Goal: Task Accomplishment & Management: Manage account settings

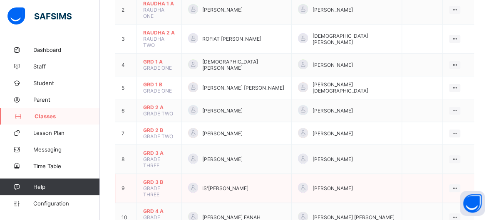
scroll to position [133, 0]
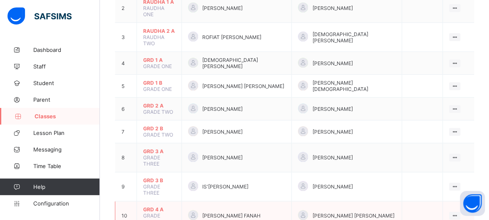
click at [153, 202] on td "GRD 4 A GRADE FOUR" at bounding box center [159, 216] width 45 height 29
click at [164, 207] on span "GRD 4 A" at bounding box center [159, 210] width 32 height 6
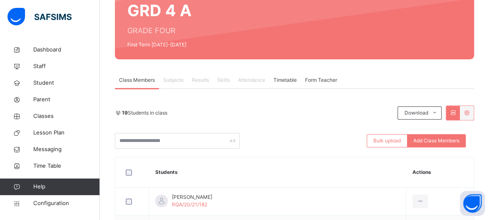
scroll to position [83, 0]
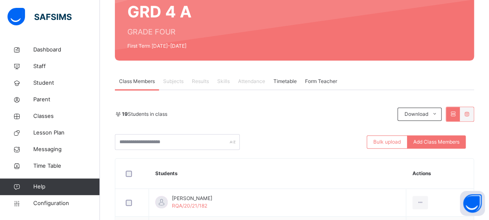
click at [335, 78] on span "Form Teacher" at bounding box center [321, 81] width 32 height 7
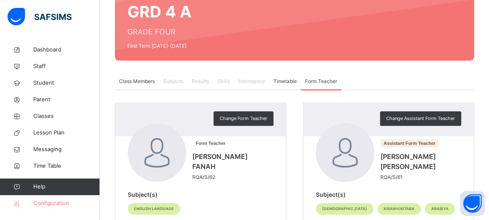
click at [36, 199] on link "Configuration" at bounding box center [49, 203] width 99 height 17
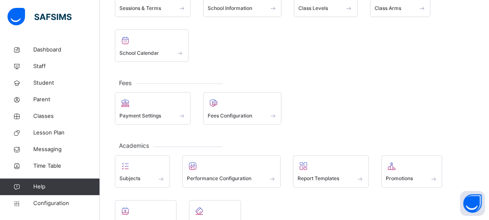
click at [210, 43] on div "Sessions & Terms School Information Class Levels Class Arms School Calendar" at bounding box center [294, 23] width 359 height 77
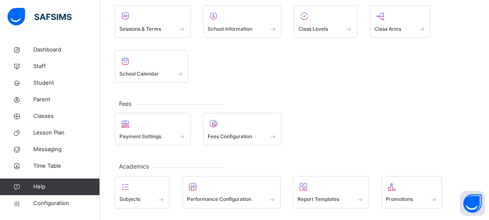
scroll to position [50, 0]
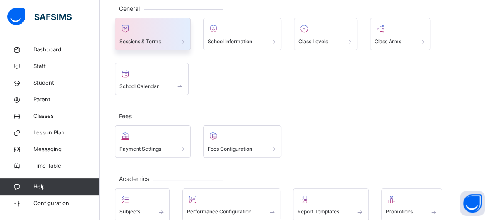
click at [136, 36] on span at bounding box center [152, 36] width 67 height 2
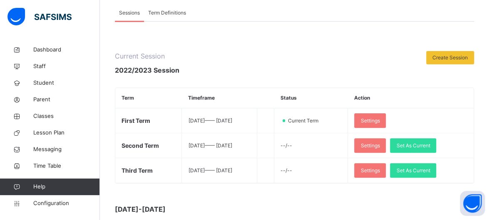
scroll to position [83, 0]
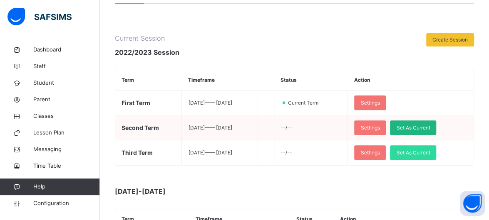
click at [430, 129] on span "Set As Current" at bounding box center [413, 127] width 34 height 7
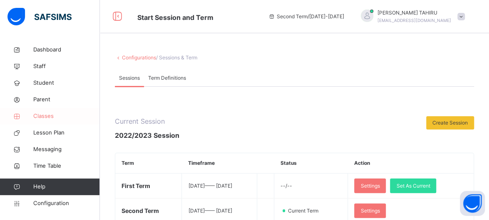
click at [45, 114] on span "Classes" at bounding box center [66, 116] width 67 height 8
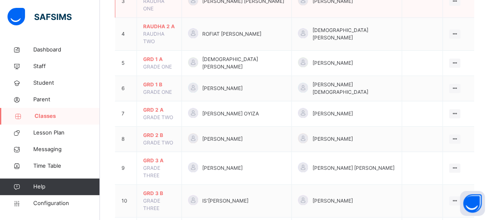
scroll to position [183, 0]
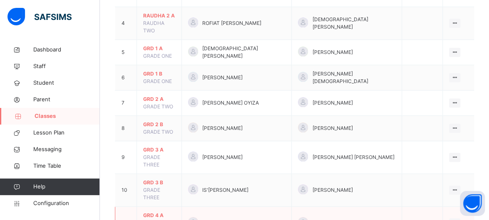
click at [156, 212] on span "GRD 4 A" at bounding box center [159, 215] width 32 height 7
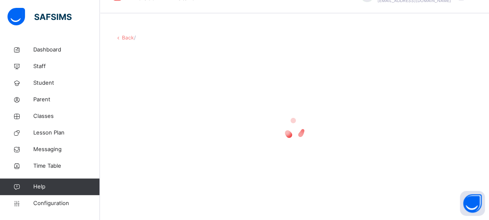
scroll to position [20, 0]
click at [156, 178] on div at bounding box center [294, 129] width 359 height 158
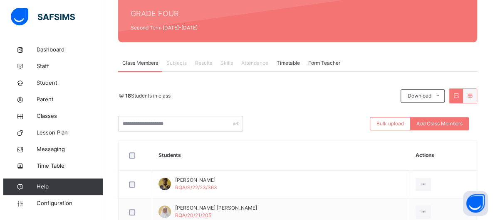
scroll to position [100, 0]
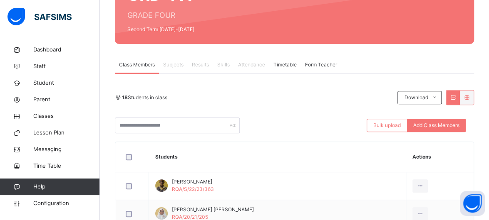
click at [324, 61] on span "Form Teacher" at bounding box center [321, 64] width 32 height 7
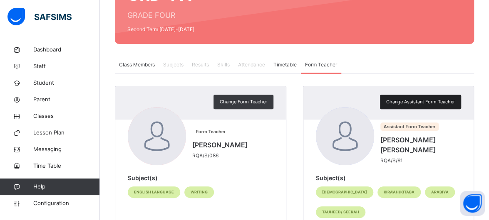
click at [418, 99] on span "Change Assistant Form Teacher" at bounding box center [420, 102] width 69 height 7
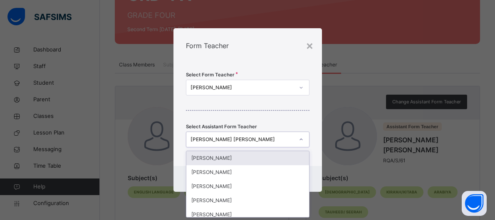
scroll to position [0, 0]
click at [303, 143] on icon at bounding box center [301, 140] width 5 height 8
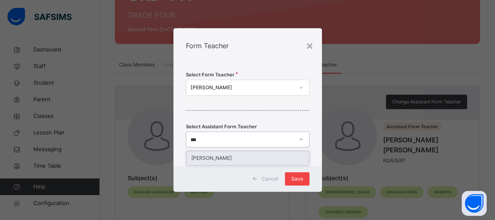
type input "***"
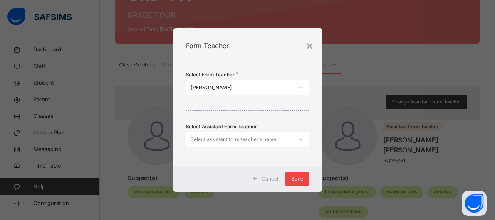
click at [295, 178] on span "Save" at bounding box center [297, 179] width 12 height 7
click at [306, 179] on div "Save" at bounding box center [297, 179] width 25 height 13
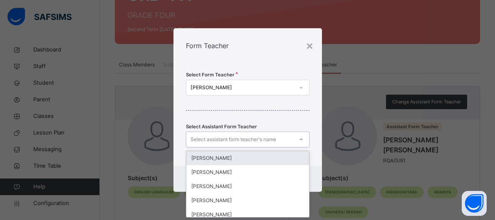
click at [257, 143] on div "Select assistant form teacher's name" at bounding box center [234, 140] width 86 height 16
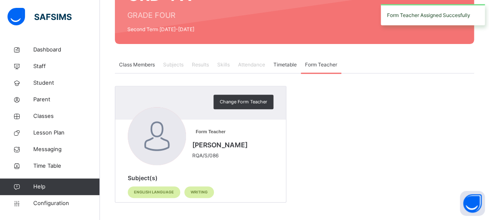
click at [343, 148] on div "Change Form Teacher Form Teacher PATRICK MANGER TERFA RQA/S/086 Subject(s) ENGL…" at bounding box center [294, 144] width 359 height 117
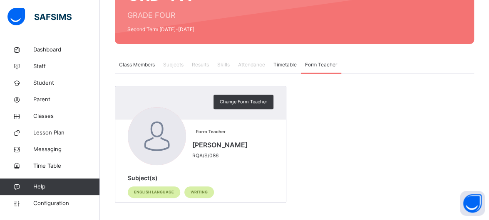
scroll to position [102, 0]
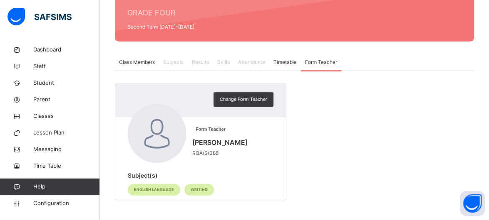
click at [304, 98] on div "Change Form Teacher Form Teacher PATRICK MANGER TERFA RQA/S/086 Subject(s) ENGL…" at bounding box center [294, 142] width 359 height 117
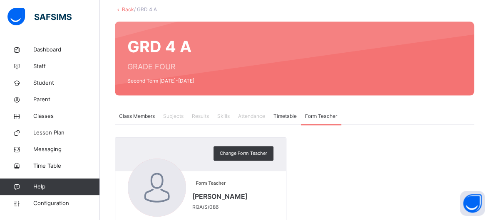
scroll to position [42, 0]
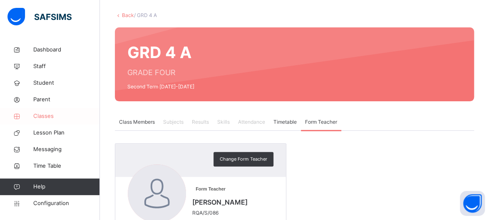
click at [45, 121] on link "Classes" at bounding box center [50, 116] width 100 height 17
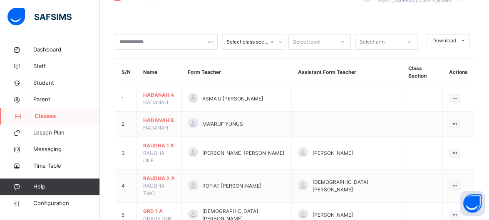
scroll to position [42, 0]
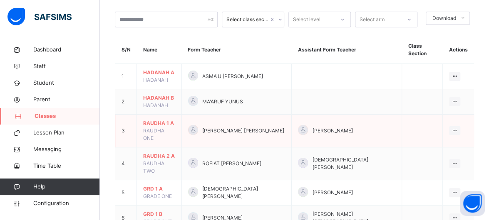
click at [203, 127] on td "[PERSON_NAME] [PERSON_NAME]" at bounding box center [236, 131] width 110 height 33
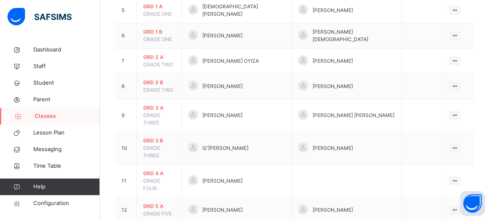
scroll to position [225, 0]
click at [164, 170] on span "GRD 4 A" at bounding box center [159, 173] width 32 height 7
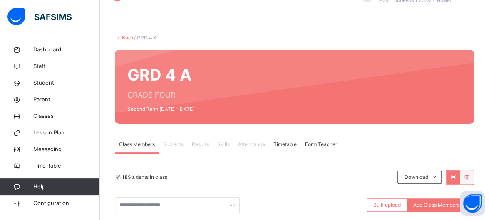
scroll to position [225, 0]
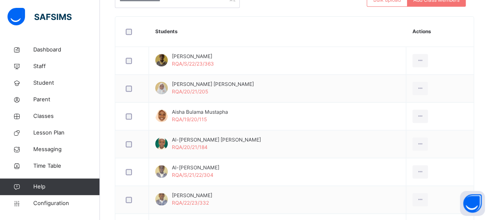
click at [164, 134] on td "Al-amin Pella Hassan RQA/20/21/184" at bounding box center [277, 145] width 257 height 28
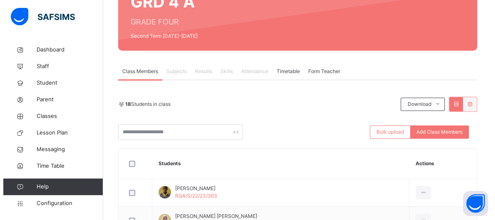
scroll to position [92, 0]
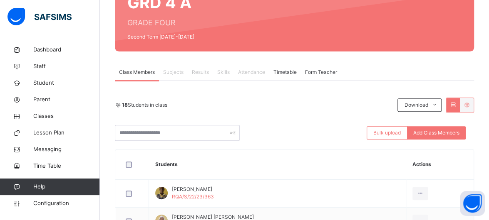
click at [318, 73] on span "Form Teacher" at bounding box center [321, 72] width 32 height 7
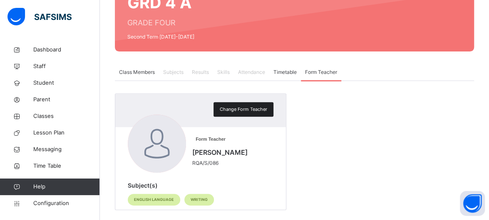
click at [235, 112] on span "Change Form Teacher" at bounding box center [243, 109] width 47 height 7
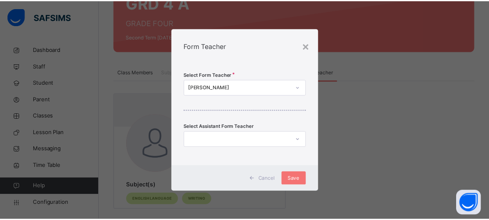
scroll to position [0, 0]
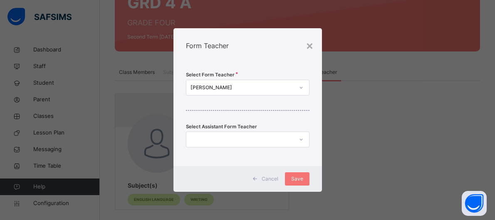
click at [237, 132] on div at bounding box center [248, 140] width 124 height 16
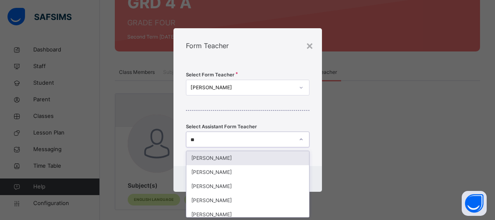
type input "***"
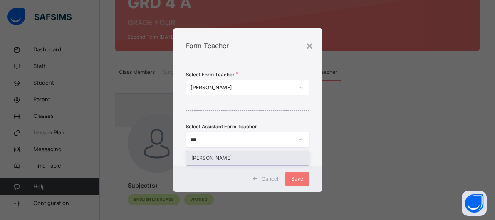
drag, startPoint x: 211, startPoint y: 164, endPoint x: 235, endPoint y: 160, distance: 24.5
click at [235, 160] on div "[PERSON_NAME]" at bounding box center [247, 158] width 123 height 14
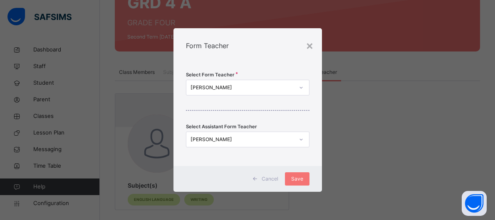
click at [235, 160] on div "Select Form Teacher PATRICK MANGER TERFA Select Assistant Form Teacher RAMATU T…" at bounding box center [247, 114] width 148 height 103
click at [293, 182] on span "Save" at bounding box center [297, 179] width 12 height 7
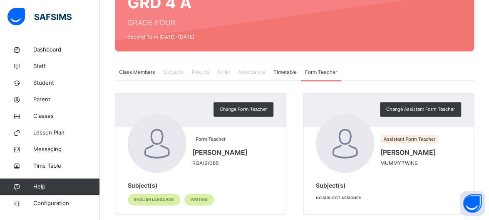
click at [226, 70] on span "Skills" at bounding box center [223, 72] width 12 height 7
click at [227, 74] on span "Skills" at bounding box center [223, 72] width 12 height 7
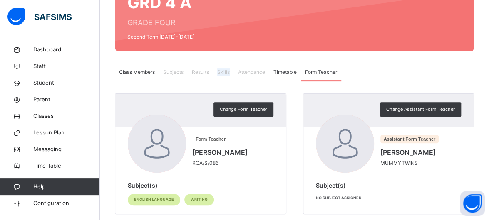
click at [227, 74] on span "Skills" at bounding box center [223, 72] width 12 height 7
click at [224, 73] on span "Skills" at bounding box center [223, 72] width 12 height 7
click at [118, 104] on div "Change Form Teacher" at bounding box center [200, 110] width 171 height 33
click at [35, 204] on span "Configuration" at bounding box center [66, 204] width 66 height 8
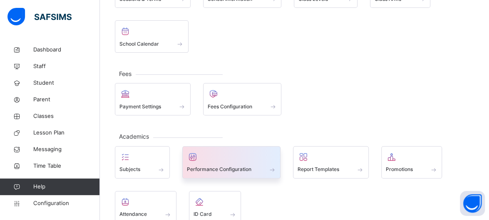
click at [244, 156] on div at bounding box center [231, 157] width 89 height 12
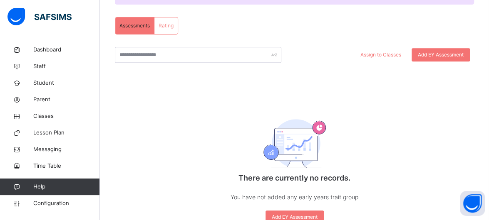
scroll to position [134, 0]
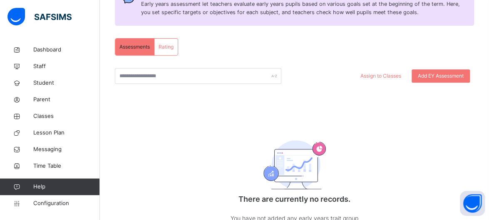
click at [136, 42] on div "Assessments" at bounding box center [134, 47] width 39 height 17
click at [141, 49] on span "Assessments" at bounding box center [134, 46] width 30 height 7
click at [156, 50] on div "Rating" at bounding box center [165, 47] width 23 height 17
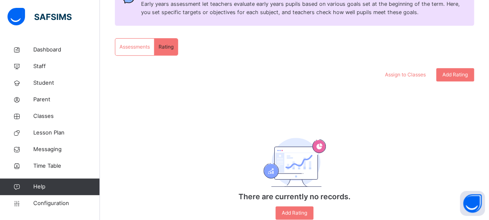
click at [129, 42] on div "Assessments" at bounding box center [134, 47] width 39 height 17
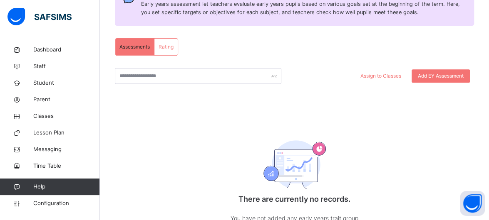
click at [252, 61] on div "Assessments Rating Assessments Rating Assign to Classes Add EY Assessment There…" at bounding box center [294, 148] width 359 height 220
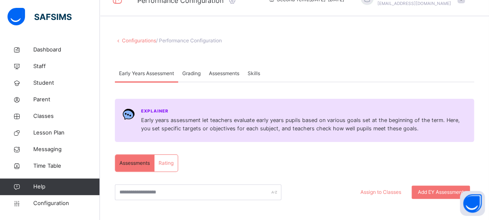
scroll to position [0, 0]
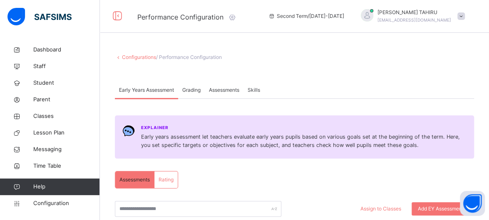
click at [197, 89] on span "Grading" at bounding box center [191, 90] width 18 height 7
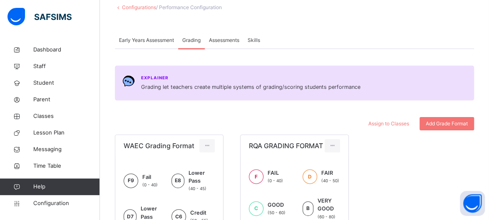
scroll to position [34, 0]
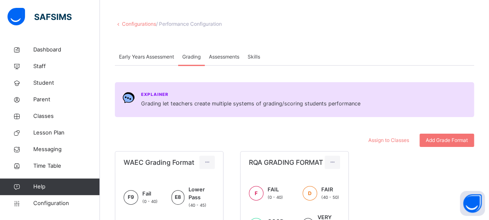
click at [227, 57] on span "Assessments" at bounding box center [224, 56] width 30 height 7
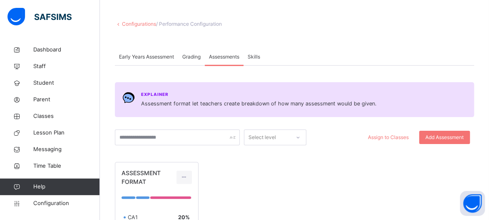
click at [255, 56] on span "Skills" at bounding box center [253, 56] width 12 height 7
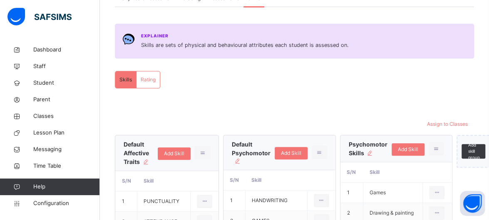
scroll to position [54, 0]
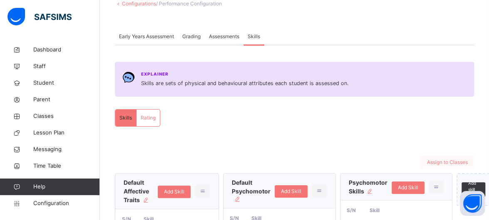
click at [445, 163] on span "Assign to Classes" at bounding box center [447, 162] width 41 height 7
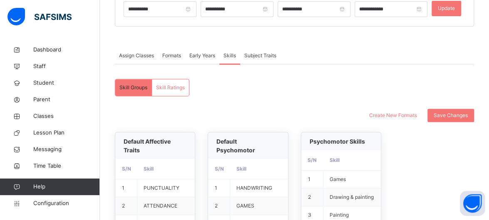
scroll to position [128, 0]
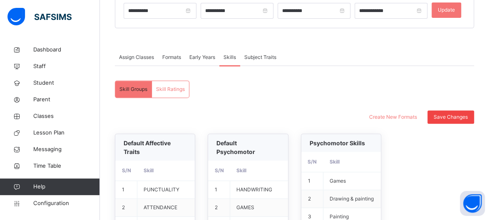
click at [464, 114] on span "Save Changes" at bounding box center [450, 117] width 34 height 7
click at [432, 57] on div "Assign Classes Formats Early Years Skills Subject Traits" at bounding box center [294, 57] width 359 height 17
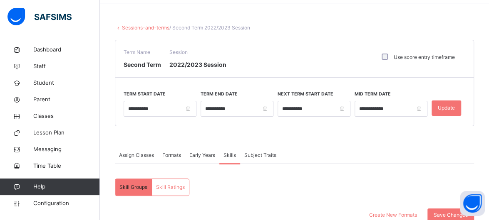
scroll to position [28, 0]
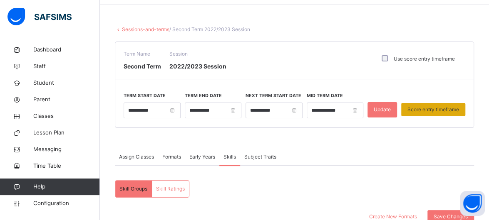
click at [427, 106] on span "Score entry timeframe" at bounding box center [433, 109] width 52 height 7
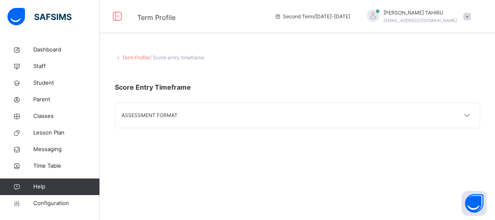
click at [388, 118] on div "ASSESSMENT FORMAT" at bounding box center [297, 115] width 364 height 25
click at [470, 117] on icon at bounding box center [467, 116] width 10 height 11
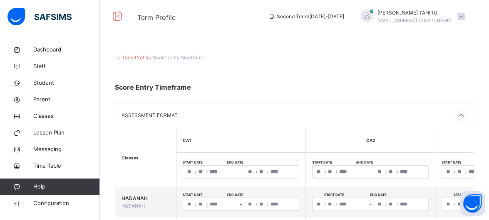
click at [464, 115] on icon at bounding box center [461, 116] width 10 height 11
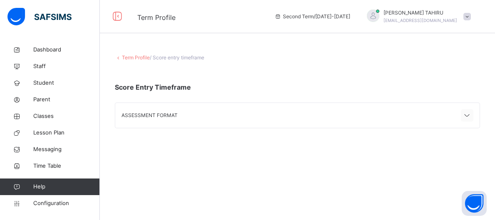
click at [464, 116] on icon at bounding box center [467, 116] width 10 height 11
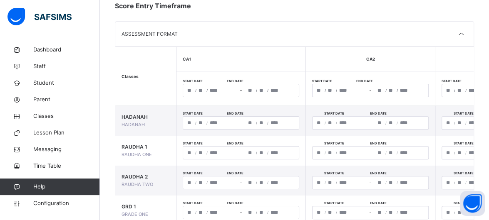
scroll to position [83, 0]
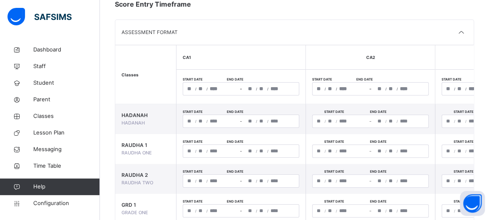
click at [446, 30] on div "ASSESSMENT FORMAT" at bounding box center [294, 32] width 358 height 25
click at [467, 36] on div at bounding box center [461, 32] width 12 height 12
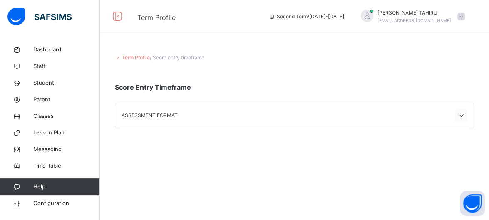
scroll to position [0, 0]
click at [47, 117] on span "Classes" at bounding box center [66, 116] width 67 height 8
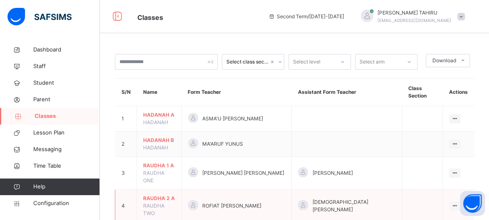
click at [185, 190] on td "ROFIAT [PERSON_NAME]" at bounding box center [236, 206] width 110 height 33
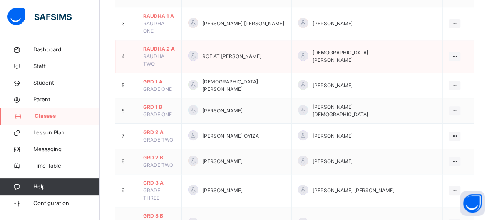
scroll to position [166, 0]
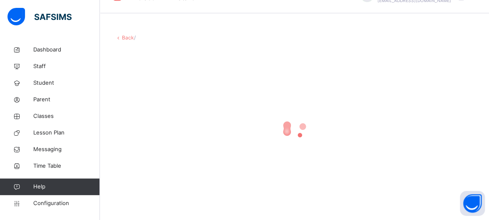
click at [156, 191] on div at bounding box center [294, 129] width 359 height 158
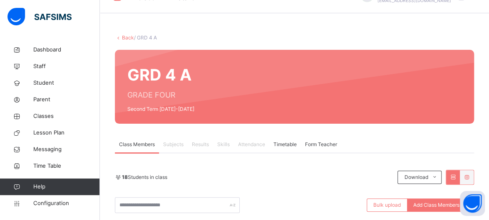
scroll to position [166, 0]
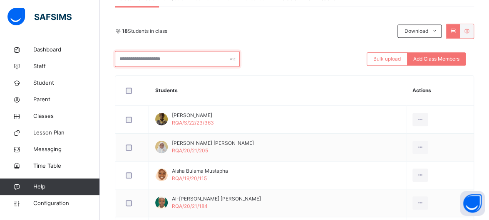
click at [201, 54] on input "text" at bounding box center [177, 59] width 125 height 16
click at [283, 37] on div "18 Students in class Download Pdf Report Excel Report" at bounding box center [294, 31] width 359 height 15
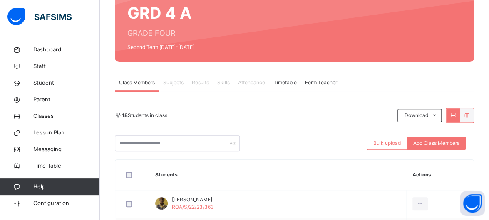
scroll to position [83, 0]
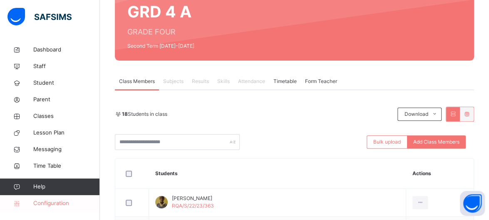
click at [63, 205] on span "Configuration" at bounding box center [66, 204] width 66 height 8
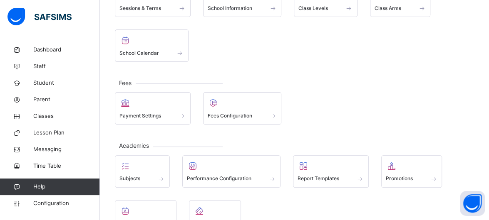
click at [240, 45] on div "Sessions & Terms School Information Class Levels Class Arms School Calendar" at bounding box center [294, 23] width 359 height 77
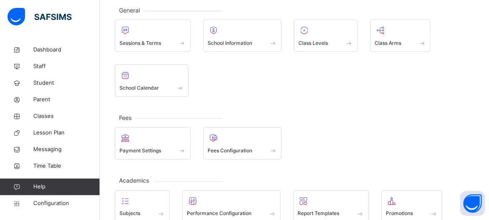
scroll to position [50, 0]
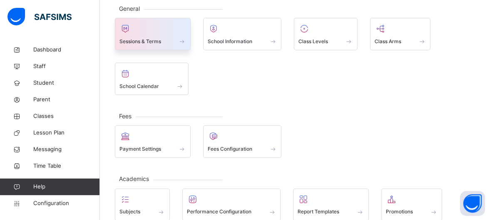
click at [154, 35] on span at bounding box center [152, 36] width 67 height 2
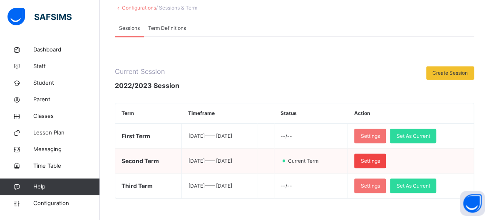
click at [378, 158] on span "Settings" at bounding box center [369, 161] width 19 height 7
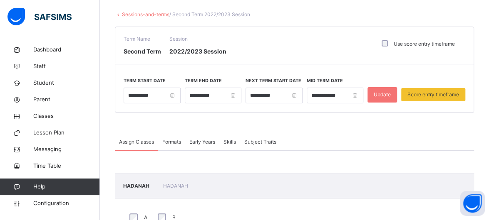
scroll to position [33, 0]
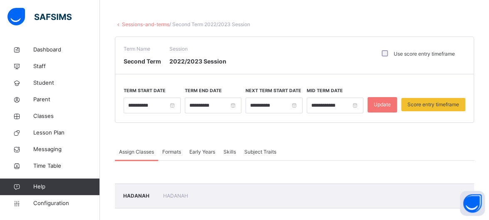
click at [232, 150] on span "Skills" at bounding box center [229, 151] width 12 height 7
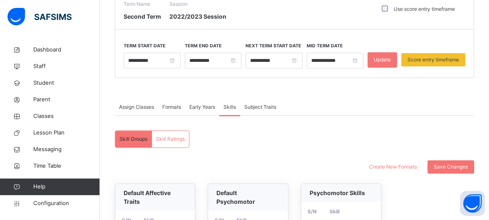
scroll to position [62, 0]
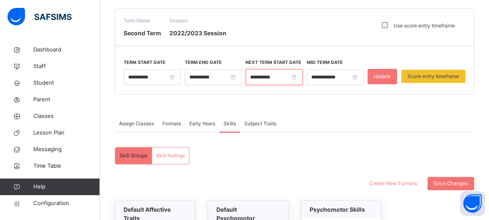
click at [280, 75] on input "**********" at bounding box center [273, 77] width 57 height 16
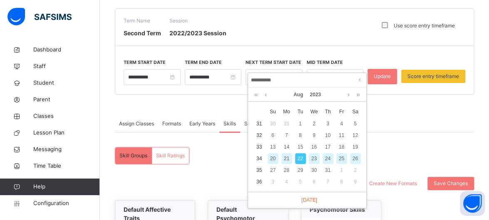
type input "**********"
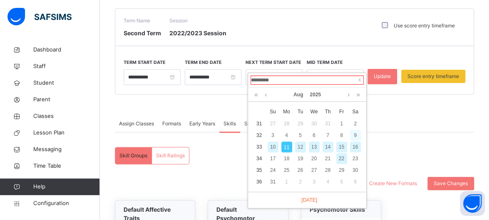
type input "**********"
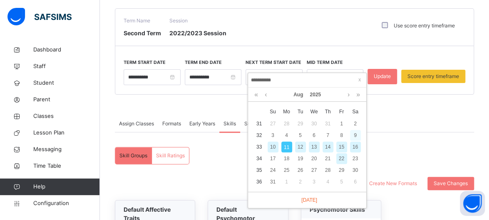
click at [357, 131] on div "9" at bounding box center [355, 135] width 11 height 11
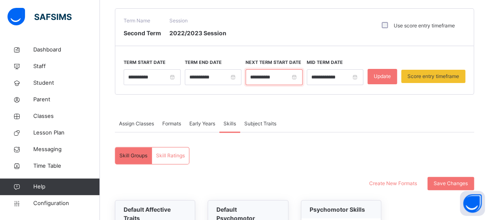
click at [280, 74] on input "**********" at bounding box center [273, 77] width 57 height 16
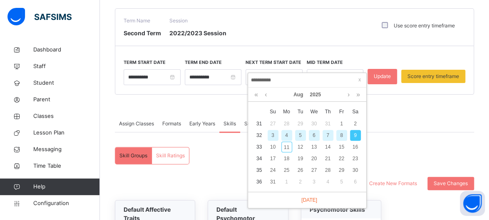
type input "**********"
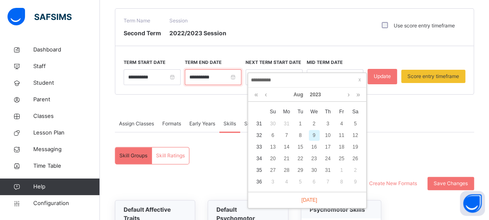
type input "**********"
click at [234, 77] on input "**********" at bounding box center [213, 77] width 57 height 16
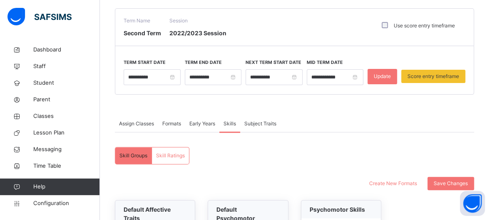
click at [440, 97] on span at bounding box center [294, 105] width 359 height 21
click at [168, 159] on div "Skill Ratings" at bounding box center [170, 156] width 37 height 17
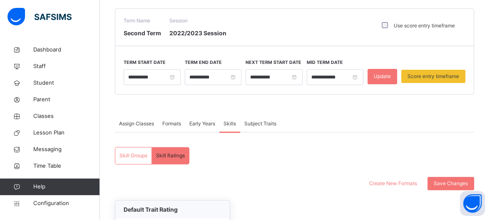
click at [208, 180] on div "Create New Formats Save Changes" at bounding box center [294, 183] width 359 height 13
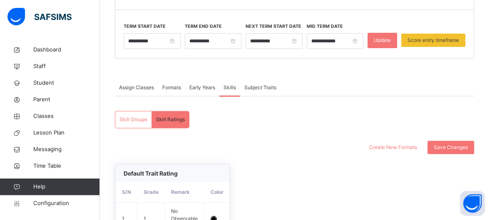
scroll to position [0, 0]
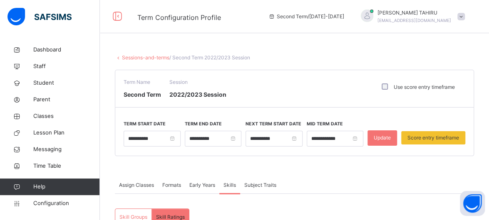
click at [418, 193] on div "Assign Classes Formats Early Years Skills Subject Traits" at bounding box center [294, 185] width 359 height 17
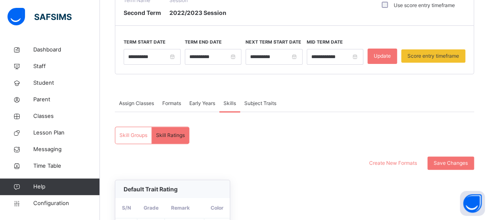
scroll to position [83, 0]
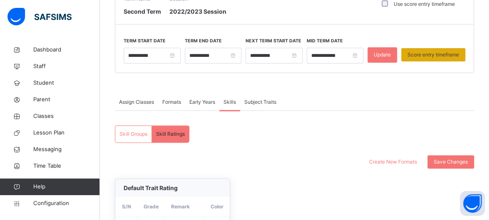
click at [439, 50] on div "Score entry timeframe" at bounding box center [433, 54] width 64 height 13
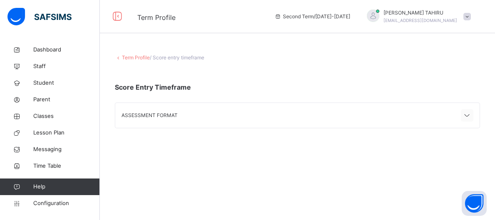
click at [469, 117] on icon at bounding box center [467, 116] width 10 height 11
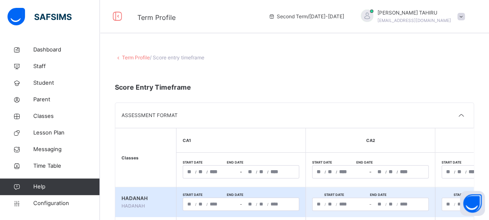
click at [444, 205] on div "**********" at bounding box center [469, 204] width 55 height 12
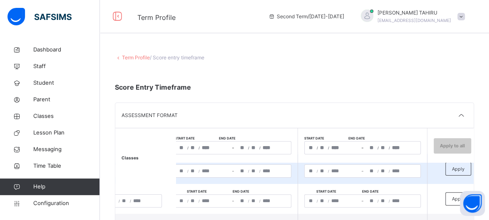
scroll to position [17, 137]
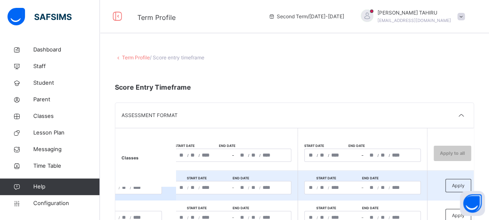
click at [408, 187] on div "**********" at bounding box center [392, 188] width 55 height 12
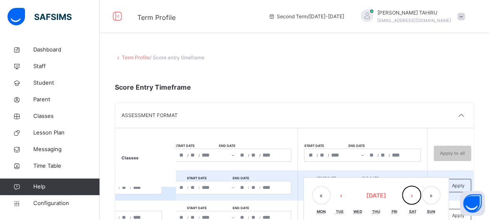
click at [408, 187] on button "›" at bounding box center [411, 195] width 18 height 18
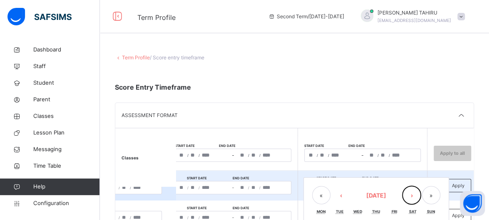
drag, startPoint x: 408, startPoint y: 187, endPoint x: 395, endPoint y: 176, distance: 16.2
click at [395, 176] on td "**********" at bounding box center [362, 186] width 129 height 30
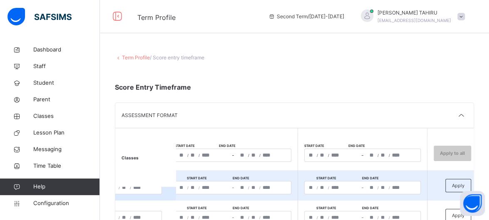
click at [408, 185] on div "**********" at bounding box center [392, 188] width 55 height 12
click at [393, 175] on td "**********" at bounding box center [362, 186] width 129 height 30
click at [314, 186] on div "**********" at bounding box center [331, 188] width 55 height 12
click at [334, 171] on td "**********" at bounding box center [362, 186] width 129 height 30
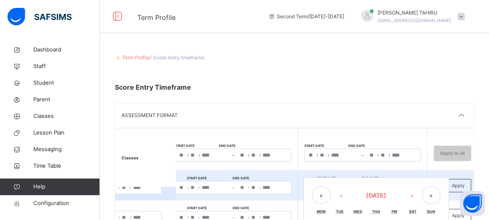
click at [324, 187] on div "**********" at bounding box center [362, 187] width 116 height 13
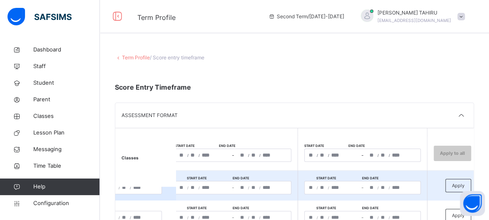
click at [328, 171] on td "**********" at bounding box center [362, 186] width 129 height 30
click at [405, 187] on div "**********" at bounding box center [392, 188] width 55 height 12
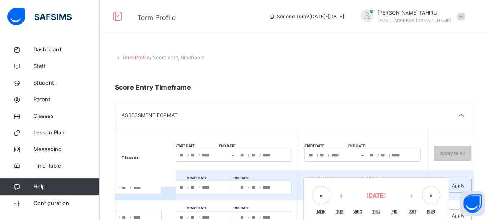
click at [405, 187] on div "« ‹ August 2023 › »" at bounding box center [376, 195] width 128 height 18
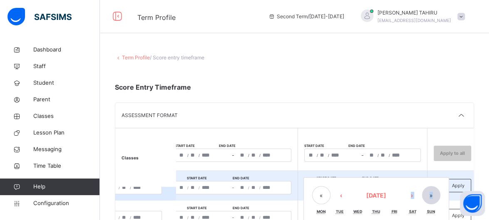
drag, startPoint x: 405, startPoint y: 187, endPoint x: 428, endPoint y: 192, distance: 24.2
click at [428, 192] on div "« ‹ August 2023 › »" at bounding box center [376, 195] width 128 height 18
click at [428, 192] on button "»" at bounding box center [431, 195] width 18 height 18
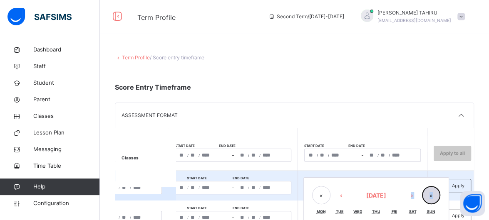
click at [428, 192] on button "»" at bounding box center [431, 195] width 18 height 18
click at [428, 193] on button "»" at bounding box center [431, 195] width 18 height 18
click at [407, 197] on button "›" at bounding box center [411, 195] width 18 height 18
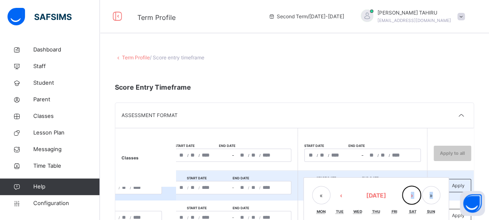
click at [407, 197] on button "›" at bounding box center [411, 195] width 18 height 18
click at [322, 198] on button "«" at bounding box center [321, 195] width 18 height 18
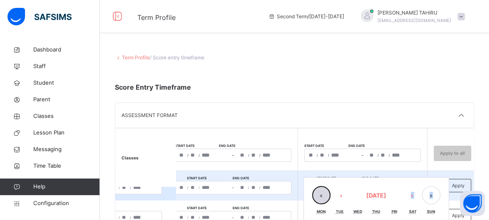
click at [322, 198] on button "«" at bounding box center [321, 195] width 18 height 18
click at [429, 196] on button "»" at bounding box center [431, 195] width 18 height 18
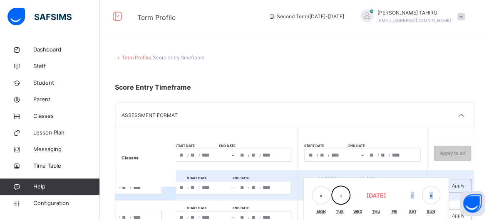
click at [339, 197] on button "‹" at bounding box center [341, 195] width 18 height 18
click at [431, 195] on button "»" at bounding box center [431, 195] width 18 height 18
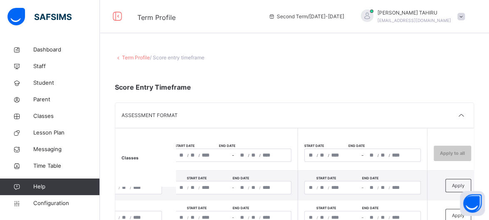
click at [401, 134] on th "Exam" at bounding box center [362, 141] width 129 height 25
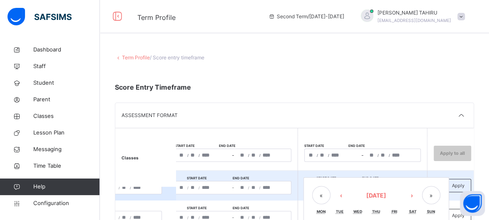
click at [401, 189] on div "**********" at bounding box center [362, 187] width 116 height 13
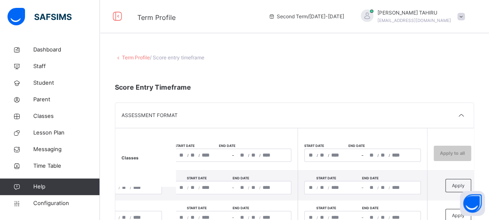
click at [406, 166] on th "Start date End date / / – / /" at bounding box center [362, 153] width 129 height 35
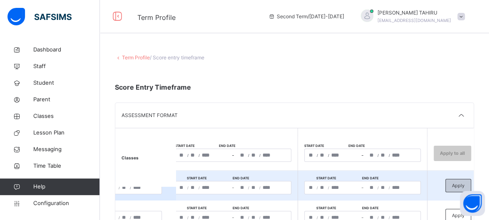
click at [458, 183] on span "Apply" at bounding box center [458, 186] width 12 height 7
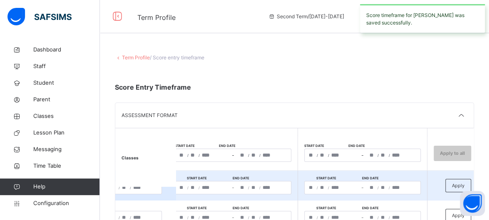
click at [412, 184] on div "**********" at bounding box center [392, 188] width 55 height 12
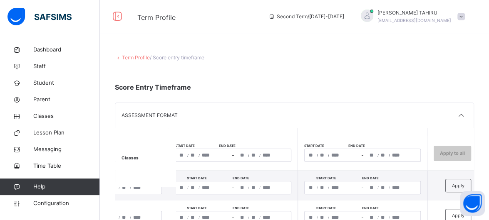
click at [391, 166] on th "Start date End date / / – / /" at bounding box center [362, 153] width 129 height 35
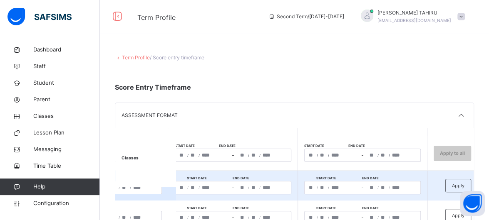
click at [404, 191] on div "**********" at bounding box center [392, 188] width 55 height 12
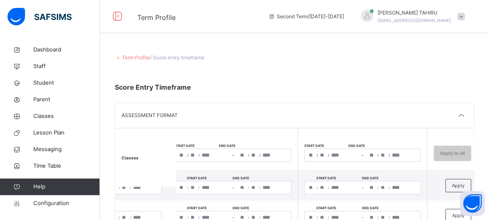
click at [394, 165] on th "Start date End date / / – / /" at bounding box center [362, 153] width 129 height 35
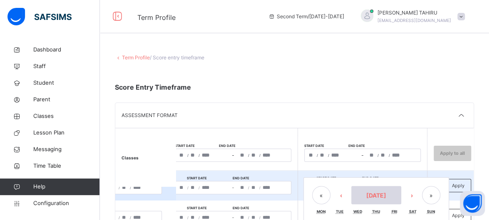
click at [371, 189] on div "**********" at bounding box center [362, 187] width 116 height 13
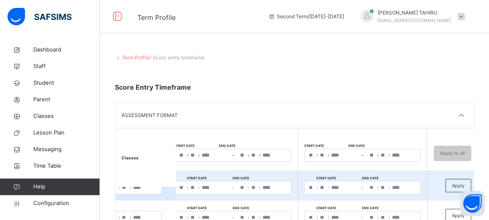
click at [364, 174] on td "**********" at bounding box center [362, 186] width 129 height 30
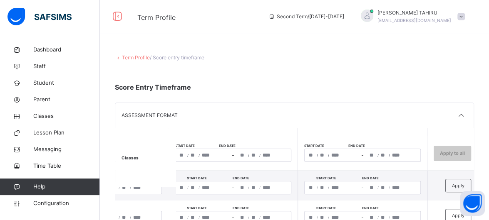
click at [314, 153] on div "/ /" at bounding box center [331, 155] width 55 height 12
click at [327, 127] on div "ASSESSMENT FORMAT" at bounding box center [294, 115] width 358 height 25
click at [318, 109] on div "ASSESSMENT FORMAT" at bounding box center [294, 115] width 358 height 25
click at [276, 154] on div "/ /" at bounding box center [263, 155] width 55 height 12
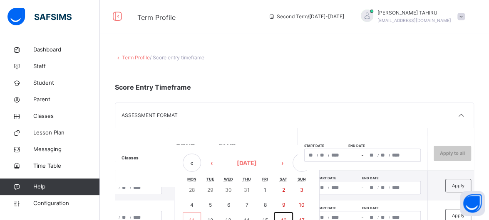
click at [282, 215] on button "16" at bounding box center [283, 221] width 18 height 16
type input "**********"
type input "*"
type input "**"
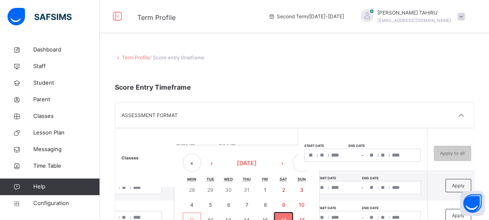
type input "****"
type input "**********"
type input "*"
type input "**"
type input "****"
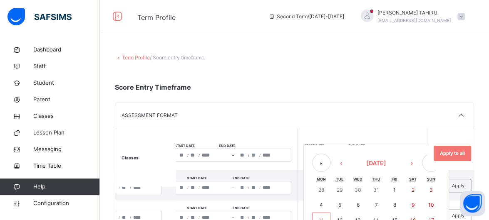
click at [382, 153] on div "/ / – / / « ‹ August 2025 › » Mon Tue Wed Thu Fri Sat Sun 28 29 30 31 1 2 3 4 5…" at bounding box center [362, 155] width 116 height 13
click at [412, 218] on abbr "16" at bounding box center [412, 221] width 5 height 6
type input "**********"
type input "*"
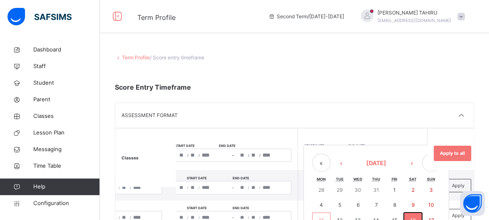
type input "**"
type input "****"
type input "**********"
type input "*"
type input "**"
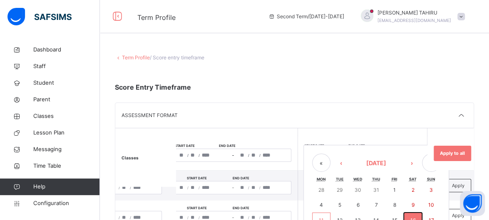
type input "****"
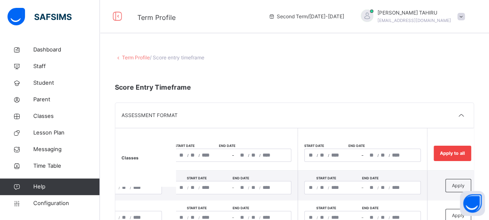
click at [455, 156] on span "Apply to all" at bounding box center [452, 153] width 25 height 7
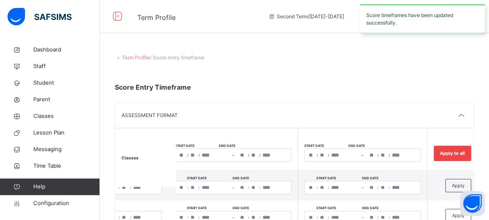
type input "**********"
type input "*"
type input "**"
type input "****"
type input "**********"
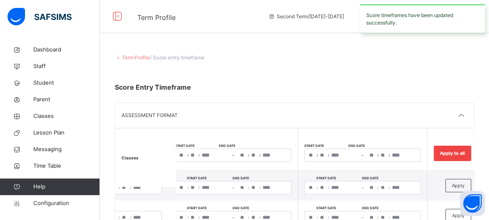
type input "*"
type input "**"
type input "****"
type input "**********"
type input "*"
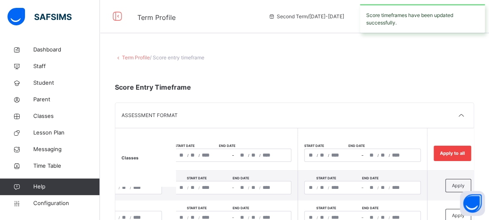
type input "**"
type input "****"
type input "**********"
type input "*"
type input "**"
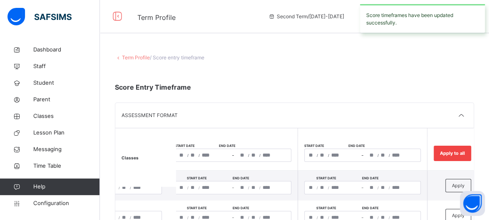
type input "****"
type input "**********"
type input "*"
type input "**"
type input "****"
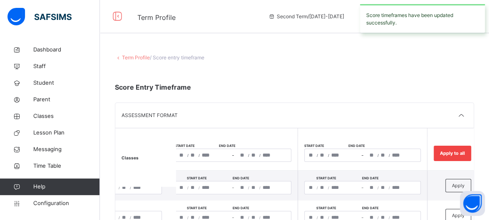
type input "**********"
type input "*"
type input "**"
type input "****"
type input "**********"
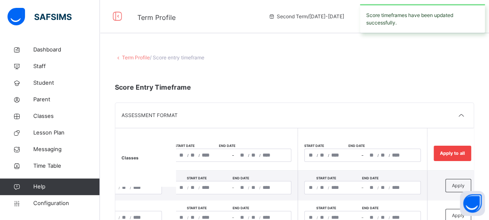
type input "*"
type input "**"
type input "****"
type input "**********"
type input "*"
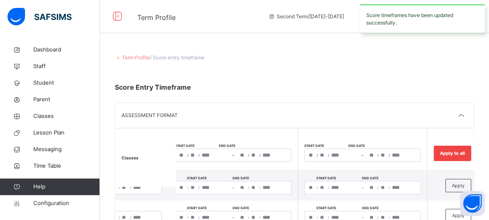
type input "**"
type input "****"
type input "**********"
type input "*"
type input "**"
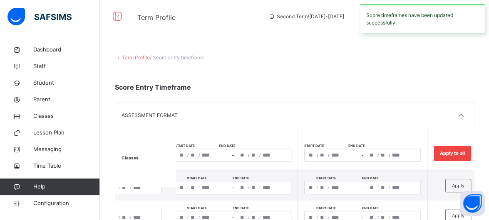
type input "****"
type input "**********"
type input "*"
type input "**"
type input "****"
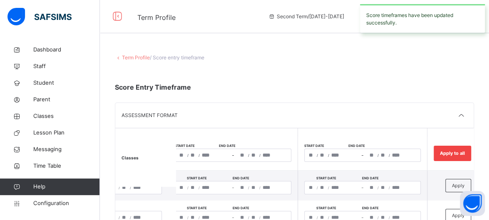
type input "**********"
type input "*"
type input "**"
type input "****"
type input "**********"
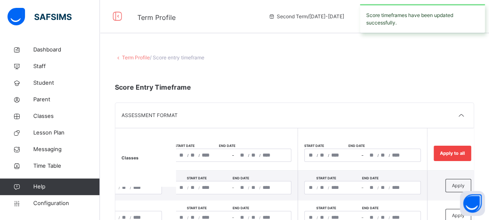
type input "*"
type input "**"
type input "****"
type input "**********"
type input "*"
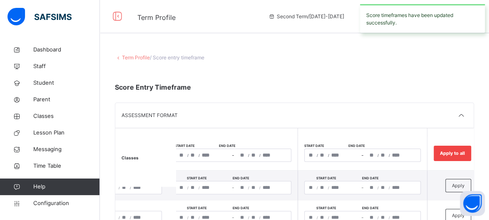
type input "**"
type input "****"
type input "**********"
type input "*"
type input "**"
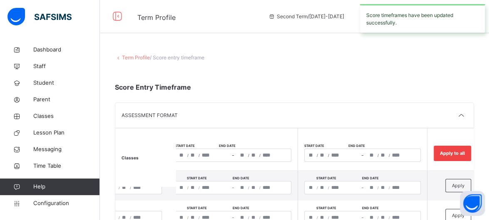
type input "****"
type input "**********"
type input "*"
type input "**"
type input "****"
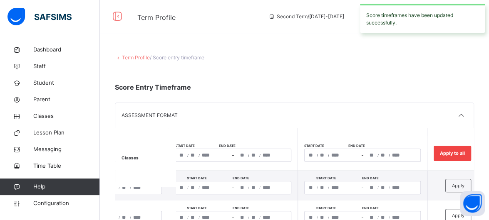
type input "**********"
type input "*"
type input "**"
type input "****"
type input "**********"
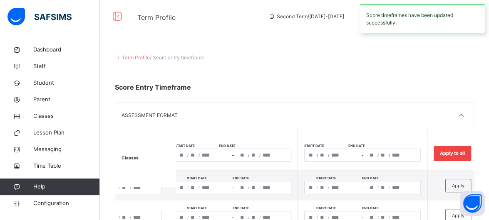
type input "*"
type input "**"
type input "****"
type input "**********"
type input "*"
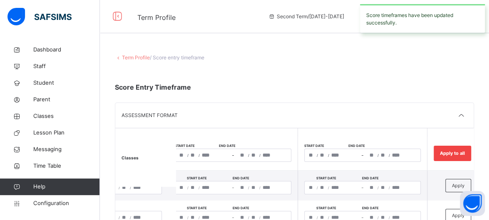
type input "**"
type input "****"
type input "**********"
type input "*"
type input "**"
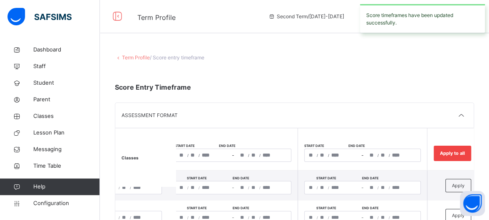
type input "****"
type input "**********"
type input "*"
type input "**"
type input "****"
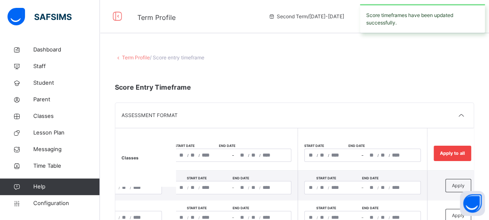
type input "**********"
type input "*"
type input "**"
type input "****"
type input "**********"
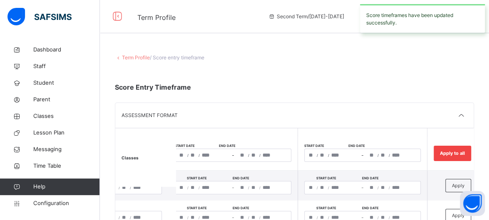
type input "*"
type input "**"
type input "****"
type input "**********"
type input "*"
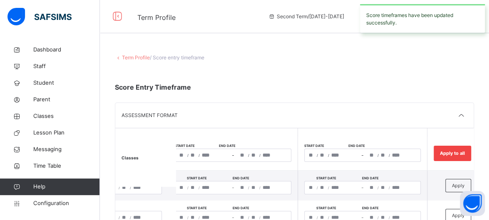
type input "**"
type input "****"
type input "**********"
type input "*"
type input "**"
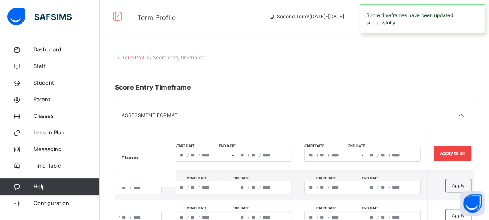
type input "****"
type input "**********"
type input "*"
type input "**"
type input "****"
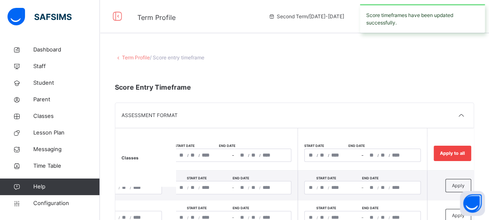
type input "**********"
type input "*"
type input "**"
type input "****"
type input "**********"
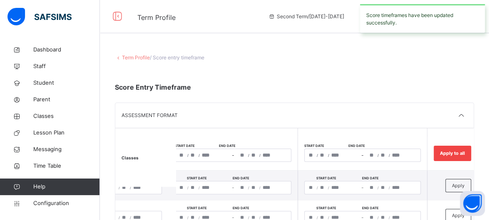
type input "*"
type input "**"
type input "****"
type input "**********"
type input "*"
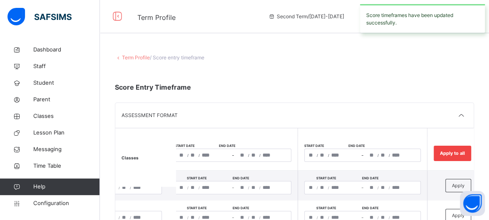
type input "**"
type input "****"
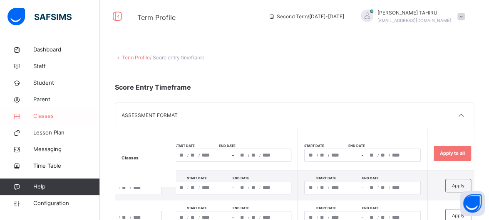
click at [55, 116] on span "Classes" at bounding box center [66, 116] width 67 height 8
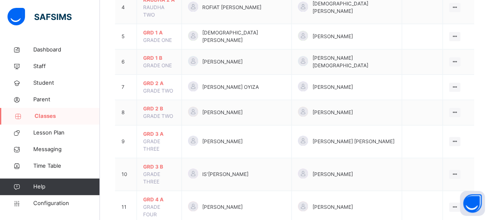
scroll to position [200, 0]
click at [164, 195] on span "GRD 4 A" at bounding box center [159, 198] width 32 height 7
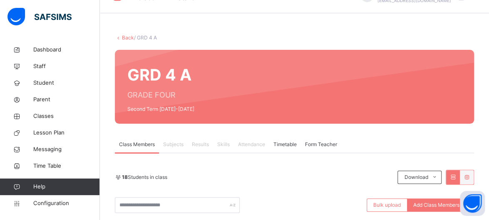
scroll to position [200, 0]
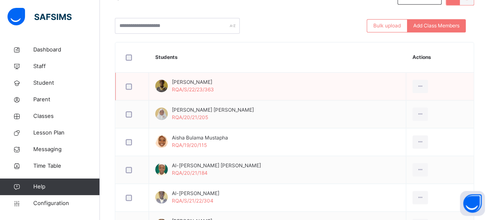
click at [234, 95] on td "Abdullah Nasir Muhammad RQA/S/22/23/363" at bounding box center [277, 87] width 257 height 28
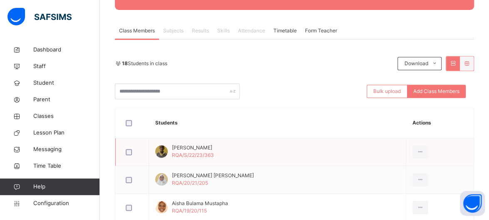
scroll to position [133, 0]
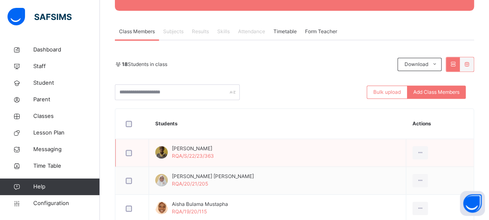
click at [179, 166] on td "Abdullah Nasir Muhammad RQA/S/22/23/363" at bounding box center [277, 153] width 257 height 28
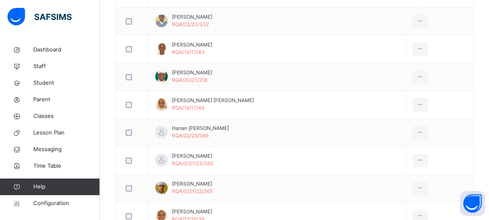
scroll to position [416, 0]
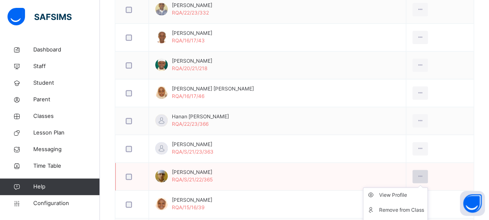
click at [416, 173] on icon at bounding box center [419, 176] width 7 height 7
click at [391, 197] on div "View Profile" at bounding box center [401, 195] width 45 height 8
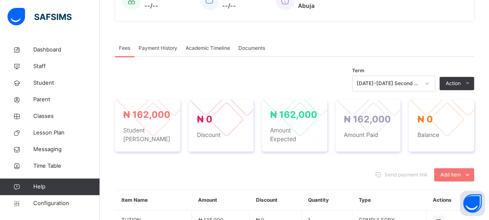
scroll to position [250, 0]
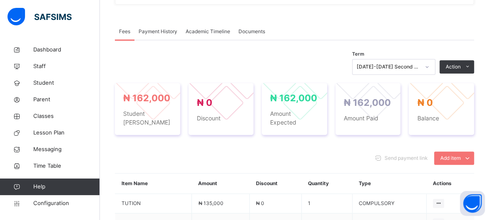
click at [219, 31] on span "Academic Timeline" at bounding box center [208, 31] width 45 height 7
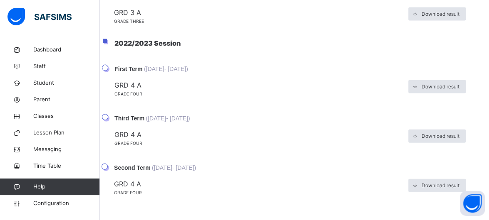
scroll to position [790, 0]
click at [62, 117] on span "Classes" at bounding box center [66, 116] width 67 height 8
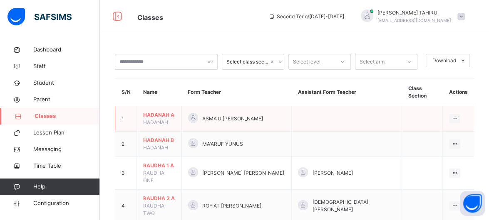
click at [150, 111] on span "HADANAH A" at bounding box center [159, 114] width 32 height 7
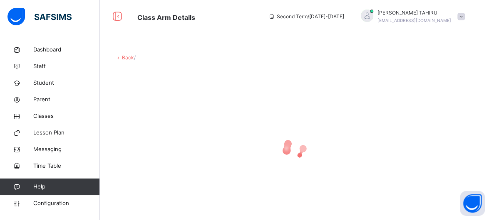
click at [150, 108] on div at bounding box center [294, 149] width 359 height 158
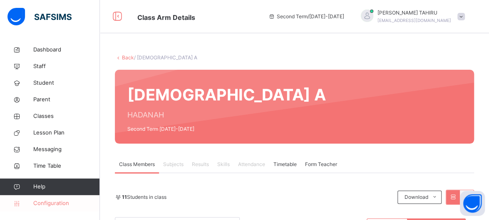
click at [74, 209] on link "Configuration" at bounding box center [49, 203] width 99 height 17
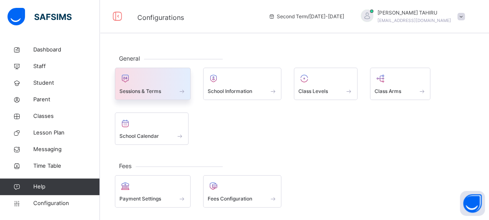
click at [156, 82] on div at bounding box center [152, 78] width 67 height 12
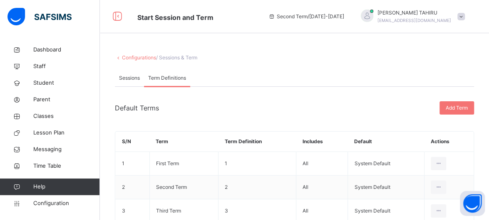
click at [291, 118] on div "Default Terms Add Term S/N Term Term Definition Includes Default Actions 1 Firs…" at bounding box center [294, 168] width 359 height 134
click at [128, 71] on div "Sessions" at bounding box center [129, 78] width 29 height 17
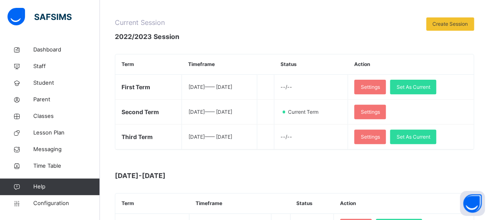
scroll to position [100, 0]
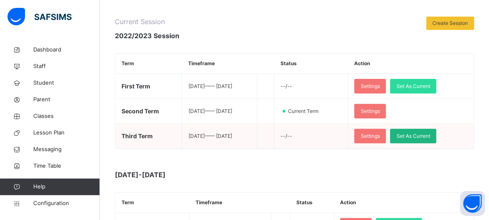
click at [434, 139] on div "Set As Current" at bounding box center [413, 136] width 46 height 15
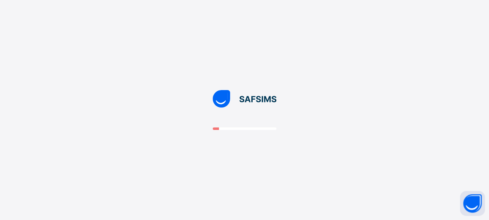
scroll to position [0, 0]
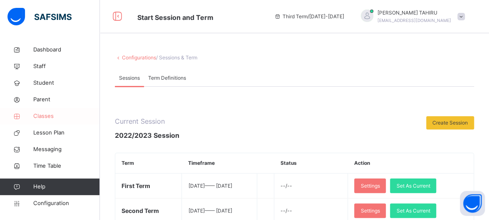
click at [57, 115] on span "Classes" at bounding box center [66, 116] width 67 height 8
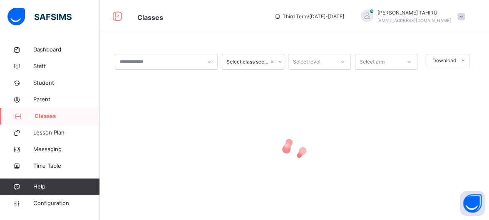
click at [57, 115] on span "Classes" at bounding box center [67, 116] width 65 height 8
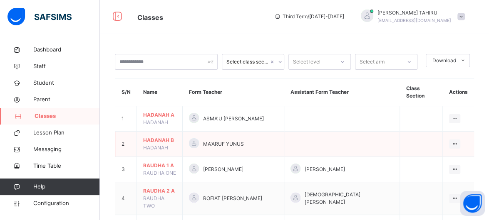
click at [159, 145] on span "HADANAH" at bounding box center [155, 148] width 25 height 6
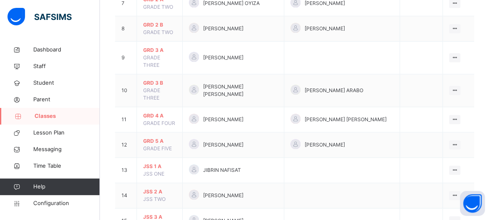
scroll to position [277, 0]
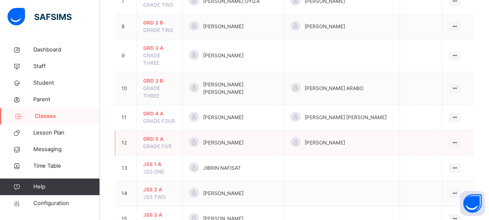
click at [154, 136] on span "GRD 5 A" at bounding box center [159, 139] width 33 height 7
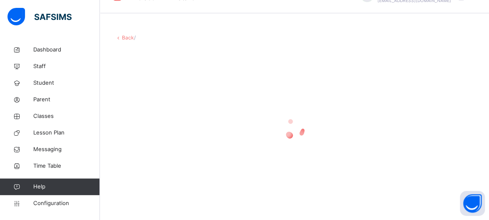
scroll to position [20, 0]
click at [154, 109] on div at bounding box center [294, 129] width 359 height 158
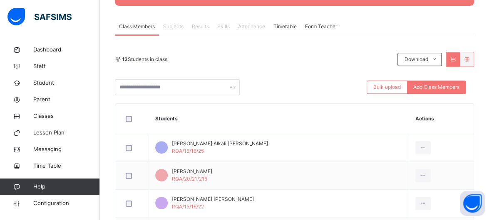
scroll to position [94, 0]
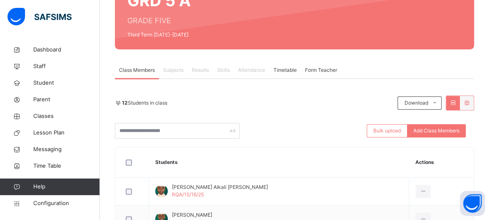
click at [176, 71] on span "Subjects" at bounding box center [173, 70] width 20 height 7
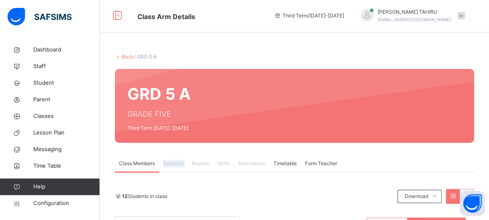
scroll to position [0, 0]
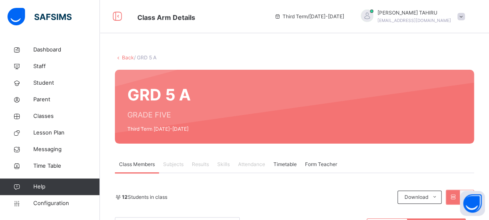
click at [465, 19] on span at bounding box center [460, 16] width 7 height 7
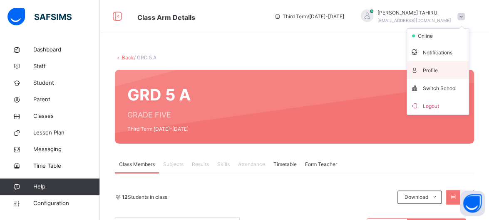
click at [418, 72] on icon at bounding box center [414, 70] width 8 height 7
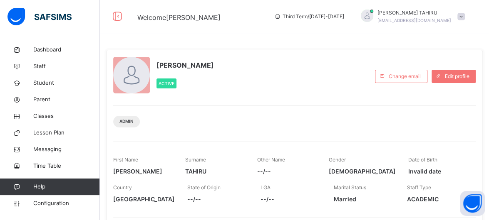
click at [465, 15] on span at bounding box center [460, 16] width 7 height 7
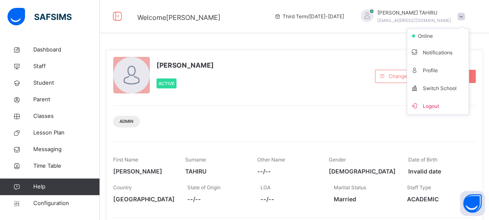
drag, startPoint x: 468, startPoint y: 15, endPoint x: 364, endPoint y: 59, distance: 113.4
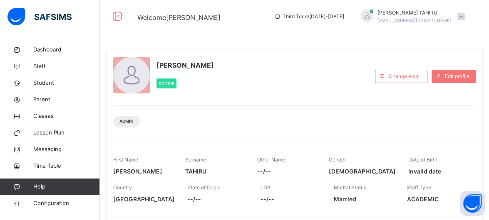
click at [364, 59] on div "RAMATU TAHIRU Active" at bounding box center [241, 76] width 257 height 39
click at [463, 13] on div at bounding box center [460, 16] width 7 height 7
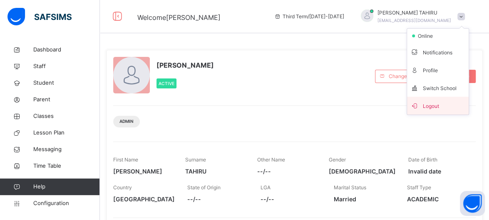
click at [436, 111] on span "Logout" at bounding box center [437, 105] width 55 height 11
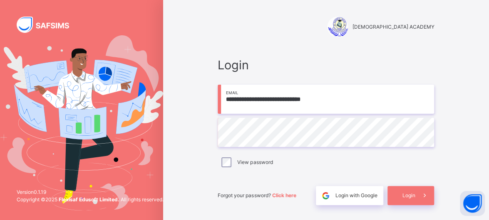
click at [349, 98] on input "**********" at bounding box center [326, 99] width 216 height 29
click at [416, 190] on div "Login" at bounding box center [410, 195] width 47 height 19
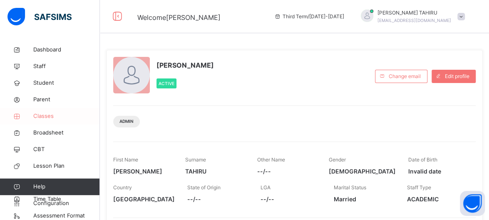
click at [47, 114] on span "Classes" at bounding box center [66, 116] width 67 height 8
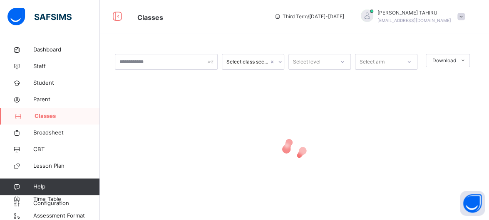
click at [47, 114] on span "Classes" at bounding box center [67, 116] width 65 height 8
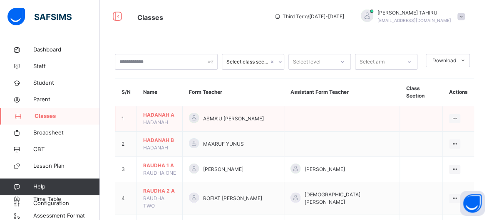
click at [151, 119] on span "HADANAH" at bounding box center [155, 122] width 25 height 6
drag, startPoint x: 151, startPoint y: 113, endPoint x: 150, endPoint y: 108, distance: 5.1
click at [150, 108] on td "HADANAH A HADANAH" at bounding box center [160, 118] width 46 height 25
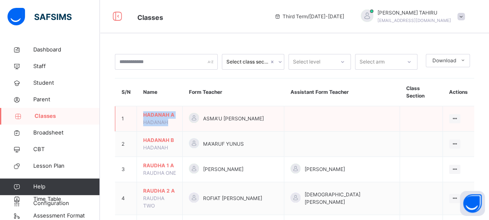
click at [150, 111] on span "HADANAH A" at bounding box center [159, 114] width 33 height 7
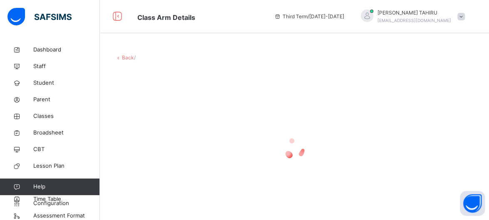
click at [150, 108] on div at bounding box center [294, 149] width 359 height 158
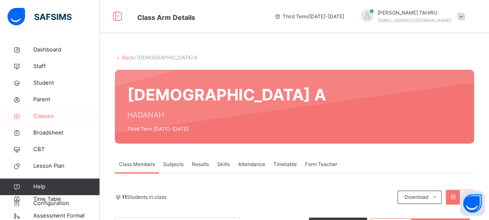
click at [41, 121] on link "Classes" at bounding box center [50, 116] width 100 height 17
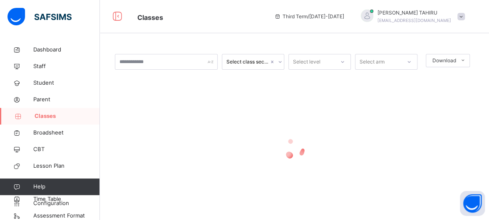
click at [41, 121] on link "Classes" at bounding box center [50, 116] width 100 height 17
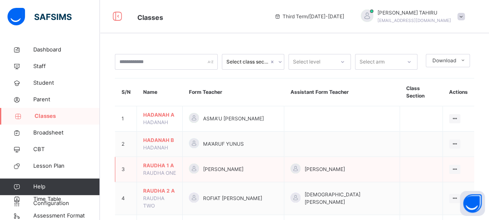
click at [156, 162] on span "RAUDHA 1 A" at bounding box center [159, 165] width 33 height 7
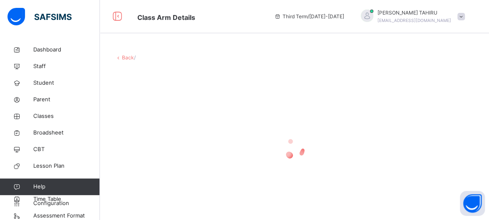
scroll to position [17, 0]
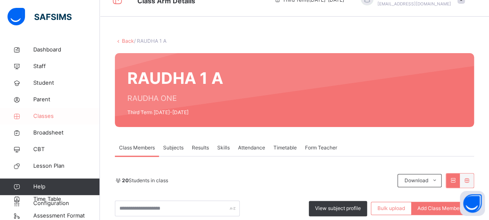
click at [54, 121] on link "Classes" at bounding box center [50, 116] width 100 height 17
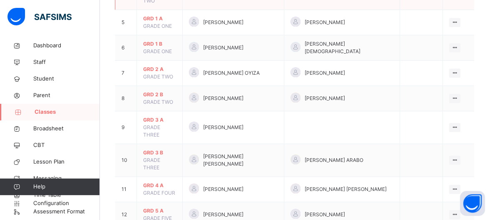
scroll to position [216, 0]
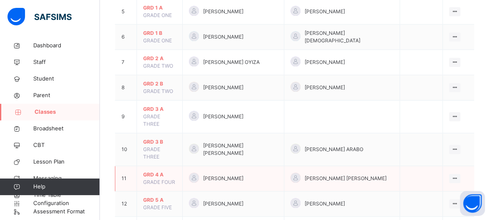
click at [157, 166] on td "GRD 4 A GRADE FOUR" at bounding box center [160, 178] width 46 height 25
click at [150, 166] on td "GRD 4 A GRADE FOUR" at bounding box center [160, 178] width 46 height 25
click at [171, 171] on span "GRD 4 A" at bounding box center [159, 174] width 33 height 7
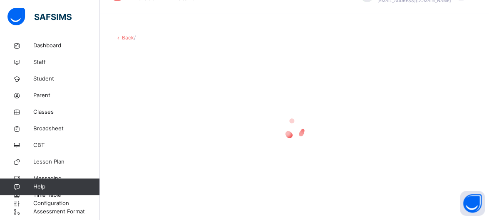
click at [171, 141] on div at bounding box center [294, 128] width 359 height 33
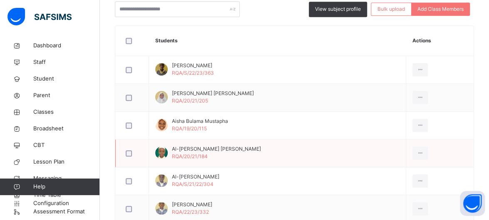
scroll to position [100, 0]
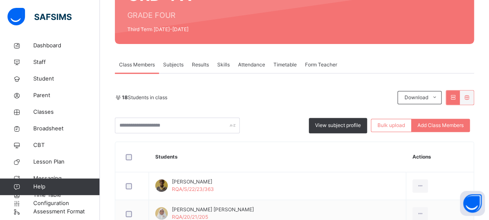
click at [207, 71] on div "Results" at bounding box center [200, 65] width 25 height 17
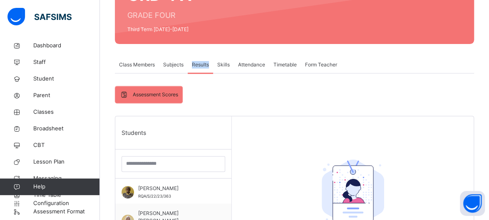
click at [207, 71] on div "Results" at bounding box center [200, 65] width 25 height 17
click at [182, 168] on input "search" at bounding box center [173, 164] width 104 height 16
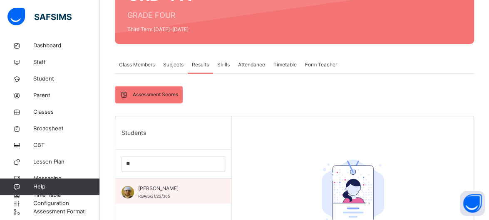
click at [159, 191] on span "[PERSON_NAME]" at bounding box center [175, 188] width 74 height 7
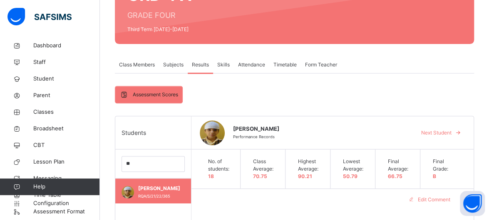
click at [302, 200] on div "Edit Comment" at bounding box center [332, 200] width 282 height 22
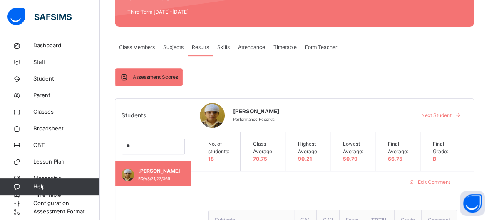
scroll to position [116, 0]
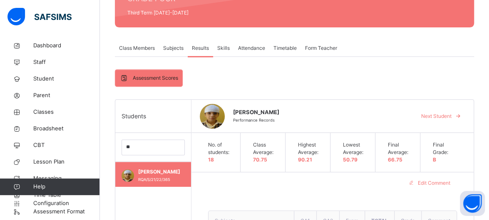
click at [224, 49] on span "Skills" at bounding box center [223, 48] width 12 height 7
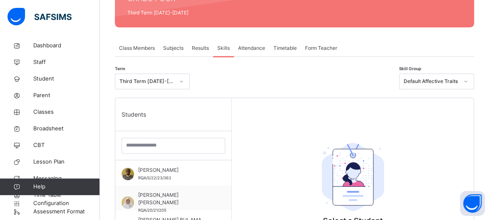
click at [175, 109] on div "Students" at bounding box center [173, 114] width 116 height 33
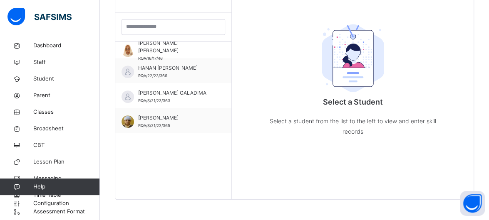
scroll to position [216, 0]
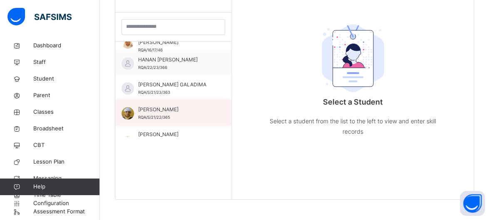
click at [164, 114] on div "[PERSON_NAME]/S/21/22/365" at bounding box center [175, 113] width 74 height 15
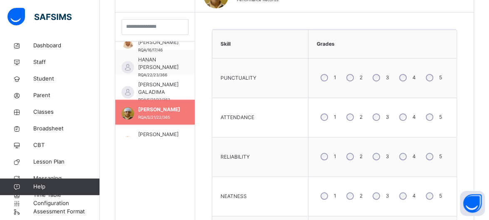
scroll to position [220, 0]
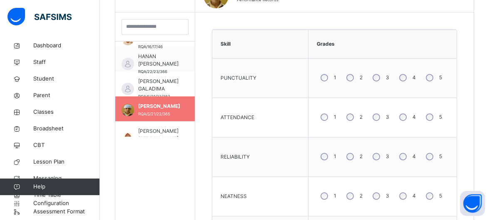
click at [403, 64] on div "1 2 3 4 5" at bounding box center [382, 78] width 140 height 30
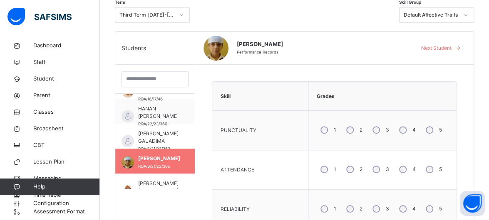
scroll to position [200, 0]
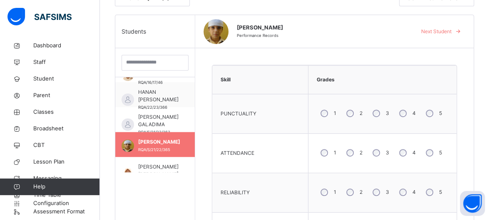
click at [438, 155] on div "5" at bounding box center [433, 152] width 22 height 17
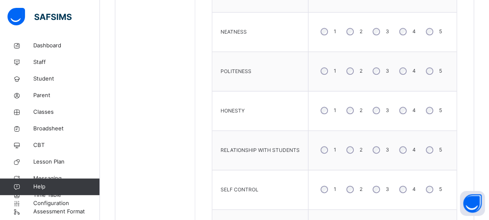
scroll to position [403, 0]
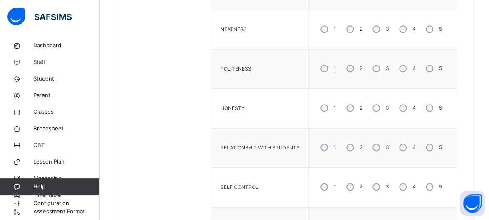
click at [385, 103] on div "3" at bounding box center [380, 107] width 22 height 17
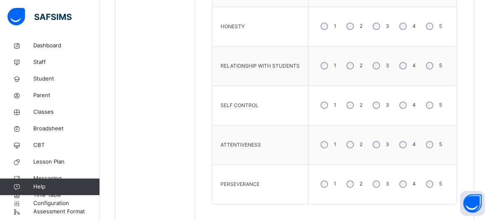
scroll to position [504, 0]
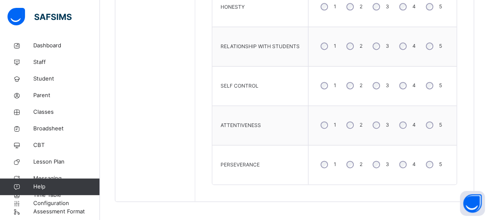
click at [362, 162] on label "2" at bounding box center [360, 164] width 3 height 7
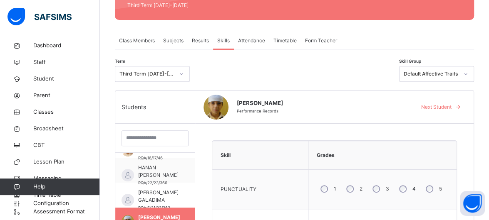
scroll to position [123, 0]
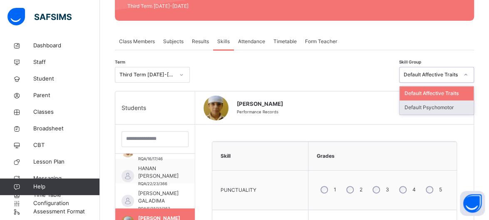
click at [464, 106] on div "Default Psychomotor" at bounding box center [436, 108] width 74 height 14
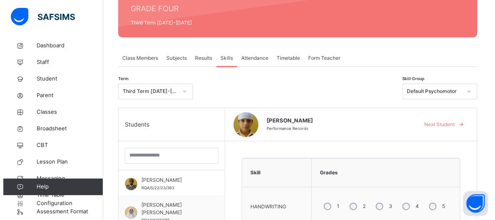
scroll to position [104, 0]
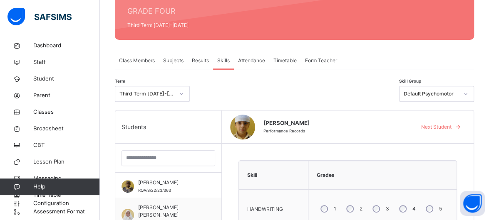
click at [320, 62] on span "Form Teacher" at bounding box center [321, 60] width 32 height 7
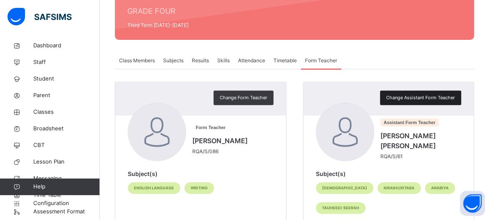
click at [455, 99] on span "Change Assistant Form Teacher" at bounding box center [420, 97] width 69 height 7
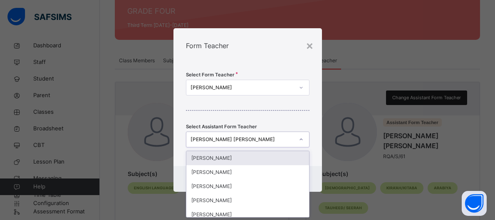
scroll to position [0, 0]
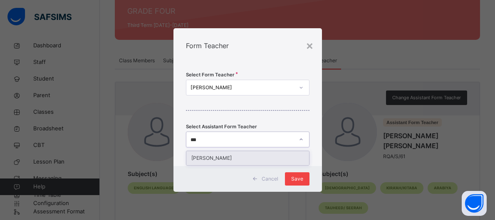
click at [297, 179] on span "Save" at bounding box center [297, 179] width 12 height 7
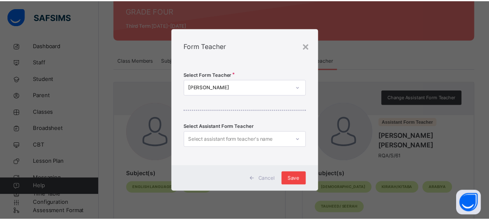
scroll to position [102, 0]
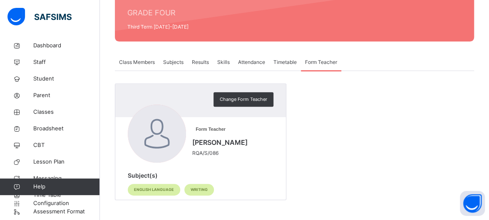
click at [224, 62] on span "Skills" at bounding box center [223, 62] width 12 height 7
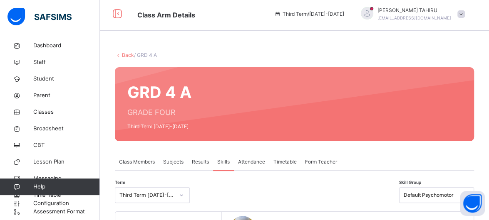
scroll to position [0, 0]
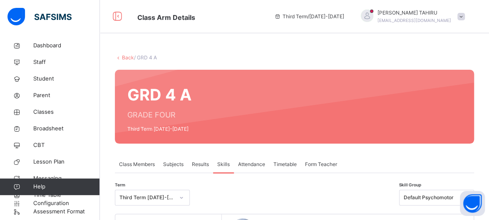
click at [319, 160] on div "Form Teacher" at bounding box center [321, 164] width 40 height 17
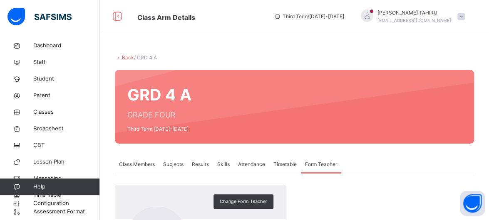
click at [329, 167] on span "Form Teacher" at bounding box center [321, 164] width 32 height 7
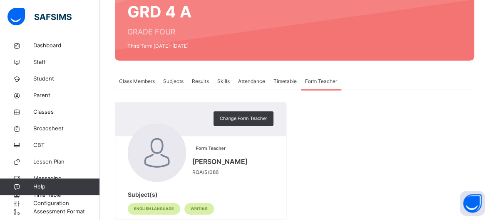
scroll to position [100, 0]
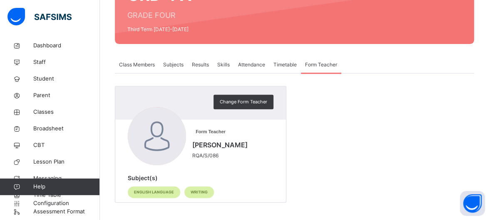
click at [220, 68] on span "Skills" at bounding box center [223, 64] width 12 height 7
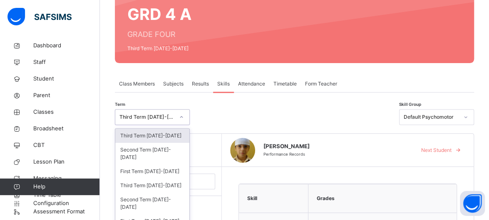
scroll to position [117, 0]
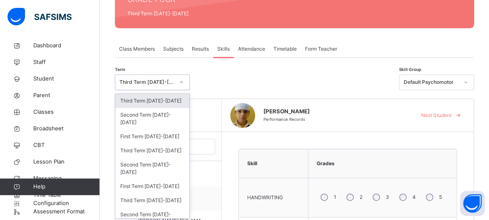
click at [183, 90] on div "option Third Term 2025-2026 focused, 1 of 23. 23 results available. Use Up and …" at bounding box center [152, 82] width 75 height 16
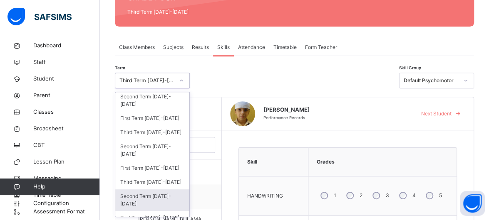
scroll to position [33, 0]
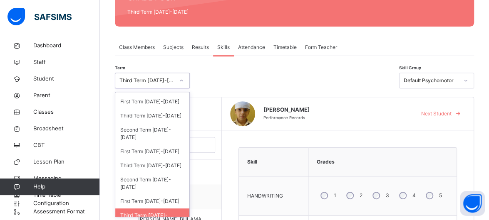
click at [177, 213] on div "Third Term [DATE]-[DATE]" at bounding box center [152, 220] width 74 height 22
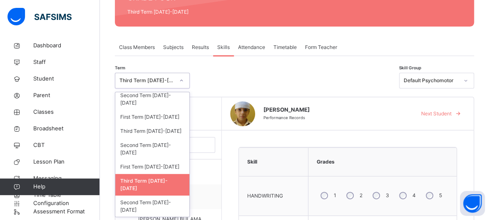
scroll to position [129, 0]
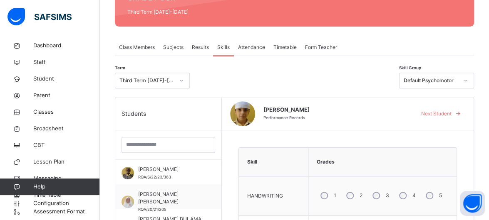
click at [410, 129] on div "ILYAS NOORI Performance Records Next Student" at bounding box center [348, 113] width 252 height 33
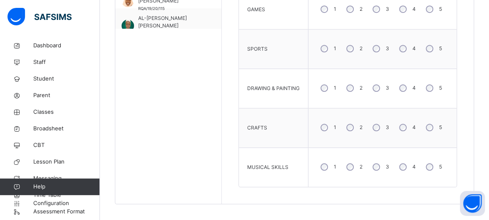
scroll to position [347, 0]
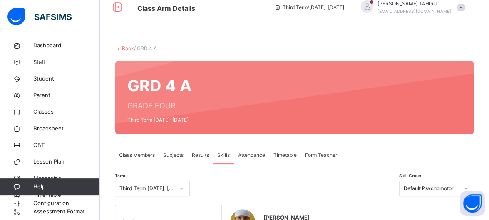
scroll to position [0, 0]
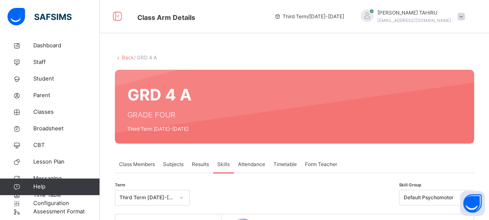
click at [465, 16] on span at bounding box center [460, 16] width 7 height 7
click at [395, 193] on div at bounding box center [294, 198] width 201 height 16
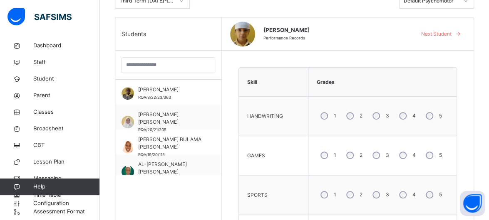
scroll to position [181, 0]
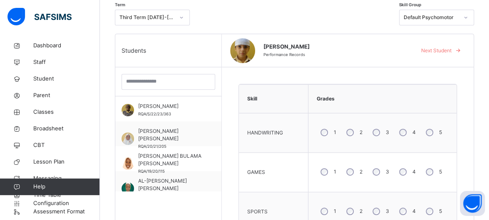
click at [383, 175] on div "3" at bounding box center [380, 171] width 22 height 17
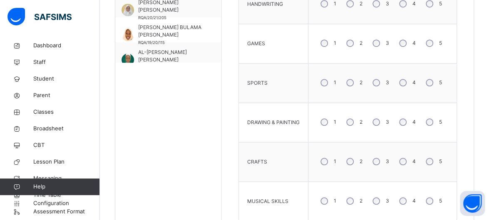
scroll to position [310, 0]
click at [385, 117] on div "3" at bounding box center [380, 121] width 22 height 17
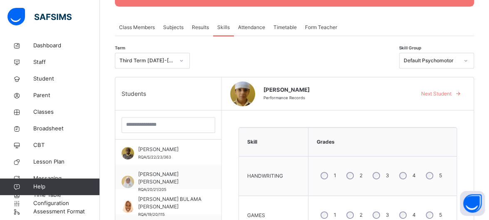
scroll to position [132, 0]
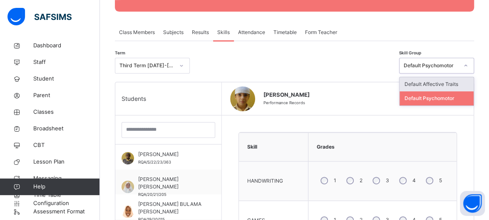
click at [460, 78] on div "Default Affective Traits" at bounding box center [436, 84] width 74 height 14
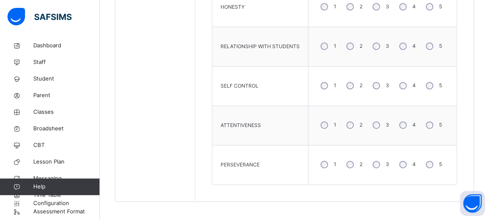
scroll to position [504, 0]
click at [385, 119] on div "3" at bounding box center [380, 124] width 22 height 17
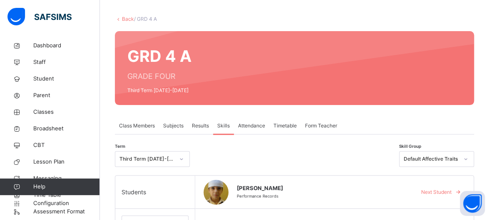
scroll to position [44, 0]
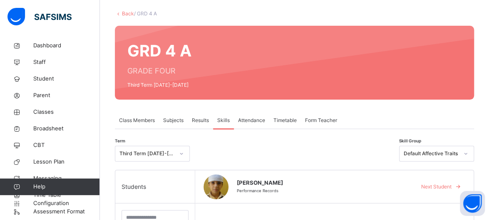
drag, startPoint x: 384, startPoint y: 176, endPoint x: 226, endPoint y: 42, distance: 206.3
click at [226, 42] on div "GRD 4 A GRADE FOUR Third Term 2022-2023" at bounding box center [294, 63] width 359 height 74
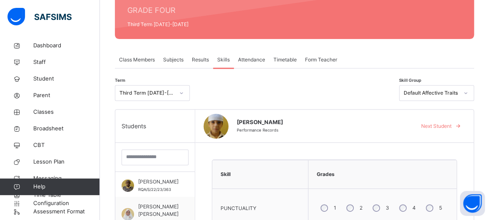
scroll to position [88, 0]
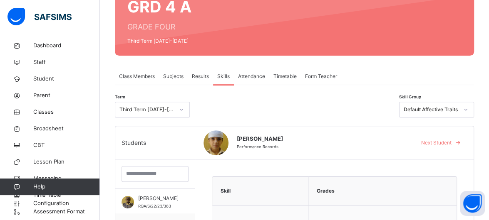
click at [343, 147] on div "ILYAS NOORI Performance Records" at bounding box center [321, 143] width 169 height 16
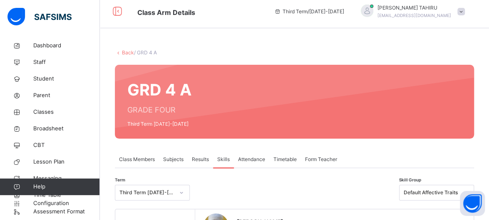
scroll to position [0, 0]
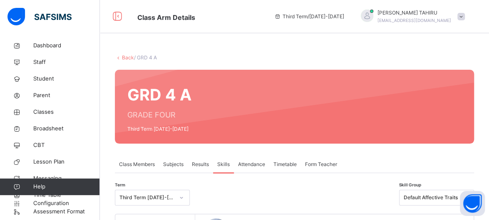
click at [125, 56] on link "Back" at bounding box center [128, 57] width 12 height 6
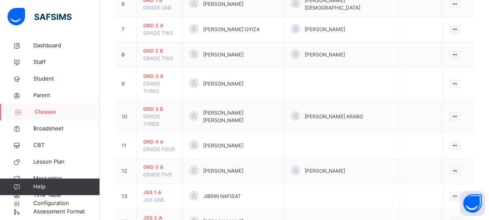
scroll to position [250, 0]
click at [153, 72] on span "GRD 3 A" at bounding box center [159, 75] width 33 height 7
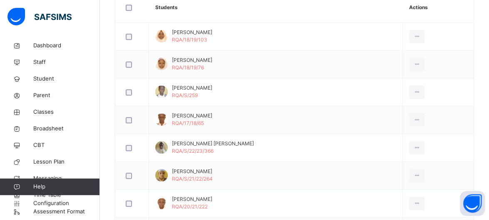
scroll to position [17, 0]
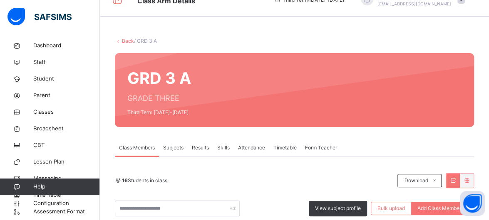
click at [218, 150] on span "Skills" at bounding box center [223, 147] width 12 height 7
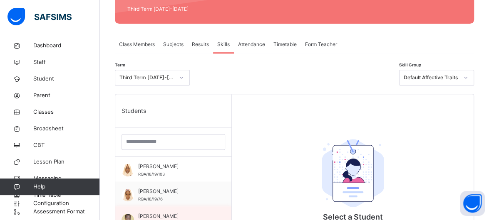
scroll to position [50, 0]
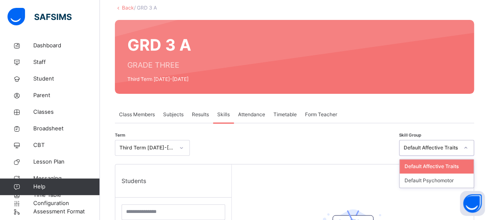
click at [468, 147] on icon at bounding box center [465, 148] width 5 height 8
click at [447, 165] on div "Default Affective Traits" at bounding box center [436, 167] width 74 height 14
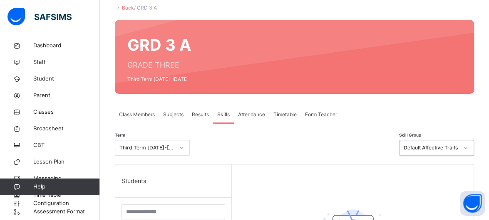
click at [230, 192] on div "Students" at bounding box center [173, 181] width 116 height 33
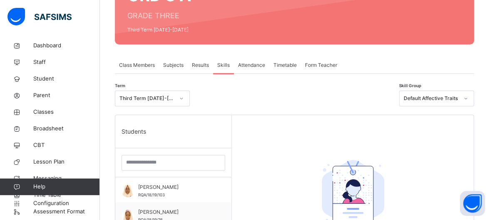
scroll to position [100, 0]
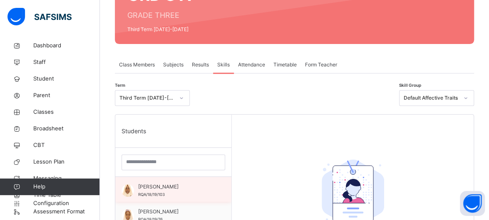
click at [167, 185] on span "AISHA KALLI BABA" at bounding box center [175, 186] width 74 height 7
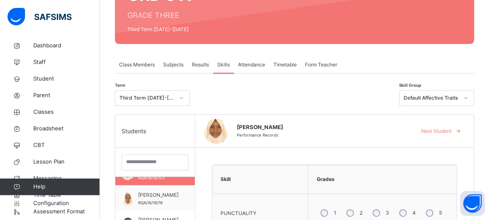
scroll to position [67, 0]
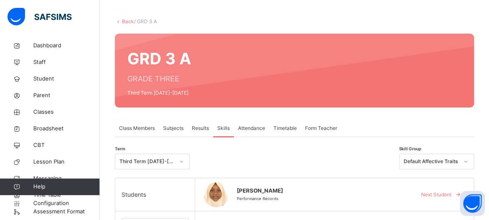
scroll to position [0, 0]
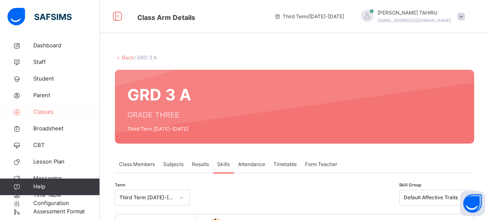
click at [62, 111] on span "Classes" at bounding box center [66, 112] width 67 height 8
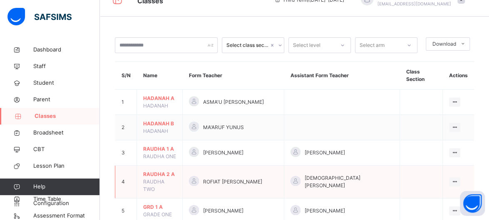
click at [178, 166] on td "RAUDHA 2 A RAUDHA TWO" at bounding box center [160, 182] width 46 height 33
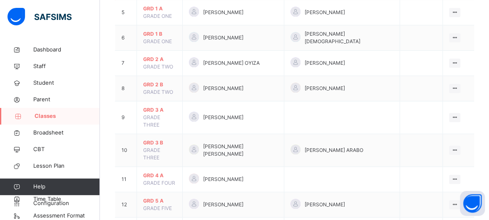
scroll to position [216, 0]
click at [166, 166] on td "GRD 4 A GRADE FOUR" at bounding box center [160, 178] width 46 height 25
click at [156, 171] on span "GRD 4 A" at bounding box center [159, 174] width 33 height 7
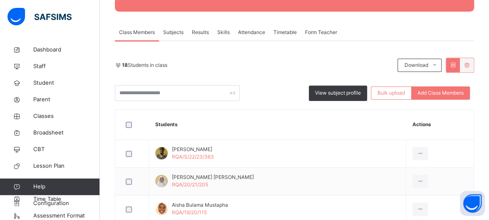
scroll to position [83, 0]
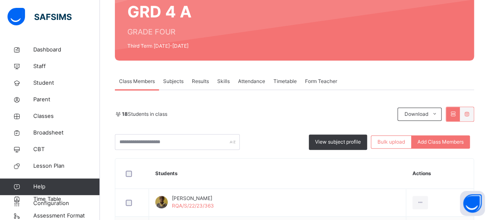
click at [220, 81] on span "Skills" at bounding box center [223, 81] width 12 height 7
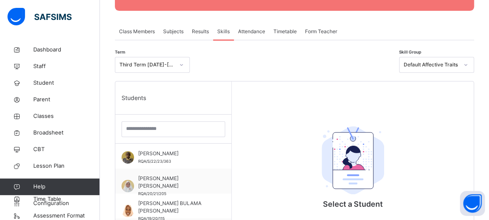
scroll to position [150, 0]
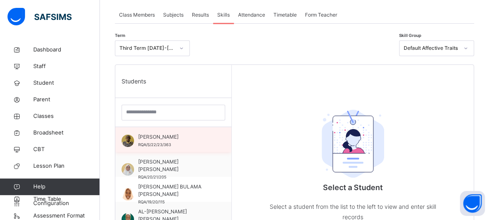
click at [177, 140] on span "[PERSON_NAME]" at bounding box center [175, 137] width 74 height 7
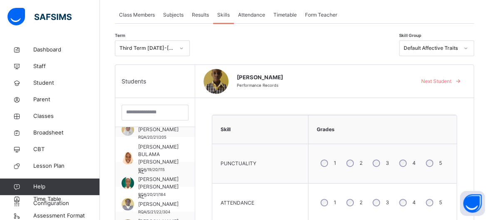
scroll to position [50, 0]
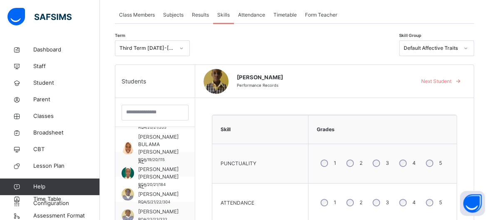
click at [397, 72] on div "ABDULLAH NASIR MUHAMMAD Performance Records Next Student" at bounding box center [334, 81] width 278 height 33
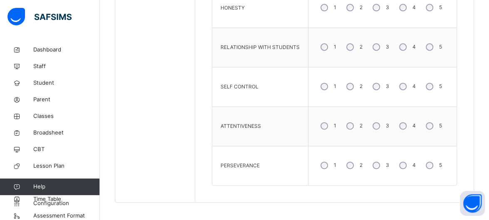
scroll to position [504, 0]
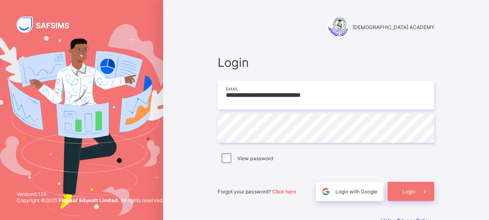
click at [317, 94] on input "**********" at bounding box center [326, 95] width 216 height 29
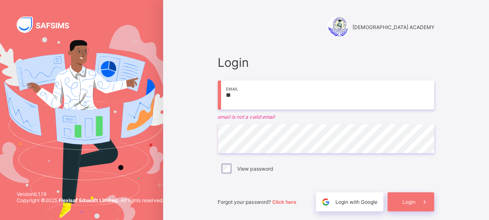
click at [260, 97] on input "**" at bounding box center [326, 95] width 216 height 29
type input "*"
type input "**********"
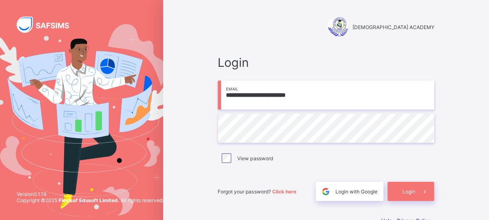
click at [233, 150] on div "View password" at bounding box center [326, 158] width 216 height 17
click at [417, 182] on div "Login" at bounding box center [410, 191] width 47 height 19
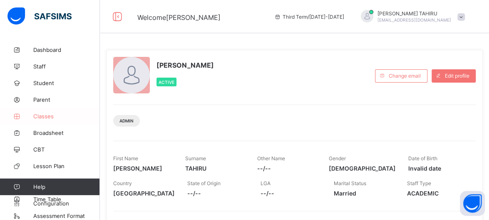
click at [43, 114] on span "Classes" at bounding box center [66, 116] width 67 height 7
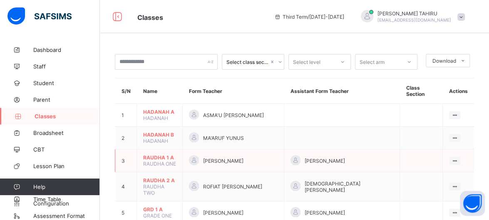
click at [284, 156] on td "[PERSON_NAME]" at bounding box center [233, 161] width 101 height 23
click at [182, 202] on td "GRD 1 A GRADE ONE" at bounding box center [160, 213] width 46 height 23
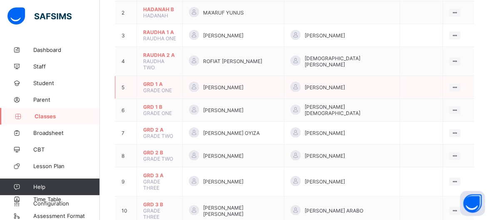
scroll to position [133, 0]
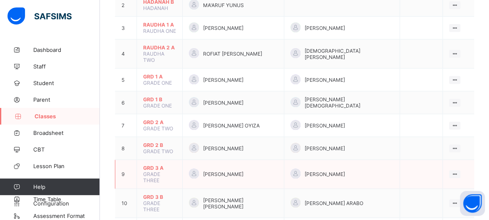
click at [147, 165] on span "GRD 3 A" at bounding box center [159, 168] width 33 height 6
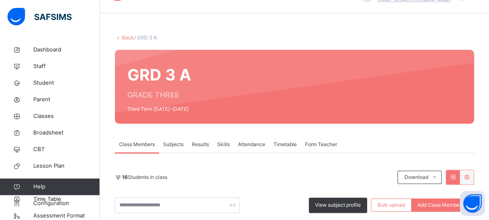
scroll to position [133, 0]
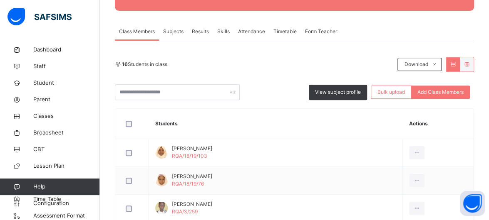
click at [224, 32] on span "Skills" at bounding box center [223, 31] width 12 height 7
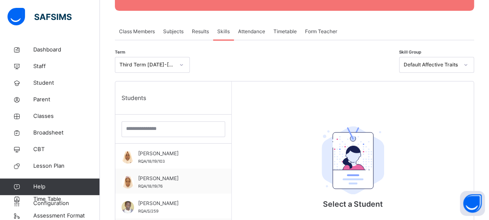
click at [317, 31] on span "Form Teacher" at bounding box center [321, 31] width 32 height 7
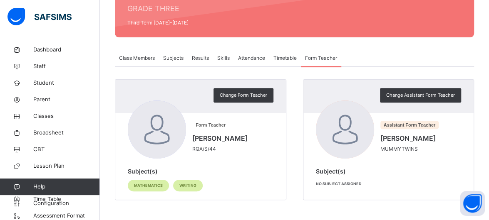
click at [227, 57] on span "Skills" at bounding box center [223, 57] width 12 height 7
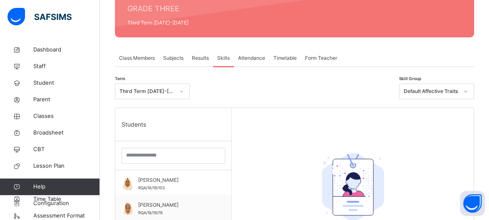
scroll to position [133, 0]
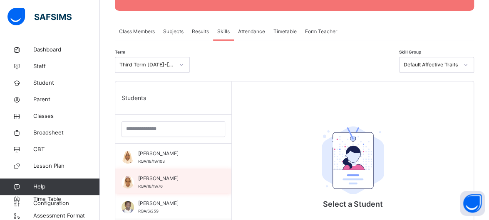
click at [223, 173] on div "AISHA USMAN YUSUF RQA/18/19/76" at bounding box center [173, 181] width 116 height 25
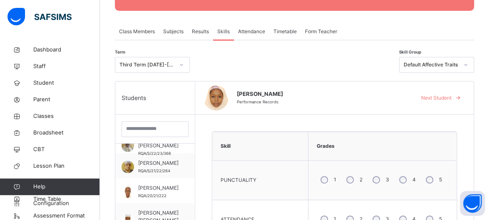
scroll to position [104, 0]
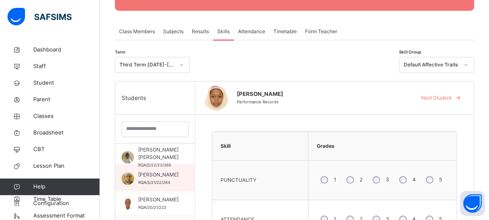
click at [151, 179] on div "[PERSON_NAME] RQA/S/21/22/264" at bounding box center [158, 178] width 40 height 15
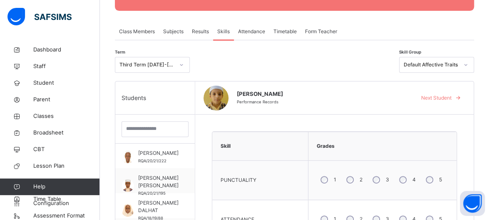
scroll to position [187, 0]
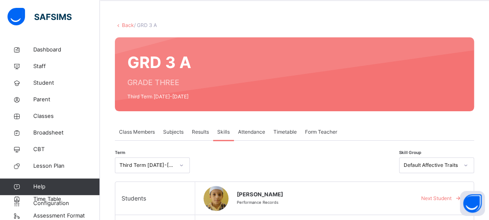
scroll to position [0, 0]
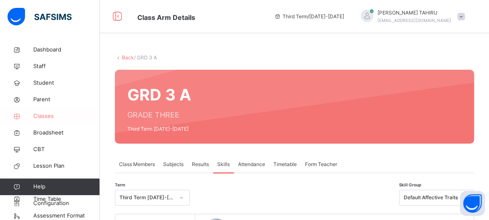
click at [55, 114] on span "Classes" at bounding box center [66, 116] width 67 height 8
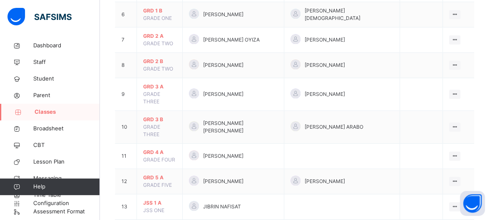
scroll to position [277, 0]
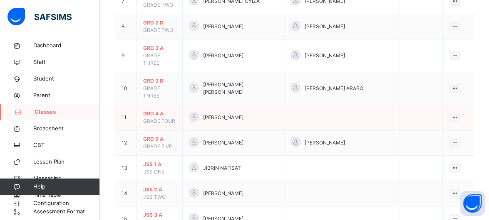
click at [153, 110] on span "GRD 4 A" at bounding box center [159, 113] width 33 height 7
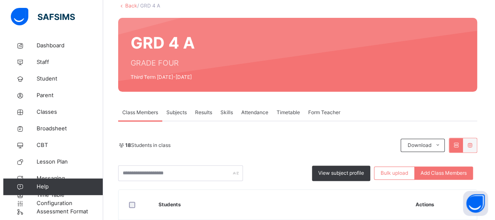
scroll to position [28, 0]
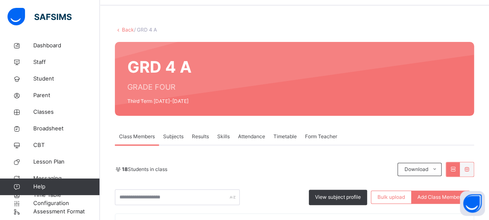
click at [329, 139] on span "Form Teacher" at bounding box center [321, 136] width 32 height 7
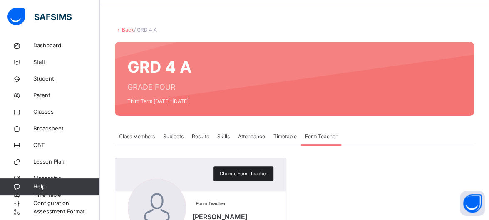
click at [260, 176] on span "Change Form Teacher" at bounding box center [243, 174] width 47 height 7
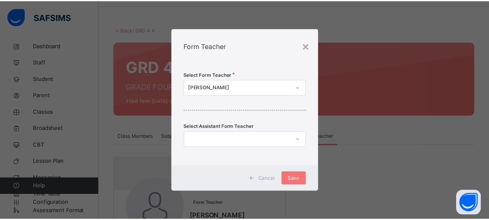
scroll to position [0, 0]
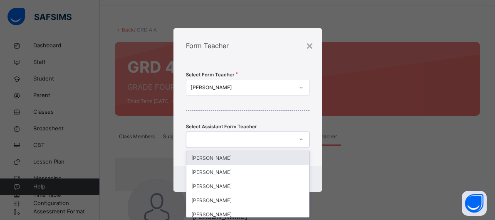
click at [249, 138] on div at bounding box center [239, 140] width 107 height 13
type input "***"
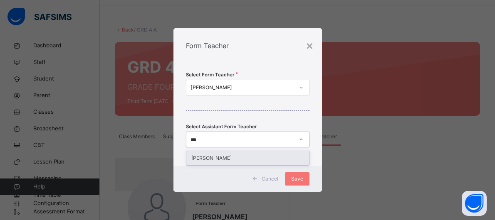
click at [254, 158] on div "[PERSON_NAME]" at bounding box center [247, 158] width 123 height 14
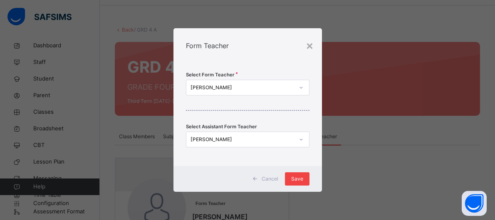
click at [300, 175] on div "Save" at bounding box center [297, 179] width 25 height 13
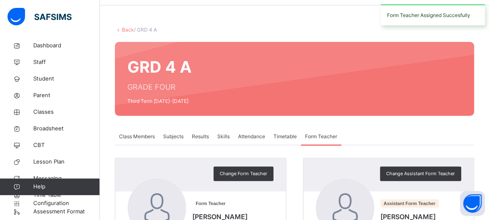
click at [225, 137] on span "Skills" at bounding box center [223, 136] width 12 height 7
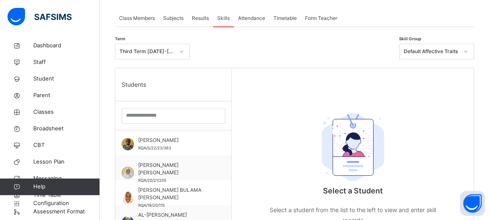
scroll to position [161, 0]
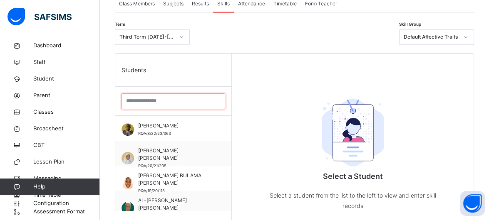
click at [178, 105] on input "search" at bounding box center [173, 102] width 104 height 16
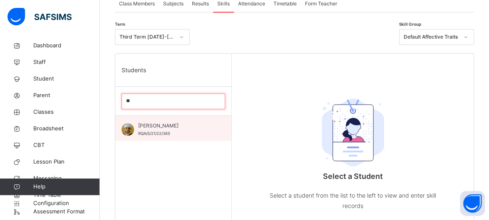
type input "**"
click at [156, 124] on span "[PERSON_NAME]" at bounding box center [175, 125] width 74 height 7
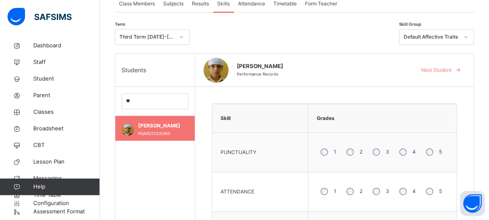
click at [337, 129] on th "Grades" at bounding box center [382, 118] width 148 height 29
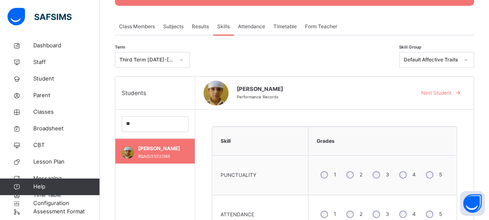
scroll to position [121, 0]
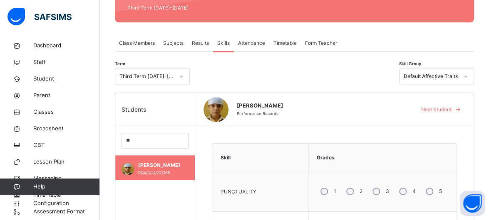
click at [451, 111] on span "Next Student" at bounding box center [436, 109] width 30 height 7
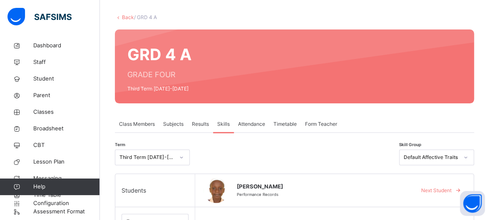
scroll to position [38, 0]
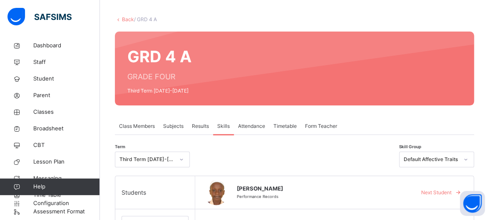
click at [319, 118] on div "Form Teacher" at bounding box center [321, 126] width 40 height 17
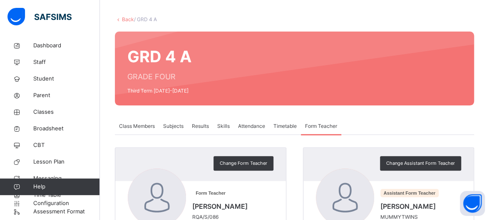
click at [361, 116] on div "Back / GRD 4 A GRD 4 A GRADE FOUR Third Term 2022-2023 Class Members Subjects R…" at bounding box center [294, 146] width 389 height 286
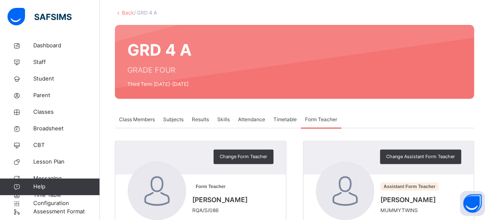
scroll to position [0, 0]
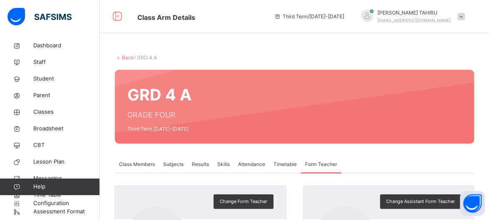
click at [233, 158] on div "Skills" at bounding box center [223, 164] width 21 height 17
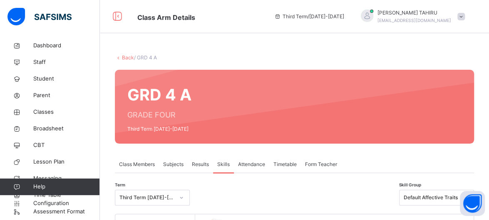
click at [265, 195] on div at bounding box center [294, 198] width 201 height 16
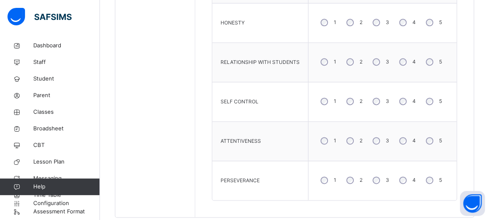
scroll to position [504, 0]
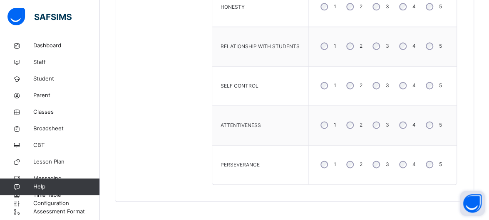
click at [468, 204] on button "Open asap" at bounding box center [472, 203] width 25 height 25
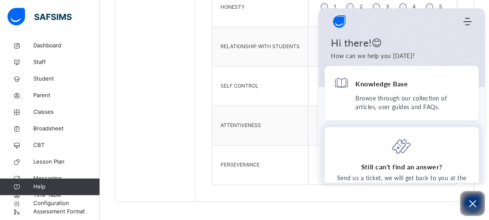
click at [394, 145] on icon at bounding box center [401, 146] width 20 height 20
click at [294, 140] on td "ATTENTIVENESS" at bounding box center [260, 126] width 96 height 40
click at [470, 205] on icon "Open asap" at bounding box center [472, 204] width 10 height 10
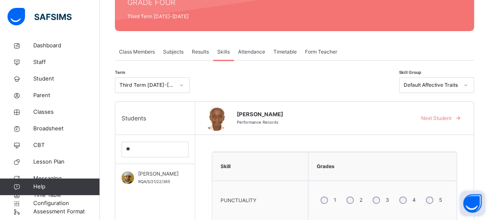
scroll to position [105, 0]
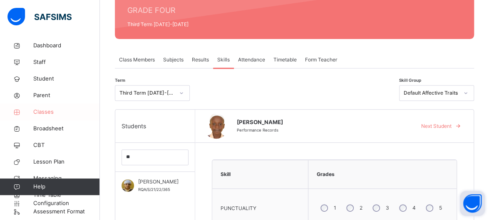
click at [59, 109] on span "Classes" at bounding box center [66, 112] width 67 height 8
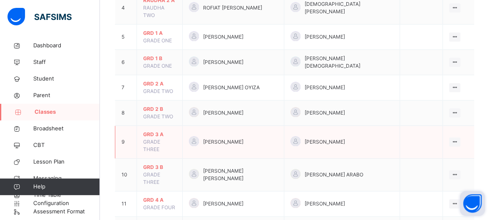
scroll to position [205, 0]
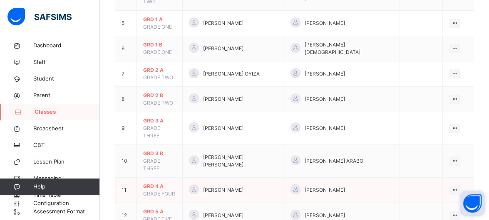
click at [153, 183] on span "GRD 4 A" at bounding box center [159, 186] width 33 height 7
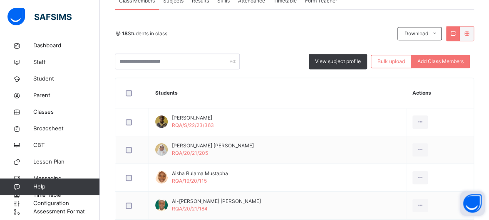
scroll to position [105, 0]
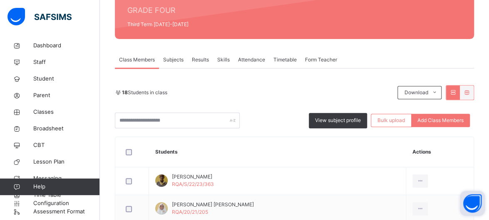
click at [223, 55] on div "Skills" at bounding box center [223, 60] width 21 height 17
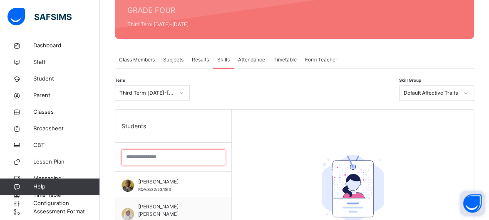
click at [193, 155] on input "search" at bounding box center [173, 158] width 104 height 16
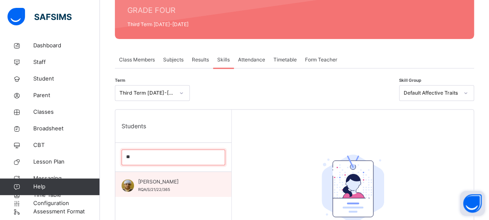
type input "**"
click at [176, 185] on div "[PERSON_NAME]/S/21/22/365" at bounding box center [175, 185] width 74 height 15
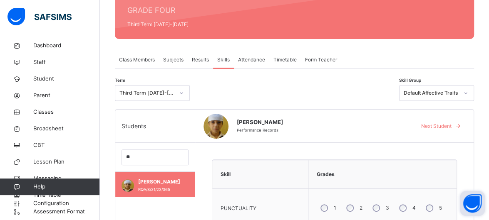
click at [308, 161] on th "Skill" at bounding box center [260, 175] width 96 height 29
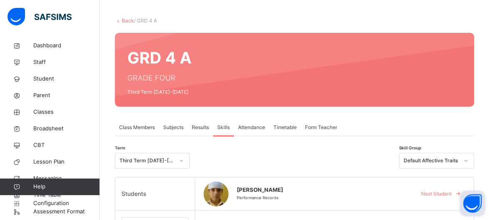
scroll to position [38, 0]
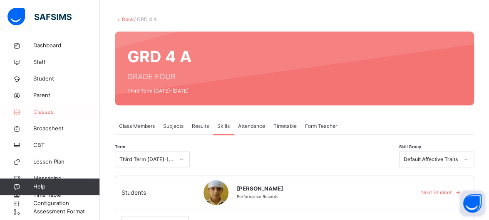
click at [55, 111] on span "Classes" at bounding box center [66, 112] width 67 height 8
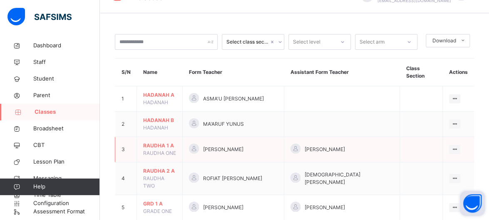
scroll to position [38, 0]
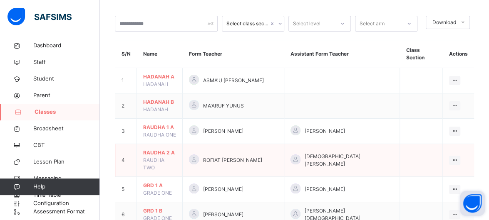
click at [171, 158] on td "RAUDHA 2 A RAUDHA TWO" at bounding box center [160, 160] width 46 height 33
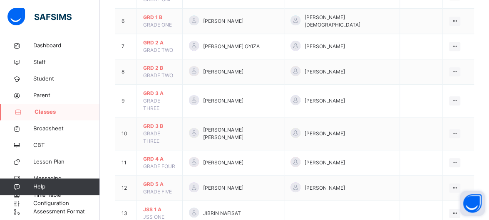
scroll to position [238, 0]
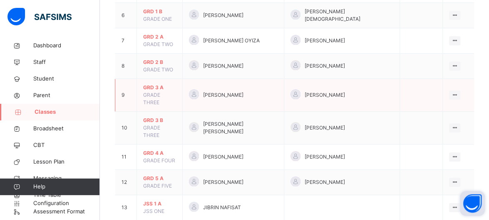
click at [153, 79] on td "GRD 3 A GRADE THREE" at bounding box center [160, 95] width 46 height 33
click at [161, 84] on span "GRD 3 A" at bounding box center [159, 87] width 33 height 7
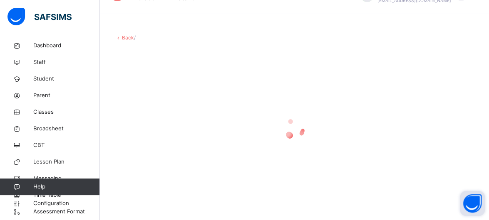
scroll to position [20, 0]
click at [161, 68] on div at bounding box center [294, 129] width 359 height 158
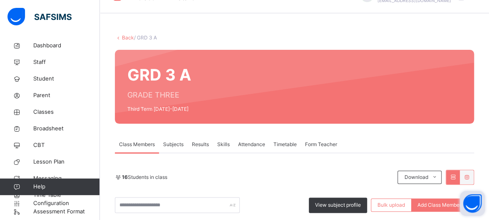
scroll to position [238, 0]
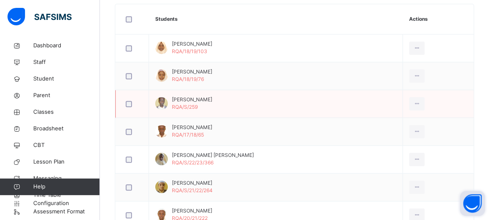
click at [243, 91] on td "Aliyu Sanusi Aliyu RQA/S/259" at bounding box center [276, 104] width 254 height 28
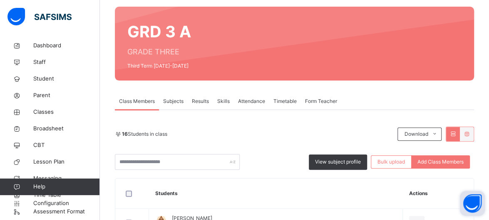
scroll to position [55, 0]
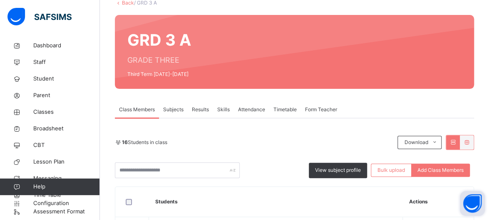
click at [228, 109] on span "Skills" at bounding box center [223, 109] width 12 height 7
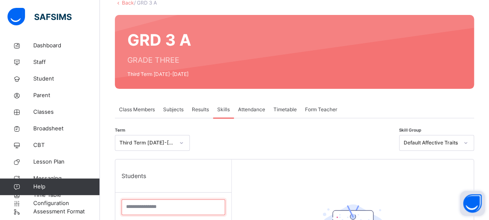
click at [172, 209] on input "search" at bounding box center [173, 208] width 104 height 16
type input "**"
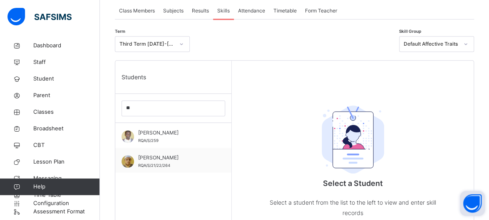
scroll to position [155, 0]
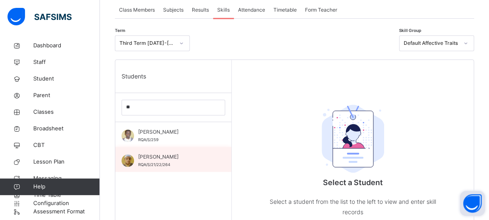
click at [200, 161] on div "[PERSON_NAME] RQA/S/21/22/264" at bounding box center [175, 160] width 74 height 15
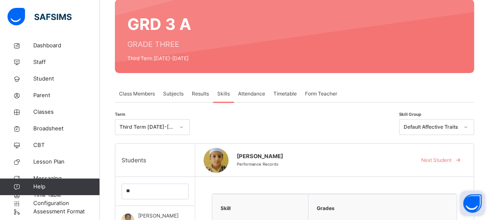
scroll to position [85, 0]
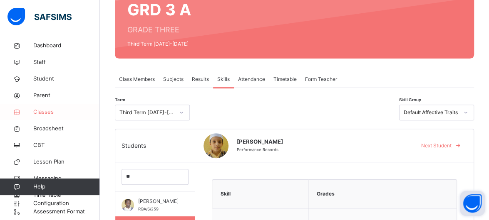
click at [51, 110] on span "Classes" at bounding box center [66, 112] width 67 height 8
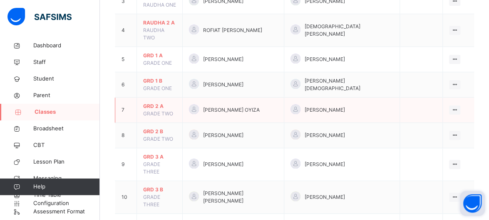
scroll to position [185, 0]
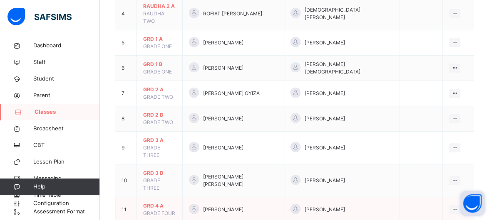
click at [151, 203] on span "GRD 4 A" at bounding box center [159, 206] width 33 height 7
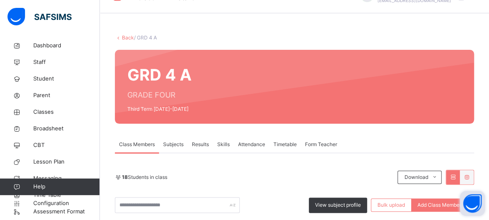
scroll to position [185, 0]
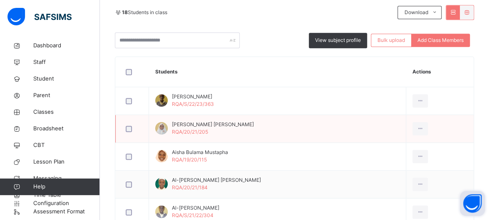
click at [311, 139] on td "Aisha Ahmed Sadiq RQA/20/21/205" at bounding box center [277, 129] width 257 height 28
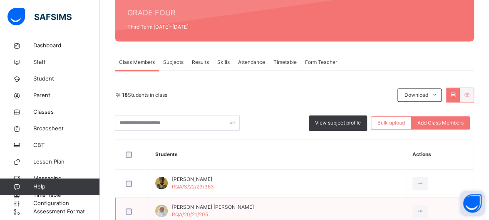
scroll to position [102, 0]
click at [224, 68] on div "Skills" at bounding box center [223, 62] width 21 height 17
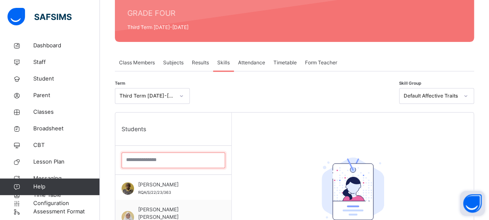
click at [153, 161] on input "search" at bounding box center [173, 161] width 104 height 16
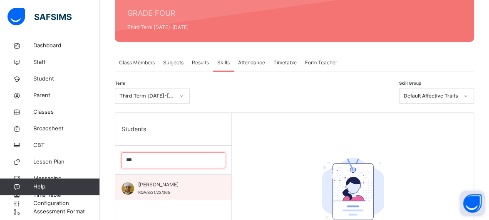
type input "***"
click at [151, 186] on span "[PERSON_NAME]" at bounding box center [175, 184] width 74 height 7
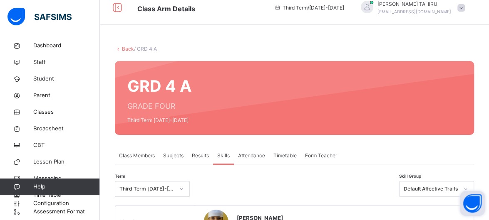
scroll to position [0, 0]
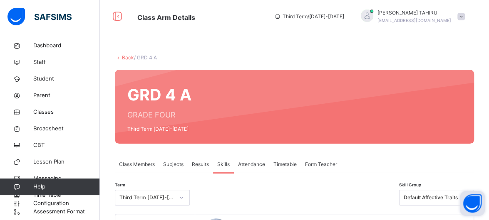
click at [465, 17] on span at bounding box center [460, 16] width 7 height 7
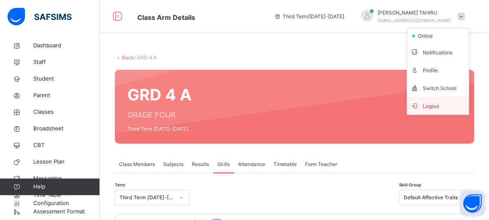
click at [443, 106] on span "Logout" at bounding box center [437, 105] width 55 height 11
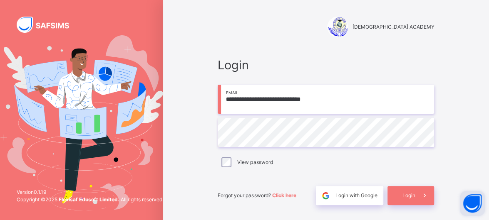
click at [334, 104] on input "**********" at bounding box center [326, 99] width 216 height 29
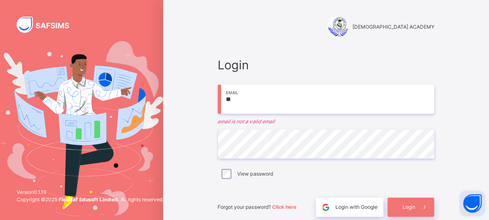
type input "*"
type input "**********"
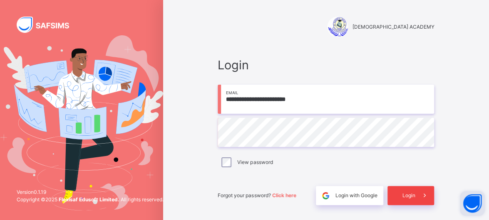
click at [395, 195] on div "Login" at bounding box center [410, 195] width 47 height 19
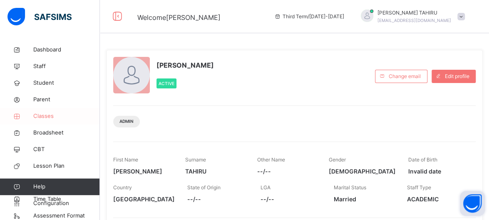
click at [44, 121] on link "Classes" at bounding box center [50, 116] width 100 height 17
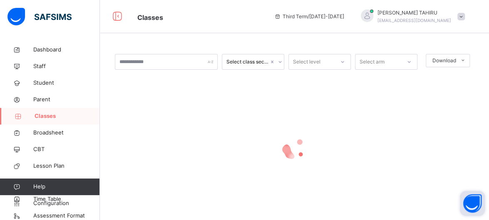
click at [44, 121] on link "Classes" at bounding box center [50, 116] width 100 height 17
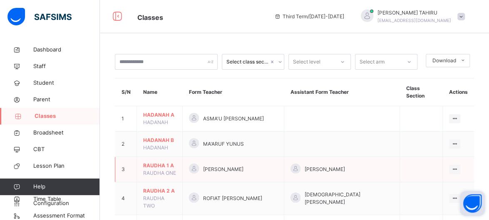
click at [162, 171] on td "RAUDHA 1 A RAUDHA ONE" at bounding box center [160, 169] width 46 height 25
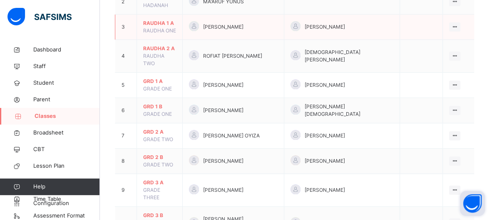
scroll to position [277, 0]
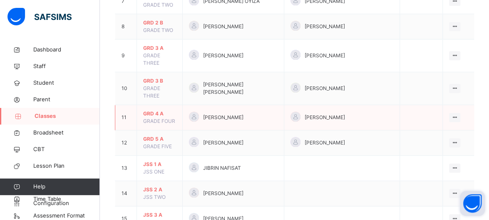
click at [149, 105] on td "GRD 4 A GRADE FOUR" at bounding box center [160, 117] width 46 height 25
click at [458, 114] on icon at bounding box center [454, 117] width 7 height 6
click at [413, 130] on div "View Class" at bounding box center [432, 134] width 47 height 8
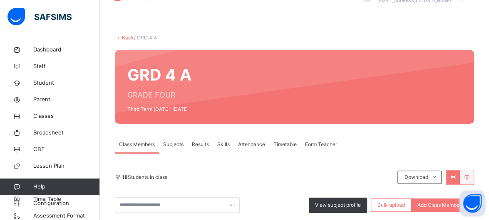
scroll to position [277, 0]
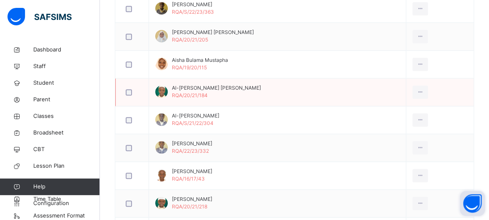
click at [354, 82] on td "Al-amin Pella Hassan RQA/20/21/184" at bounding box center [277, 93] width 257 height 28
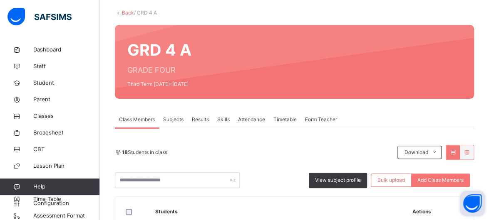
scroll to position [28, 0]
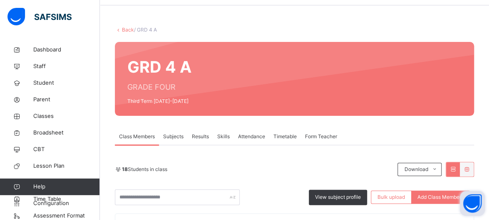
click at [224, 138] on span "Skills" at bounding box center [223, 136] width 12 height 7
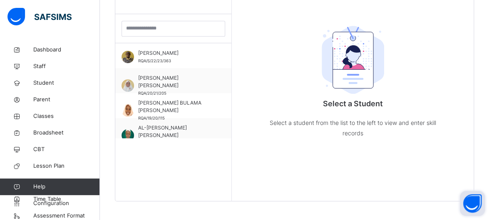
scroll to position [235, 0]
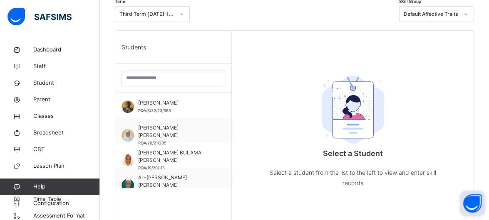
scroll to position [169, 0]
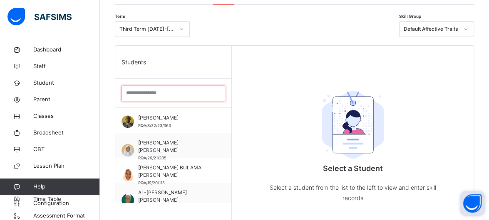
click at [168, 97] on input "search" at bounding box center [173, 94] width 104 height 16
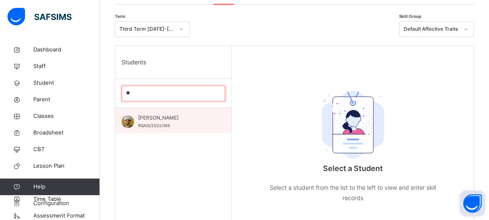
type input "**"
click at [156, 119] on span "[PERSON_NAME]" at bounding box center [175, 117] width 74 height 7
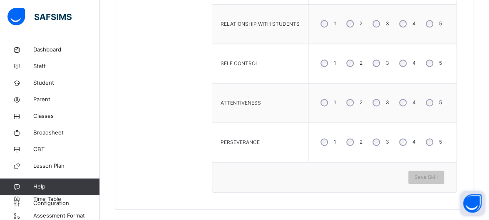
scroll to position [534, 0]
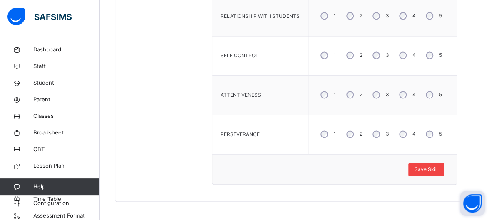
click at [435, 166] on span "Save Skill" at bounding box center [425, 169] width 23 height 7
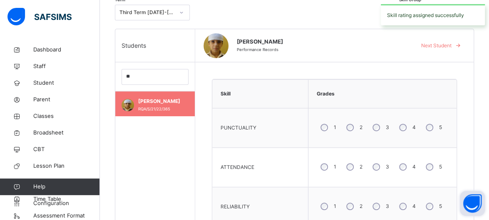
scroll to position [156, 0]
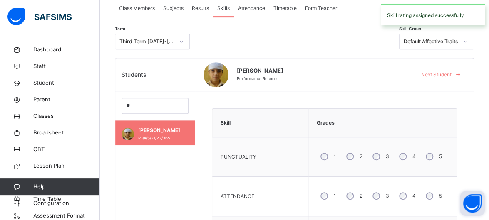
click at [460, 73] on span at bounding box center [457, 74] width 13 height 13
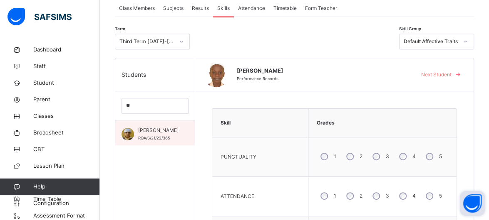
click at [151, 134] on div "[PERSON_NAME]/S/21/22/365" at bounding box center [158, 134] width 40 height 15
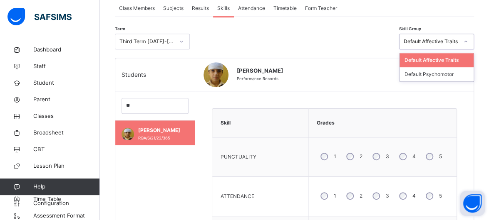
click at [468, 41] on icon at bounding box center [465, 41] width 5 height 8
click at [447, 69] on div "Default Psychomotor" at bounding box center [436, 74] width 74 height 14
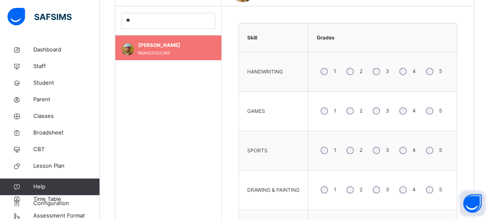
scroll to position [247, 0]
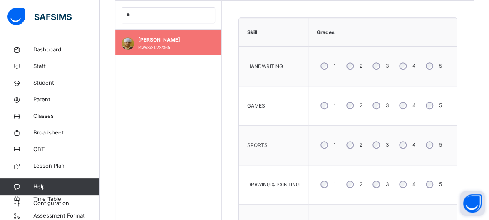
click at [416, 106] on label "4" at bounding box center [413, 105] width 3 height 7
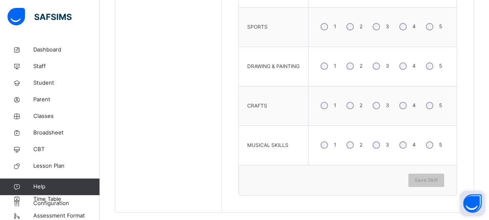
scroll to position [377, 0]
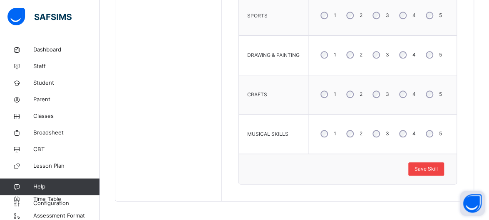
click at [438, 167] on span "Save Skill" at bounding box center [425, 169] width 23 height 7
click at [431, 167] on span "Save Skill" at bounding box center [425, 169] width 23 height 7
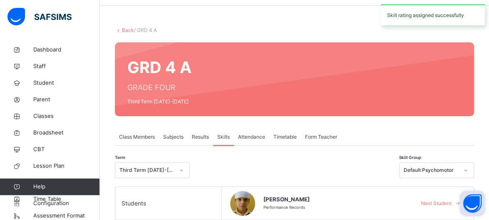
scroll to position [0, 0]
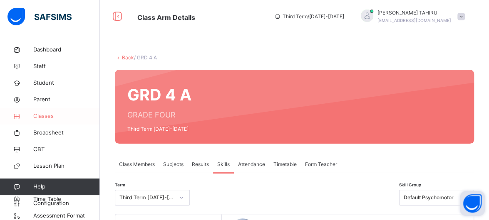
click at [47, 117] on span "Classes" at bounding box center [66, 116] width 67 height 8
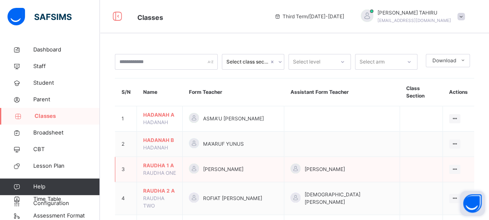
click at [164, 161] on td "RAUDHA 1 A RAUDHA ONE" at bounding box center [160, 169] width 46 height 25
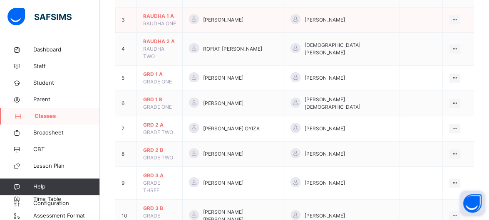
click at [164, 172] on span "GRD 3 A" at bounding box center [159, 175] width 33 height 7
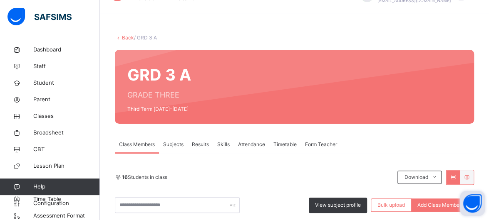
scroll to position [150, 0]
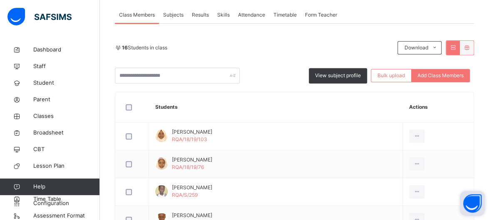
click at [222, 12] on span "Skills" at bounding box center [223, 14] width 12 height 7
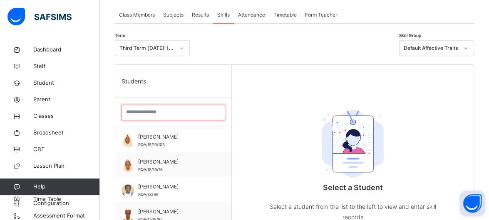
click at [191, 107] on input "search" at bounding box center [173, 113] width 104 height 16
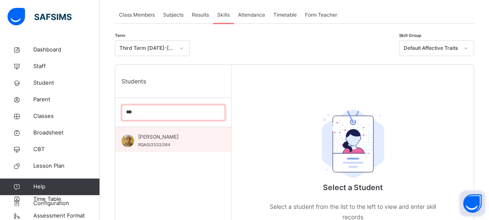
type input "***"
click at [141, 141] on div "[PERSON_NAME] RQA/S/21/22/264" at bounding box center [175, 141] width 74 height 15
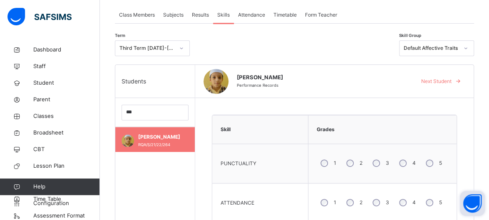
scroll to position [166, 0]
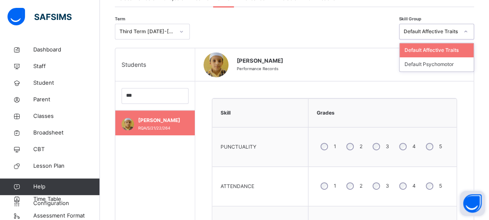
click at [466, 27] on div at bounding box center [465, 31] width 14 height 13
click at [466, 64] on div "Default Psychomotor" at bounding box center [436, 64] width 74 height 14
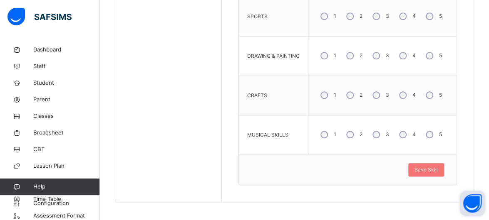
scroll to position [377, 0]
click at [433, 166] on span "Save Skill" at bounding box center [425, 169] width 23 height 7
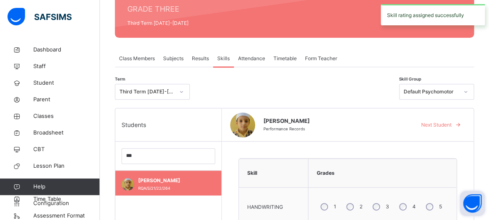
scroll to position [106, 0]
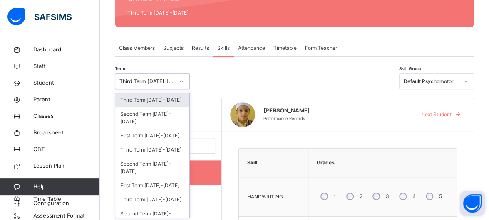
click at [180, 89] on div "option Third Term 2025-2026 focused, 1 of 23. 23 results available. Use Up and …" at bounding box center [152, 82] width 75 height 16
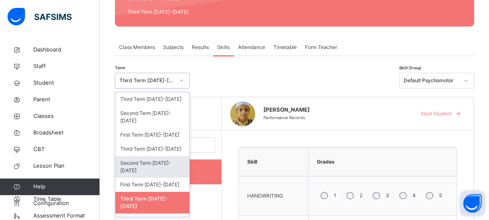
scroll to position [67, 0]
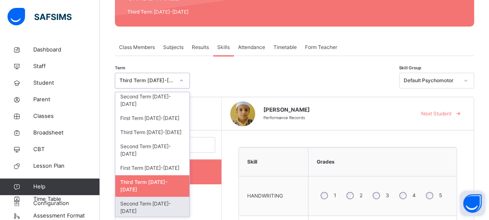
click at [147, 197] on div "Second Term [DATE]-[DATE]" at bounding box center [152, 208] width 74 height 22
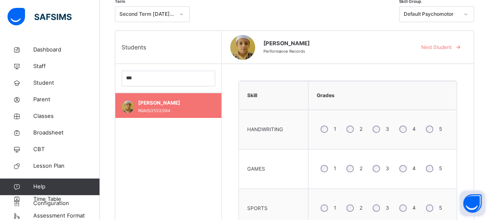
scroll to position [200, 0]
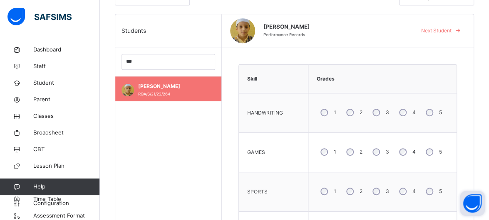
drag, startPoint x: 418, startPoint y: 110, endPoint x: 420, endPoint y: 115, distance: 5.6
click at [418, 115] on div "4" at bounding box center [406, 112] width 22 height 17
click at [416, 115] on label "4" at bounding box center [413, 112] width 3 height 7
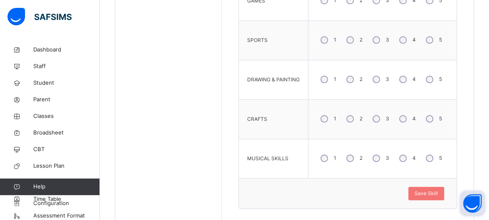
scroll to position [377, 0]
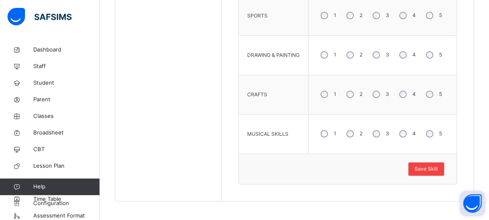
click at [435, 170] on span "Save Skill" at bounding box center [425, 169] width 23 height 7
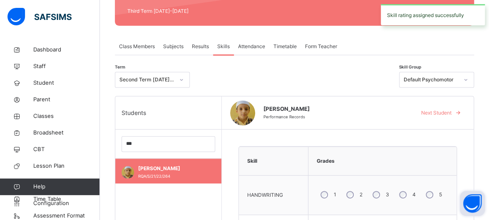
scroll to position [102, 0]
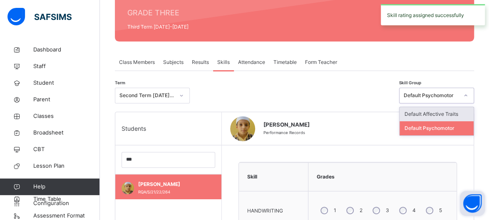
click at [467, 112] on div "Default Affective Traits" at bounding box center [436, 114] width 74 height 14
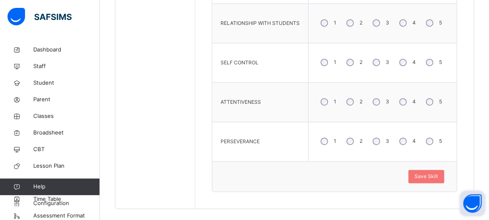
scroll to position [534, 0]
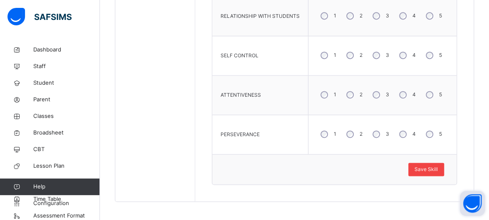
click at [444, 173] on div "Save Skill" at bounding box center [426, 169] width 36 height 13
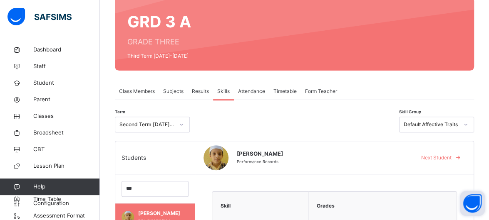
scroll to position [71, 0]
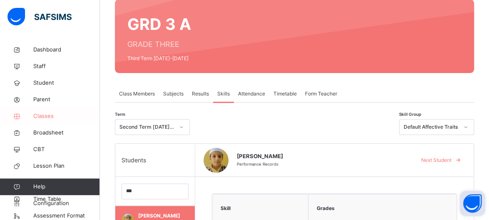
click at [51, 124] on link "Classes" at bounding box center [50, 116] width 100 height 17
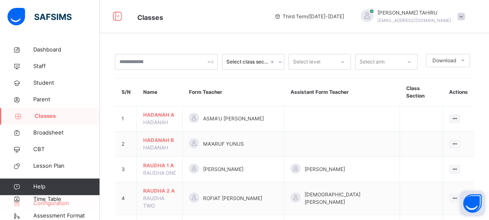
click at [82, 201] on span "Configuration" at bounding box center [66, 204] width 66 height 8
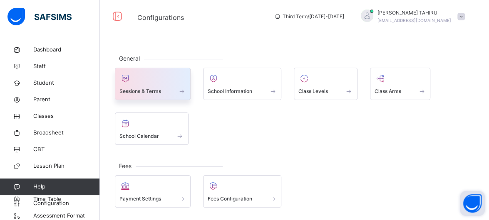
click at [183, 90] on span at bounding box center [182, 91] width 8 height 7
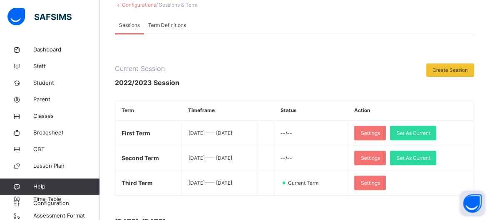
scroll to position [53, 0]
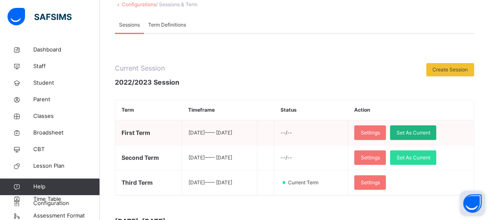
click at [430, 134] on span "Set As Current" at bounding box center [413, 132] width 34 height 7
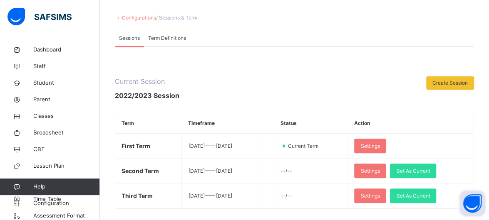
scroll to position [35, 0]
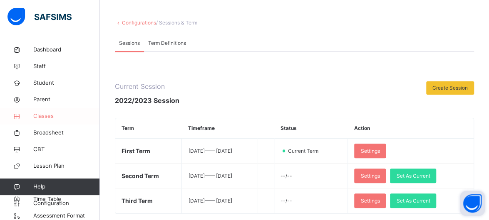
click at [67, 116] on span "Classes" at bounding box center [66, 116] width 67 height 8
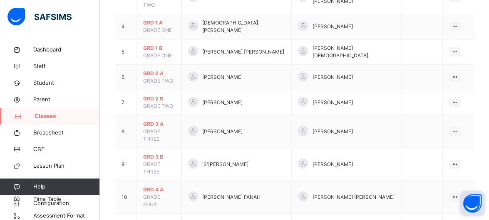
scroll to position [184, 0]
click at [225, 126] on div "[PERSON_NAME]" at bounding box center [236, 132] width 97 height 12
click at [237, 126] on div "[PERSON_NAME]" at bounding box center [236, 132] width 97 height 12
click at [222, 115] on td "[PERSON_NAME]" at bounding box center [236, 131] width 110 height 33
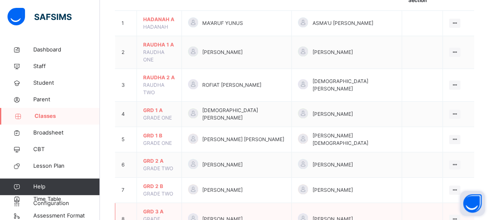
click at [151, 208] on span "GRD 3 A" at bounding box center [159, 211] width 32 height 7
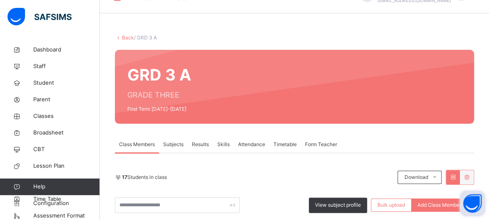
scroll to position [96, 0]
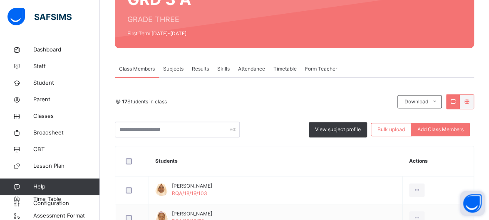
click at [235, 61] on div "Attendance" at bounding box center [251, 69] width 35 height 17
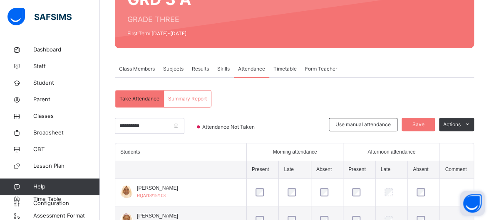
scroll to position [132, 0]
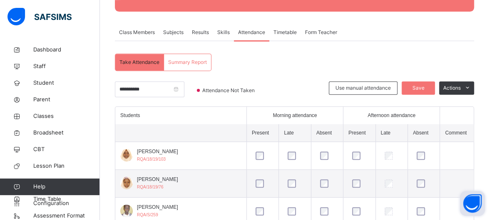
click at [224, 32] on span "Skills" at bounding box center [223, 32] width 12 height 7
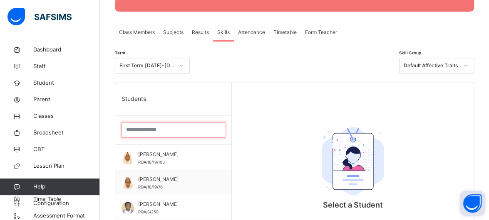
click at [189, 131] on input "search" at bounding box center [173, 130] width 104 height 16
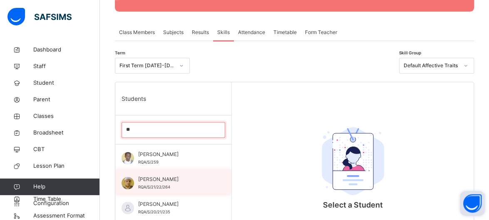
type input "**"
click at [182, 186] on div "[PERSON_NAME] RQA/S/21/22/264" at bounding box center [175, 183] width 74 height 15
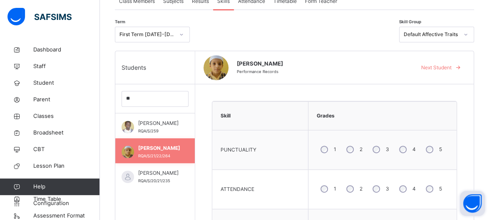
scroll to position [162, 0]
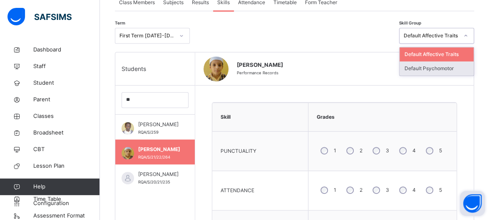
click at [463, 68] on div "Default Psychomotor" at bounding box center [436, 69] width 74 height 14
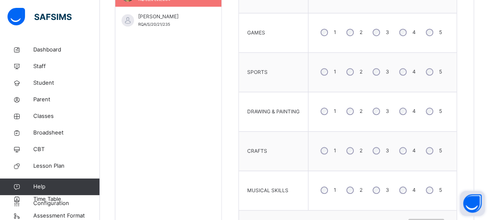
scroll to position [321, 0]
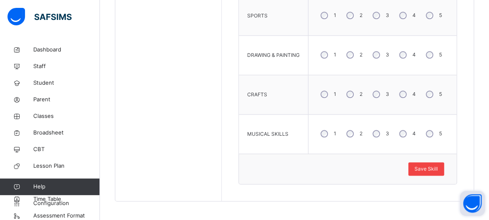
click at [435, 167] on span "Save Skill" at bounding box center [425, 169] width 23 height 7
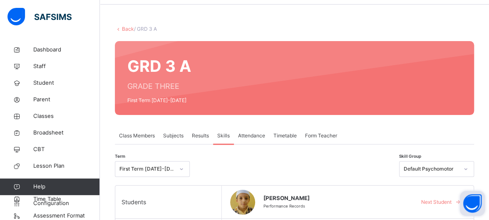
scroll to position [0, 0]
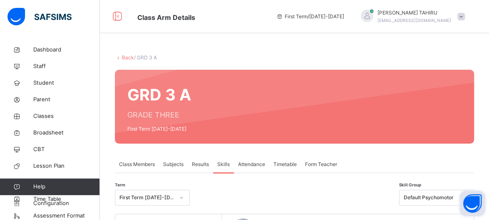
click at [126, 57] on link "Back" at bounding box center [128, 57] width 12 height 6
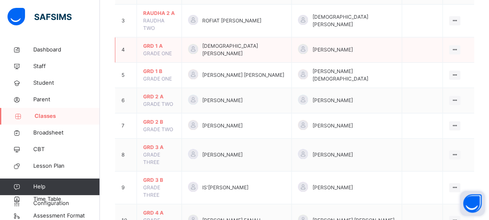
scroll to position [166, 0]
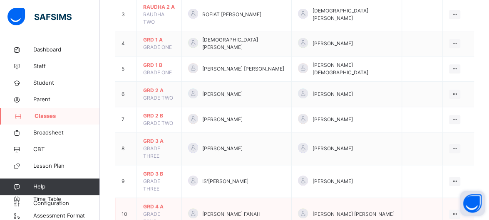
click at [149, 203] on span "GRD 4 A" at bounding box center [159, 206] width 32 height 7
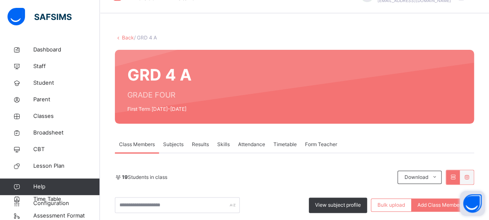
scroll to position [166, 0]
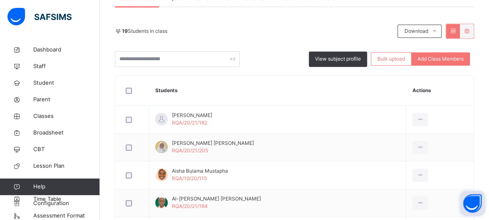
click at [287, 52] on div "View subject profile Bulk upload Add Class Members" at bounding box center [294, 59] width 359 height 16
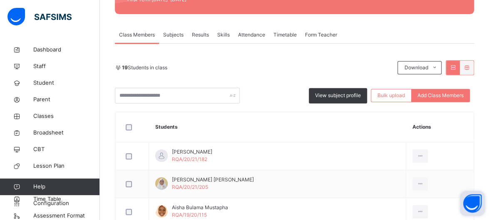
scroll to position [116, 0]
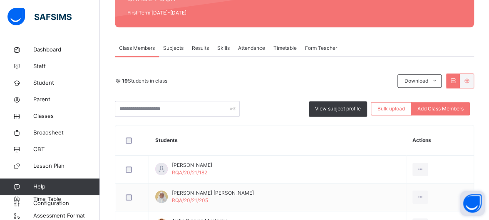
click at [221, 45] on span "Skills" at bounding box center [223, 48] width 12 height 7
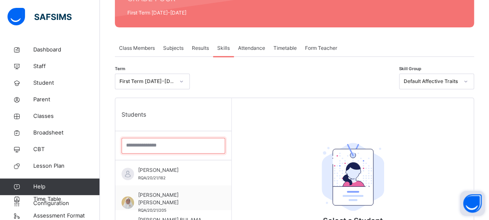
click at [159, 147] on input "search" at bounding box center [173, 146] width 104 height 16
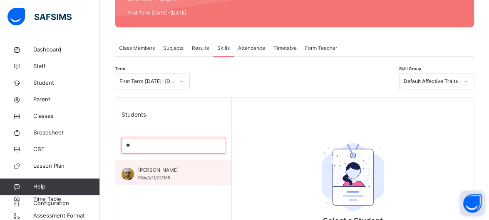
type input "**"
click at [158, 170] on span "[PERSON_NAME]" at bounding box center [175, 170] width 74 height 7
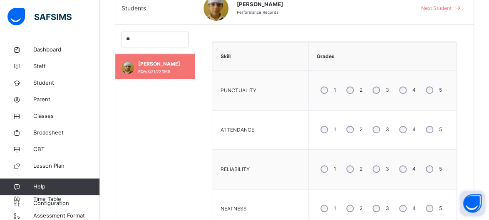
scroll to position [185, 0]
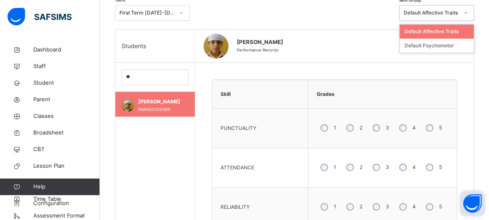
click at [468, 13] on icon at bounding box center [465, 13] width 5 height 8
click at [460, 44] on div "Default Psychomotor" at bounding box center [436, 46] width 74 height 14
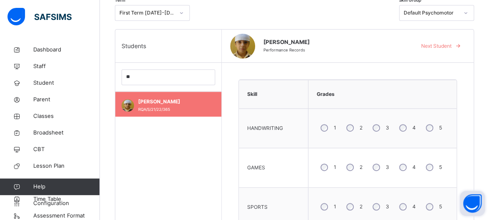
click at [355, 54] on div "ILYAS NOORI Performance Records Next Student" at bounding box center [348, 46] width 252 height 33
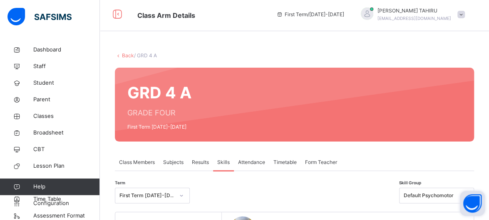
scroll to position [0, 0]
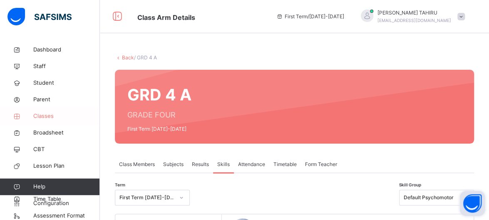
click at [40, 116] on span "Classes" at bounding box center [66, 116] width 67 height 8
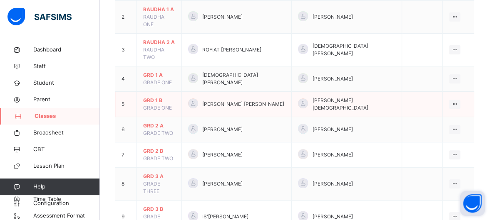
scroll to position [133, 0]
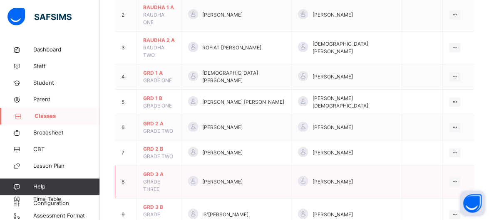
click at [153, 171] on span "GRD 3 A" at bounding box center [159, 174] width 32 height 7
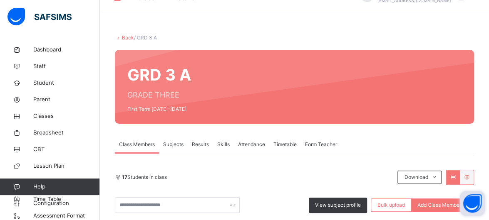
scroll to position [133, 0]
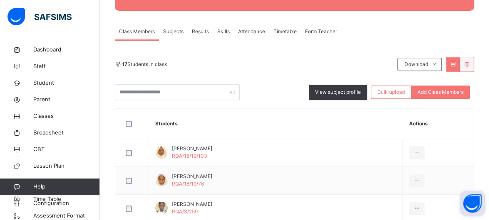
click at [223, 33] on span "Skills" at bounding box center [223, 31] width 12 height 7
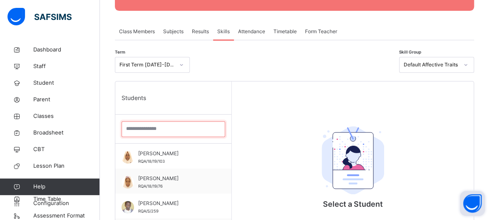
click at [179, 125] on input "search" at bounding box center [173, 129] width 104 height 16
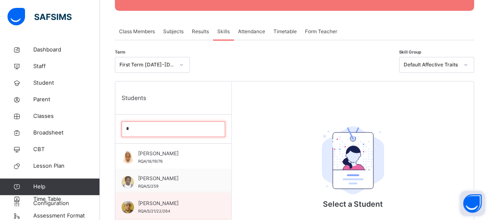
type input "*"
click at [170, 210] on span "RQA/S/21/22/264" at bounding box center [154, 211] width 32 height 5
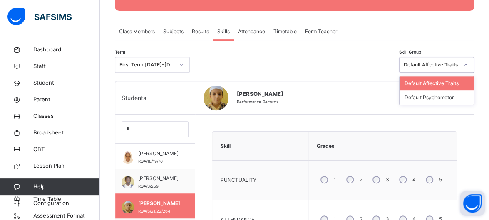
click at [468, 62] on icon at bounding box center [465, 65] width 5 height 8
click at [467, 104] on div "Default Psychomotor" at bounding box center [436, 98] width 74 height 14
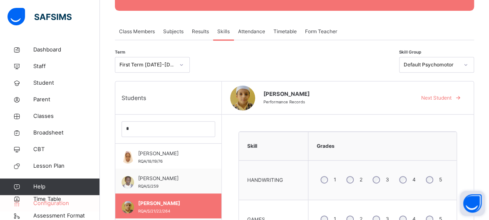
click at [51, 206] on span "Configuration" at bounding box center [66, 204] width 66 height 8
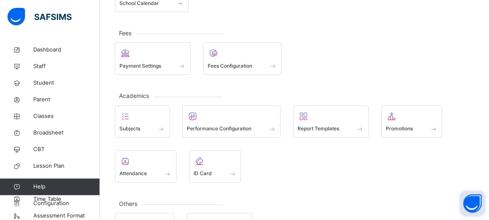
click at [189, 77] on div "General Sessions & Terms School Information Class Levels Class Arms School Cale…" at bounding box center [294, 83] width 389 height 350
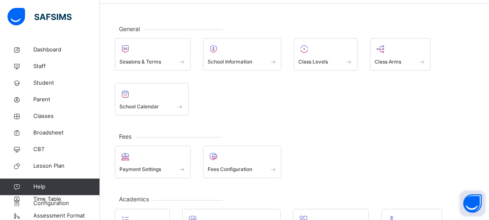
scroll to position [17, 0]
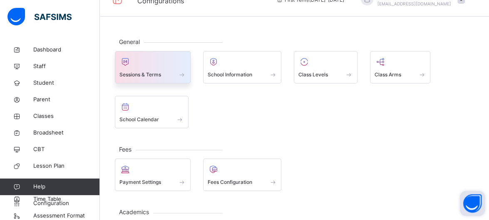
click at [171, 72] on div "Sessions & Terms" at bounding box center [152, 74] width 67 height 9
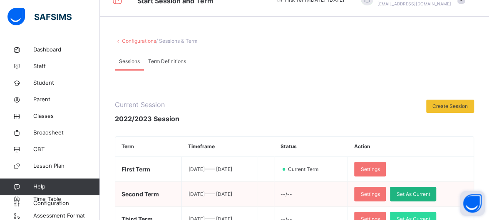
click at [429, 191] on span "Set As Current" at bounding box center [413, 194] width 34 height 7
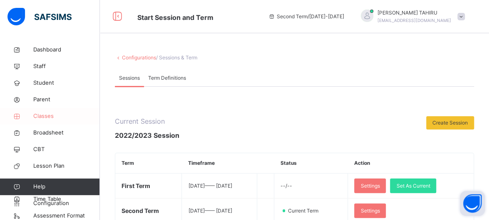
click at [44, 118] on span "Classes" at bounding box center [66, 116] width 67 height 8
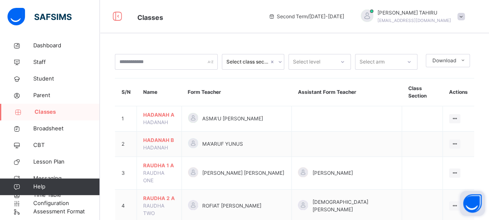
scroll to position [17, 0]
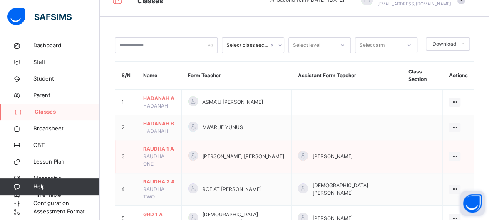
click at [164, 153] on span "RAUDHA ONE" at bounding box center [153, 160] width 21 height 14
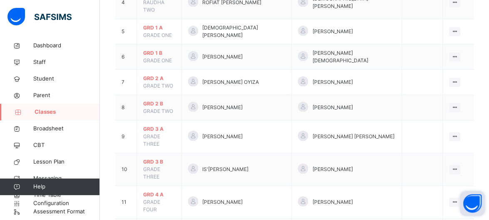
scroll to position [216, 0]
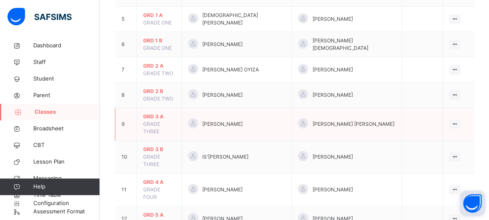
click at [156, 113] on span "GRD 3 A" at bounding box center [159, 116] width 32 height 7
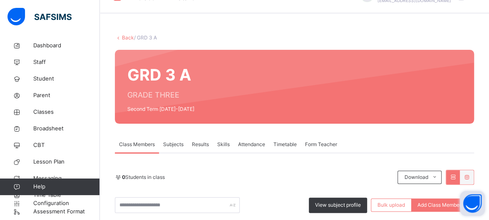
scroll to position [216, 0]
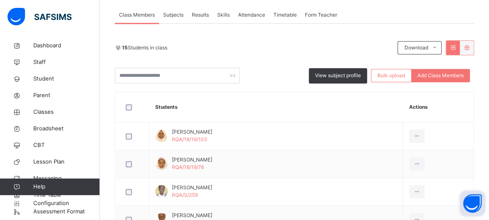
scroll to position [116, 0]
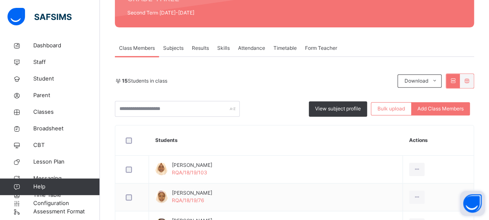
click at [221, 53] on div "Skills" at bounding box center [223, 48] width 21 height 17
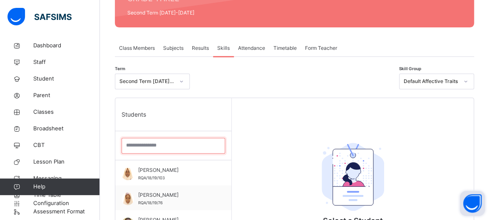
click at [171, 150] on input "search" at bounding box center [173, 146] width 104 height 16
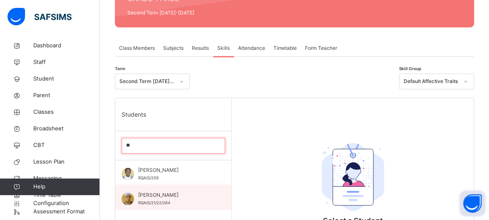
type input "**"
click at [172, 205] on div "[PERSON_NAME] RQA/S/21/22/264" at bounding box center [175, 199] width 74 height 15
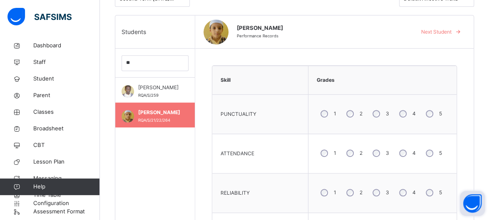
scroll to position [200, 0]
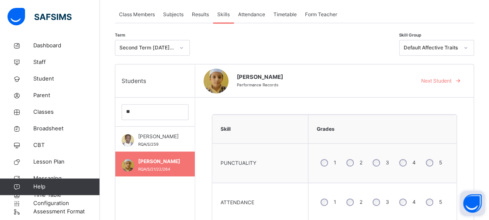
scroll to position [150, 0]
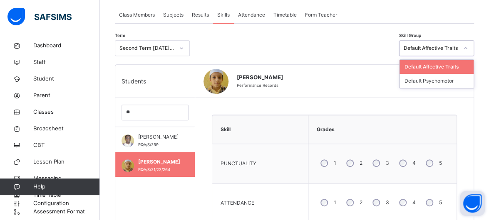
click at [466, 49] on div at bounding box center [465, 48] width 14 height 13
click at [463, 84] on div "Default Psychomotor" at bounding box center [436, 81] width 74 height 14
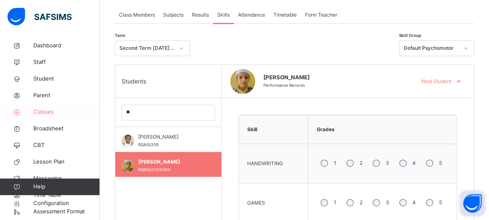
click at [41, 114] on span "Classes" at bounding box center [66, 112] width 67 height 8
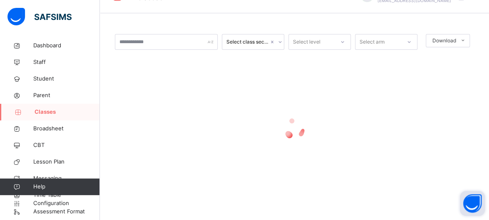
scroll to position [150, 0]
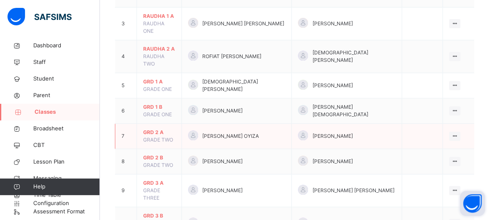
click at [180, 124] on td "GRD 2 A GRADE TWO" at bounding box center [159, 136] width 45 height 25
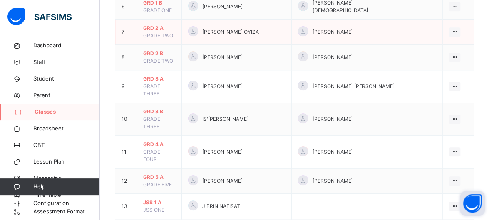
scroll to position [266, 0]
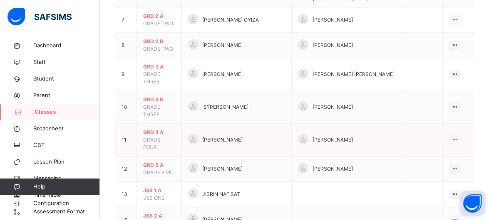
click at [151, 129] on span "GRD 4 A" at bounding box center [159, 132] width 32 height 7
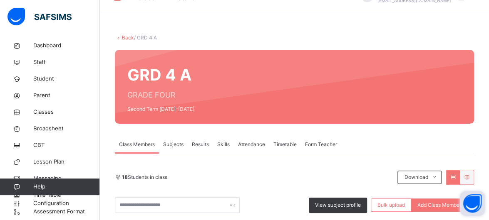
scroll to position [266, 0]
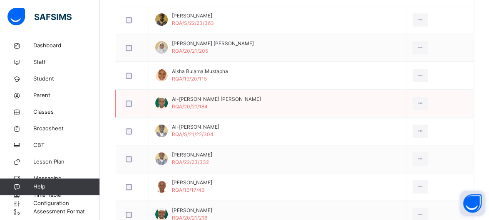
click at [204, 90] on td "Al-amin Pella Hassan RQA/20/21/184" at bounding box center [277, 104] width 257 height 28
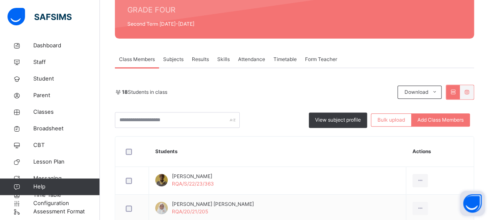
scroll to position [100, 0]
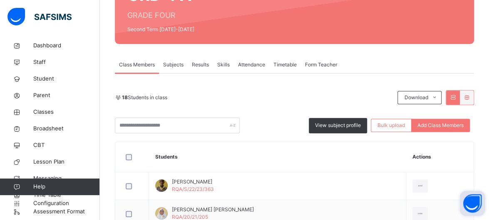
click at [201, 64] on span "Results" at bounding box center [200, 64] width 17 height 7
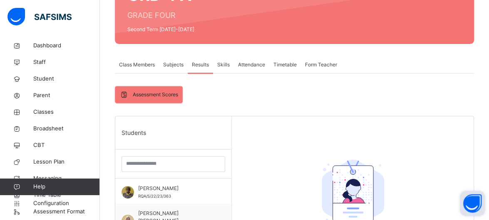
click at [220, 62] on span "Skills" at bounding box center [223, 64] width 12 height 7
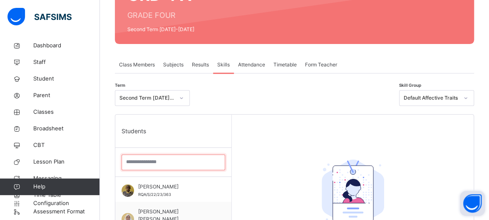
click at [148, 165] on input "search" at bounding box center [173, 163] width 104 height 16
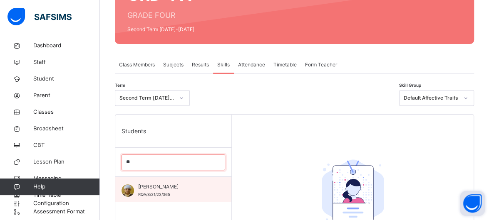
type input "**"
click at [143, 182] on div "[PERSON_NAME]/S/21/22/365" at bounding box center [173, 189] width 116 height 25
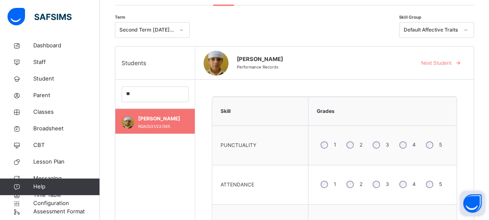
scroll to position [166, 0]
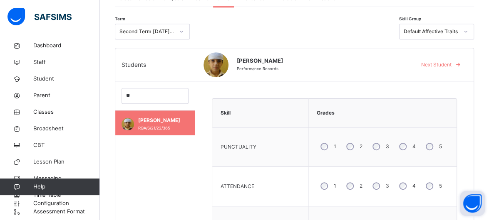
click at [405, 140] on div "4" at bounding box center [406, 146] width 22 height 17
click at [435, 198] on div "1 2 3 4 5" at bounding box center [382, 186] width 140 height 30
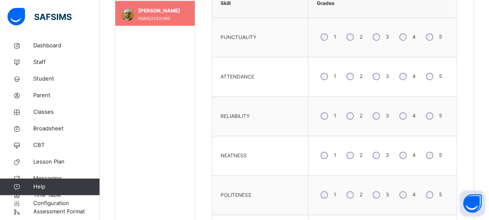
scroll to position [283, 0]
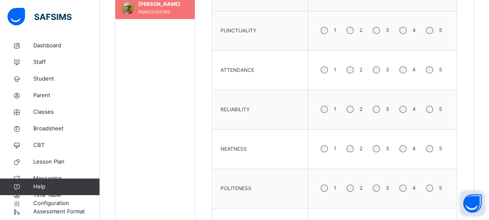
drag, startPoint x: 376, startPoint y: 113, endPoint x: 386, endPoint y: 105, distance: 12.1
click at [386, 105] on div "3" at bounding box center [380, 109] width 22 height 17
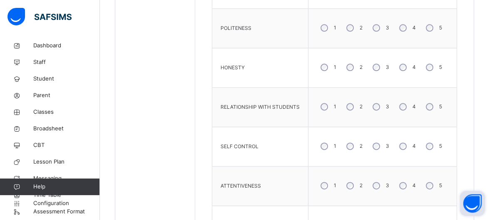
scroll to position [445, 0]
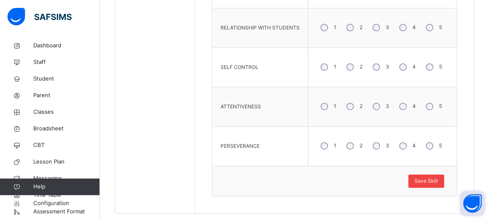
click at [438, 179] on span "Save Skill" at bounding box center [425, 181] width 23 height 7
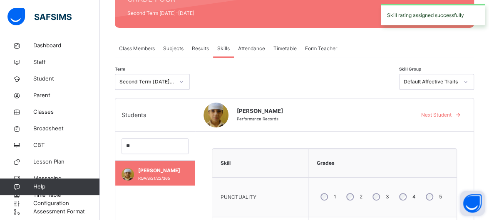
scroll to position [114, 0]
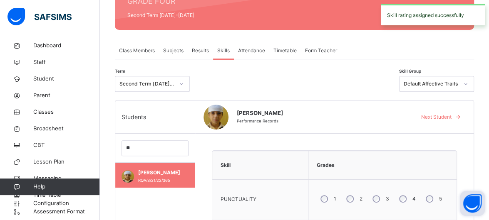
click at [459, 116] on span at bounding box center [457, 117] width 13 height 13
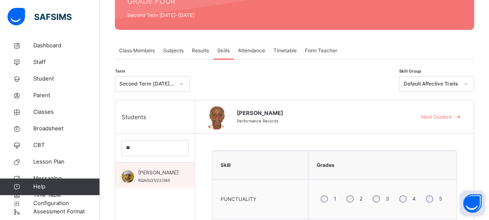
click at [173, 180] on div "[PERSON_NAME]/S/21/22/365" at bounding box center [158, 176] width 40 height 15
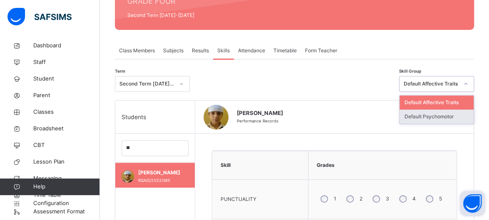
click at [462, 114] on div "Default Psychomotor" at bounding box center [436, 117] width 74 height 14
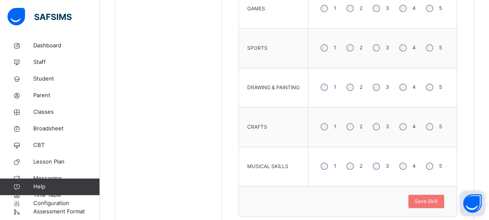
scroll to position [345, 0]
click at [424, 205] on div "Save Skill" at bounding box center [426, 200] width 36 height 13
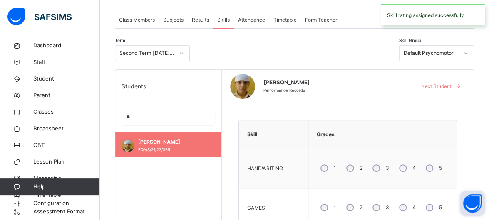
scroll to position [135, 0]
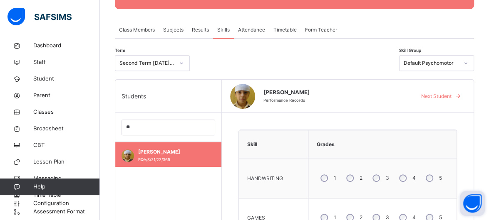
click at [419, 102] on div "ILYAS NOORI Performance Records Next Student" at bounding box center [348, 96] width 252 height 33
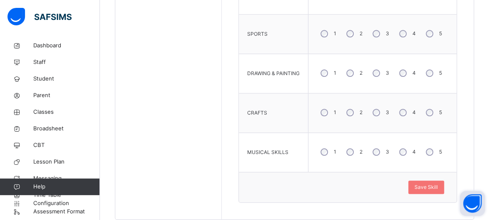
scroll to position [377, 0]
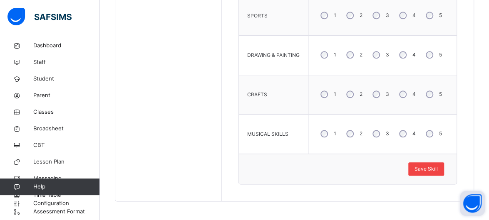
click at [433, 166] on span "Save Skill" at bounding box center [425, 169] width 23 height 7
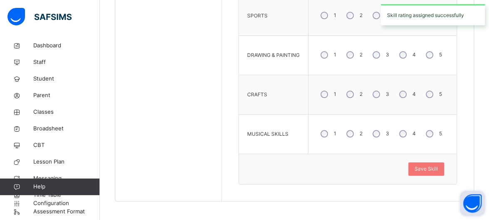
click at [166, 74] on div "Students ** ILYAS NOORI RQA/S/21/22/365" at bounding box center [168, 20] width 106 height 364
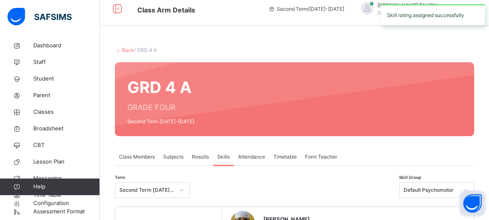
scroll to position [0, 0]
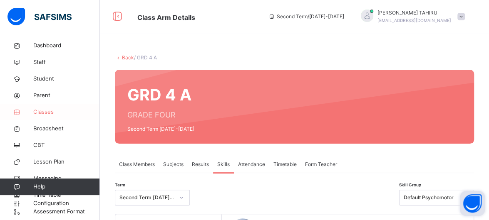
click at [52, 118] on link "Classes" at bounding box center [50, 112] width 100 height 17
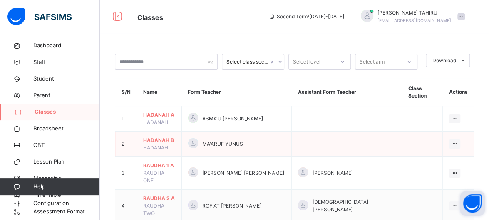
click at [128, 143] on td "2" at bounding box center [126, 144] width 22 height 25
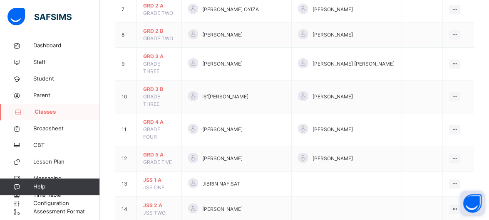
scroll to position [277, 0]
click at [155, 60] on span "GRADE THREE" at bounding box center [151, 67] width 17 height 14
click at [150, 52] on span "GRD 3 A" at bounding box center [159, 55] width 32 height 7
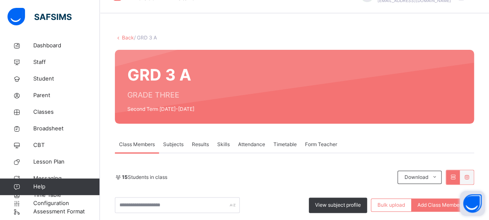
scroll to position [277, 0]
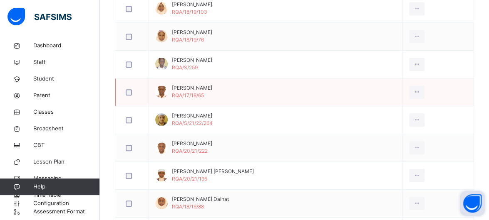
click at [235, 79] on td "Bilal Shomade RQA/17/18/65" at bounding box center [276, 93] width 254 height 28
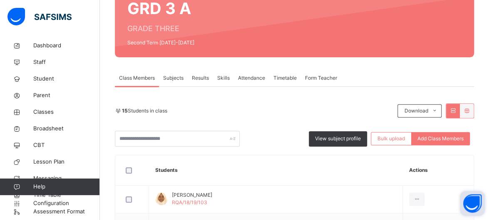
scroll to position [45, 0]
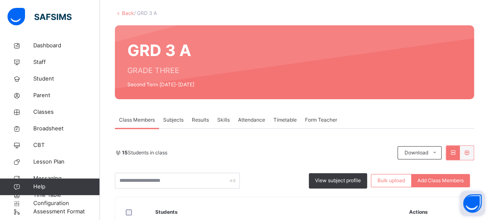
click at [224, 121] on span "Skills" at bounding box center [223, 119] width 12 height 7
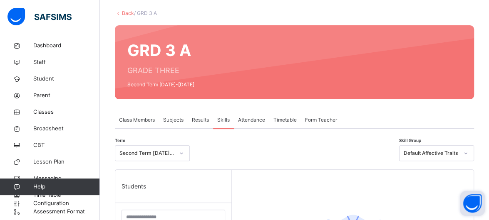
click at [231, 175] on div "Students" at bounding box center [173, 186] width 116 height 33
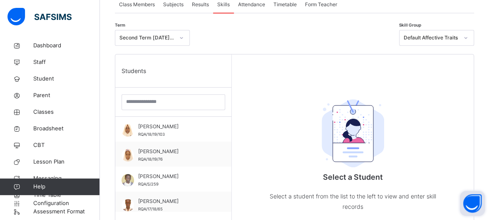
scroll to position [161, 0]
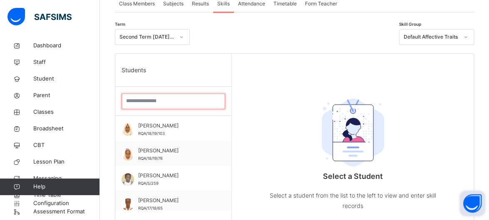
click at [175, 100] on input "search" at bounding box center [173, 102] width 104 height 16
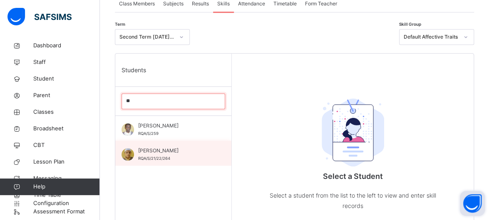
type input "**"
click at [164, 152] on span "[PERSON_NAME]" at bounding box center [175, 150] width 74 height 7
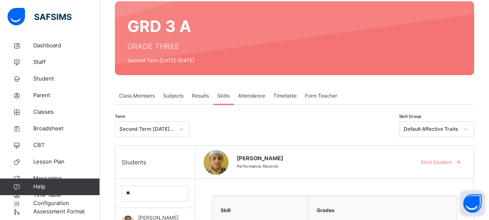
scroll to position [52, 0]
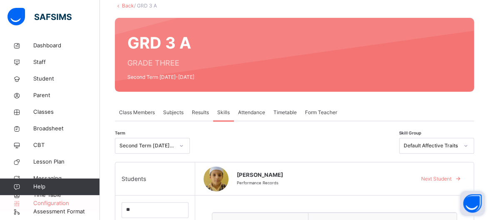
click at [62, 203] on span "Configuration" at bounding box center [66, 204] width 66 height 8
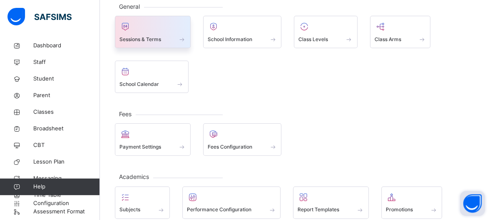
click at [164, 36] on div "Sessions & Terms" at bounding box center [152, 39] width 67 height 9
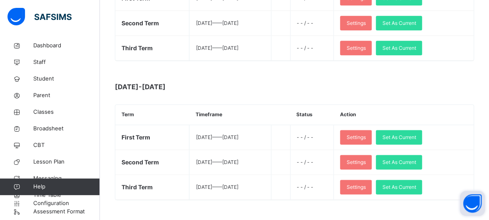
scroll to position [468, 0]
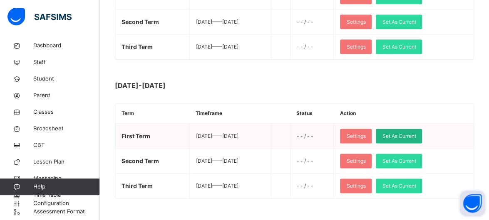
click at [416, 133] on span "Set As Current" at bounding box center [399, 136] width 34 height 7
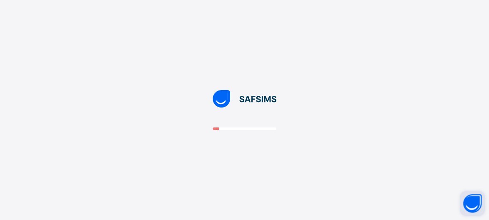
scroll to position [0, 0]
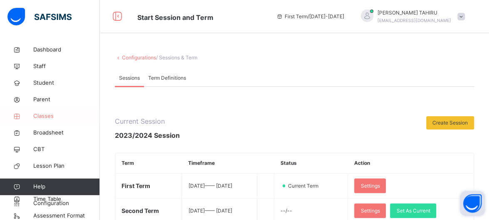
click at [39, 115] on span "Classes" at bounding box center [66, 116] width 67 height 8
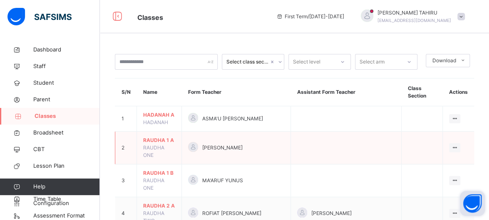
click at [135, 132] on td "2" at bounding box center [126, 148] width 22 height 33
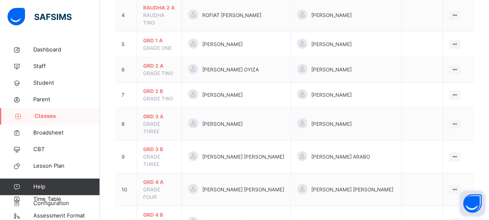
scroll to position [200, 0]
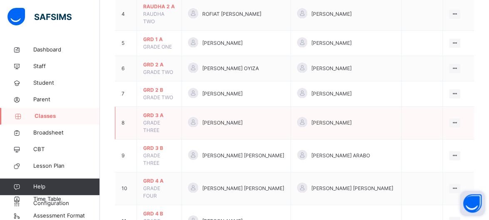
click at [154, 112] on span "GRD 3 A" at bounding box center [159, 115] width 32 height 7
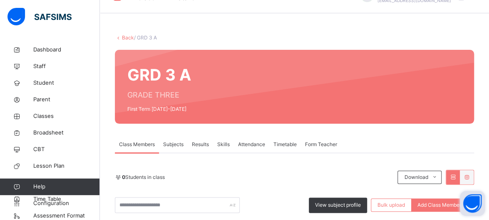
scroll to position [200, 0]
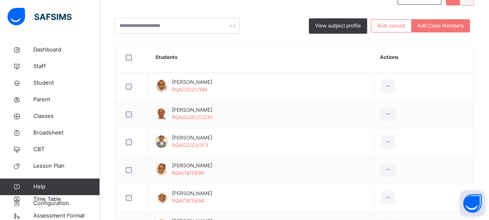
click at [173, 35] on div "0 Students in class Download Pdf Report Excel Report View subject profile Bulk …" at bounding box center [294, 211] width 359 height 442
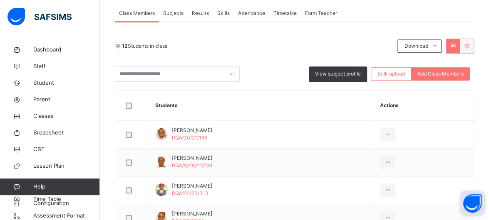
scroll to position [83, 0]
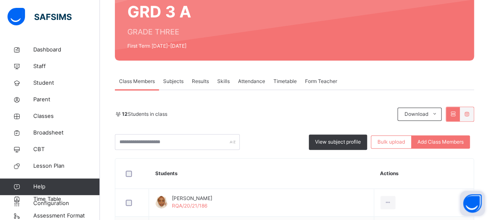
click at [220, 81] on span "Skills" at bounding box center [223, 81] width 12 height 7
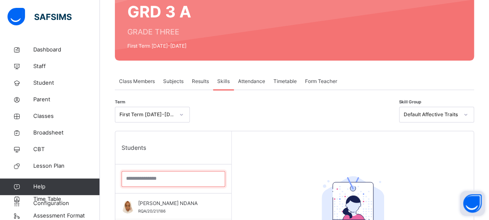
click at [154, 176] on input "search" at bounding box center [173, 179] width 104 height 16
click at [47, 116] on span "Classes" at bounding box center [66, 116] width 67 height 8
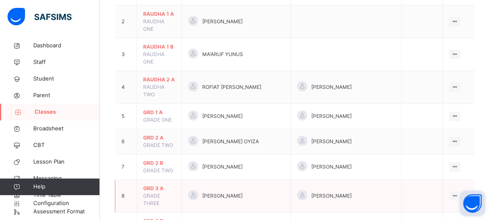
scroll to position [133, 0]
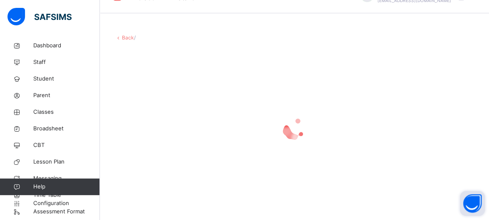
click at [153, 201] on div at bounding box center [294, 129] width 359 height 158
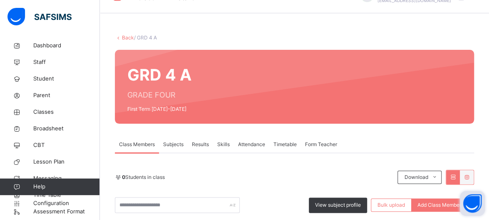
scroll to position [133, 0]
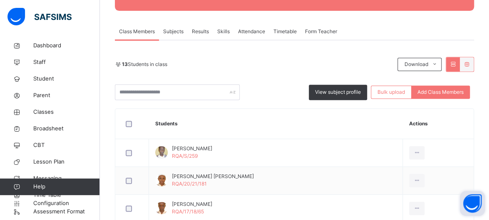
click at [223, 30] on span "Skills" at bounding box center [223, 31] width 12 height 7
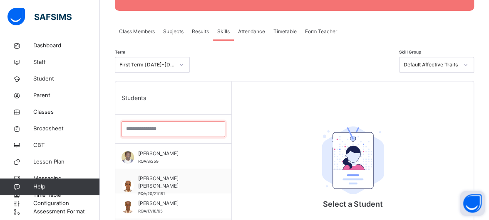
click at [164, 128] on input "search" at bounding box center [173, 129] width 104 height 16
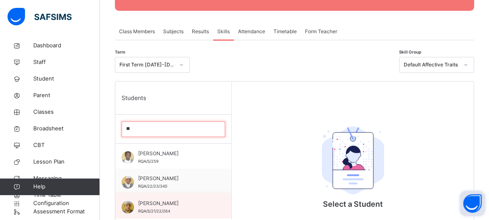
type input "**"
click at [155, 199] on div "[PERSON_NAME] RQA/S/21/22/264" at bounding box center [173, 206] width 116 height 25
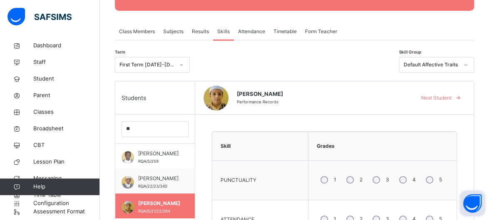
click at [411, 150] on div "Grades" at bounding box center [382, 146] width 140 height 20
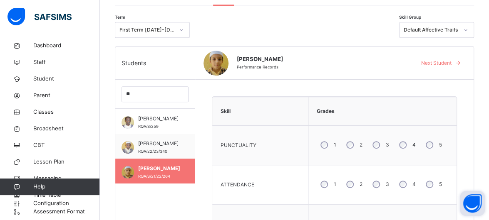
scroll to position [183, 0]
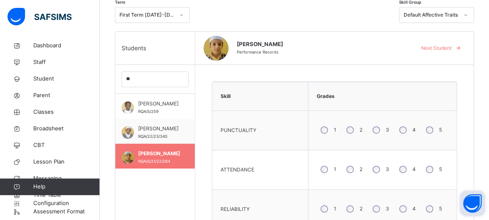
click at [413, 135] on div "4" at bounding box center [406, 129] width 22 height 17
click at [440, 164] on div "5" at bounding box center [433, 169] width 22 height 17
click at [408, 201] on div "4" at bounding box center [406, 208] width 22 height 17
click at [285, 210] on div "RELIABILITY" at bounding box center [259, 209] width 87 height 31
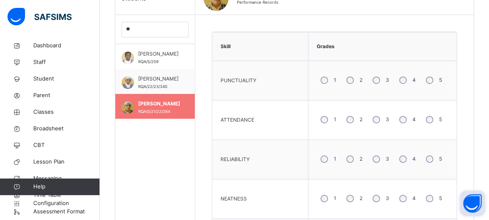
scroll to position [250, 0]
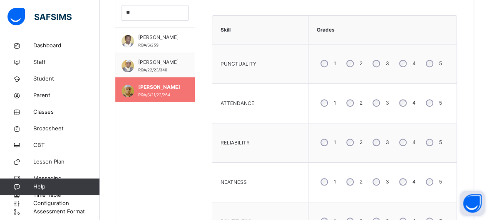
click at [398, 191] on div "1 2 3 4 5" at bounding box center [382, 182] width 140 height 30
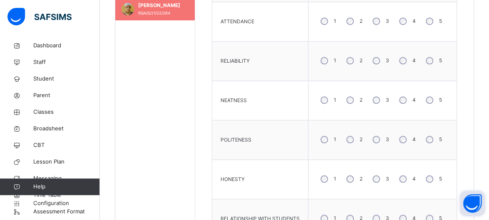
scroll to position [349, 0]
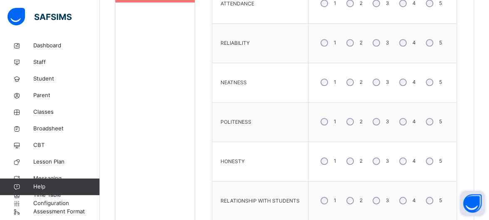
click at [408, 117] on div "4" at bounding box center [406, 121] width 22 height 17
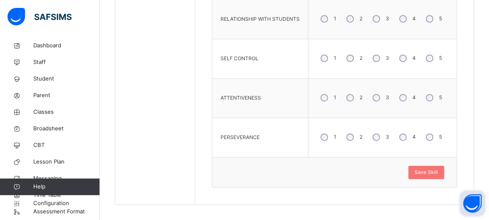
scroll to position [534, 0]
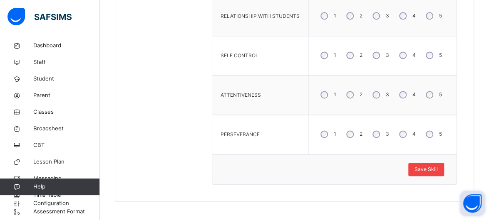
click at [444, 166] on div "Save Skill" at bounding box center [426, 169] width 36 height 13
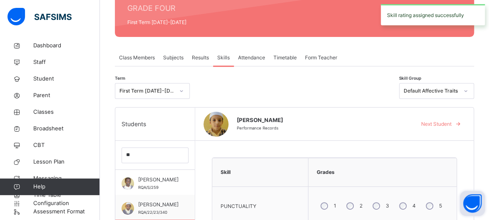
scroll to position [98, 0]
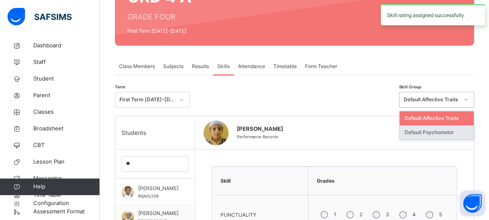
click at [456, 133] on div "Default Psychomotor" at bounding box center [436, 133] width 74 height 14
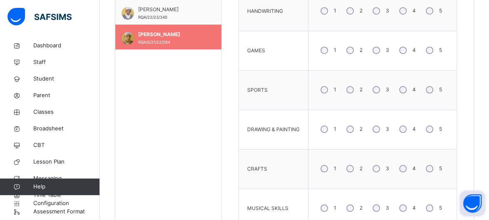
scroll to position [306, 0]
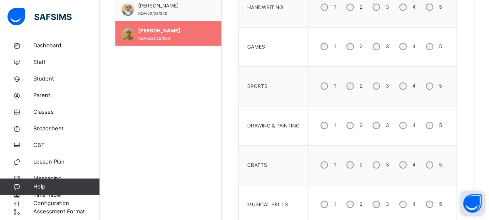
click at [389, 166] on label "3" at bounding box center [387, 164] width 3 height 7
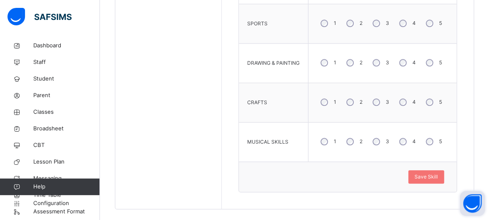
scroll to position [371, 0]
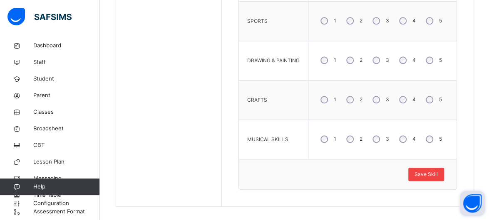
click at [436, 172] on span "Save Skill" at bounding box center [425, 174] width 23 height 7
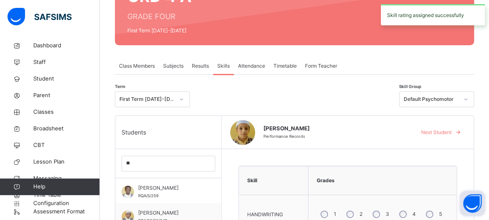
scroll to position [98, 0]
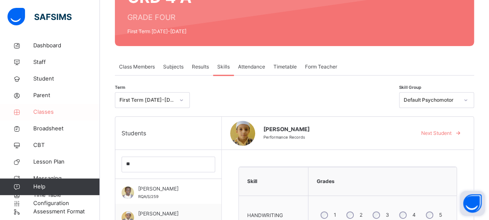
click at [59, 114] on span "Classes" at bounding box center [66, 112] width 67 height 8
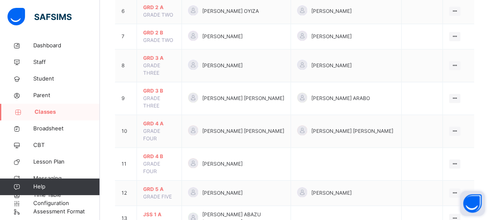
scroll to position [259, 0]
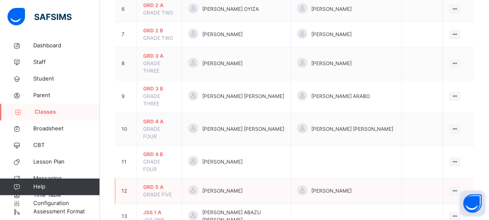
click at [230, 188] on span "[PERSON_NAME]" at bounding box center [222, 191] width 40 height 7
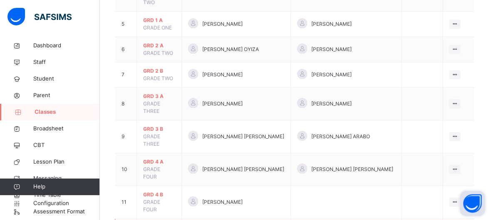
scroll to position [219, 0]
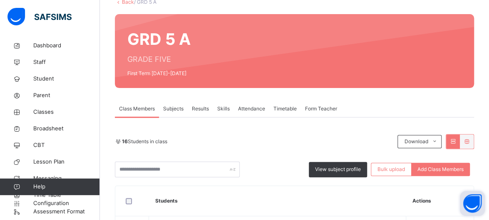
click at [232, 109] on div "Skills" at bounding box center [223, 109] width 21 height 17
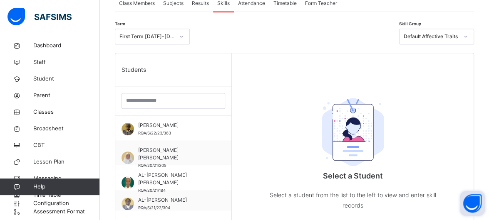
scroll to position [168, 0]
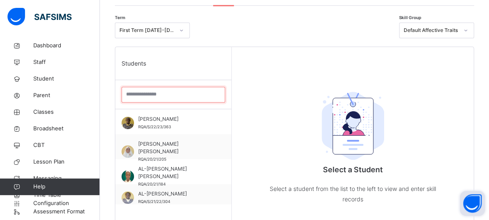
click at [188, 92] on input "search" at bounding box center [173, 95] width 104 height 16
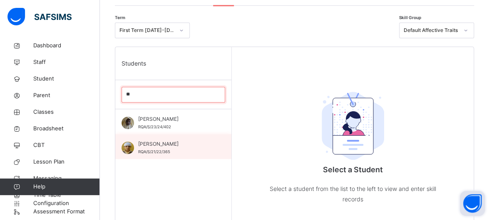
type input "**"
click at [199, 148] on div "[PERSON_NAME]/S/21/22/365" at bounding box center [175, 148] width 74 height 15
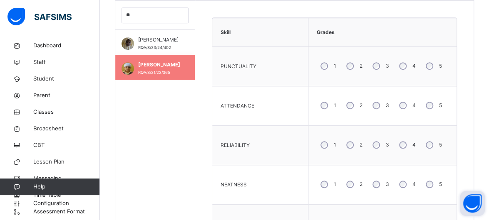
scroll to position [241, 0]
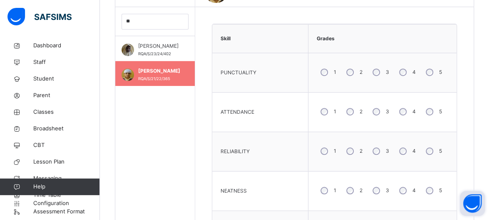
click at [438, 107] on div "5" at bounding box center [433, 111] width 22 height 17
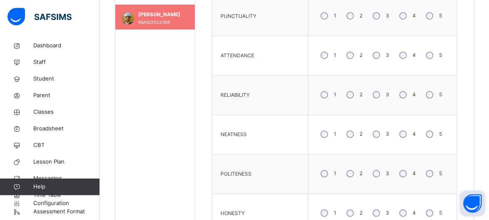
scroll to position [299, 0]
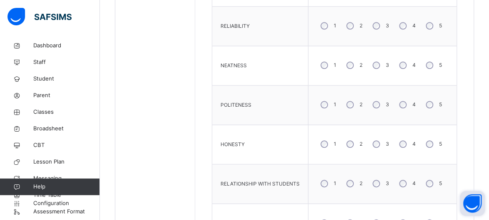
click at [389, 142] on label "3" at bounding box center [387, 144] width 3 height 7
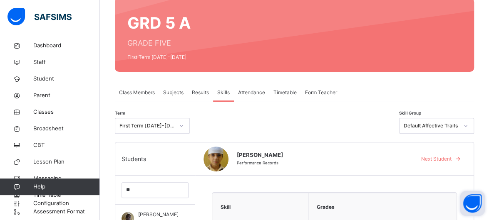
scroll to position [77, 0]
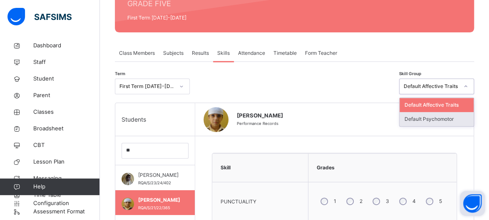
click at [464, 115] on div "Default Psychomotor" at bounding box center [436, 119] width 74 height 14
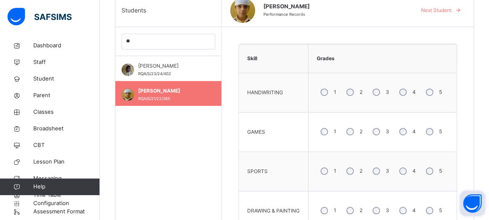
scroll to position [233, 0]
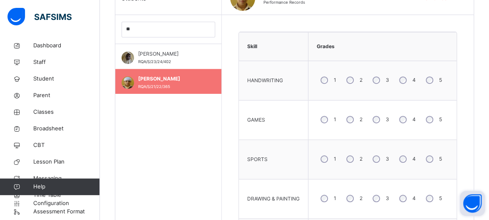
click at [386, 121] on div "3" at bounding box center [380, 119] width 22 height 17
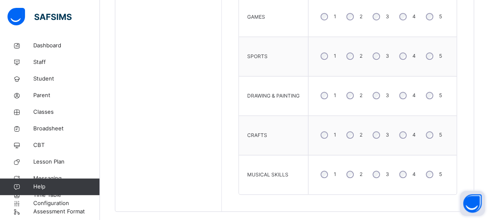
scroll to position [339, 0]
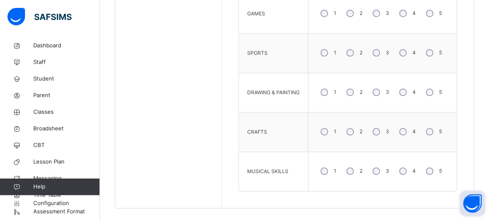
click at [389, 131] on label "3" at bounding box center [387, 131] width 3 height 7
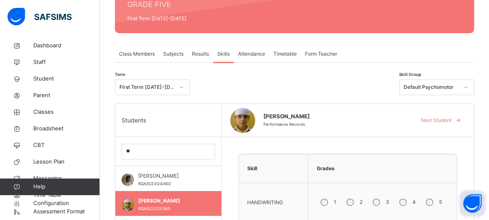
scroll to position [114, 0]
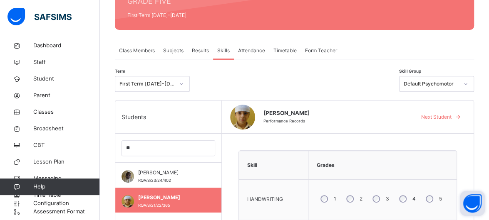
click at [193, 51] on span "Results" at bounding box center [200, 50] width 17 height 7
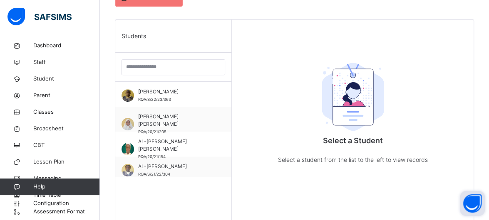
scroll to position [197, 0]
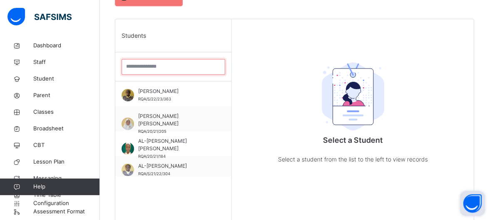
click at [193, 66] on input "search" at bounding box center [173, 67] width 104 height 16
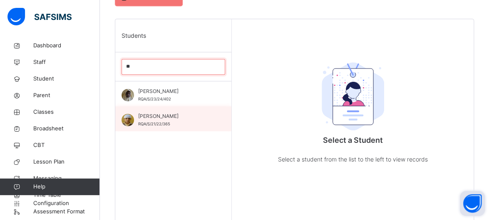
type input "**"
click at [215, 123] on div "[PERSON_NAME]/S/21/22/365" at bounding box center [173, 118] width 116 height 25
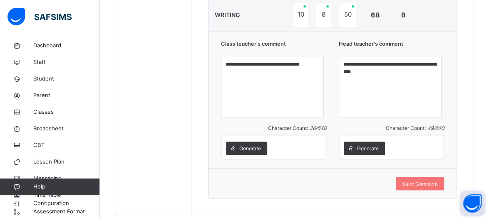
scroll to position [724, 0]
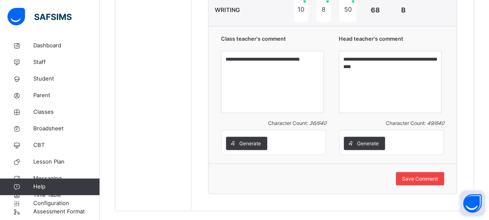
click at [441, 181] on div "Save Comment" at bounding box center [420, 178] width 48 height 13
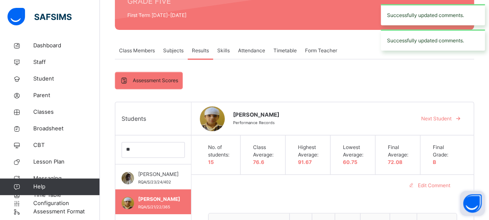
scroll to position [113, 0]
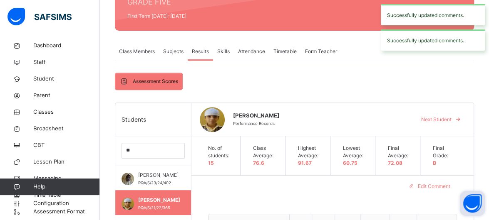
click at [224, 51] on span "Skills" at bounding box center [223, 51] width 12 height 7
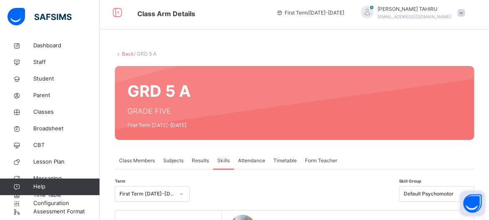
scroll to position [0, 0]
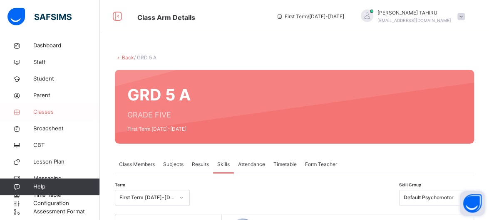
click at [54, 110] on span "Classes" at bounding box center [66, 112] width 67 height 8
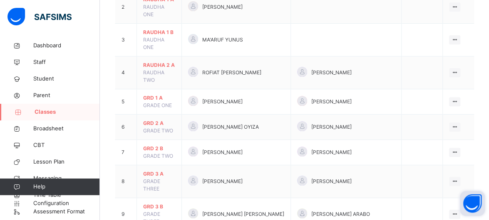
scroll to position [140, 0]
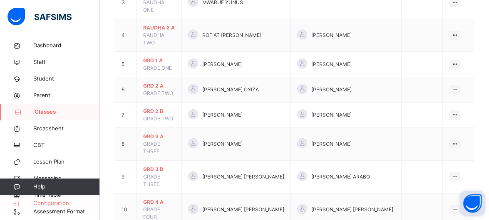
click at [61, 206] on span "Configuration" at bounding box center [66, 204] width 66 height 8
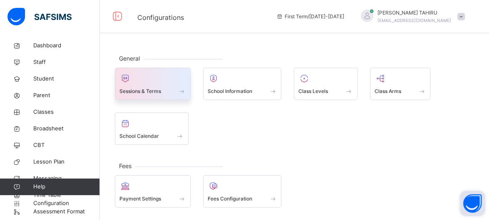
click at [178, 78] on div at bounding box center [152, 78] width 67 height 12
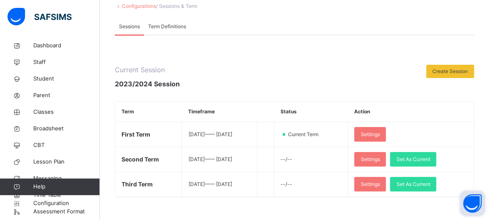
scroll to position [53, 0]
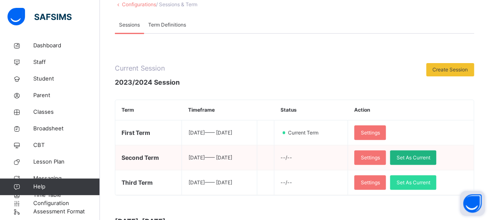
click at [430, 158] on span "Set As Current" at bounding box center [413, 157] width 34 height 7
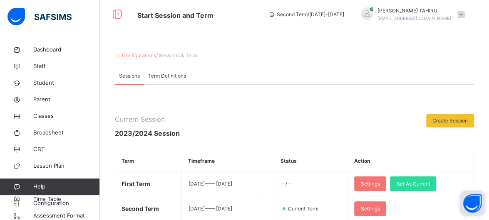
scroll to position [0, 0]
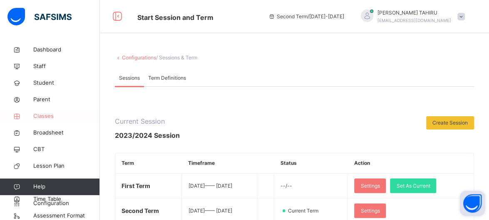
click at [59, 117] on span "Classes" at bounding box center [66, 116] width 67 height 8
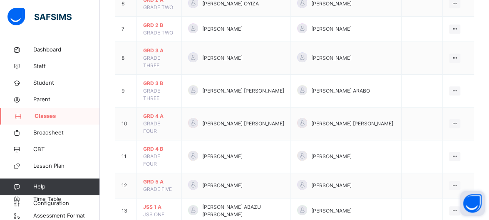
scroll to position [268, 0]
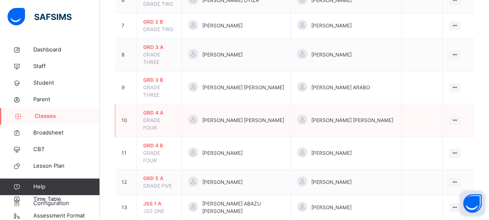
click at [173, 109] on span "GRD 4 A" at bounding box center [159, 112] width 32 height 7
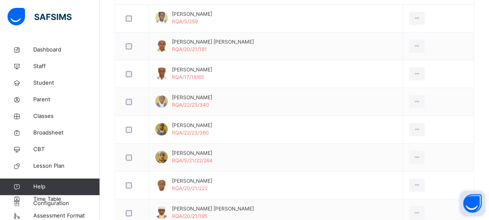
scroll to position [275, 0]
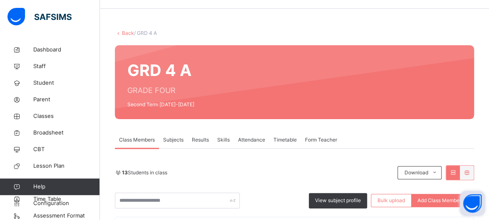
click at [229, 140] on span "Skills" at bounding box center [223, 139] width 12 height 7
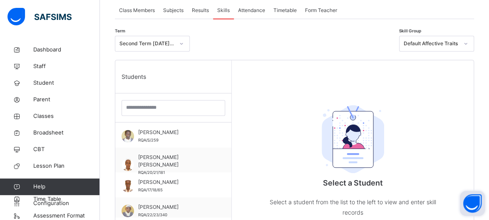
scroll to position [153, 0]
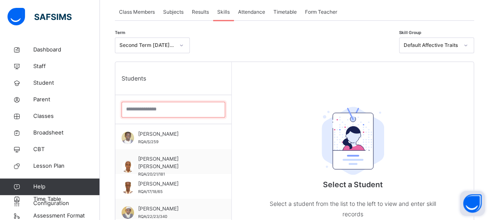
click at [199, 109] on input "search" at bounding box center [173, 110] width 104 height 16
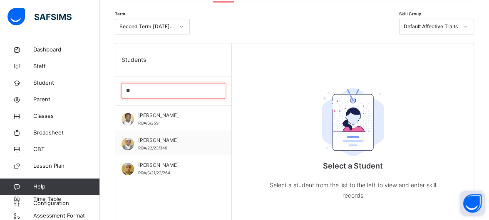
scroll to position [178, 0]
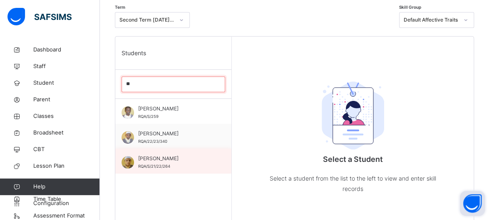
type input "**"
click at [179, 171] on div "[PERSON_NAME] RQA/S/21/22/264" at bounding box center [173, 161] width 116 height 25
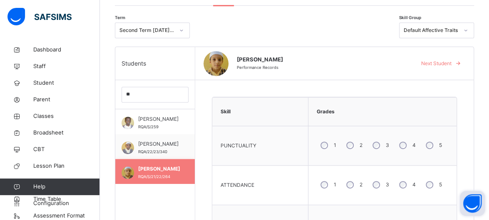
scroll to position [155, 0]
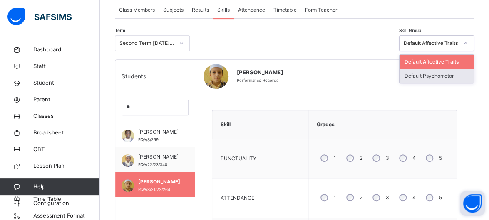
click at [467, 73] on div "Default Psychomotor" at bounding box center [436, 76] width 74 height 14
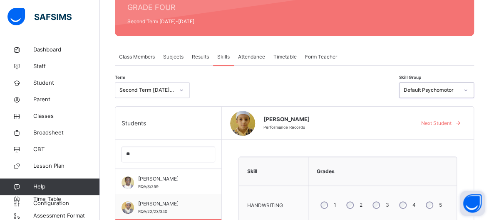
scroll to position [127, 0]
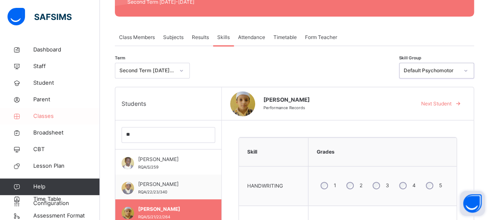
click at [56, 118] on span "Classes" at bounding box center [66, 116] width 67 height 8
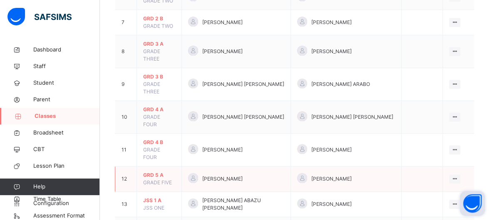
click at [159, 172] on span "GRD 5 A" at bounding box center [159, 175] width 32 height 7
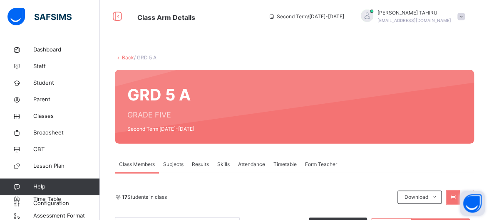
click at [202, 163] on span "Results" at bounding box center [200, 164] width 17 height 7
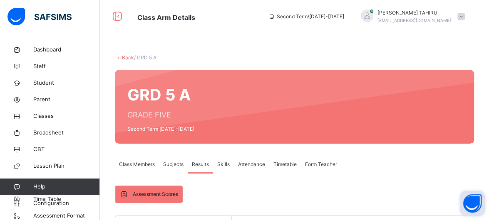
scroll to position [159, 0]
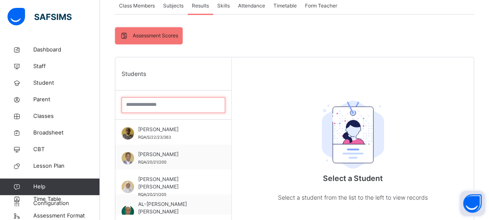
click at [176, 105] on input "search" at bounding box center [173, 105] width 104 height 16
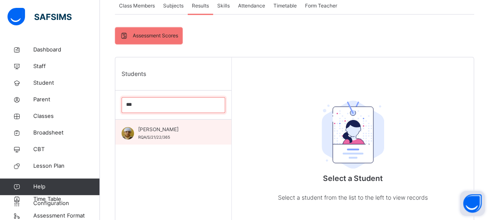
type input "***"
click at [190, 142] on div "[PERSON_NAME]/S/21/22/365" at bounding box center [173, 132] width 116 height 25
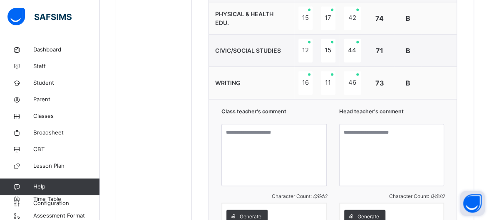
scroll to position [608, 0]
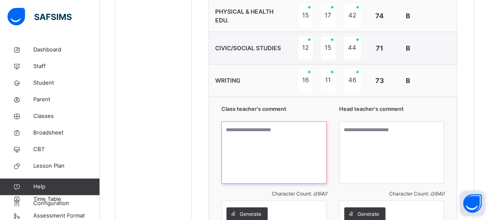
click at [276, 128] on textarea at bounding box center [273, 152] width 105 height 62
type textarea "**********"
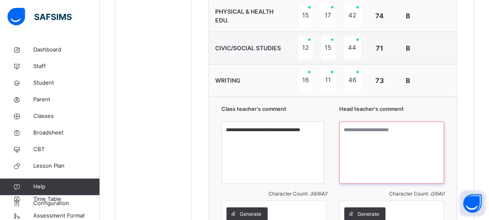
click at [407, 131] on textarea at bounding box center [391, 152] width 105 height 62
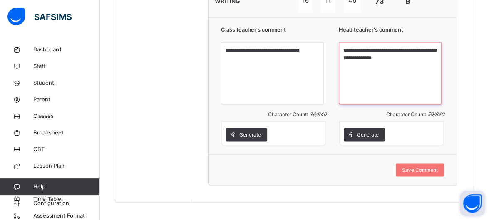
scroll to position [691, 0]
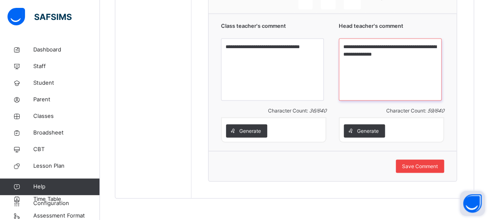
type textarea "**********"
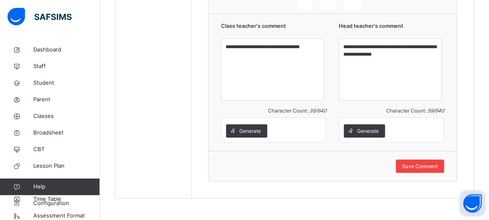
click at [425, 164] on span "Save Comment" at bounding box center [420, 166] width 36 height 7
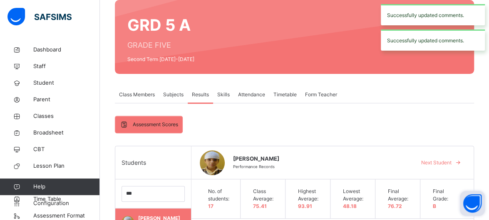
scroll to position [72, 0]
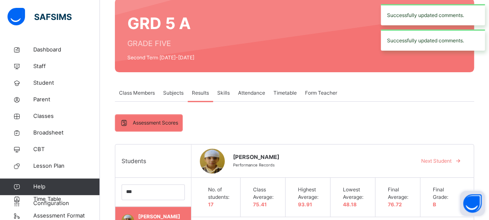
click at [225, 96] on span "Skills" at bounding box center [223, 92] width 12 height 7
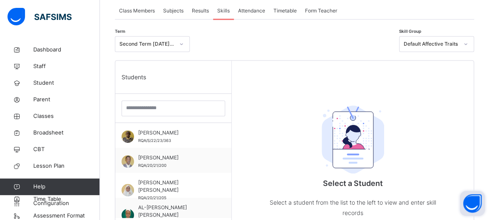
scroll to position [148, 0]
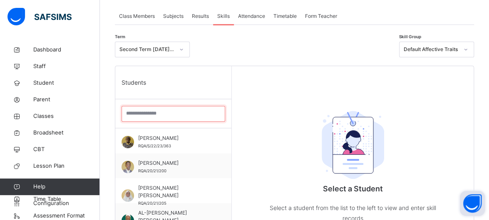
click at [207, 111] on input "search" at bounding box center [173, 114] width 104 height 16
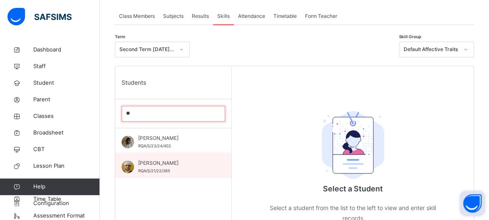
type input "**"
click at [173, 164] on span "[PERSON_NAME]" at bounding box center [175, 163] width 74 height 7
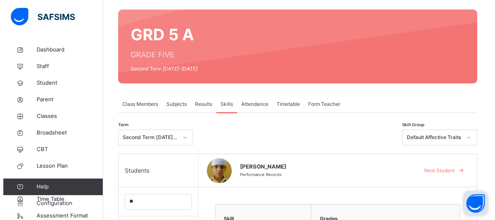
scroll to position [59, 0]
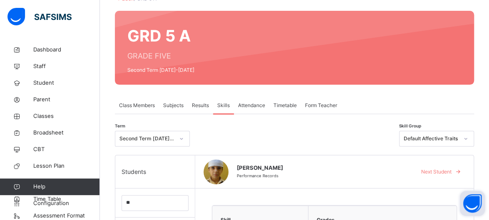
click at [332, 100] on div "Form Teacher" at bounding box center [321, 105] width 40 height 17
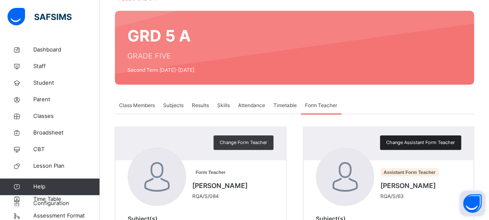
click at [404, 143] on span "Change Assistant Form Teacher" at bounding box center [420, 142] width 69 height 7
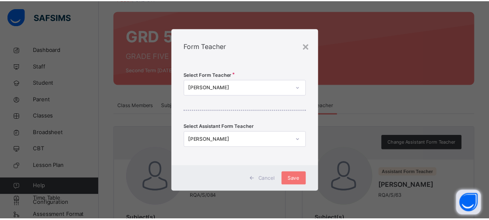
scroll to position [0, 0]
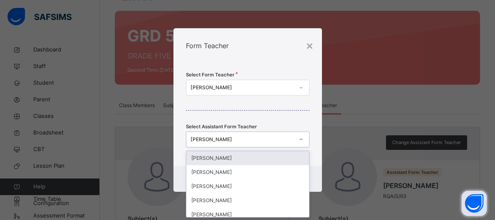
click at [266, 142] on div "[PERSON_NAME]" at bounding box center [243, 139] width 104 height 7
type input "***"
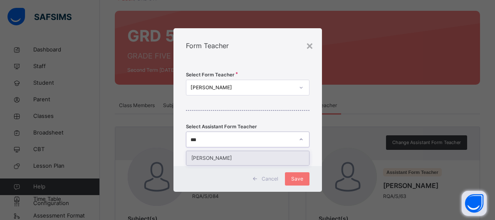
click at [260, 152] on div "[PERSON_NAME]" at bounding box center [247, 158] width 123 height 14
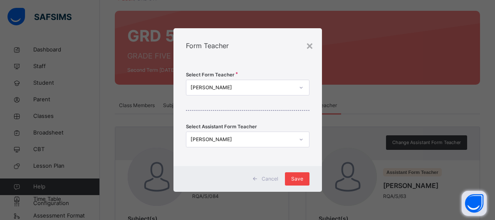
click at [304, 178] on div "Save" at bounding box center [297, 179] width 25 height 13
click at [294, 179] on span "Save" at bounding box center [297, 179] width 12 height 7
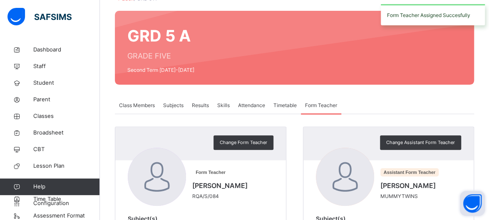
drag, startPoint x: 294, startPoint y: 179, endPoint x: 287, endPoint y: 178, distance: 6.9
click at [287, 178] on div "Change Form Teacher Form Teacher MOSES MOMAH CHUKWUEMEMA RQA/S/084 Subject(s) N…" at bounding box center [294, 187] width 359 height 121
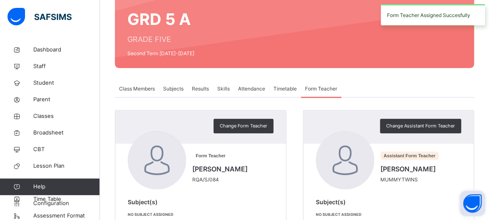
scroll to position [92, 0]
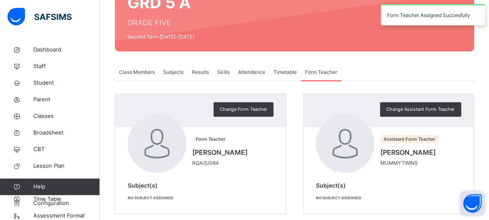
click at [221, 74] on span "Skills" at bounding box center [223, 72] width 12 height 7
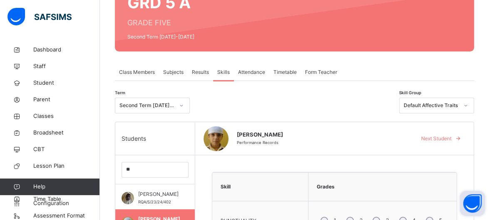
click at [306, 153] on div "ILYAS NOORI Performance Records Next Student" at bounding box center [334, 138] width 278 height 33
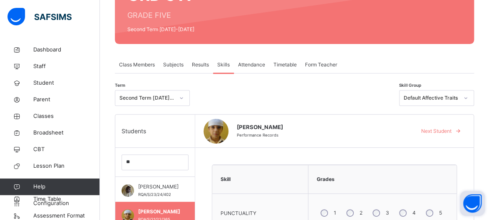
scroll to position [88, 0]
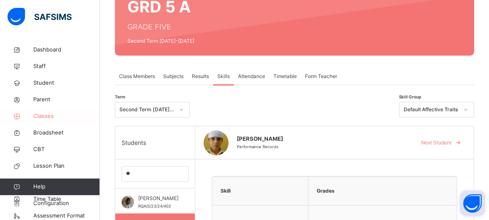
click at [31, 114] on icon at bounding box center [16, 117] width 33 height 6
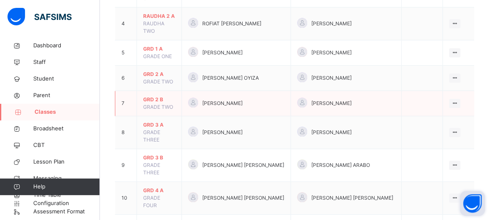
scroll to position [205, 0]
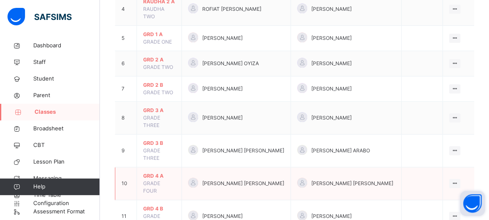
click at [153, 181] on span "GRADE FOUR" at bounding box center [151, 188] width 17 height 14
click at [151, 173] on span "GRD 4 A" at bounding box center [159, 176] width 32 height 7
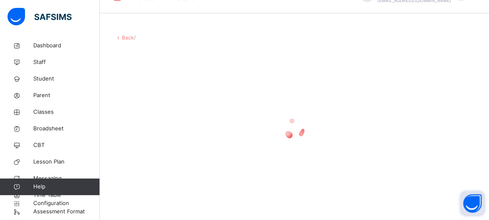
scroll to position [20, 0]
click at [151, 126] on div at bounding box center [294, 128] width 359 height 33
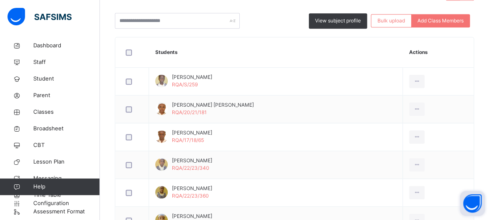
scroll to position [22, 0]
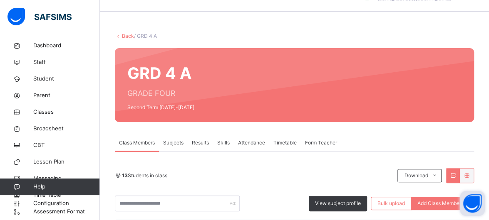
click at [205, 142] on span "Results" at bounding box center [200, 142] width 17 height 7
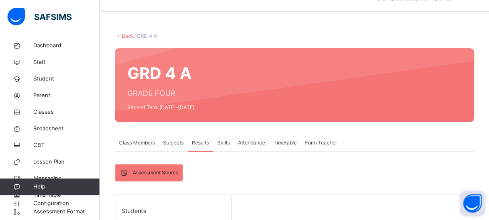
click at [225, 139] on div "Skills" at bounding box center [223, 143] width 21 height 17
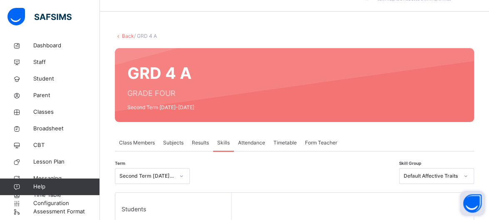
click at [170, 201] on div "Students" at bounding box center [173, 209] width 116 height 33
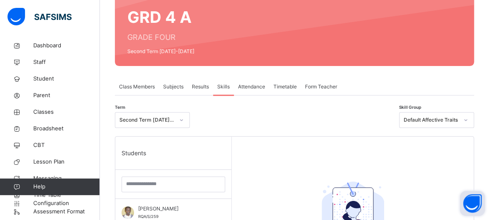
scroll to position [88, 0]
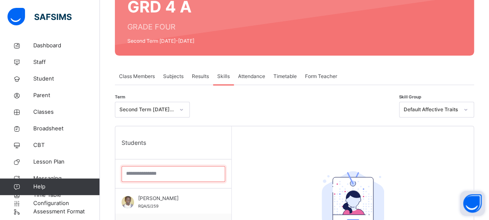
click at [152, 173] on input "search" at bounding box center [173, 174] width 104 height 16
type input "**"
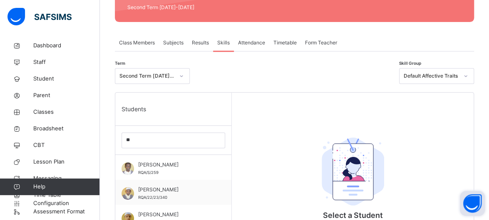
scroll to position [138, 0]
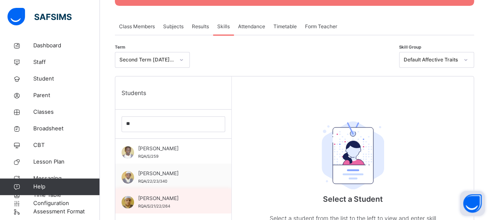
click at [186, 200] on span "[PERSON_NAME]" at bounding box center [175, 198] width 74 height 7
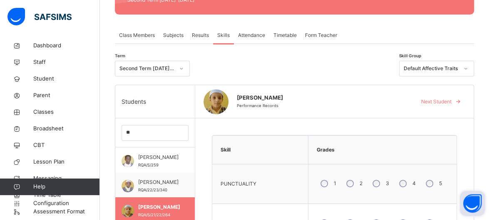
scroll to position [121, 0]
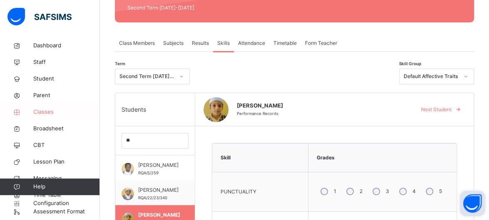
click at [49, 116] on link "Classes" at bounding box center [50, 112] width 100 height 17
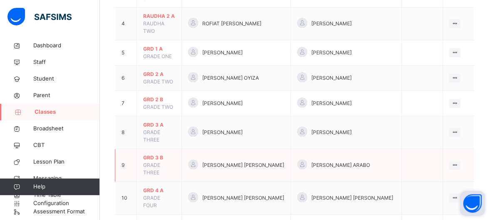
scroll to position [205, 0]
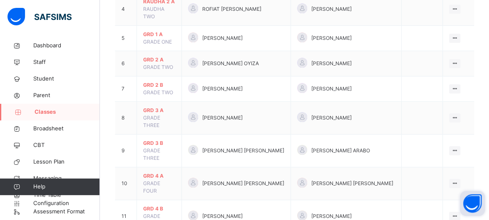
drag, startPoint x: 151, startPoint y: 183, endPoint x: 146, endPoint y: 173, distance: 10.8
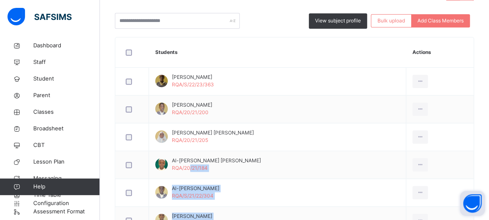
scroll to position [38, 0]
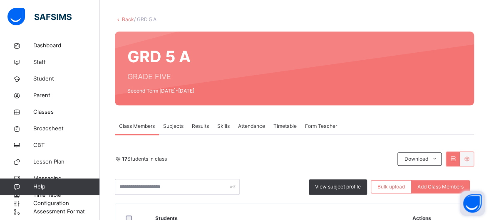
click at [225, 126] on span "Skills" at bounding box center [223, 126] width 12 height 7
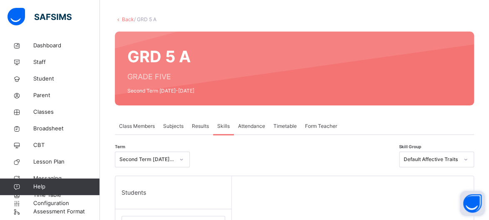
click at [226, 218] on div at bounding box center [173, 224] width 116 height 29
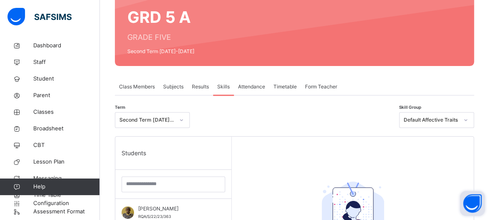
scroll to position [88, 0]
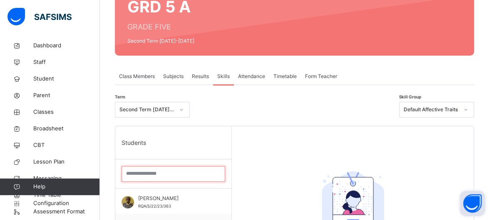
click at [191, 176] on input "search" at bounding box center [173, 174] width 104 height 16
type input "*"
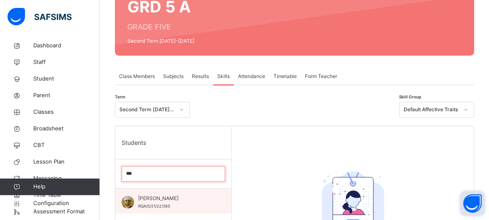
type input "***"
click at [189, 200] on span "[PERSON_NAME]" at bounding box center [175, 198] width 74 height 7
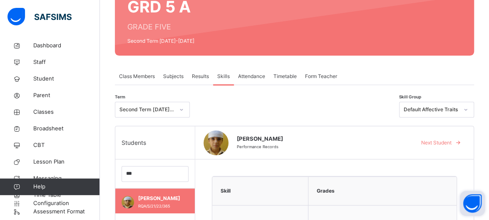
click at [323, 184] on div "Grades" at bounding box center [382, 191] width 140 height 20
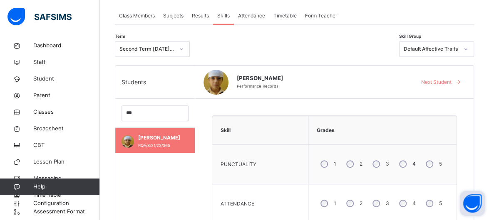
scroll to position [55, 0]
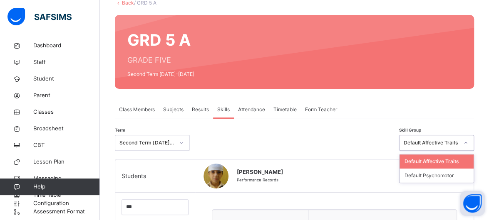
click at [469, 139] on div at bounding box center [465, 142] width 14 height 13
click at [463, 172] on div "Default Psychomotor" at bounding box center [436, 176] width 74 height 14
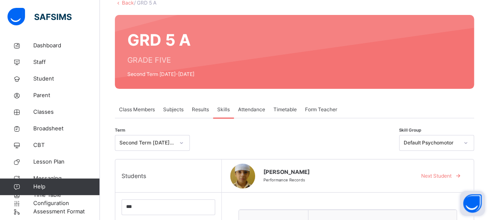
click at [384, 148] on div at bounding box center [294, 143] width 201 height 16
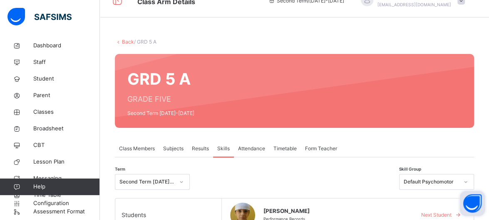
scroll to position [0, 0]
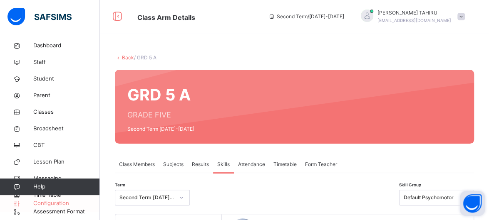
click at [50, 203] on span "Configuration" at bounding box center [66, 204] width 66 height 8
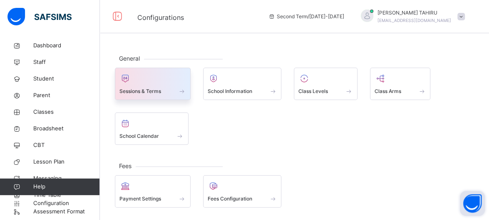
click at [136, 92] on span "Sessions & Terms" at bounding box center [140, 91] width 42 height 7
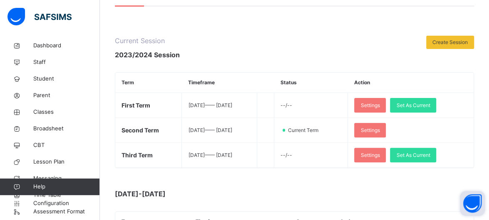
scroll to position [83, 0]
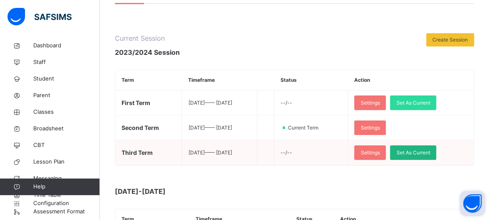
click at [419, 152] on span "Set As Current" at bounding box center [413, 152] width 34 height 7
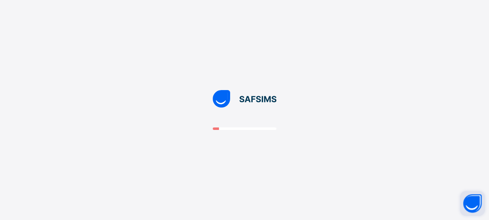
scroll to position [0, 0]
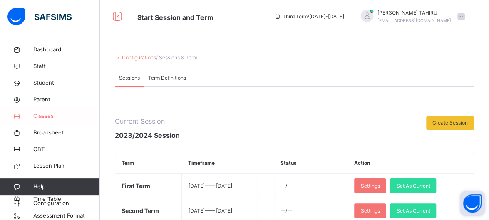
click at [44, 117] on span "Classes" at bounding box center [66, 116] width 67 height 8
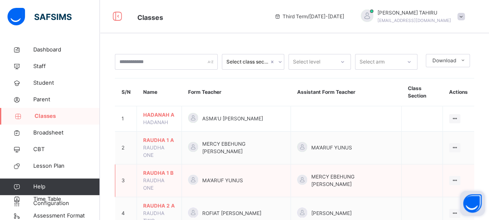
click at [171, 170] on span "RAUDHA 1 B" at bounding box center [159, 173] width 32 height 7
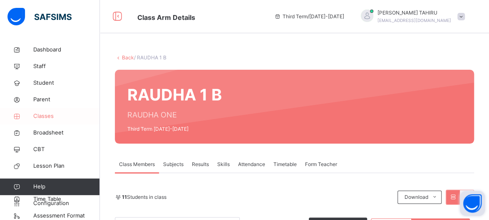
click at [44, 123] on link "Classes" at bounding box center [50, 116] width 100 height 17
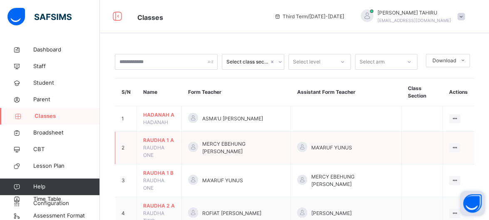
click at [151, 137] on span "RAUDHA 1 A" at bounding box center [159, 140] width 32 height 7
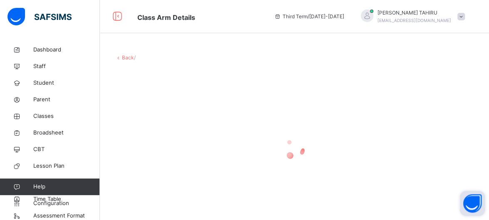
scroll to position [17, 0]
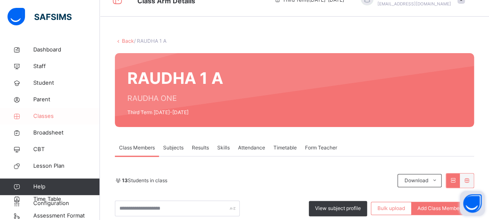
click at [62, 116] on span "Classes" at bounding box center [66, 116] width 67 height 8
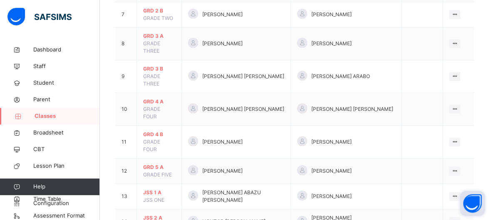
scroll to position [303, 0]
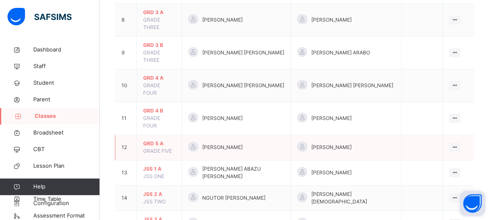
click at [150, 140] on span "GRD 5 A" at bounding box center [159, 143] width 32 height 7
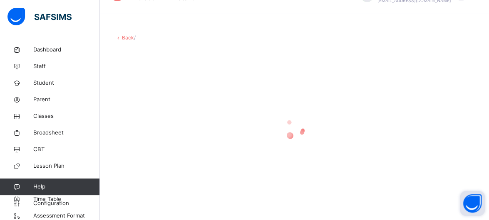
scroll to position [20, 0]
click at [150, 85] on div at bounding box center [294, 129] width 359 height 158
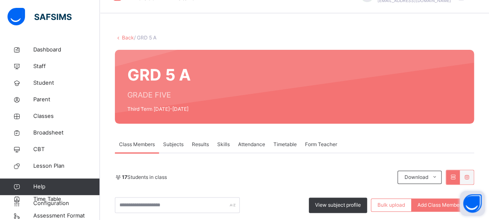
scroll to position [303, 0]
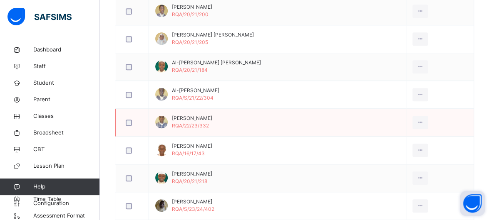
click at [262, 118] on td "Aliyu Aliyu Ahmad RQA/22/23/332" at bounding box center [277, 123] width 257 height 28
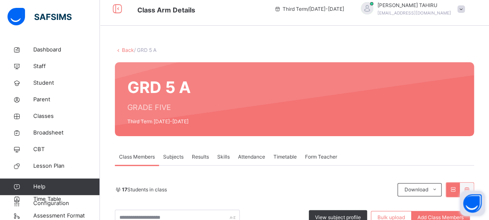
scroll to position [0, 0]
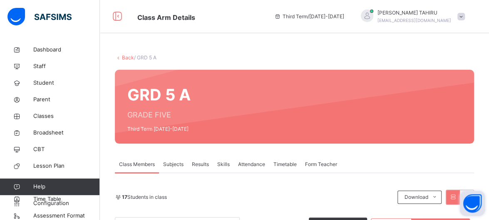
click at [223, 166] on span "Skills" at bounding box center [223, 164] width 12 height 7
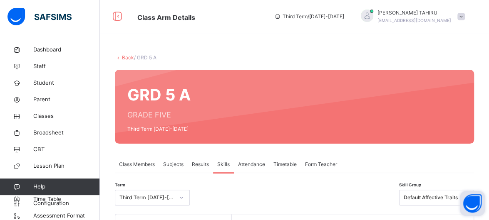
click at [224, 208] on div "Term Third Term 2023-2024 Skill Group Default Affective Traits" at bounding box center [294, 200] width 359 height 28
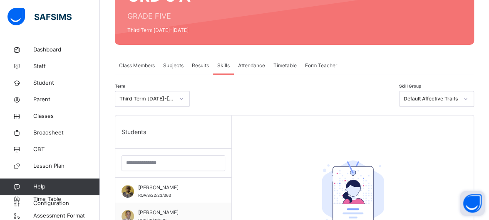
scroll to position [100, 0]
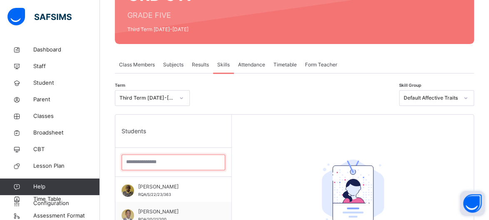
click at [161, 157] on input "search" at bounding box center [173, 163] width 104 height 16
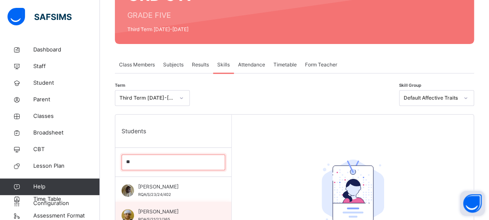
type input "**"
click at [160, 215] on span "[PERSON_NAME]" at bounding box center [175, 211] width 74 height 7
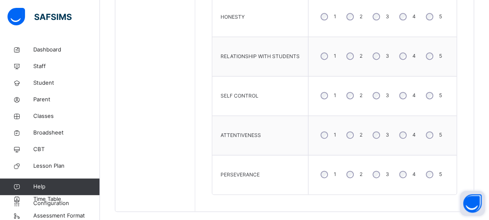
scroll to position [504, 0]
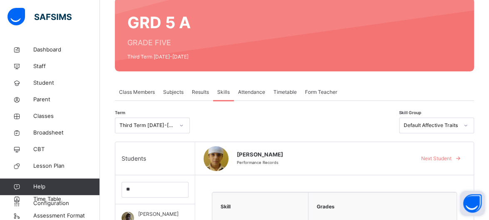
scroll to position [72, 0]
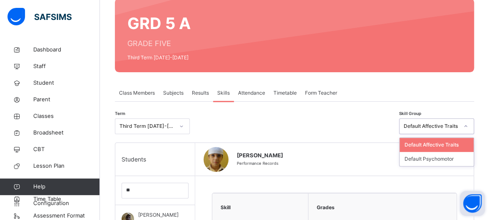
click at [465, 126] on div at bounding box center [465, 126] width 14 height 13
click at [454, 158] on div "Default Psychomotor" at bounding box center [436, 159] width 74 height 14
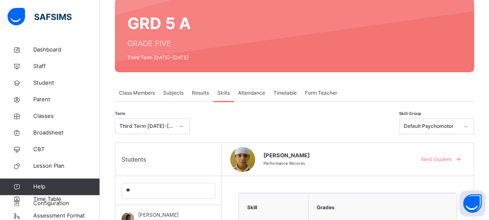
click at [204, 94] on span "Results" at bounding box center [200, 92] width 17 height 7
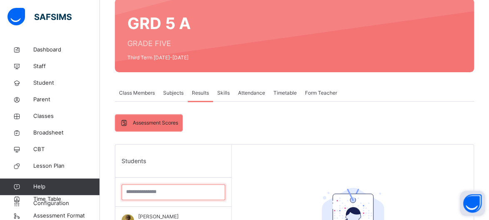
click at [192, 190] on input "search" at bounding box center [173, 193] width 104 height 16
type input "*****"
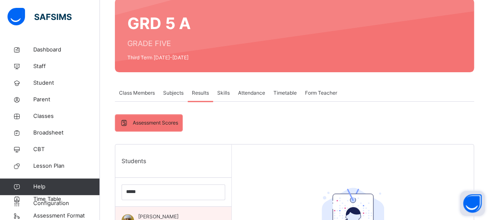
click at [165, 212] on div "[PERSON_NAME]/S/21/22/365" at bounding box center [173, 219] width 116 height 25
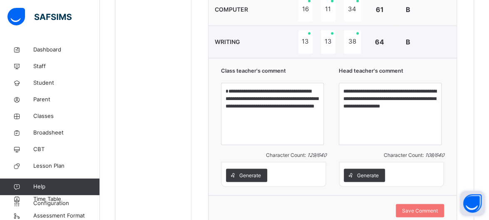
scroll to position [724, 0]
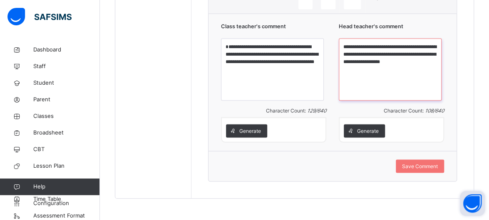
click at [383, 52] on textarea "**********" at bounding box center [390, 69] width 103 height 62
click at [367, 43] on textarea "**********" at bounding box center [390, 69] width 103 height 62
click at [403, 45] on textarea "**********" at bounding box center [390, 69] width 103 height 62
click at [398, 42] on textarea "**********" at bounding box center [390, 69] width 103 height 62
click at [389, 50] on textarea "**********" at bounding box center [390, 69] width 103 height 62
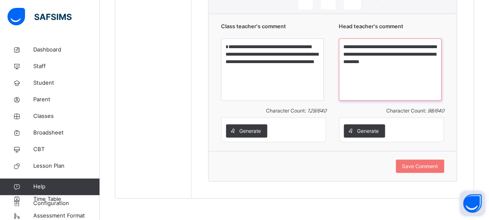
click at [371, 51] on textarea "**********" at bounding box center [390, 69] width 103 height 62
type textarea "**********"
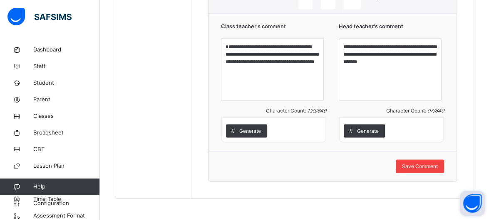
click at [408, 162] on div "Save Comment" at bounding box center [420, 166] width 48 height 13
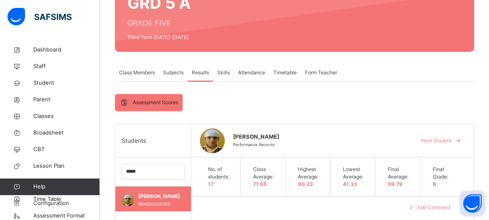
scroll to position [92, 0]
click at [39, 121] on link "Classes" at bounding box center [50, 116] width 100 height 17
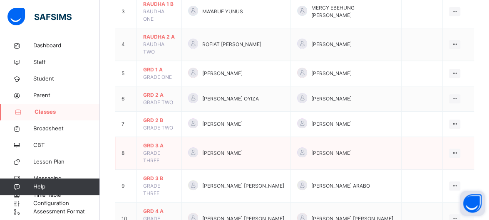
scroll to position [175, 0]
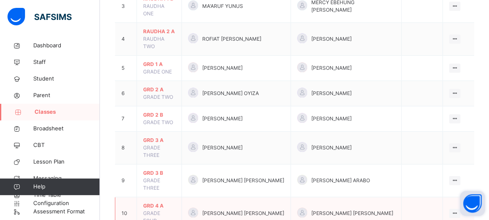
click at [156, 203] on span "GRD 4 A" at bounding box center [159, 206] width 32 height 7
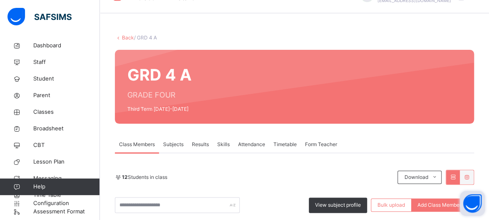
scroll to position [175, 0]
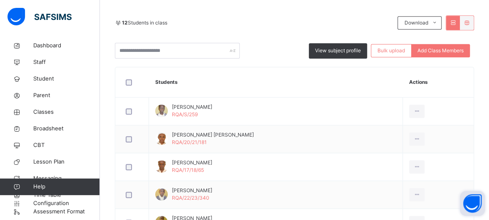
drag, startPoint x: 178, startPoint y: 153, endPoint x: 173, endPoint y: 32, distance: 120.7
click at [173, 32] on div "12 Students in class Download Pdf Report Excel Report View subject profile Bulk…" at bounding box center [294, 36] width 359 height 43
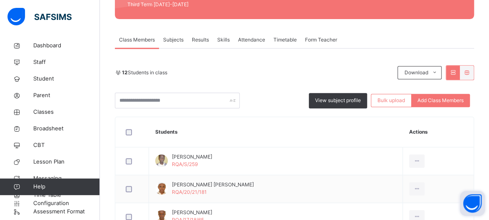
click at [220, 40] on span "Skills" at bounding box center [223, 39] width 12 height 7
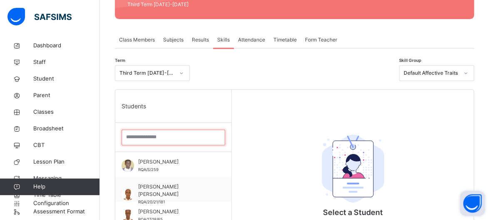
click at [148, 137] on input "search" at bounding box center [173, 138] width 104 height 16
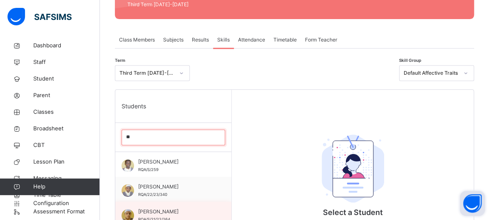
type input "**"
click at [158, 218] on span "RQA/S/21/22/264" at bounding box center [154, 220] width 32 height 5
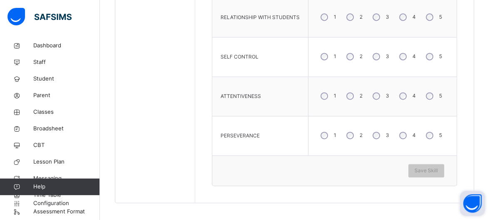
scroll to position [534, 0]
click at [438, 166] on span "Save Skill" at bounding box center [425, 169] width 23 height 7
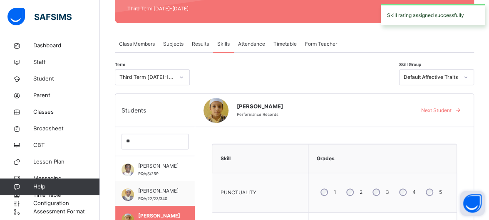
scroll to position [129, 0]
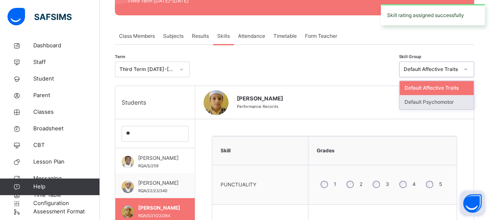
click at [451, 102] on div "Default Psychomotor" at bounding box center [436, 102] width 74 height 14
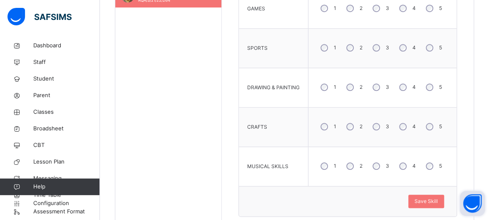
scroll to position [377, 0]
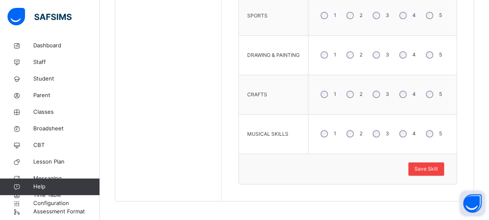
click at [438, 166] on span "Save Skill" at bounding box center [425, 169] width 23 height 7
click at [436, 173] on div "Save Skill" at bounding box center [426, 169] width 36 height 13
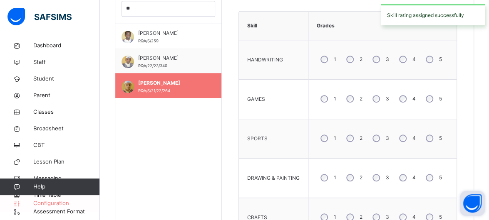
click at [59, 206] on span "Configuration" at bounding box center [66, 204] width 66 height 8
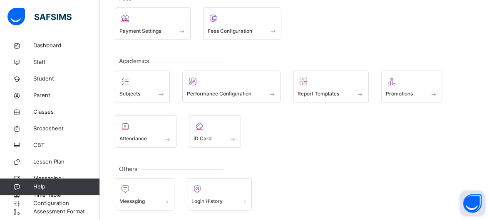
click at [176, 42] on div "General Sessions & Terms School Information Class Levels Class Arms School Cale…" at bounding box center [294, 49] width 389 height 350
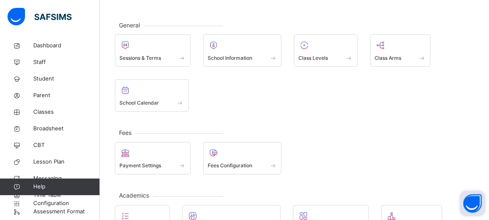
scroll to position [18, 0]
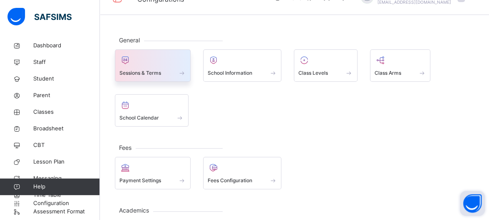
click at [151, 55] on div at bounding box center [152, 60] width 67 height 12
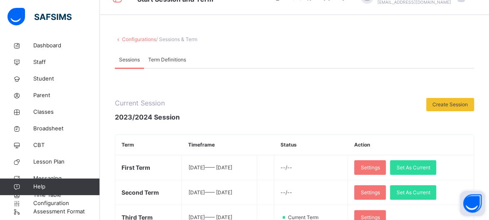
click at [217, 106] on div at bounding box center [303, 110] width 238 height 24
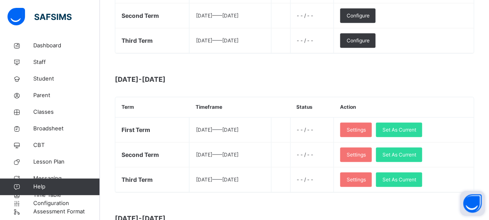
scroll to position [351, 0]
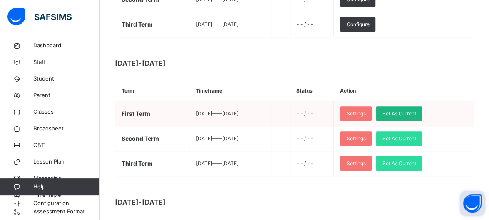
click at [416, 111] on span "Set As Current" at bounding box center [399, 113] width 34 height 7
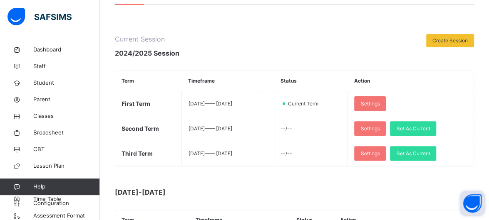
scroll to position [83, 0]
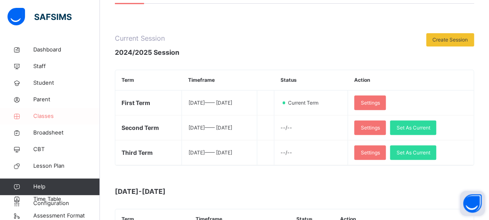
click at [58, 121] on link "Classes" at bounding box center [50, 116] width 100 height 17
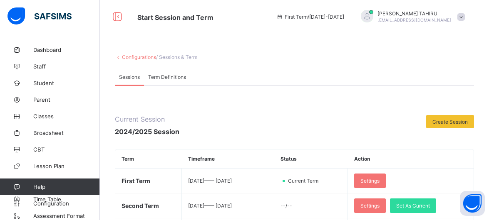
scroll to position [18, 0]
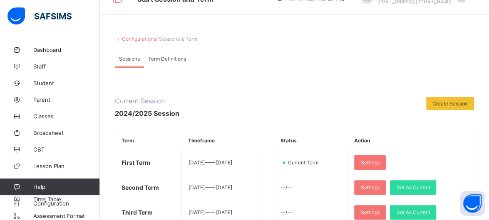
click at [57, 114] on span "Classes" at bounding box center [66, 116] width 67 height 7
drag, startPoint x: 0, startPoint y: 0, endPoint x: 57, endPoint y: 114, distance: 127.6
click at [57, 114] on span "Classes" at bounding box center [66, 116] width 67 height 7
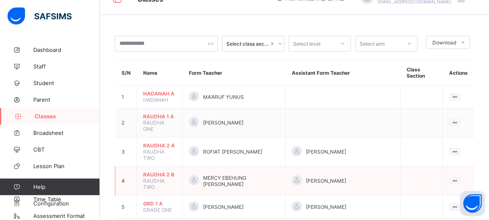
click at [174, 167] on td "RAUDHA 2 B RAUDHA TWO" at bounding box center [160, 181] width 46 height 29
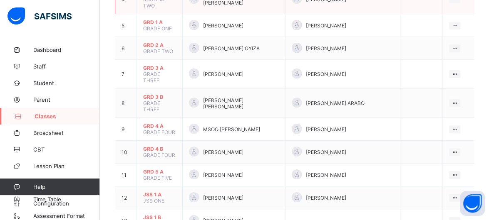
scroll to position [201, 0]
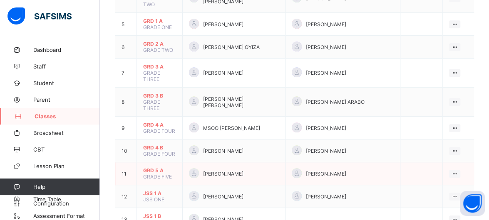
click at [157, 168] on span "GRD 5 A" at bounding box center [159, 171] width 33 height 6
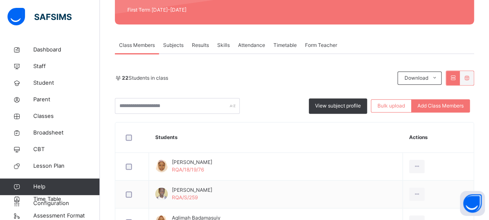
scroll to position [118, 0]
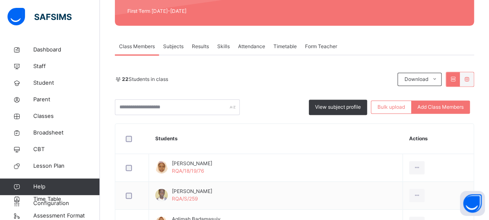
click at [227, 46] on span "Skills" at bounding box center [223, 46] width 12 height 7
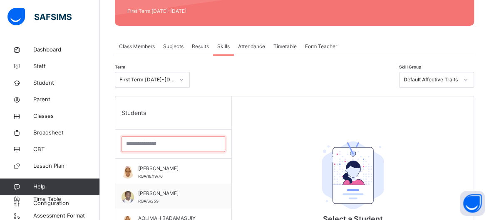
click at [176, 147] on input "search" at bounding box center [173, 144] width 104 height 16
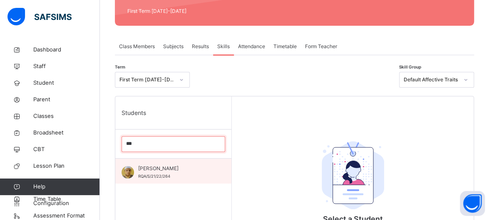
type input "***"
click at [176, 161] on div "[PERSON_NAME] RQA/S/21/22/264" at bounding box center [173, 171] width 116 height 25
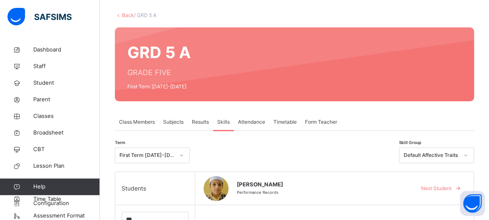
scroll to position [38, 0]
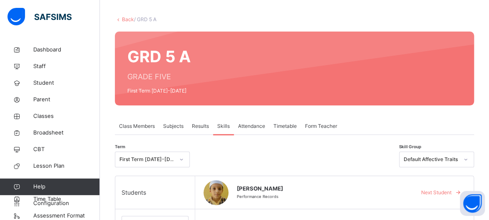
click at [317, 119] on div "Form Teacher" at bounding box center [321, 126] width 40 height 17
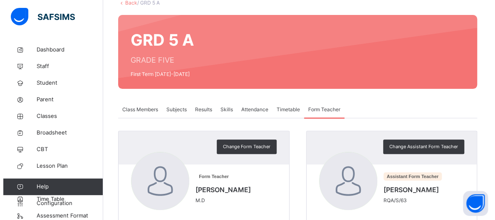
scroll to position [88, 0]
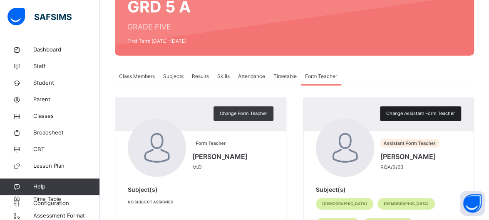
click at [442, 108] on div "Change Assistant Form Teacher" at bounding box center [420, 113] width 81 height 15
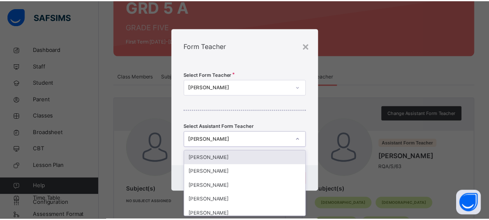
scroll to position [0, 0]
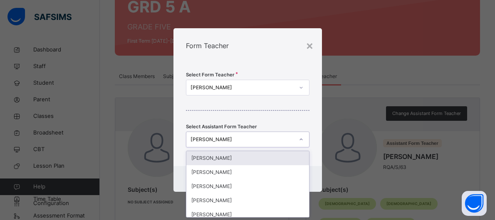
click at [237, 140] on div "[PERSON_NAME]" at bounding box center [243, 139] width 104 height 7
type input "***"
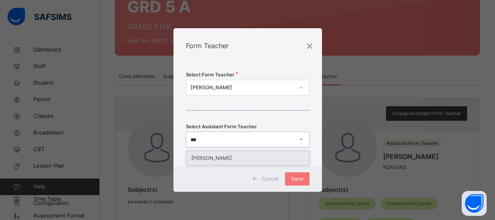
click at [211, 158] on div "[PERSON_NAME]" at bounding box center [247, 158] width 123 height 14
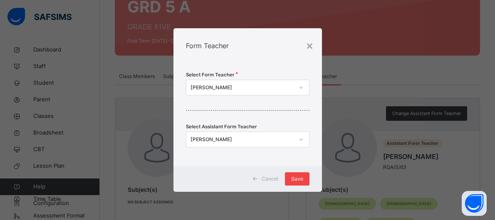
click at [293, 176] on span "Save" at bounding box center [297, 179] width 12 height 7
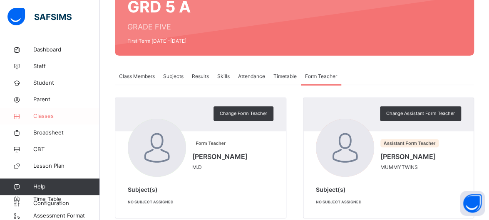
click at [53, 119] on span "Classes" at bounding box center [66, 116] width 67 height 8
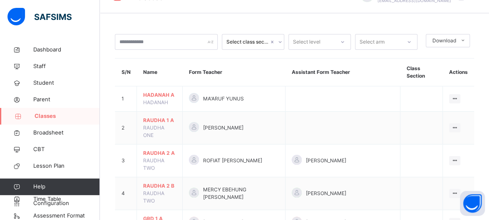
scroll to position [88, 0]
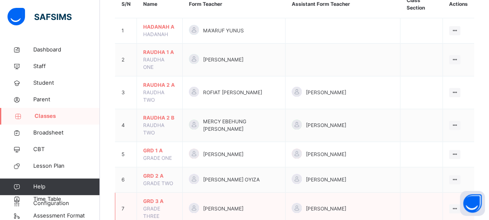
click at [141, 193] on td "GRD 3 A GRADE THREE" at bounding box center [160, 209] width 46 height 33
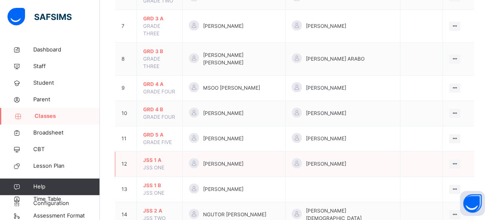
scroll to position [288, 0]
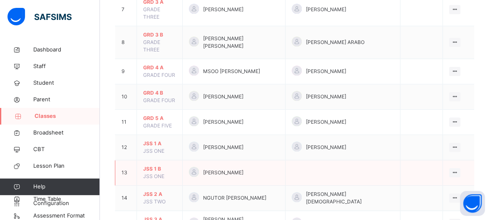
click at [153, 166] on span "JSS 1 B" at bounding box center [159, 169] width 33 height 7
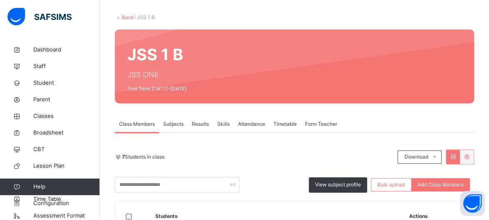
scroll to position [67, 0]
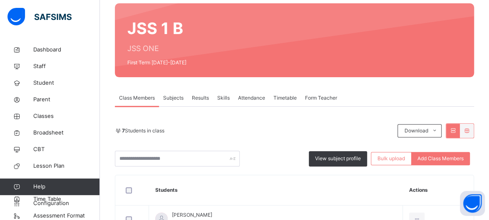
click at [322, 99] on span "Form Teacher" at bounding box center [321, 97] width 32 height 7
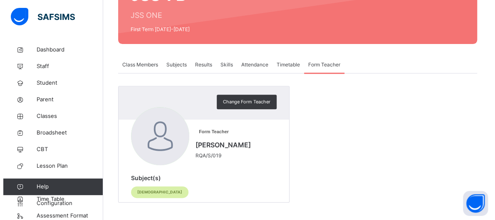
scroll to position [102, 0]
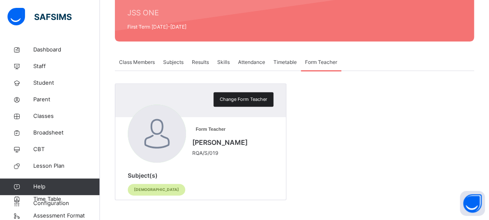
click at [249, 100] on span "Change Form Teacher" at bounding box center [243, 99] width 47 height 7
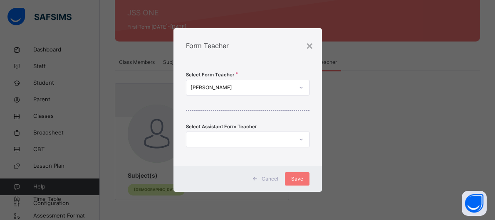
scroll to position [0, 0]
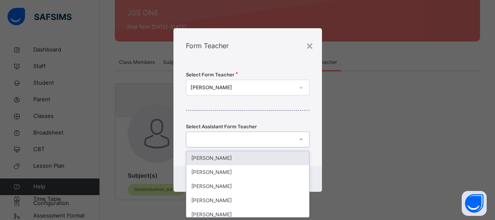
click at [250, 138] on div at bounding box center [239, 140] width 107 height 13
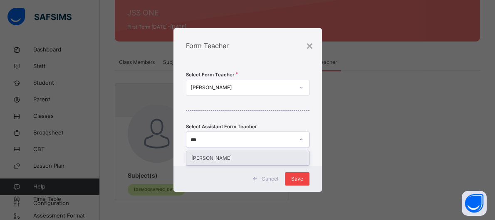
type input "***"
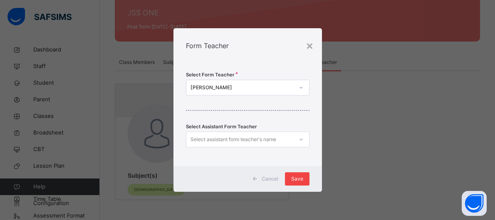
click at [291, 183] on div "Save" at bounding box center [297, 179] width 25 height 13
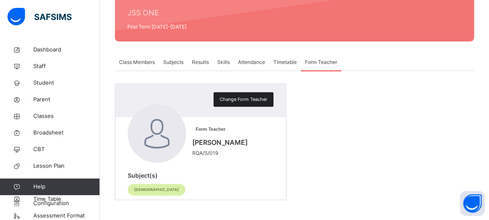
click at [253, 104] on div "Change Form Teacher" at bounding box center [243, 99] width 60 height 15
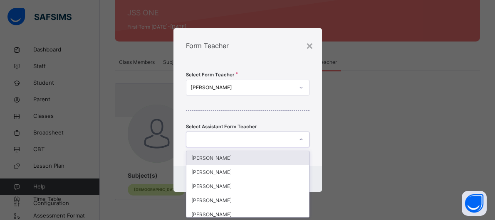
click at [252, 137] on div at bounding box center [239, 140] width 107 height 13
type input "***"
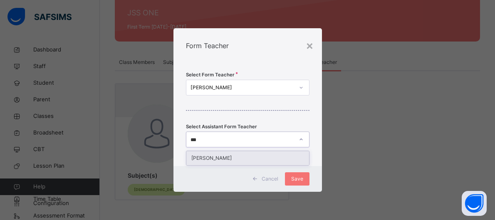
click at [242, 155] on div "[PERSON_NAME]" at bounding box center [247, 158] width 123 height 14
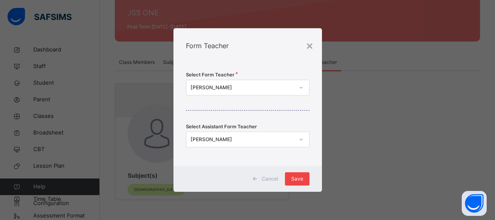
click at [301, 178] on span "Save" at bounding box center [297, 179] width 12 height 7
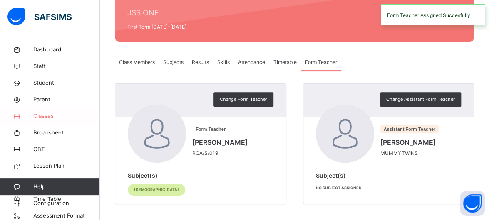
click at [58, 121] on link "Classes" at bounding box center [50, 116] width 100 height 17
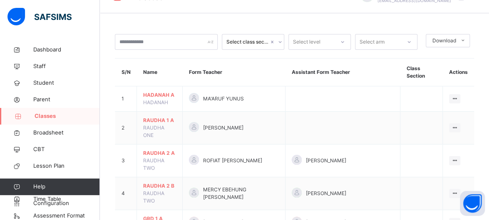
scroll to position [102, 0]
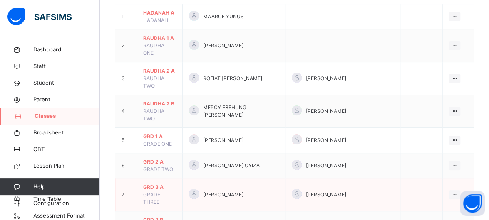
click at [160, 192] on span "GRADE THREE" at bounding box center [151, 199] width 17 height 14
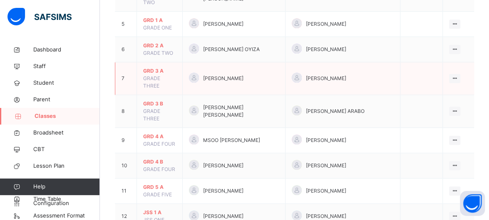
scroll to position [235, 0]
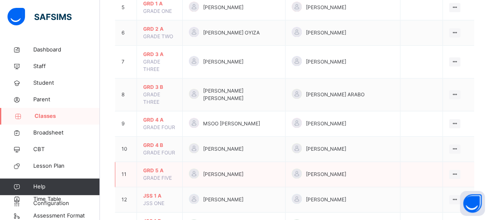
click at [152, 167] on span "GRD 5 A" at bounding box center [159, 170] width 33 height 7
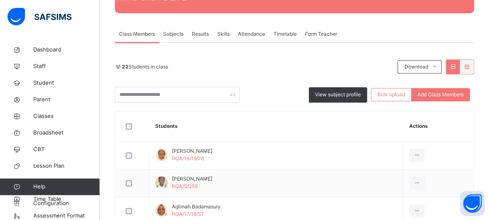
scroll to position [119, 0]
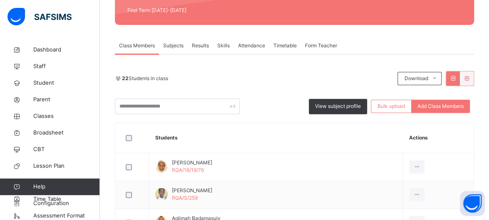
click at [221, 41] on div "Skills" at bounding box center [223, 45] width 21 height 17
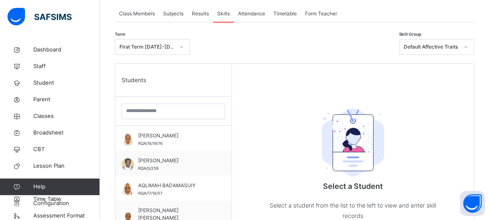
scroll to position [152, 0]
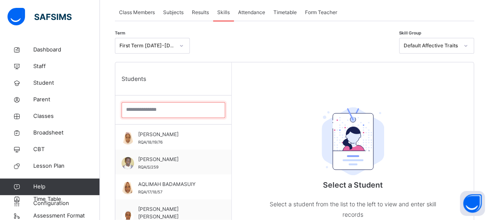
click at [195, 106] on input "search" at bounding box center [173, 110] width 104 height 16
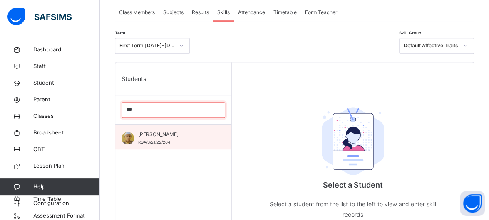
type input "***"
click at [167, 137] on span "[PERSON_NAME]" at bounding box center [175, 134] width 74 height 7
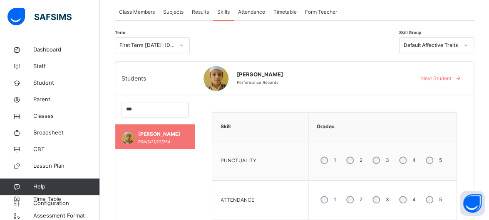
scroll to position [138, 0]
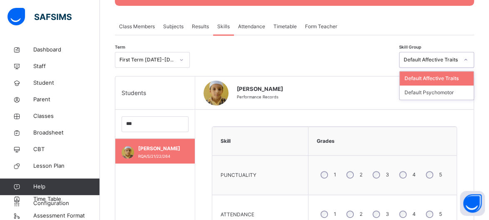
click at [468, 62] on icon at bounding box center [465, 60] width 5 height 8
click at [460, 94] on div "Default Psychomotor" at bounding box center [436, 93] width 74 height 14
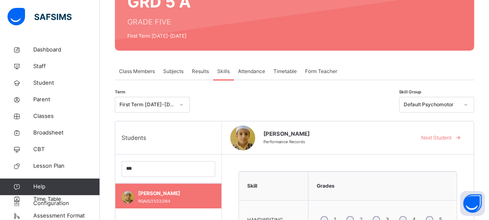
scroll to position [81, 0]
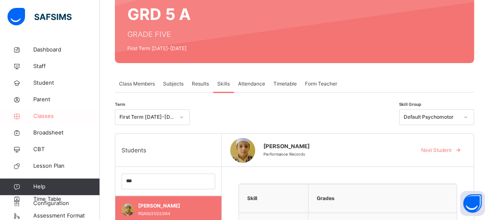
click at [63, 110] on link "Classes" at bounding box center [50, 116] width 100 height 17
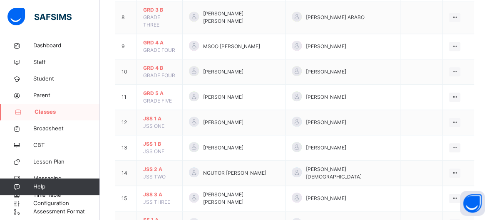
scroll to position [328, 0]
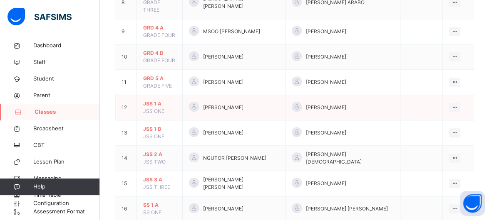
click at [155, 100] on span "JSS 1 A" at bounding box center [159, 103] width 33 height 7
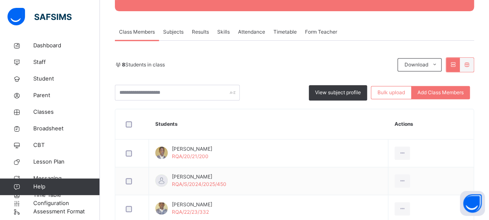
scroll to position [119, 0]
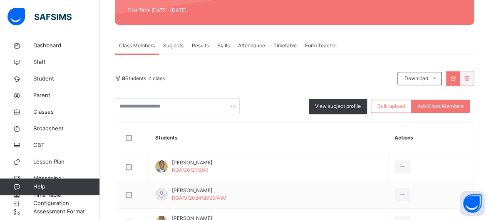
click at [218, 44] on span "Skills" at bounding box center [223, 45] width 12 height 7
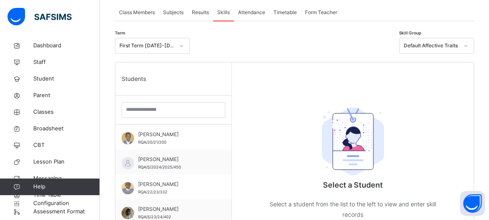
scroll to position [169, 0]
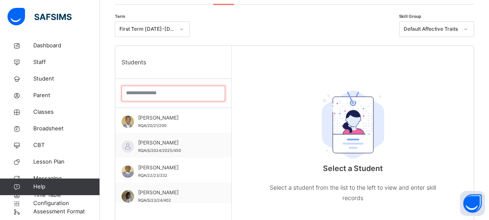
click at [136, 86] on input "search" at bounding box center [173, 94] width 104 height 16
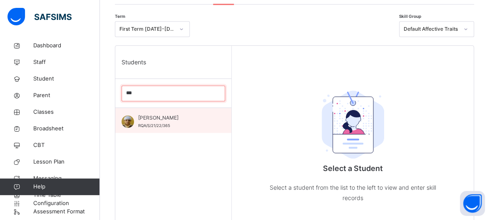
type input "***"
click at [147, 124] on span "RQA/S/21/22/365" at bounding box center [154, 126] width 32 height 5
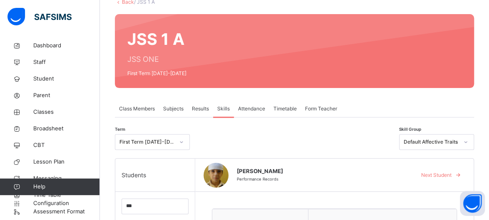
scroll to position [55, 0]
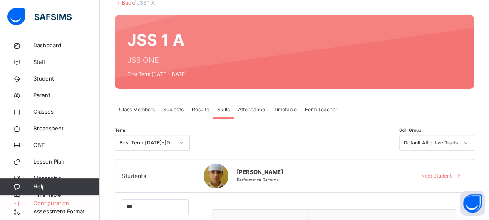
click at [60, 201] on span "Configuration" at bounding box center [66, 204] width 66 height 8
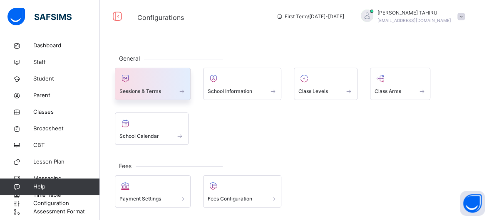
click at [147, 79] on div at bounding box center [152, 78] width 67 height 12
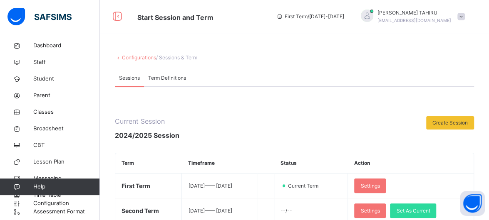
click at [259, 141] on div "Current Session 2024/2025 Session Create Session Term Timeframe Status Action F…" at bounding box center [294, 182] width 359 height 133
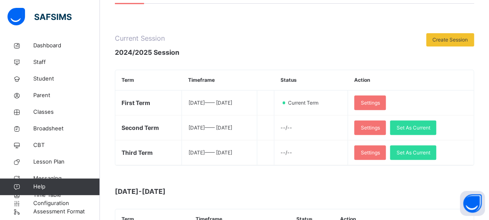
scroll to position [100, 0]
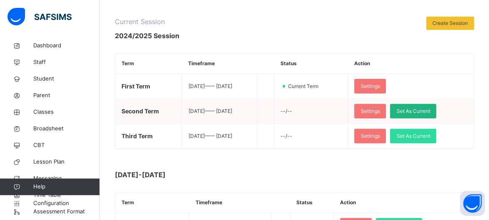
click at [430, 108] on span "Set As Current" at bounding box center [413, 111] width 34 height 7
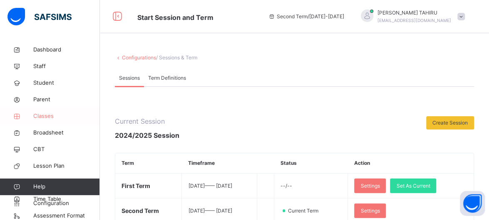
click at [55, 121] on link "Classes" at bounding box center [50, 116] width 100 height 17
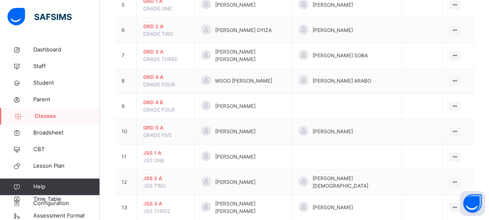
scroll to position [216, 0]
click at [149, 128] on span "GRD 5 A" at bounding box center [165, 127] width 45 height 7
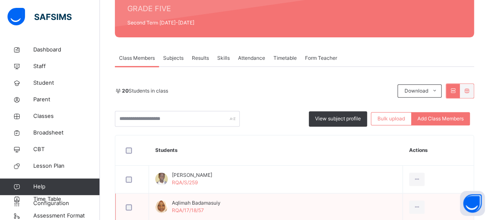
scroll to position [17, 0]
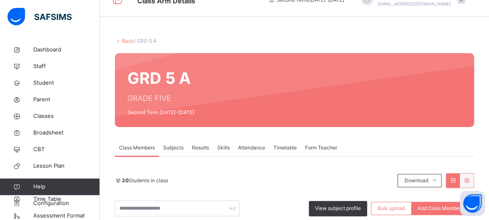
click at [324, 148] on span "Form Teacher" at bounding box center [321, 147] width 32 height 7
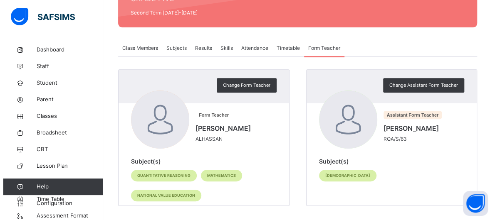
scroll to position [122, 0]
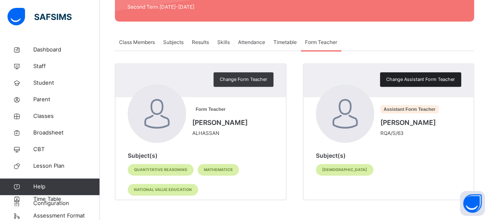
click at [413, 79] on span "Change Assistant Form Teacher" at bounding box center [420, 79] width 69 height 7
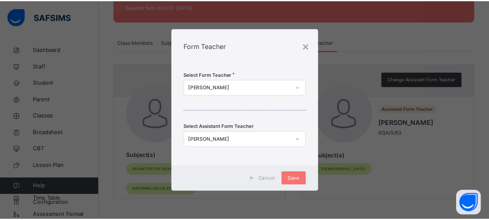
scroll to position [0, 0]
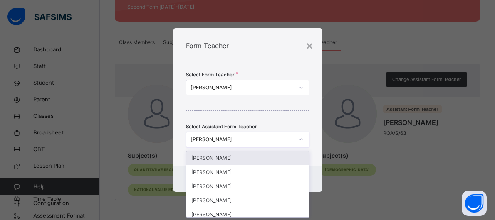
click at [274, 143] on div "[PERSON_NAME]" at bounding box center [243, 139] width 104 height 7
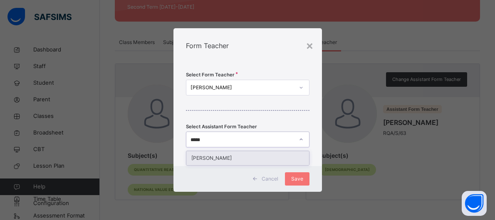
type input "******"
click at [270, 161] on div "[PERSON_NAME]" at bounding box center [247, 158] width 123 height 14
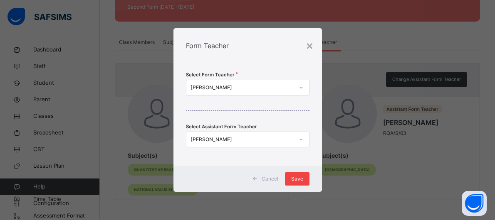
click at [302, 185] on div "Save" at bounding box center [297, 179] width 25 height 13
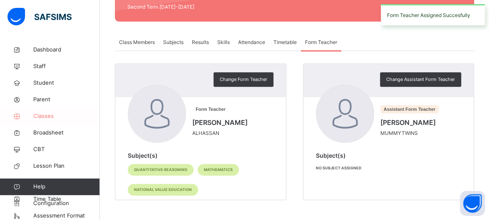
click at [53, 114] on span "Classes" at bounding box center [66, 116] width 67 height 8
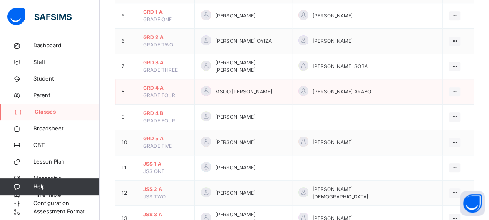
scroll to position [222, 0]
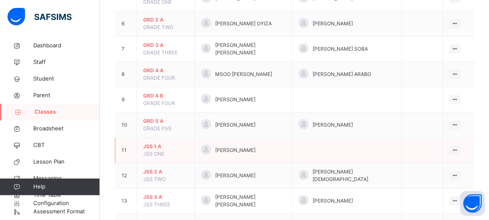
click at [156, 143] on span "JSS 1 A" at bounding box center [165, 146] width 45 height 7
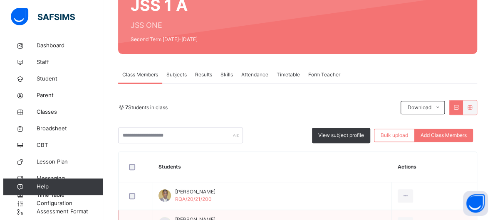
scroll to position [89, 0]
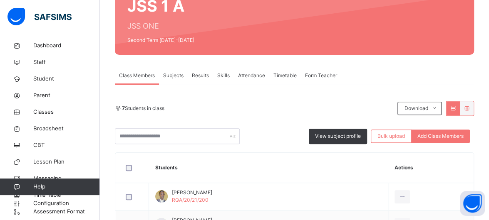
click at [332, 73] on span "Form Teacher" at bounding box center [321, 75] width 32 height 7
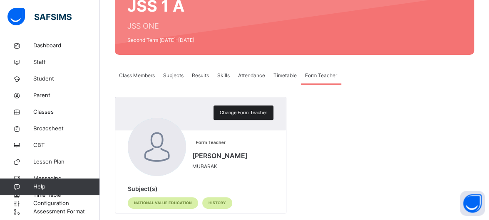
click at [273, 108] on div "Change Form Teacher" at bounding box center [243, 113] width 60 height 15
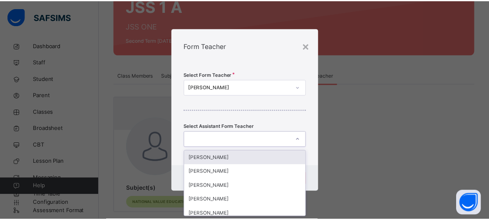
scroll to position [0, 0]
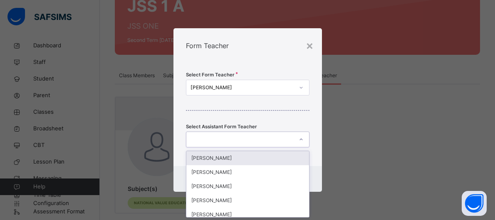
click at [250, 139] on div at bounding box center [239, 140] width 107 height 13
type input "***"
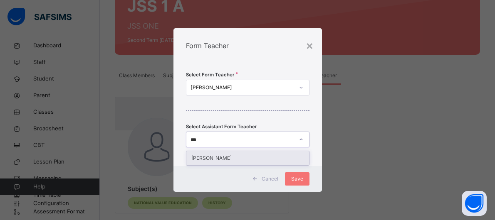
click at [245, 160] on div "[PERSON_NAME]" at bounding box center [247, 158] width 123 height 14
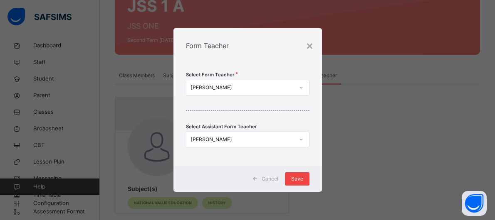
click at [308, 175] on div "Save" at bounding box center [297, 179] width 25 height 13
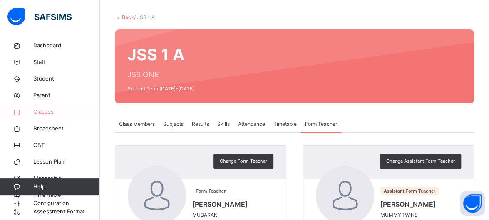
scroll to position [39, 0]
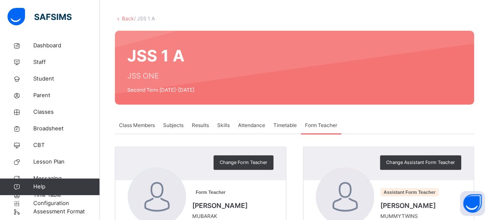
click at [223, 129] on span "Skills" at bounding box center [223, 125] width 12 height 7
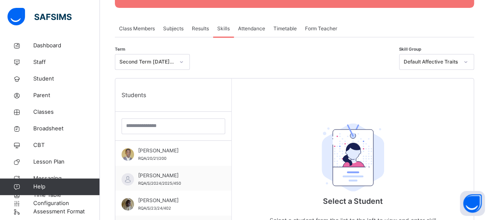
scroll to position [139, 0]
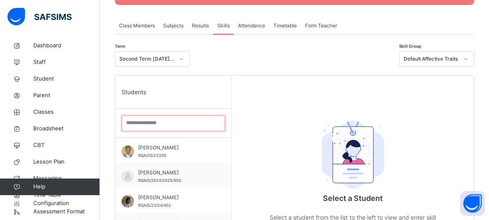
click at [149, 119] on input "search" at bounding box center [173, 124] width 104 height 16
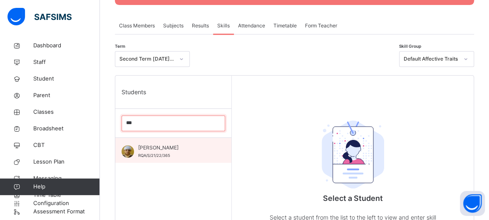
type input "***"
click at [157, 145] on span "[PERSON_NAME]" at bounding box center [175, 147] width 74 height 7
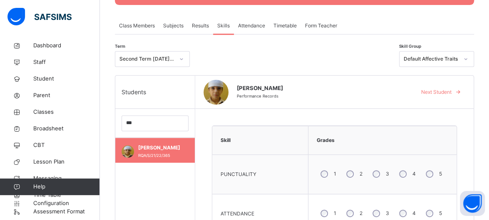
click at [315, 161] on td "1 2 3 4 5" at bounding box center [382, 175] width 148 height 40
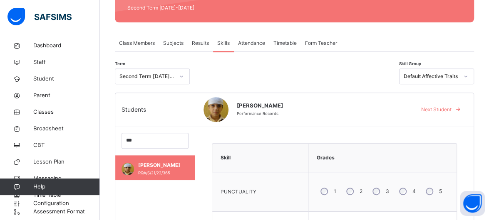
scroll to position [105, 0]
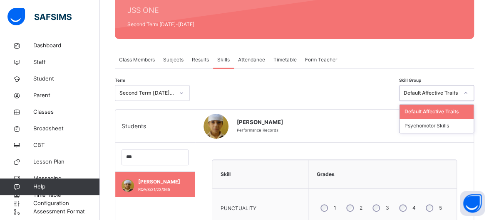
click at [468, 92] on icon at bounding box center [465, 93] width 5 height 8
click at [463, 121] on div "Psychomotor Skills" at bounding box center [436, 126] width 74 height 14
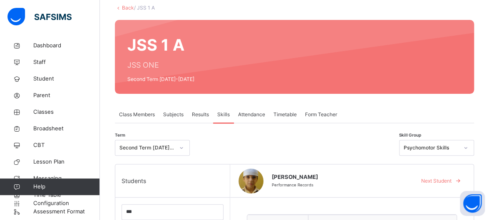
scroll to position [41, 0]
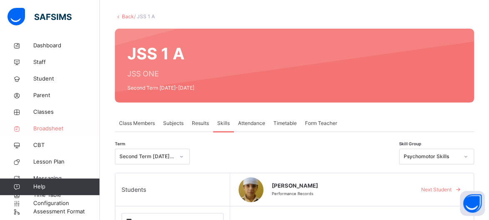
click at [64, 127] on span "Broadsheet" at bounding box center [66, 129] width 67 height 8
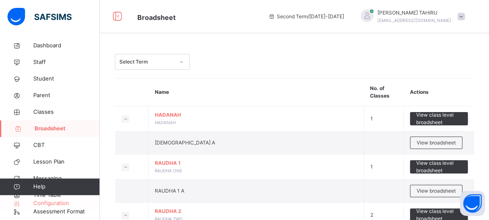
click at [51, 206] on span "Configuration" at bounding box center [66, 204] width 66 height 8
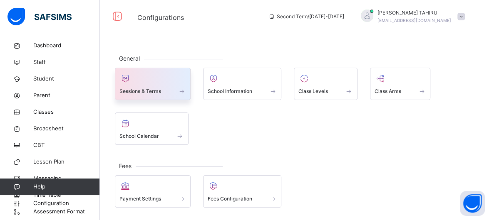
click at [164, 73] on div at bounding box center [152, 78] width 67 height 12
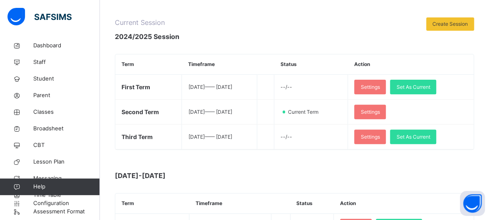
scroll to position [100, 0]
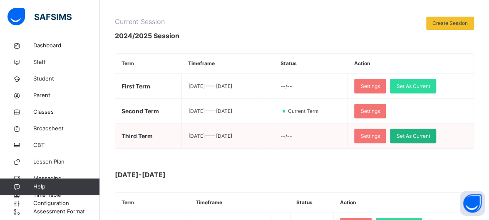
click at [430, 134] on span "Set As Current" at bounding box center [413, 136] width 34 height 7
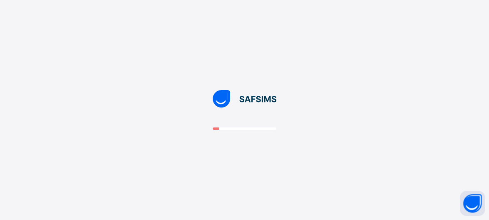
scroll to position [0, 0]
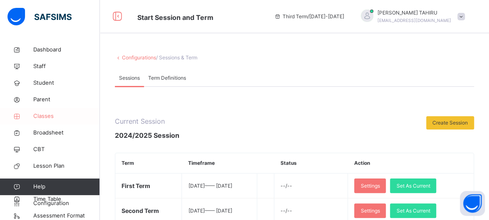
click at [57, 109] on link "Classes" at bounding box center [50, 116] width 100 height 17
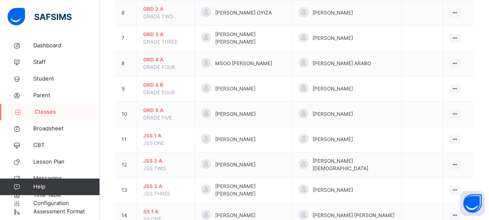
scroll to position [250, 0]
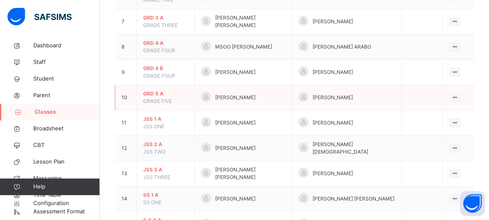
click at [314, 99] on div "[PERSON_NAME]" at bounding box center [346, 98] width 97 height 12
click at [158, 90] on span "GRD 5 A" at bounding box center [165, 93] width 45 height 7
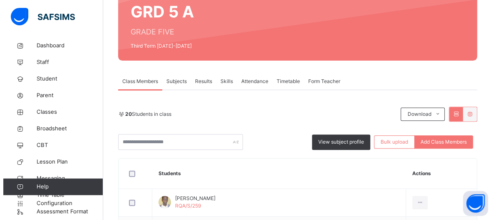
scroll to position [67, 0]
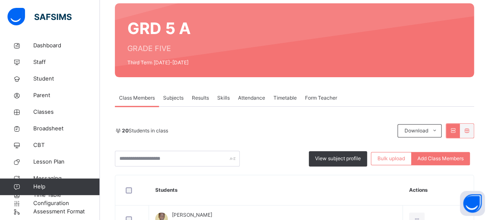
click at [328, 90] on div "Form Teacher" at bounding box center [321, 98] width 40 height 17
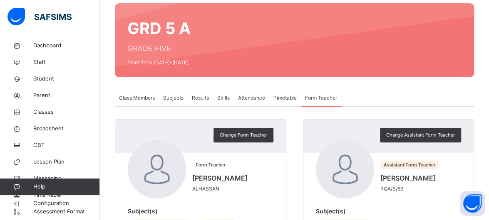
click at [384, 188] on span "RQA/S/63" at bounding box center [409, 189] width 59 height 7
click at [416, 136] on span "Change Assistant Form Teacher" at bounding box center [420, 135] width 69 height 7
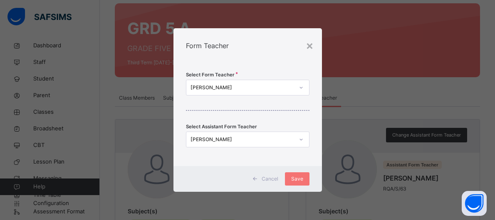
click at [274, 131] on div "Select Form Teacher [PERSON_NAME] Select Assistant Form Teacher [PERSON_NAME]" at bounding box center [247, 114] width 148 height 103
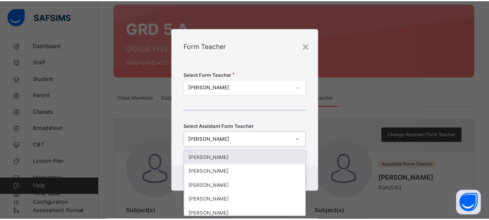
scroll to position [0, 0]
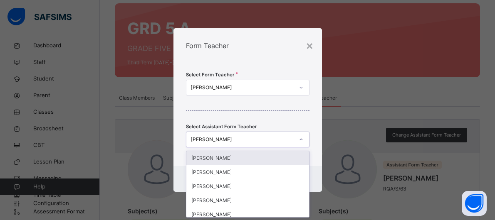
click at [268, 139] on div "[PERSON_NAME]" at bounding box center [243, 139] width 104 height 7
type input "***"
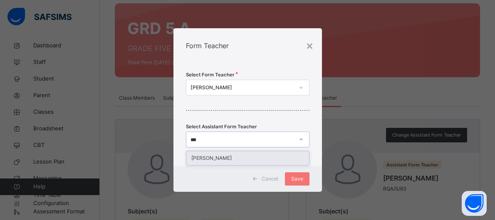
click at [253, 163] on div "[PERSON_NAME]" at bounding box center [247, 158] width 123 height 14
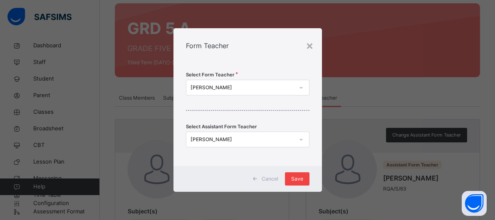
click at [301, 185] on div "Save" at bounding box center [297, 179] width 25 height 13
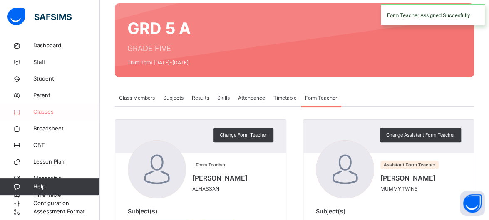
click at [50, 111] on span "Classes" at bounding box center [66, 112] width 67 height 8
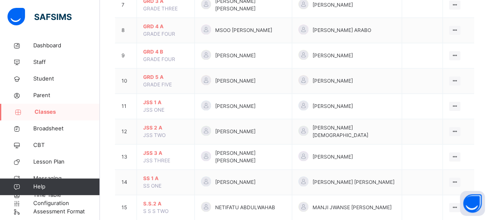
scroll to position [283, 0]
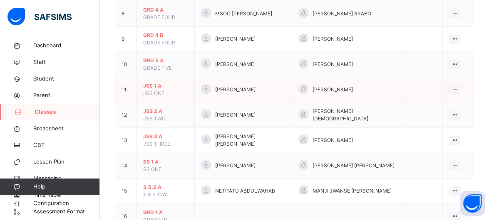
click at [156, 83] on span "JSS 1 A" at bounding box center [165, 85] width 45 height 7
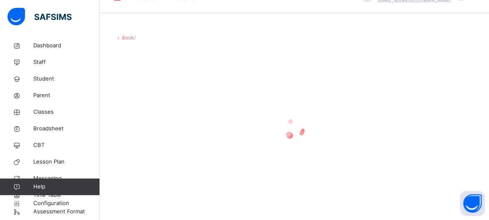
scroll to position [20, 0]
click at [156, 83] on div at bounding box center [294, 129] width 359 height 158
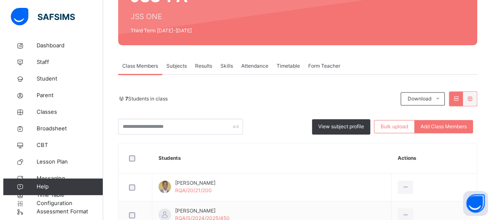
scroll to position [0, 0]
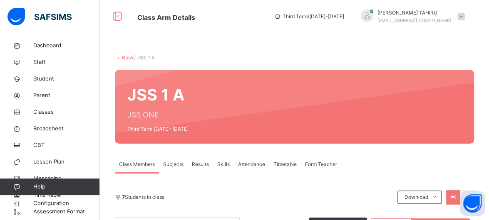
click at [317, 163] on span "Form Teacher" at bounding box center [321, 164] width 32 height 7
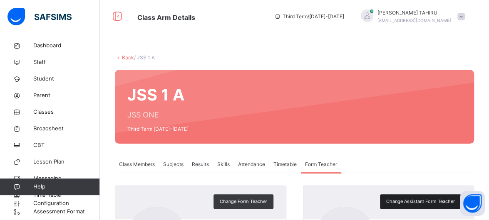
click at [415, 204] on span "Change Assistant Form Teacher" at bounding box center [420, 201] width 69 height 7
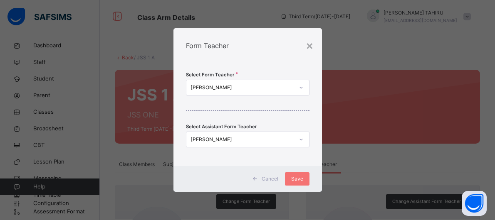
click at [299, 136] on icon at bounding box center [301, 140] width 5 height 8
click at [249, 134] on div "[PERSON_NAME]" at bounding box center [239, 140] width 107 height 13
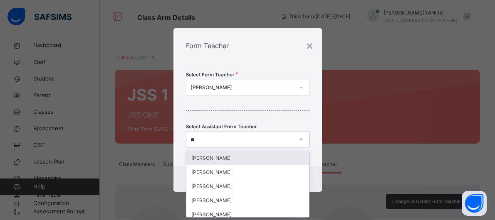
type input "***"
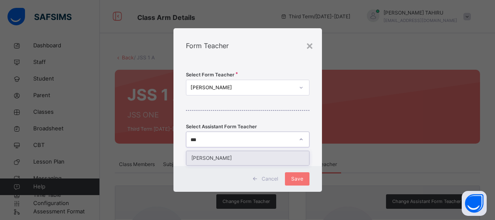
click at [240, 161] on div "[PERSON_NAME]" at bounding box center [247, 158] width 123 height 14
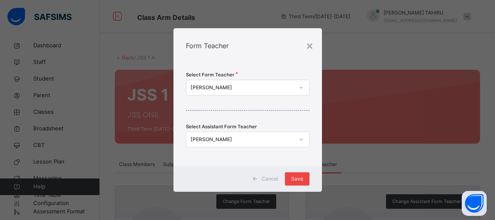
click at [303, 181] on span "Save" at bounding box center [297, 179] width 12 height 7
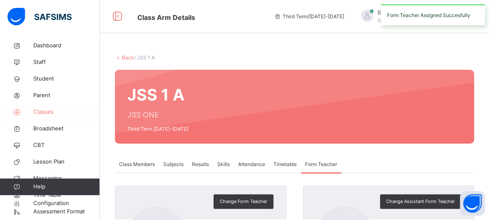
click at [54, 112] on span "Classes" at bounding box center [66, 112] width 67 height 8
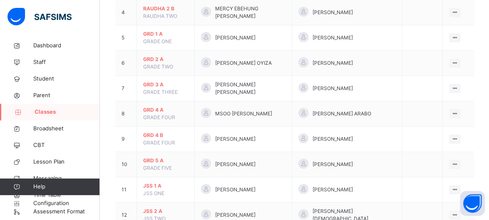
scroll to position [183, 0]
click at [163, 163] on td "GRD 5 A GRADE FIVE" at bounding box center [166, 164] width 58 height 25
click at [161, 159] on span "GRD 5 A" at bounding box center [165, 160] width 45 height 7
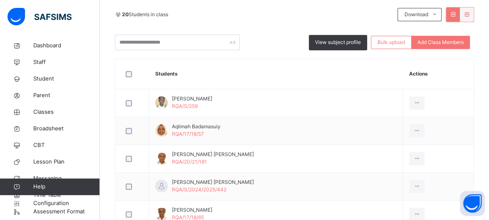
scroll to position [100, 0]
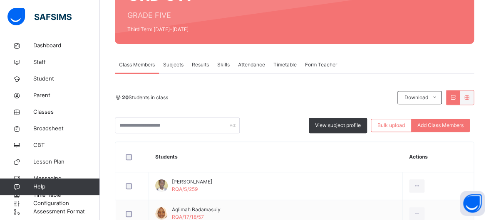
click at [226, 67] on span "Skills" at bounding box center [223, 64] width 12 height 7
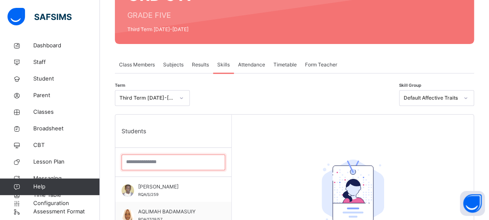
click at [170, 156] on input "search" at bounding box center [173, 163] width 104 height 16
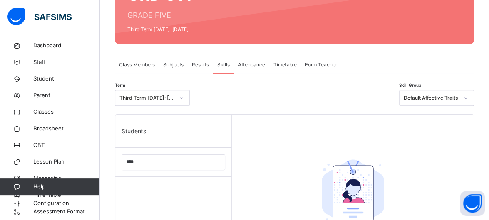
click at [151, 168] on input "****" at bounding box center [173, 163] width 104 height 16
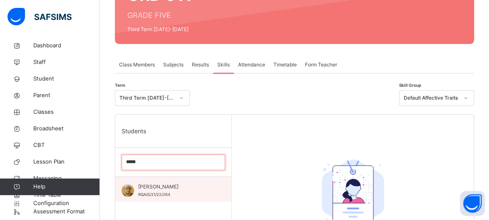
type input "*****"
click at [142, 186] on span "[PERSON_NAME]" at bounding box center [175, 186] width 74 height 7
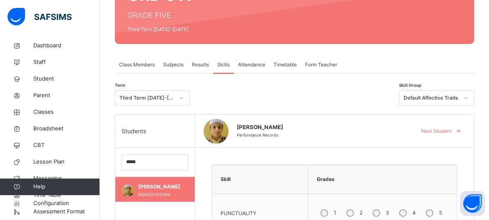
click at [271, 178] on div "Skill" at bounding box center [259, 180] width 87 height 20
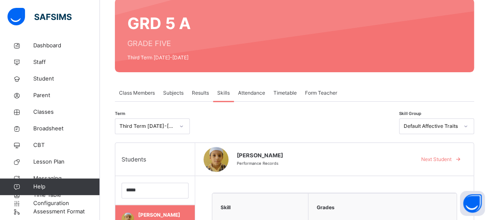
scroll to position [0, 0]
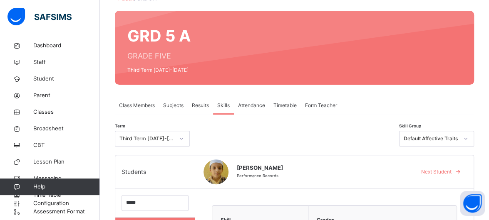
scroll to position [38, 0]
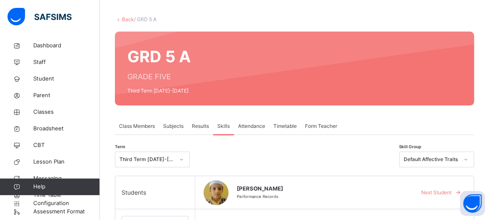
drag, startPoint x: 406, startPoint y: 3, endPoint x: 342, endPoint y: 15, distance: 64.9
click at [342, 16] on div "Back / GRD 5 A" at bounding box center [294, 19] width 359 height 7
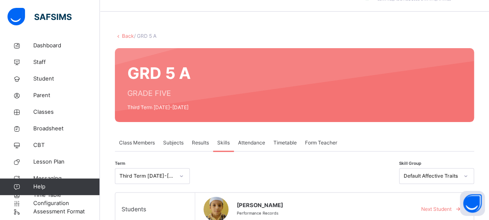
click at [422, 52] on div "GRD 5 A GRADE FIVE Third Term [DATE]-[DATE]" at bounding box center [294, 85] width 359 height 74
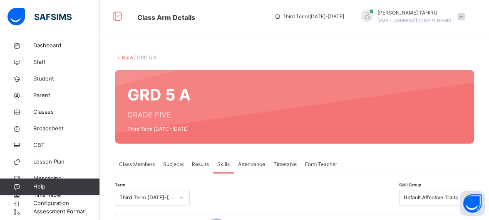
scroll to position [0, 0]
click at [465, 17] on span at bounding box center [460, 16] width 7 height 7
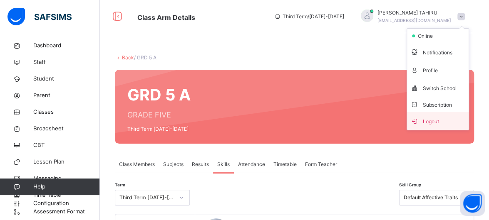
click at [438, 126] on span "Logout" at bounding box center [437, 121] width 55 height 11
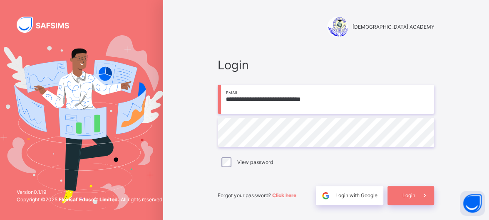
click at [337, 100] on input "**********" at bounding box center [326, 99] width 216 height 29
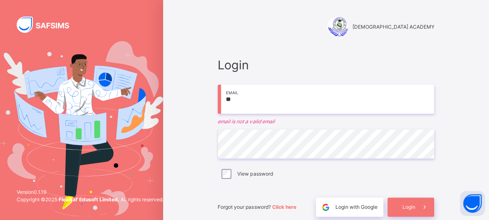
type input "*"
type input "**********"
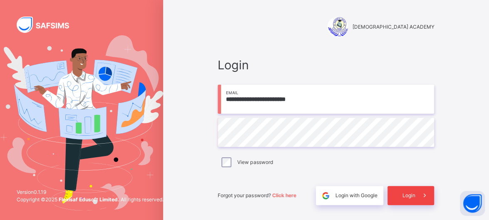
click at [421, 200] on span at bounding box center [424, 195] width 19 height 19
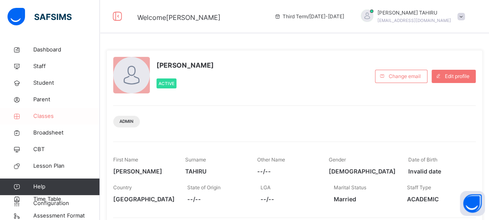
click at [48, 113] on span "Classes" at bounding box center [66, 116] width 67 height 8
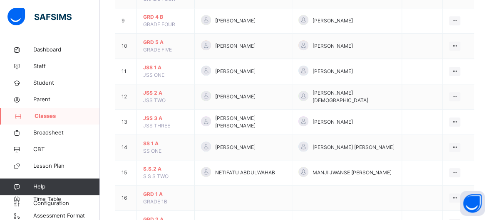
scroll to position [299, 0]
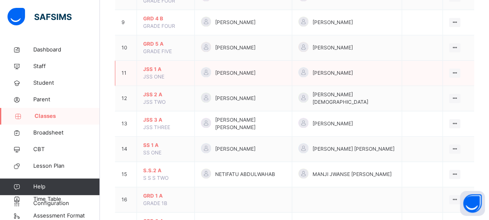
click at [151, 63] on td "JSS 1 A JSS ONE" at bounding box center [166, 73] width 58 height 25
click at [146, 66] on span "JSS 1 A" at bounding box center [165, 69] width 45 height 7
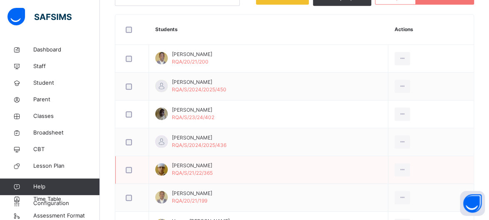
scroll to position [125, 0]
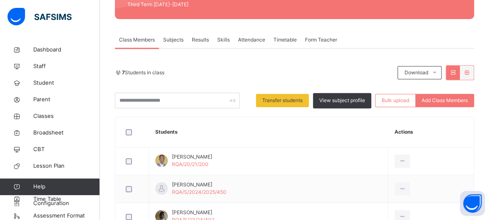
click at [223, 38] on span "Skills" at bounding box center [223, 39] width 12 height 7
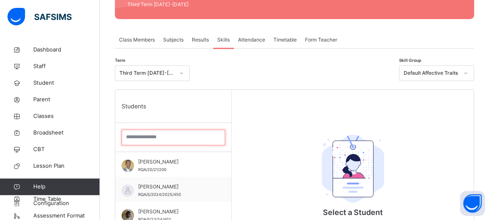
click at [164, 137] on input "search" at bounding box center [173, 138] width 104 height 16
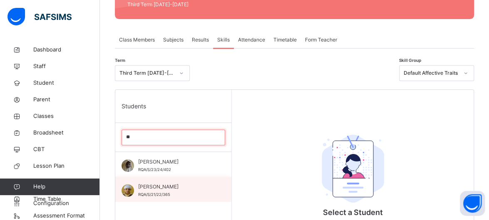
type input "**"
click at [148, 193] on span "RQA/S/21/22/365" at bounding box center [154, 195] width 32 height 5
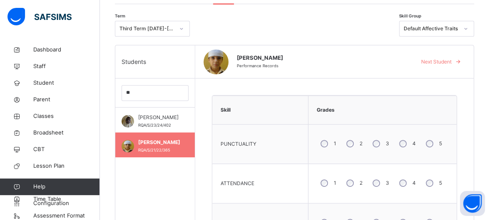
scroll to position [168, 0]
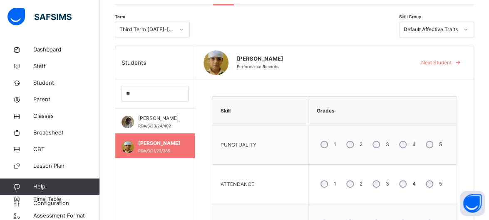
click at [415, 142] on div "4" at bounding box center [406, 144] width 22 height 17
click at [405, 179] on div "4" at bounding box center [406, 184] width 22 height 17
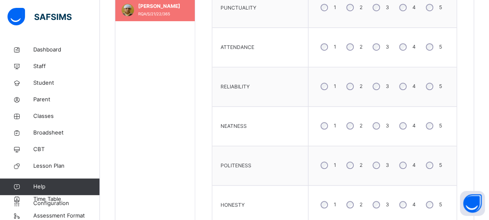
scroll to position [306, 0]
click at [389, 85] on label "3" at bounding box center [387, 85] width 3 height 7
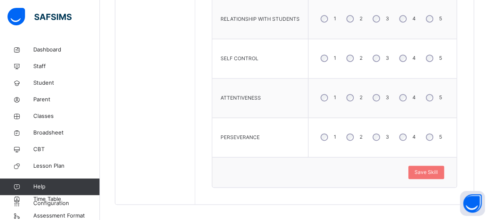
scroll to position [534, 0]
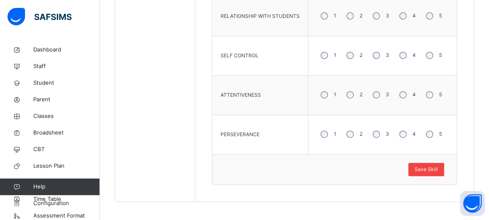
click at [438, 166] on span "Save Skill" at bounding box center [425, 169] width 23 height 7
click at [438, 169] on span "Save Skill" at bounding box center [425, 169] width 23 height 7
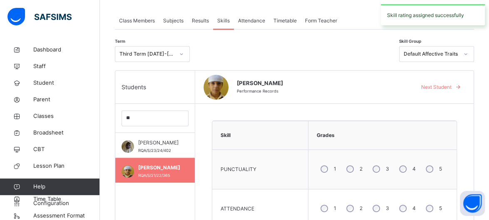
scroll to position [141, 0]
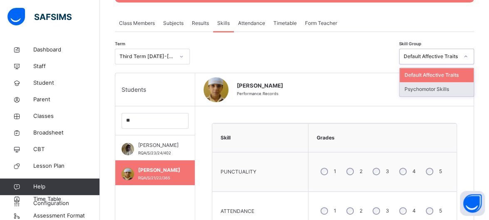
click at [463, 87] on div "Psychomotor Skills" at bounding box center [436, 89] width 74 height 14
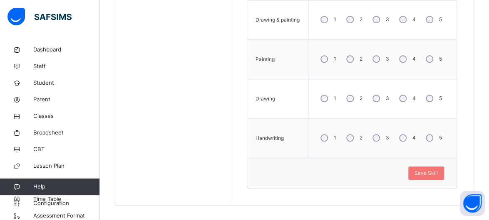
scroll to position [338, 0]
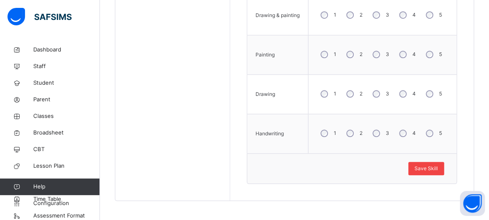
click at [437, 167] on span "Save Skill" at bounding box center [425, 168] width 23 height 7
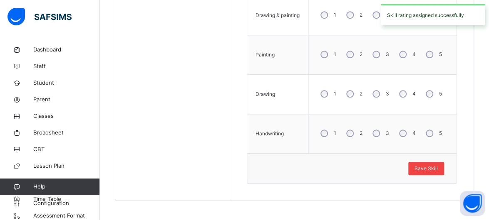
click at [438, 168] on span "Save Skill" at bounding box center [425, 168] width 23 height 7
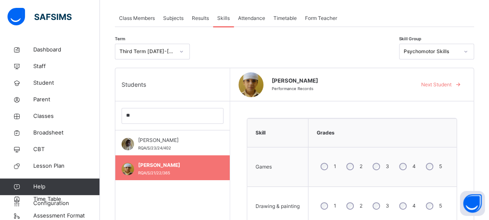
scroll to position [129, 0]
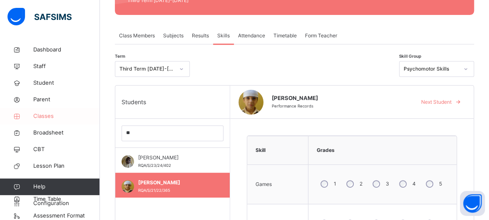
click at [67, 121] on link "Classes" at bounding box center [50, 116] width 100 height 17
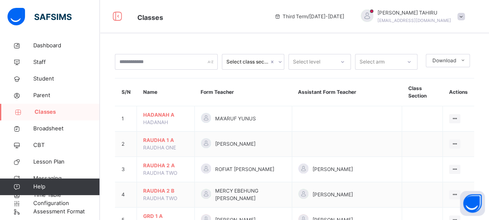
scroll to position [17, 0]
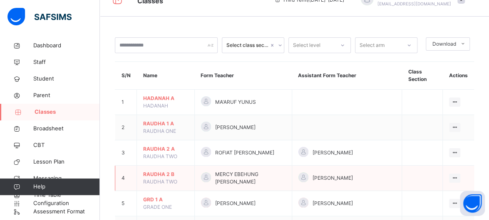
click at [195, 182] on td "RAUDHA 2 B RAUDHA TWO" at bounding box center [166, 178] width 58 height 25
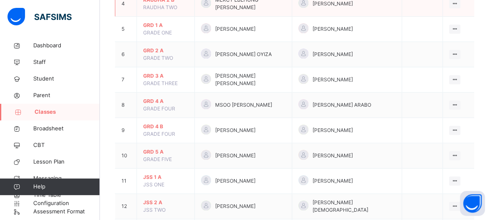
scroll to position [200, 0]
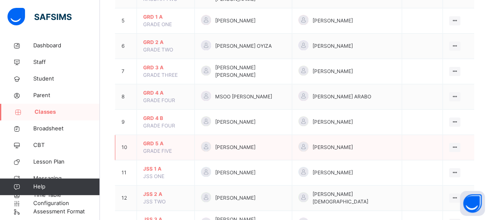
click at [151, 141] on span "GRD 5 A" at bounding box center [165, 143] width 45 height 7
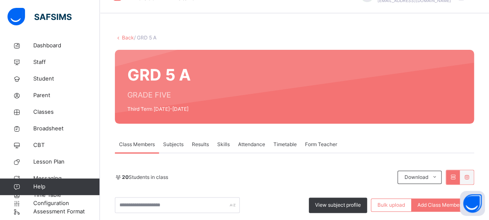
scroll to position [200, 0]
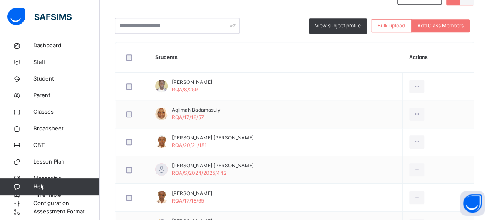
click at [186, 42] on th "Students" at bounding box center [276, 57] width 254 height 30
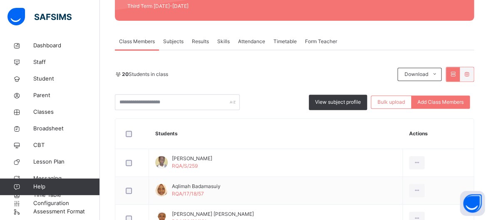
scroll to position [116, 0]
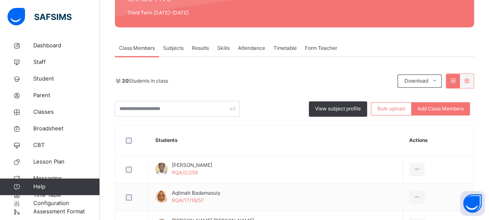
click at [220, 44] on div "Skills" at bounding box center [223, 48] width 21 height 17
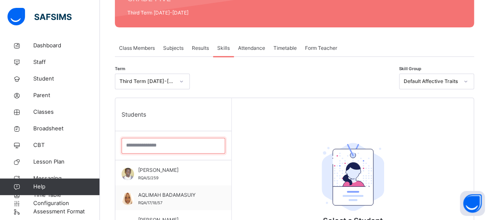
click at [164, 146] on input "search" at bounding box center [173, 146] width 104 height 16
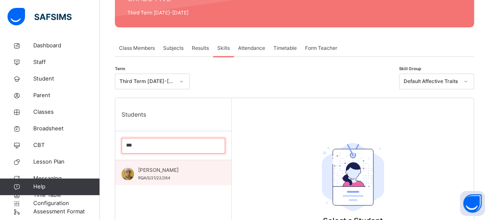
type input "***"
click at [168, 176] on span "RQA/S/21/22/264" at bounding box center [154, 178] width 32 height 5
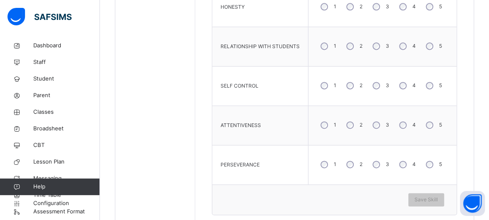
scroll to position [505, 0]
click at [435, 193] on div "Save Skill" at bounding box center [426, 199] width 36 height 13
click at [438, 198] on span "Save Skill" at bounding box center [425, 199] width 23 height 7
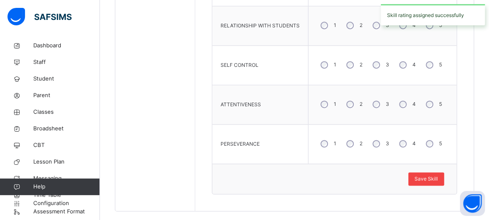
click at [438, 176] on span "Save Skill" at bounding box center [425, 179] width 23 height 7
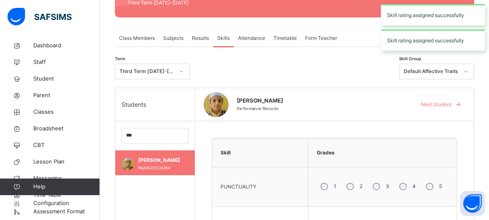
scroll to position [125, 0]
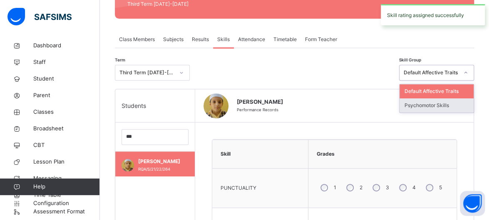
click at [459, 104] on div "Psychomotor Skills" at bounding box center [436, 106] width 74 height 14
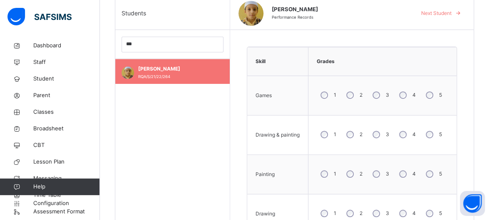
scroll to position [225, 0]
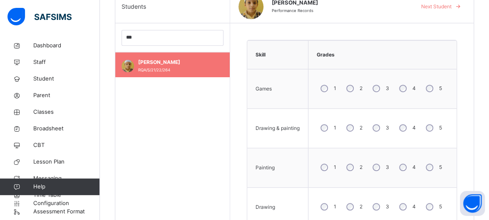
click at [402, 123] on div "4" at bounding box center [406, 127] width 22 height 17
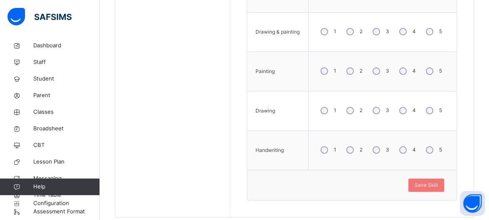
scroll to position [338, 0]
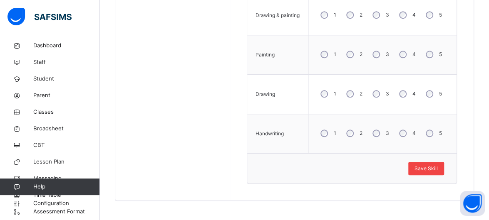
click at [438, 170] on span "Save Skill" at bounding box center [425, 168] width 23 height 7
click at [432, 167] on span "Save Skill" at bounding box center [425, 168] width 23 height 7
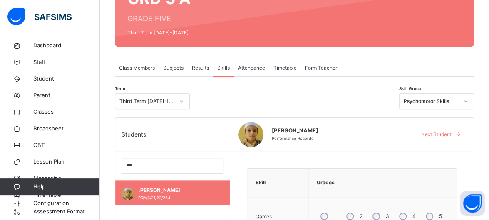
scroll to position [151, 0]
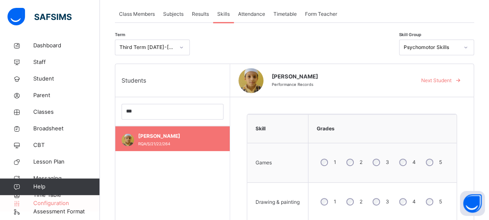
click at [65, 203] on span "Configuration" at bounding box center [66, 204] width 66 height 8
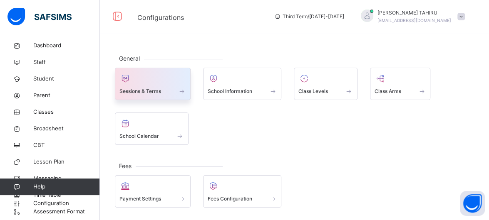
click at [170, 89] on div "Sessions & Terms" at bounding box center [152, 91] width 67 height 9
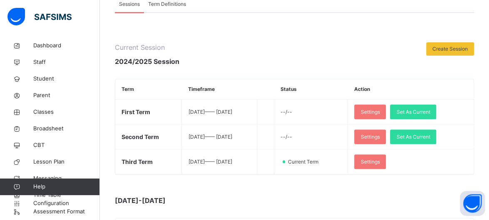
scroll to position [76, 0]
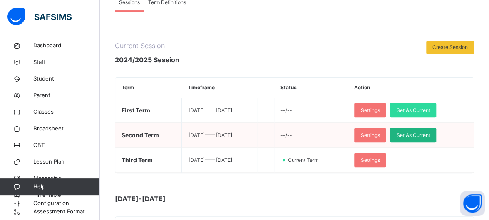
click at [430, 134] on span "Set As Current" at bounding box center [413, 135] width 34 height 7
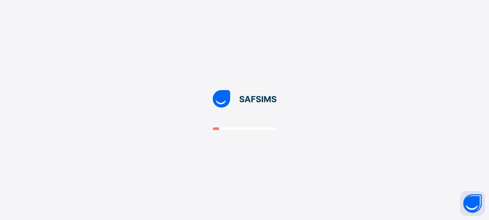
scroll to position [0, 0]
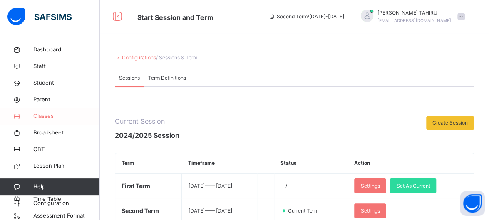
click at [46, 119] on span "Classes" at bounding box center [66, 116] width 67 height 8
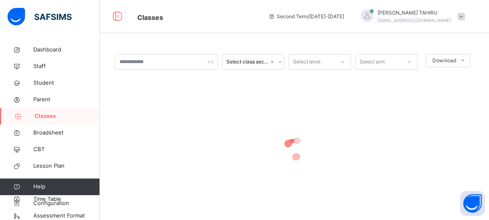
click at [46, 119] on span "Classes" at bounding box center [67, 116] width 65 height 8
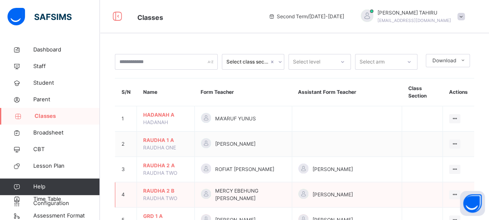
click at [182, 183] on td "RAUDHA 2 B RAUDHA TWO" at bounding box center [166, 195] width 58 height 25
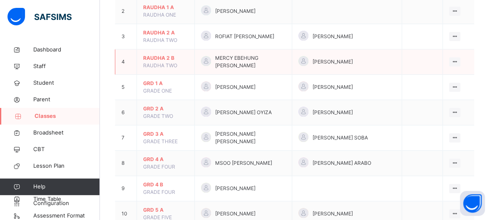
scroll to position [150, 0]
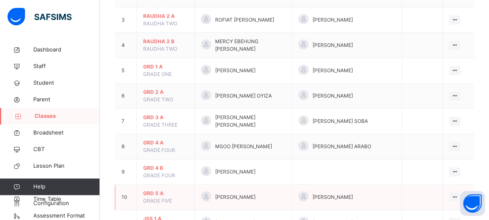
click at [156, 194] on span "GRD 5 A" at bounding box center [165, 193] width 45 height 7
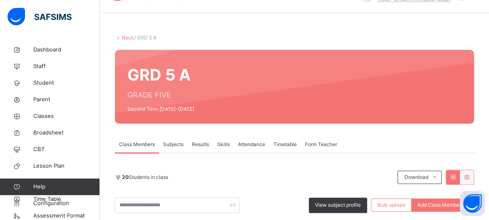
scroll to position [150, 0]
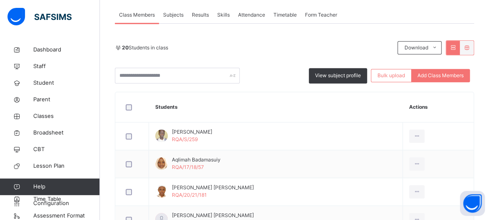
click at [225, 14] on span "Skills" at bounding box center [223, 14] width 12 height 7
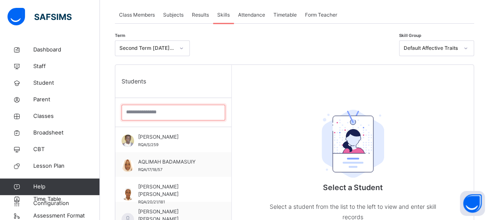
click at [164, 112] on input "search" at bounding box center [173, 113] width 104 height 16
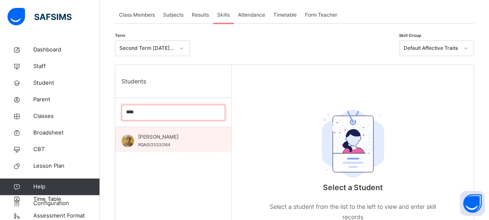
type input "****"
click at [151, 148] on div "[PERSON_NAME] RQA/S/21/22/264" at bounding box center [175, 141] width 74 height 15
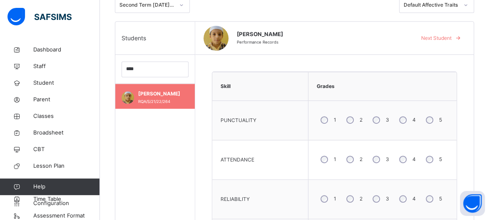
scroll to position [168, 0]
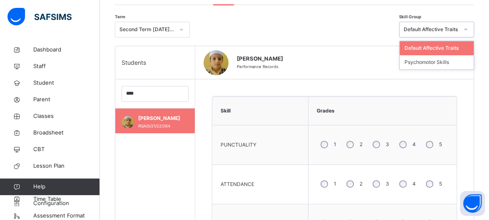
click at [458, 25] on div "Default Affective Traits" at bounding box center [428, 29] width 58 height 13
click at [459, 59] on div "Psychomotor Skills" at bounding box center [436, 62] width 74 height 14
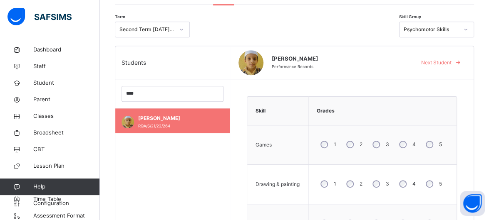
click at [383, 182] on div "3" at bounding box center [380, 184] width 22 height 17
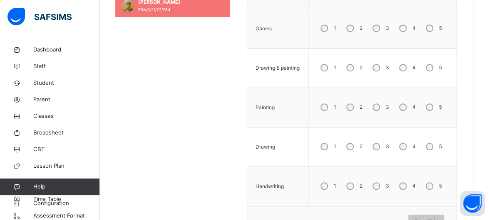
scroll to position [314, 0]
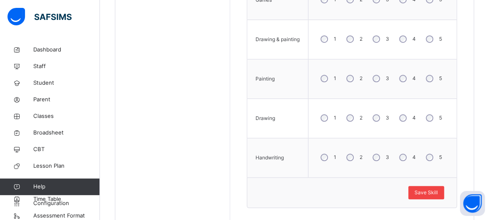
click at [444, 192] on div "Save Skill" at bounding box center [426, 192] width 36 height 13
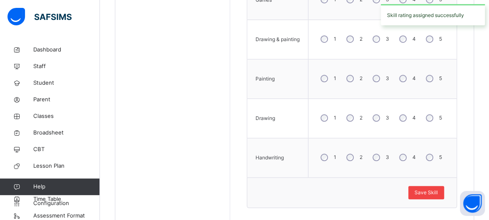
click at [437, 192] on span "Save Skill" at bounding box center [425, 192] width 23 height 7
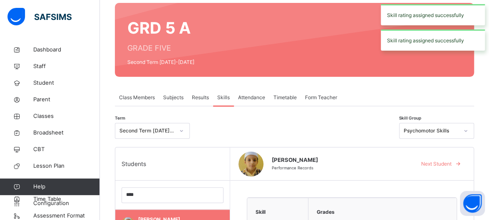
scroll to position [65, 0]
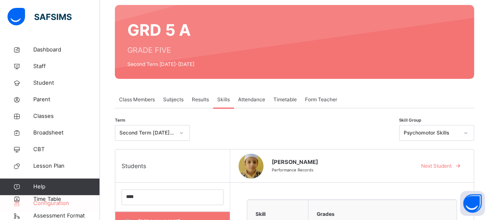
click at [76, 205] on span "Configuration" at bounding box center [66, 204] width 66 height 8
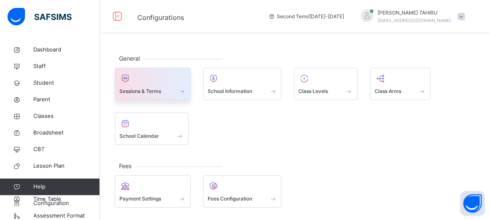
click at [178, 86] on span at bounding box center [152, 86] width 67 height 2
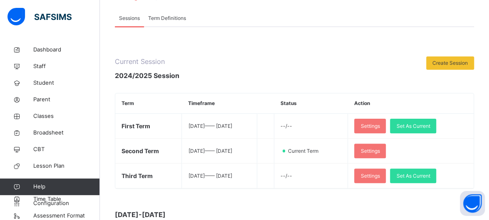
scroll to position [66, 0]
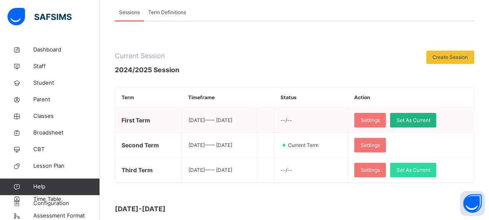
click at [430, 117] on span "Set As Current" at bounding box center [413, 120] width 34 height 7
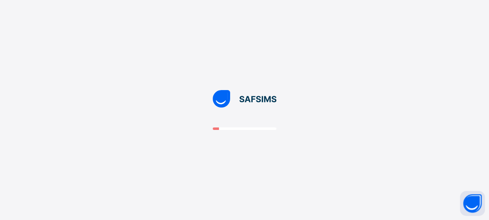
scroll to position [0, 0]
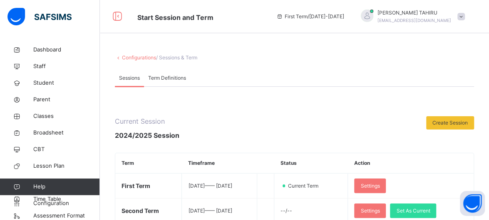
click at [412, 149] on div "Current Session 2024/2025 Session Create Session Term Timeframe Status Action F…" at bounding box center [294, 182] width 359 height 133
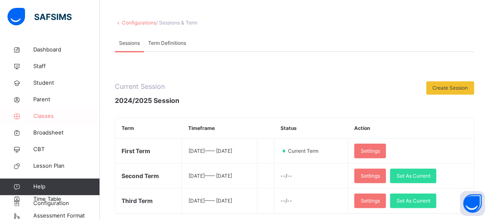
click at [50, 121] on link "Classes" at bounding box center [50, 116] width 100 height 17
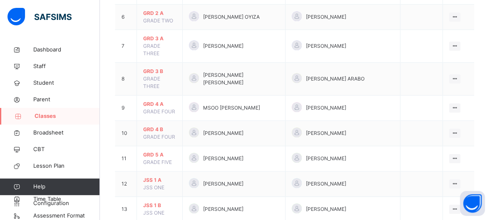
scroll to position [253, 0]
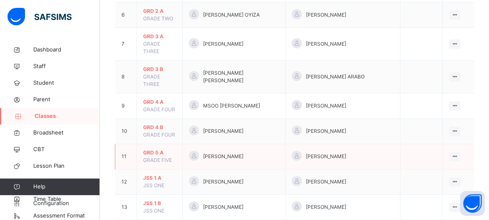
click at [148, 149] on span "GRD 5 A" at bounding box center [159, 152] width 33 height 7
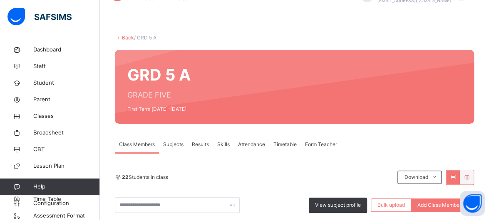
scroll to position [253, 0]
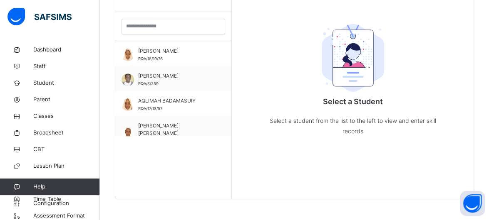
scroll to position [80, 0]
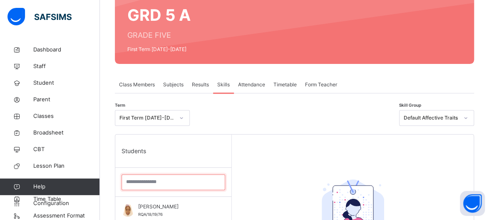
click at [176, 182] on input "search" at bounding box center [173, 183] width 104 height 16
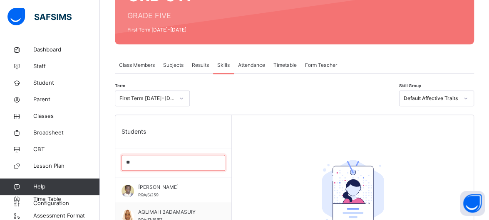
scroll to position [126, 0]
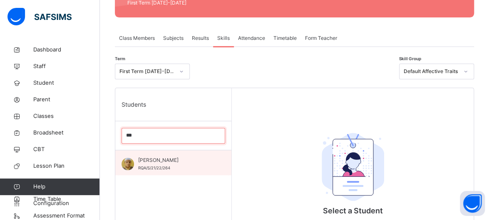
type input "***"
click at [186, 172] on div "[PERSON_NAME] RQA/S/21/22/264" at bounding box center [173, 163] width 116 height 25
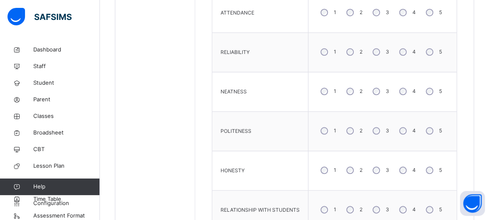
scroll to position [344, 0]
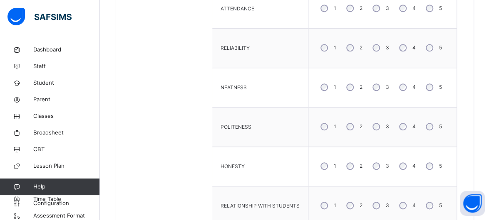
click at [412, 121] on div "4" at bounding box center [406, 126] width 22 height 17
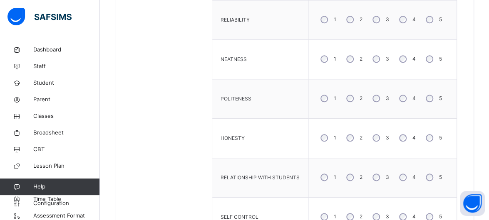
click at [413, 179] on div "4" at bounding box center [406, 177] width 22 height 17
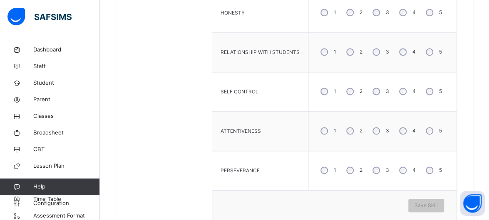
scroll to position [499, 0]
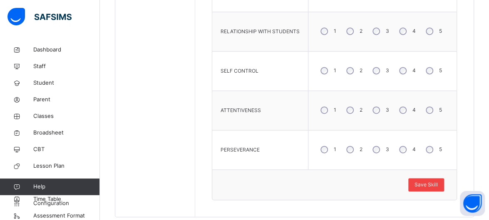
click at [433, 183] on span "Save Skill" at bounding box center [425, 184] width 23 height 7
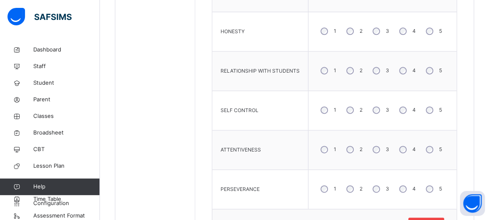
scroll to position [534, 0]
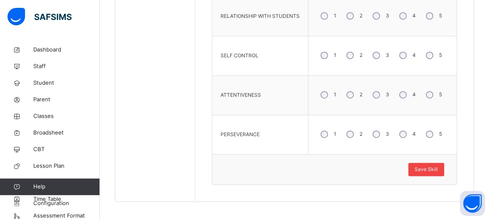
click at [436, 167] on span "Save Skill" at bounding box center [425, 169] width 23 height 7
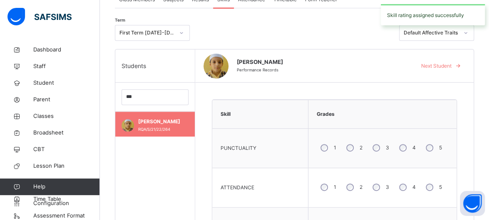
scroll to position [133, 0]
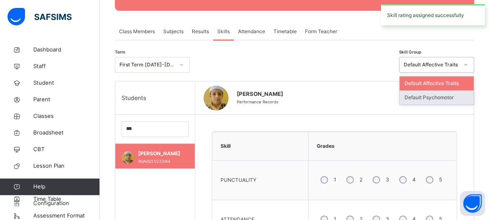
click at [463, 94] on div "Default Psychomotor" at bounding box center [436, 98] width 74 height 14
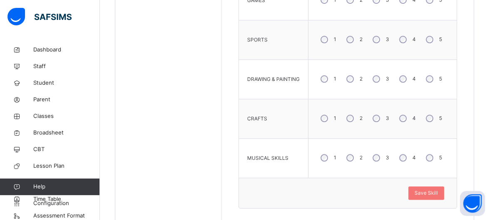
scroll to position [363, 0]
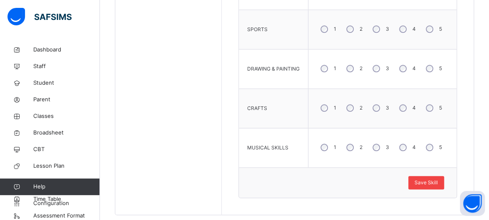
click at [434, 181] on span "Save Skill" at bounding box center [425, 182] width 23 height 7
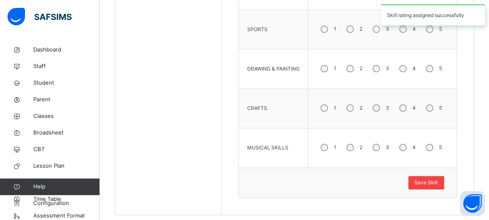
click at [436, 183] on span "Save Skill" at bounding box center [425, 182] width 23 height 7
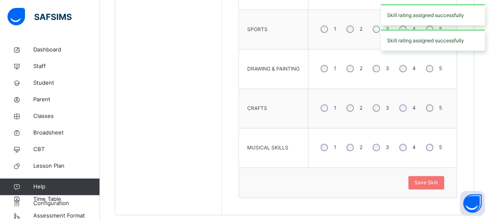
click at [416, 67] on label "4" at bounding box center [413, 68] width 3 height 7
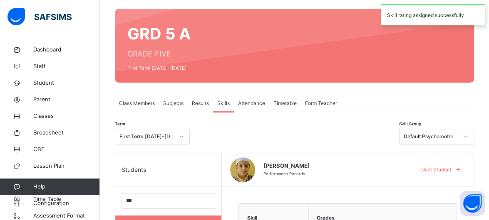
scroll to position [61, 0]
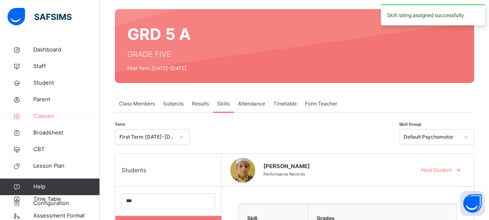
click at [54, 119] on span "Classes" at bounding box center [66, 116] width 67 height 8
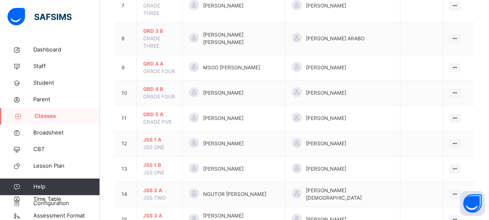
scroll to position [294, 0]
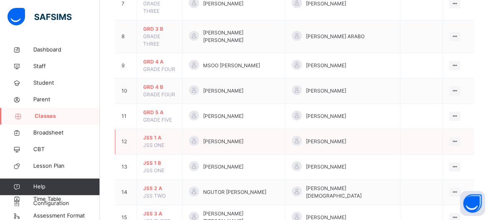
click at [176, 129] on td "JSS 1 A JSS ONE" at bounding box center [160, 141] width 46 height 25
click at [148, 129] on td "JSS 1 A JSS ONE" at bounding box center [160, 141] width 46 height 25
click at [158, 134] on span "JSS 1 A" at bounding box center [159, 137] width 33 height 7
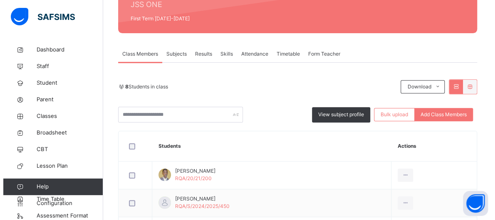
scroll to position [109, 0]
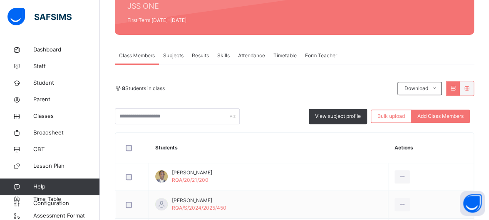
click at [332, 48] on div "Form Teacher" at bounding box center [321, 55] width 40 height 17
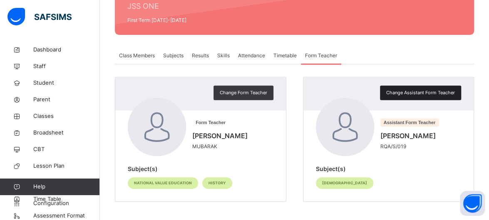
click at [438, 92] on span "Change Assistant Form Teacher" at bounding box center [420, 92] width 69 height 7
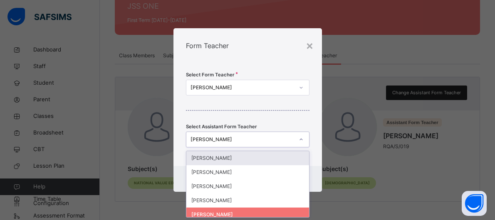
scroll to position [0, 0]
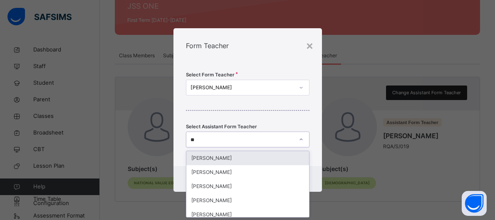
type input "***"
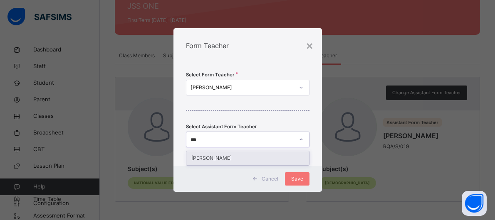
click at [260, 162] on div "[PERSON_NAME]" at bounding box center [247, 158] width 123 height 14
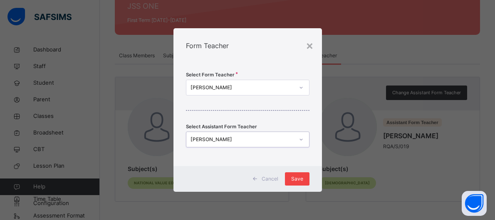
click at [307, 181] on div "Save" at bounding box center [297, 179] width 25 height 13
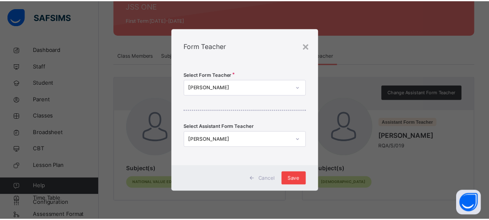
scroll to position [106, 0]
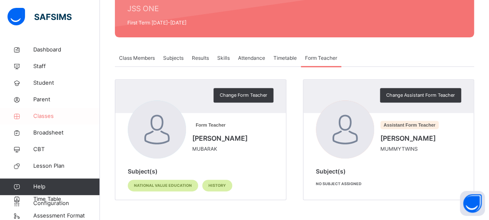
click at [65, 117] on span "Classes" at bounding box center [66, 116] width 67 height 8
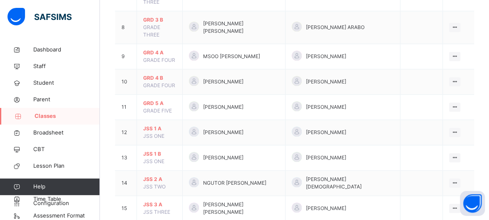
scroll to position [303, 0]
click at [147, 125] on span "JSS 1 A" at bounding box center [159, 128] width 33 height 7
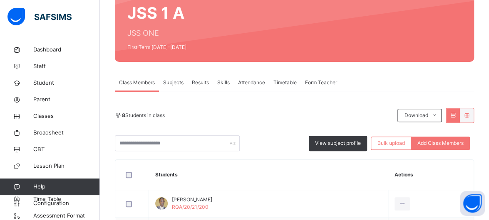
scroll to position [80, 0]
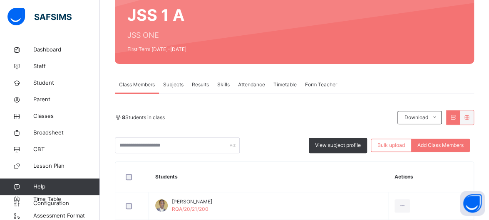
click at [222, 86] on span "Skills" at bounding box center [223, 84] width 12 height 7
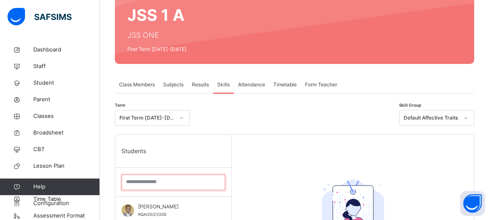
click at [179, 181] on input "search" at bounding box center [173, 183] width 104 height 16
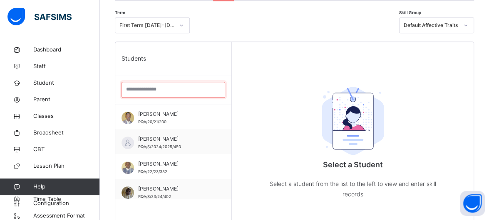
scroll to position [174, 0]
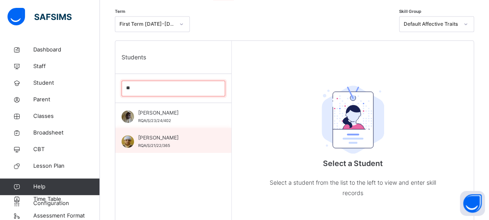
type input "**"
click at [175, 148] on div "[PERSON_NAME]/S/21/22/365" at bounding box center [175, 141] width 74 height 15
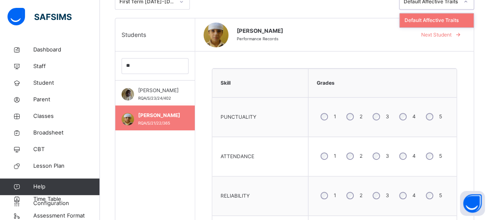
scroll to position [191, 0]
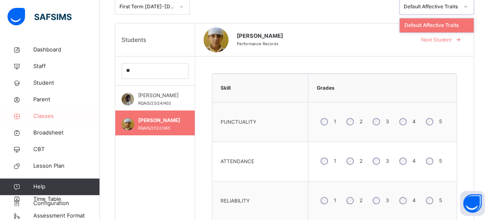
click at [65, 115] on span "Classes" at bounding box center [66, 116] width 67 height 8
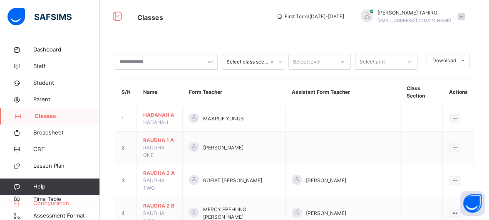
click at [65, 202] on span "Configuration" at bounding box center [66, 204] width 66 height 8
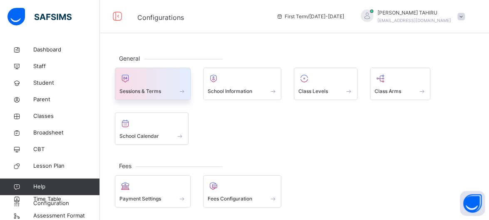
click at [161, 81] on div at bounding box center [152, 78] width 67 height 12
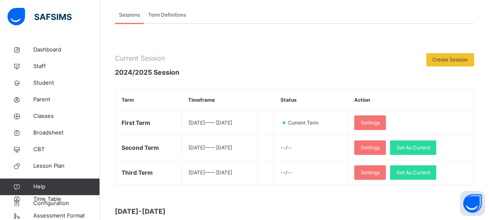
scroll to position [64, 0]
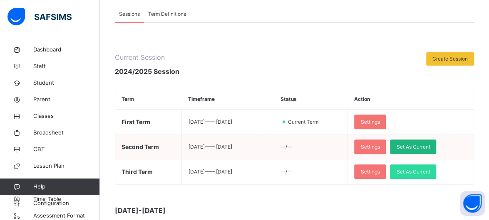
click at [430, 146] on span "Set As Current" at bounding box center [413, 147] width 34 height 7
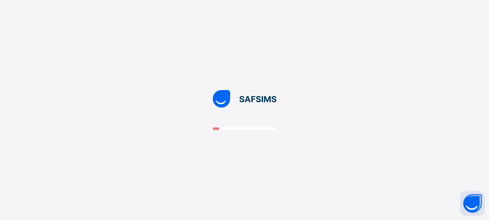
scroll to position [0, 0]
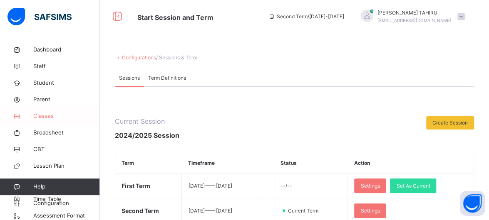
click at [33, 116] on span "Classes" at bounding box center [66, 116] width 67 height 8
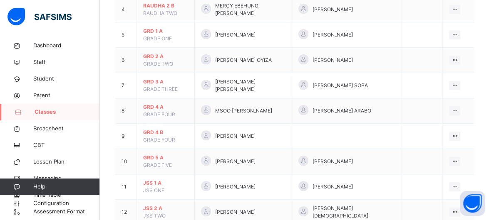
scroll to position [316, 0]
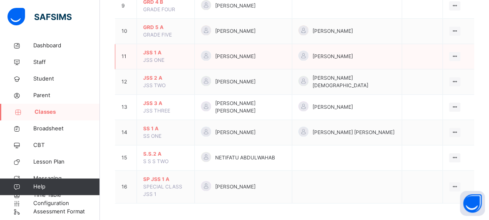
click at [152, 49] on span "JSS 1 A" at bounding box center [165, 52] width 45 height 7
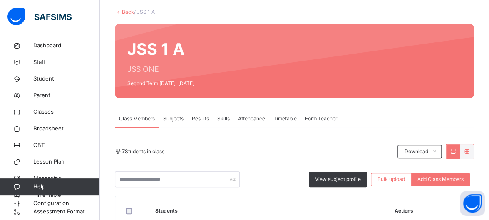
scroll to position [25, 0]
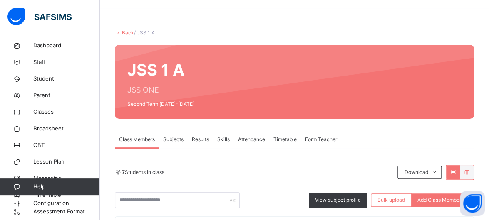
click at [224, 140] on span "Skills" at bounding box center [223, 139] width 12 height 7
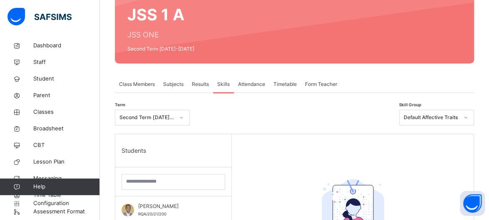
scroll to position [92, 0]
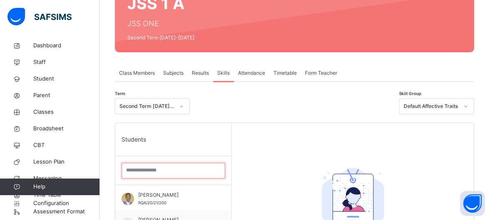
click at [157, 170] on input "search" at bounding box center [173, 171] width 104 height 16
type input "**"
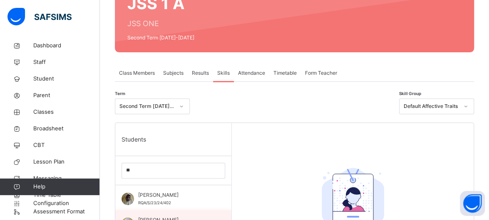
click at [185, 217] on span "[PERSON_NAME]" at bounding box center [175, 220] width 74 height 7
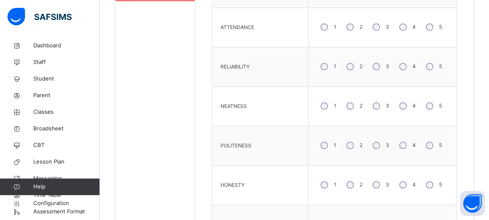
scroll to position [325, 0]
click at [404, 114] on div "4" at bounding box center [406, 106] width 22 height 17
click at [389, 66] on label "3" at bounding box center [387, 66] width 3 height 7
click at [416, 108] on label "4" at bounding box center [413, 106] width 3 height 7
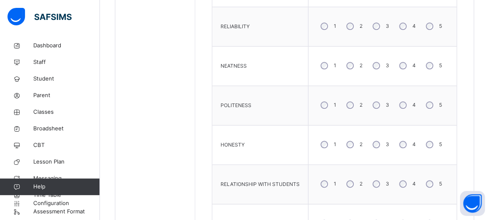
scroll to position [367, 0]
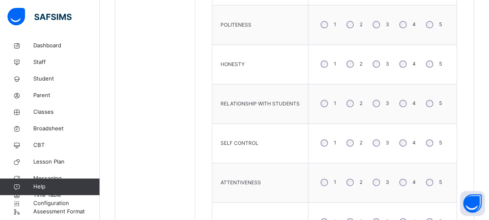
click at [386, 137] on div "3" at bounding box center [380, 142] width 22 height 17
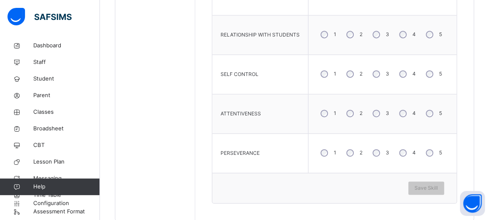
scroll to position [517, 0]
click at [427, 186] on span "Save Skill" at bounding box center [425, 187] width 23 height 7
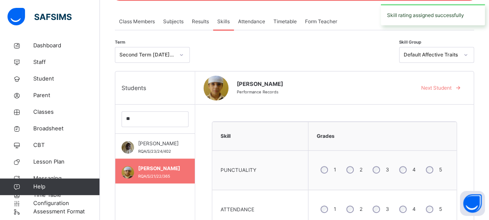
scroll to position [130, 0]
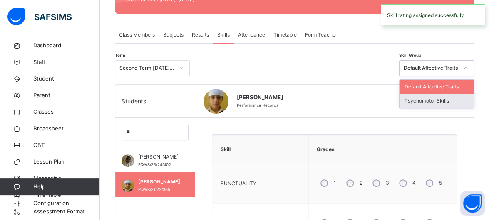
click at [463, 97] on div "Psychomotor Skills" at bounding box center [436, 101] width 74 height 14
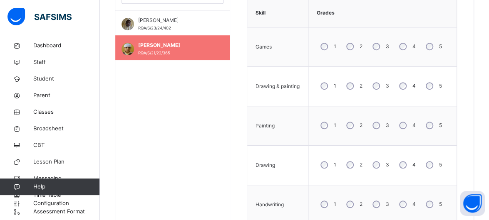
scroll to position [267, 0]
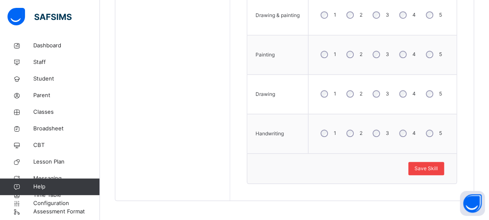
click at [432, 167] on span "Save Skill" at bounding box center [425, 168] width 23 height 7
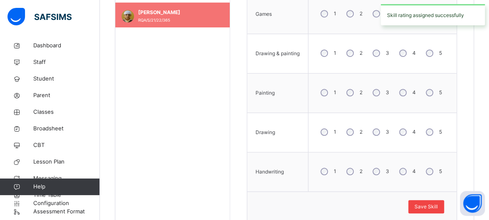
scroll to position [338, 0]
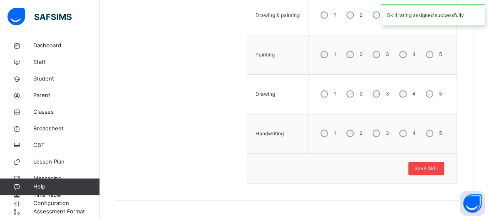
click at [438, 165] on span "Save Skill" at bounding box center [425, 168] width 23 height 7
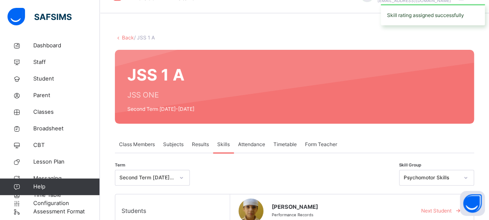
scroll to position [18, 0]
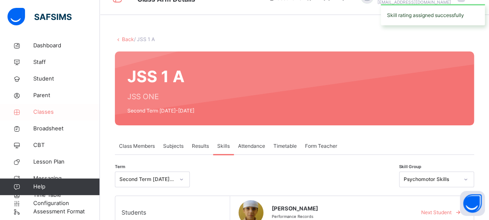
click at [60, 111] on span "Classes" at bounding box center [66, 112] width 67 height 8
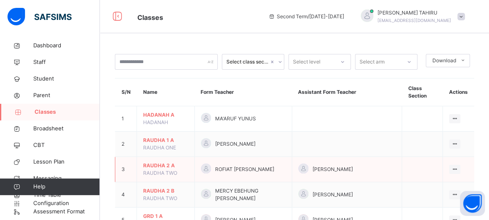
click at [195, 165] on td "RAUDHA 2 A RAUDHA TWO" at bounding box center [166, 169] width 58 height 25
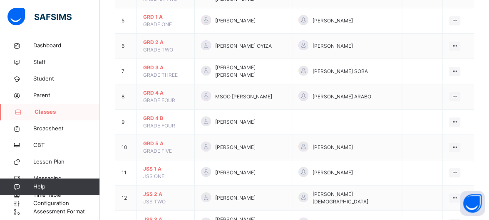
scroll to position [216, 0]
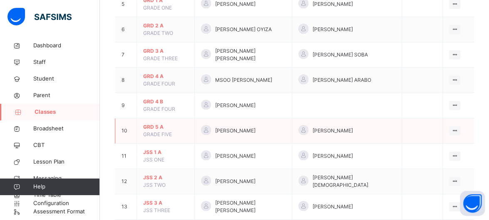
click at [188, 126] on span "GRD 5 A" at bounding box center [165, 127] width 45 height 7
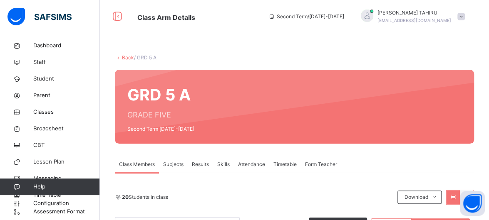
click at [237, 161] on div "Attendance" at bounding box center [251, 164] width 35 height 17
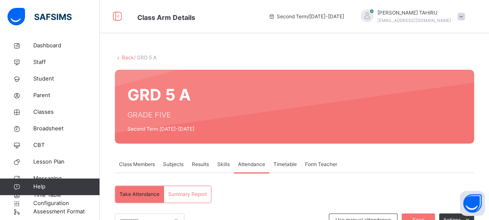
click at [228, 165] on span "Skills" at bounding box center [223, 164] width 12 height 7
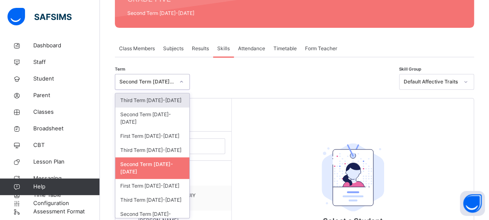
scroll to position [117, 0]
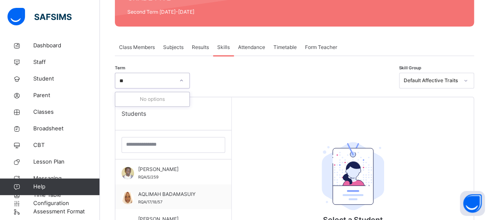
type input "*"
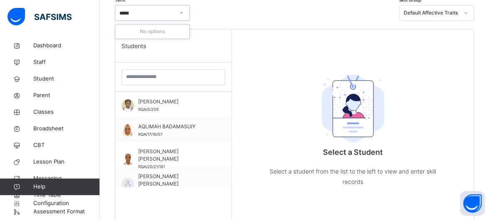
scroll to position [186, 0]
type input "*"
type input "**"
click at [280, 41] on div "Select a Student Select a student from the list to the left to view and enter s…" at bounding box center [353, 139] width 242 height 220
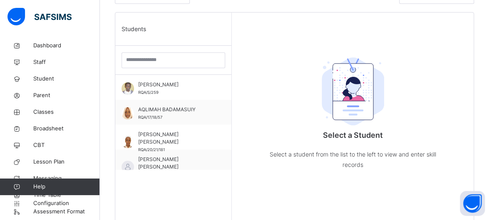
scroll to position [219, 0]
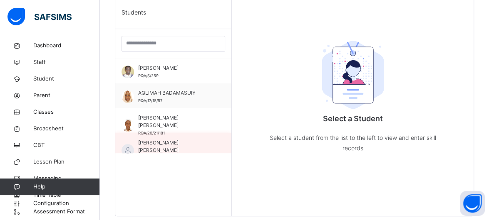
click at [223, 146] on div "[PERSON_NAME] [PERSON_NAME] RQA/S/2024/2025/442" at bounding box center [173, 145] width 116 height 25
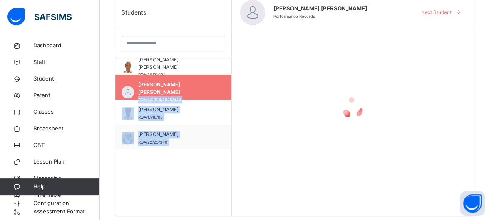
drag, startPoint x: 223, startPoint y: 146, endPoint x: 226, endPoint y: 151, distance: 5.8
click at [226, 151] on div "[PERSON_NAME]/S/259 AQLIMAH BADAMASUIY RQA/17/18/57 [PERSON_NAME] [PERSON_NAME]…" at bounding box center [173, 105] width 116 height 95
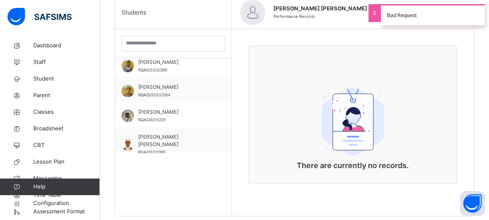
scroll to position [215, 0]
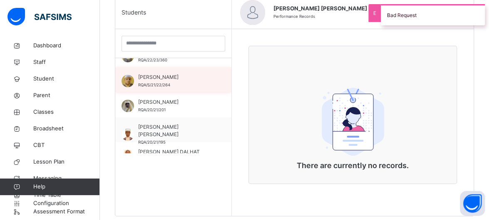
click at [156, 76] on span "[PERSON_NAME]" at bounding box center [175, 77] width 74 height 7
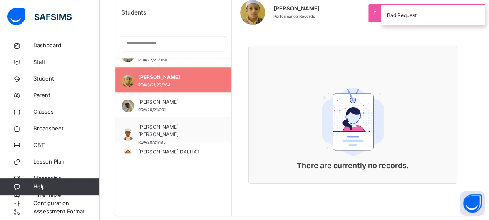
click at [143, 81] on div "[PERSON_NAME] RQA/S/21/22/264" at bounding box center [175, 81] width 74 height 15
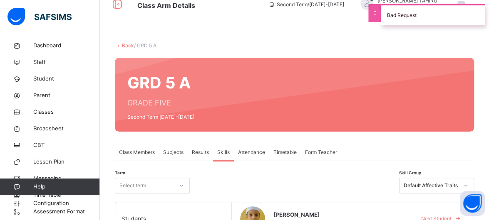
scroll to position [0, 0]
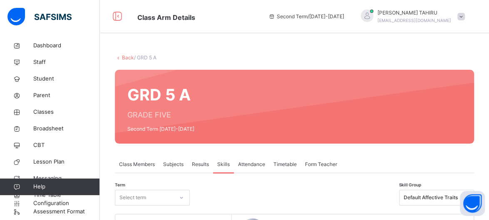
click at [231, 165] on div "Skills" at bounding box center [223, 164] width 21 height 17
click at [219, 173] on div "Skills" at bounding box center [223, 164] width 21 height 17
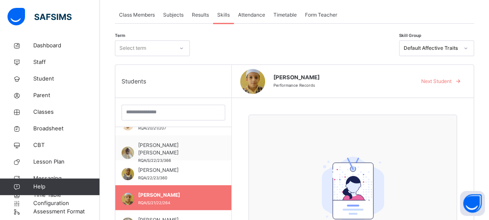
scroll to position [250, 0]
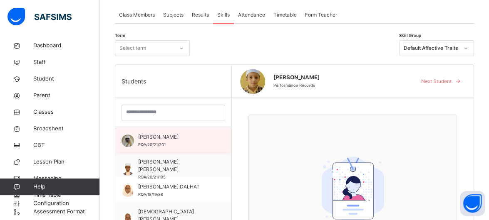
click at [172, 147] on div "[PERSON_NAME]/20/21/201" at bounding box center [175, 141] width 74 height 15
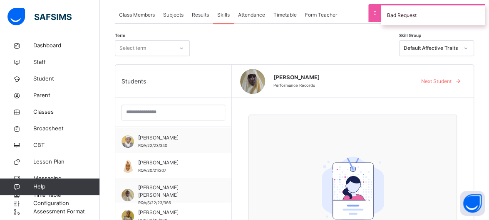
scroll to position [116, 0]
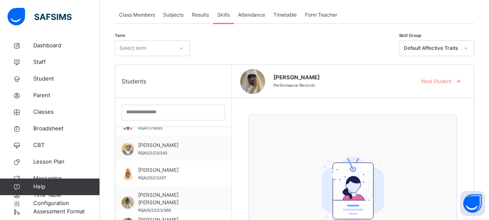
click at [209, 11] on span "Results" at bounding box center [200, 14] width 17 height 7
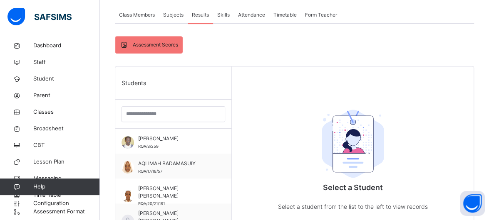
click at [224, 16] on span "Skills" at bounding box center [223, 14] width 12 height 7
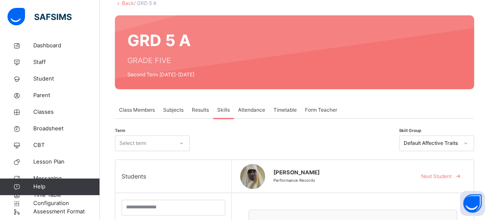
scroll to position [0, 0]
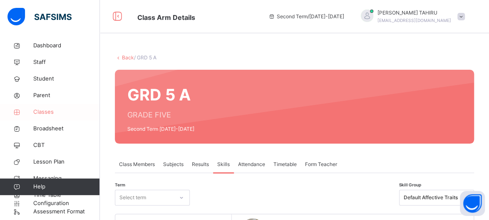
click at [47, 115] on span "Classes" at bounding box center [66, 112] width 67 height 8
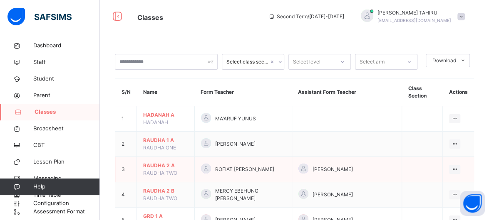
click at [170, 172] on span "RAUDHA TWO" at bounding box center [160, 173] width 34 height 6
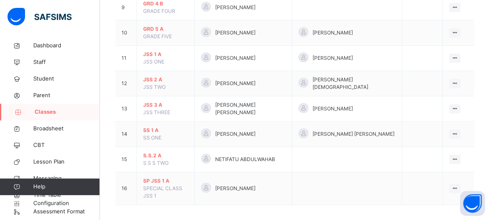
scroll to position [316, 0]
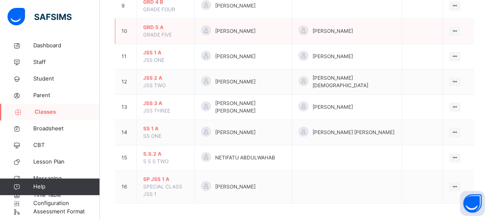
click at [162, 25] on span "GRD 5 A" at bounding box center [165, 27] width 45 height 7
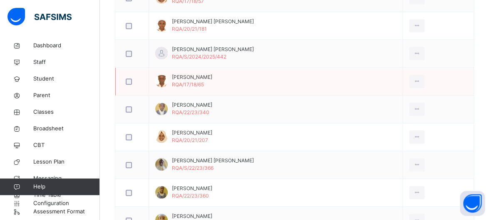
scroll to position [133, 0]
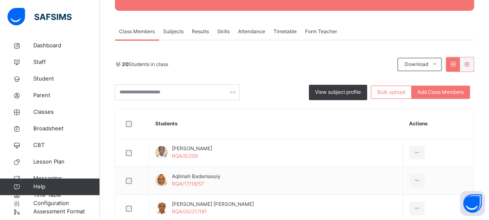
click at [221, 30] on span "Skills" at bounding box center [223, 31] width 12 height 7
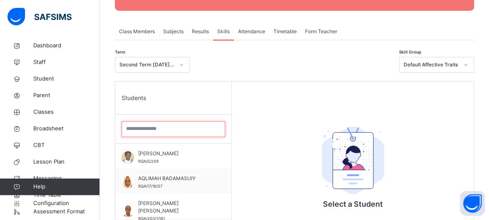
click at [154, 133] on input "search" at bounding box center [173, 129] width 104 height 16
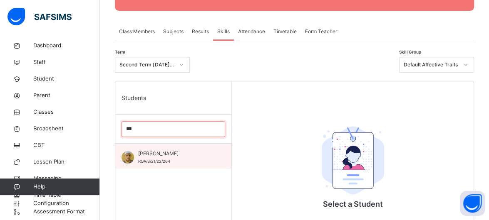
type input "***"
click at [161, 156] on span "[PERSON_NAME]" at bounding box center [175, 153] width 74 height 7
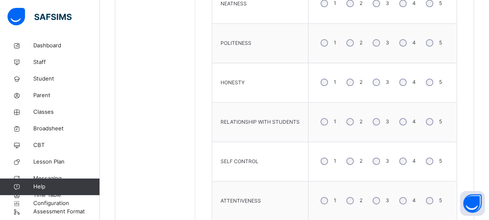
scroll to position [433, 0]
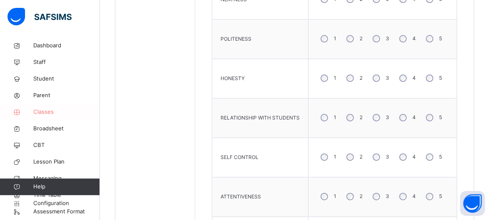
click at [46, 117] on link "Classes" at bounding box center [50, 112] width 100 height 17
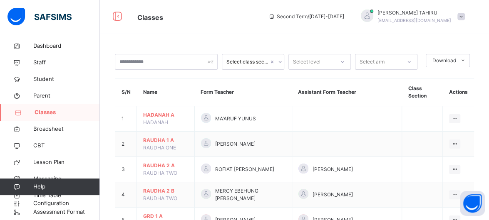
scroll to position [4, 0]
click at [200, 139] on td "[PERSON_NAME]" at bounding box center [242, 144] width 97 height 25
click at [60, 200] on span "Configuration" at bounding box center [66, 204] width 66 height 8
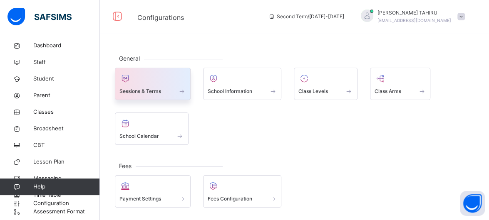
click at [156, 74] on div at bounding box center [152, 78] width 67 height 12
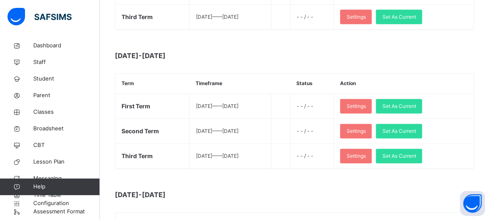
scroll to position [499, 0]
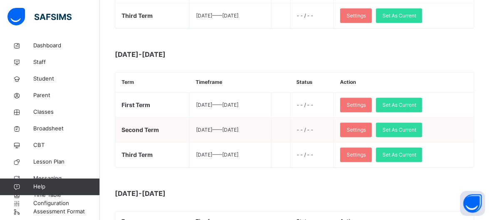
click at [417, 118] on td "Settings Set As Current" at bounding box center [404, 130] width 140 height 25
click at [416, 129] on span "Set As Current" at bounding box center [399, 129] width 34 height 7
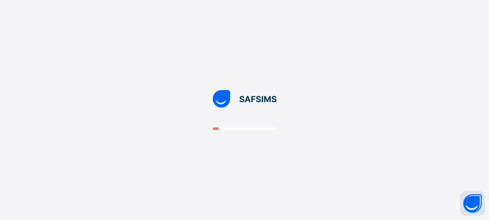
scroll to position [0, 0]
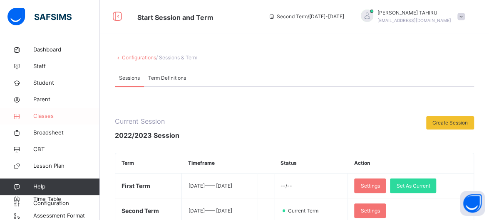
click at [49, 119] on span "Classes" at bounding box center [66, 116] width 67 height 8
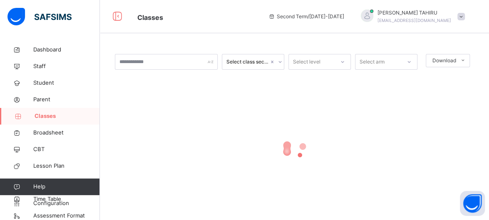
click at [49, 119] on span "Classes" at bounding box center [67, 116] width 65 height 8
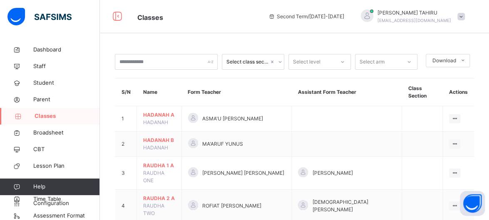
scroll to position [4, 0]
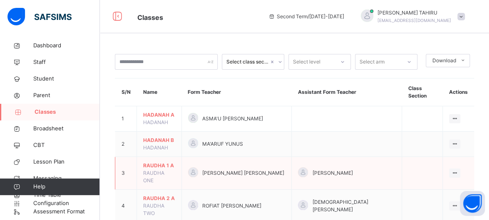
click at [188, 166] on td "[PERSON_NAME] [PERSON_NAME]" at bounding box center [236, 173] width 110 height 33
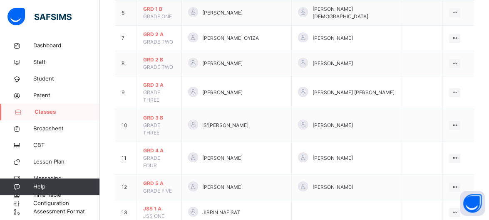
scroll to position [250, 0]
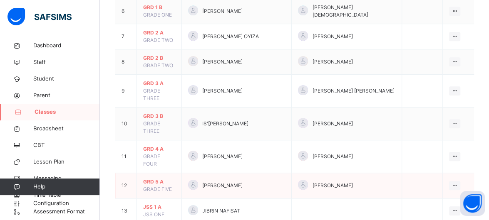
click at [325, 182] on span "[PERSON_NAME]" at bounding box center [332, 185] width 40 height 7
click at [329, 182] on span "[PERSON_NAME]" at bounding box center [332, 185] width 40 height 7
click at [158, 178] on span "GRD 5 A" at bounding box center [159, 181] width 32 height 7
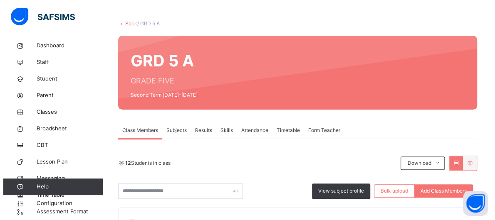
scroll to position [33, 0]
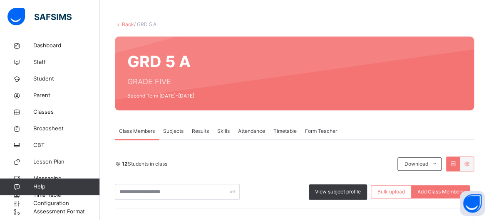
click at [329, 135] on div "Form Teacher" at bounding box center [321, 131] width 40 height 17
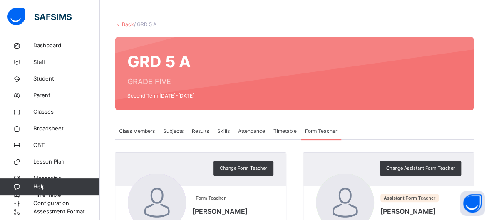
click at [403, 189] on div "Assistant Form Teacher [PERSON_NAME]/S/63" at bounding box center [389, 204] width 146 height 60
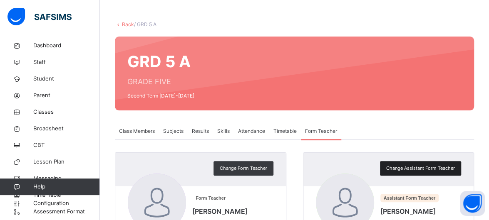
click at [416, 162] on div "Change Assistant Form Teacher" at bounding box center [420, 168] width 81 height 15
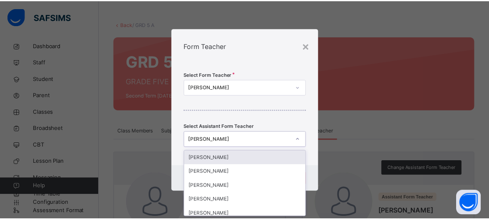
scroll to position [0, 0]
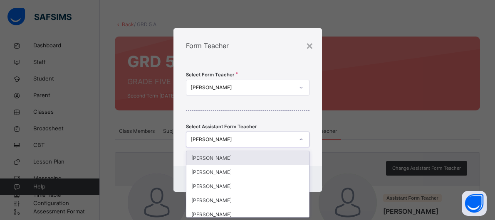
click at [274, 139] on div "[PERSON_NAME]" at bounding box center [243, 139] width 104 height 7
type input "***"
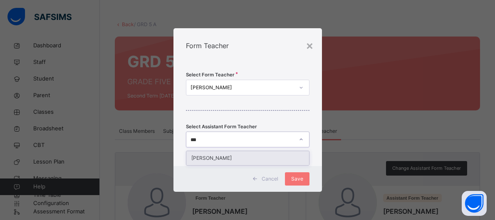
click at [270, 153] on div "[PERSON_NAME]" at bounding box center [247, 158] width 123 height 14
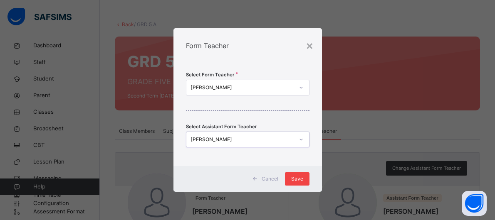
click at [301, 178] on span "Save" at bounding box center [297, 179] width 12 height 7
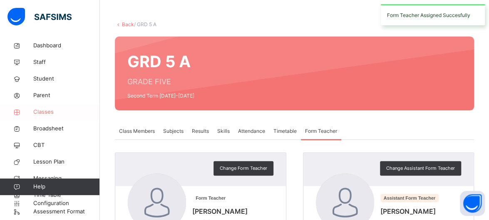
click at [48, 111] on span "Classes" at bounding box center [66, 112] width 67 height 8
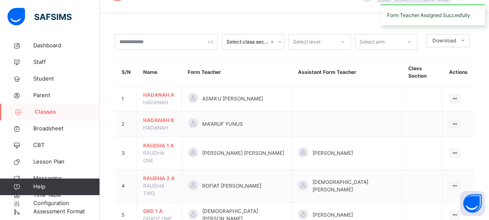
scroll to position [33, 0]
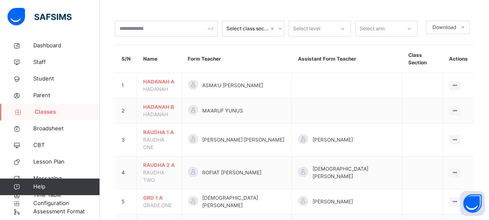
click at [48, 111] on span "Classes" at bounding box center [67, 112] width 65 height 8
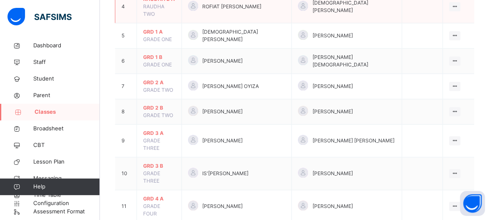
scroll to position [216, 0]
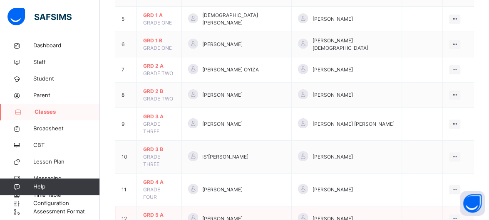
click at [159, 212] on span "GRD 5 A" at bounding box center [159, 215] width 32 height 7
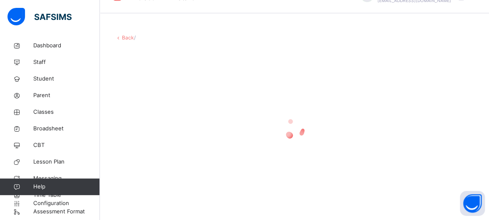
scroll to position [20, 0]
click at [159, 168] on div at bounding box center [294, 129] width 359 height 158
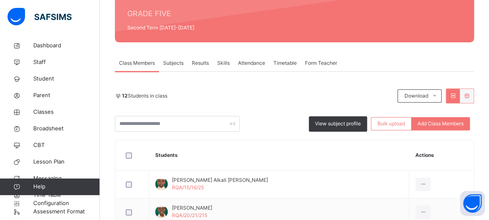
scroll to position [50, 0]
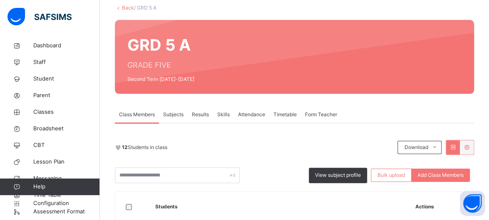
click at [225, 117] on span "Skills" at bounding box center [223, 114] width 12 height 7
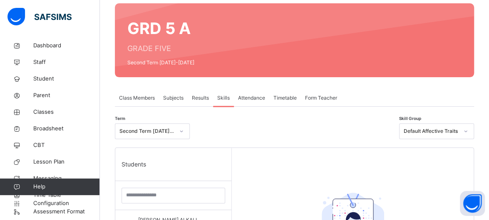
scroll to position [116, 0]
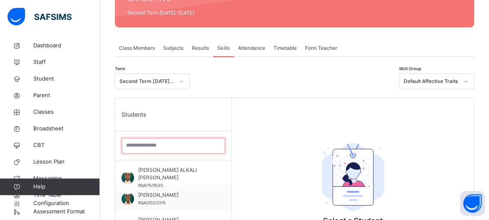
click at [168, 144] on input "search" at bounding box center [173, 146] width 104 height 16
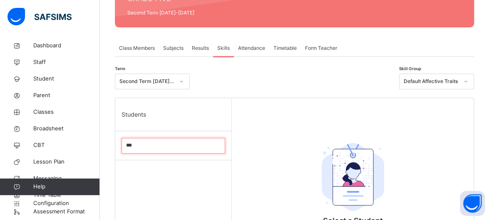
click at [141, 148] on input "***" at bounding box center [173, 146] width 104 height 16
type input "*"
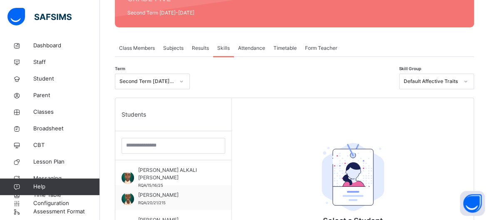
click at [212, 86] on div at bounding box center [294, 82] width 201 height 16
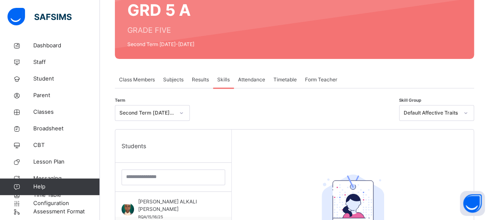
scroll to position [83, 0]
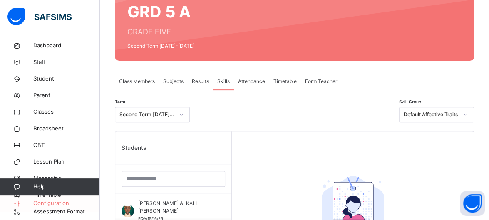
click at [61, 200] on span "Configuration" at bounding box center [66, 204] width 66 height 8
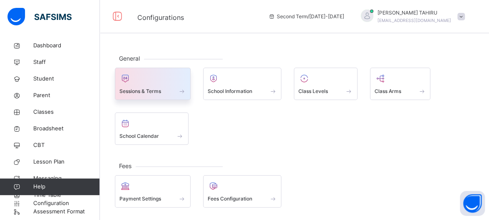
click at [167, 84] on div at bounding box center [152, 78] width 67 height 12
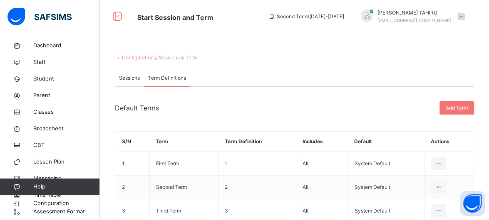
click at [126, 78] on span "Sessions" at bounding box center [129, 77] width 21 height 7
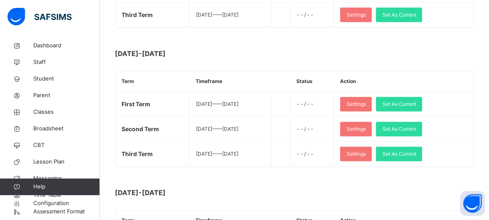
scroll to position [516, 0]
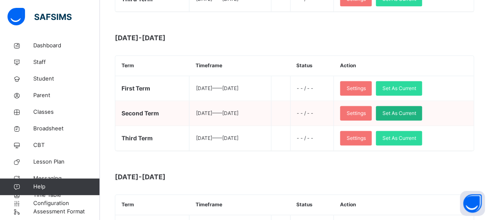
click at [413, 113] on span "Set As Current" at bounding box center [399, 113] width 34 height 7
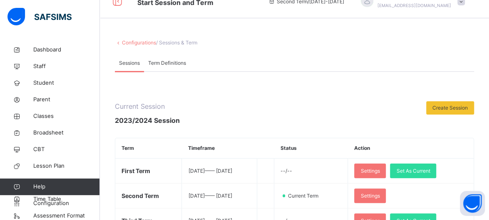
scroll to position [17, 0]
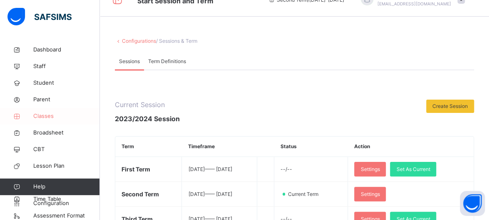
click at [61, 116] on span "Classes" at bounding box center [66, 116] width 67 height 8
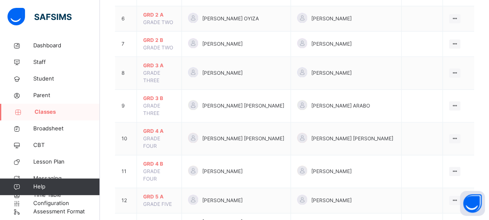
scroll to position [266, 0]
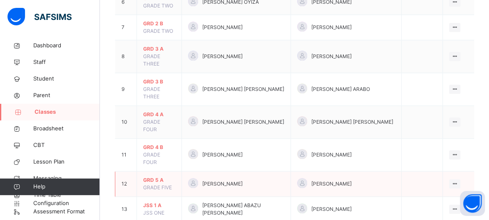
click at [146, 177] on span "GRD 5 A" at bounding box center [159, 180] width 32 height 7
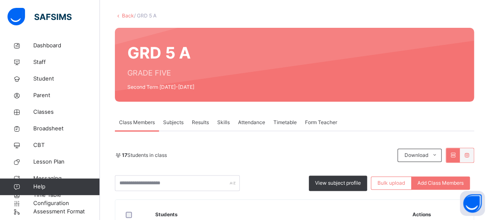
scroll to position [33, 0]
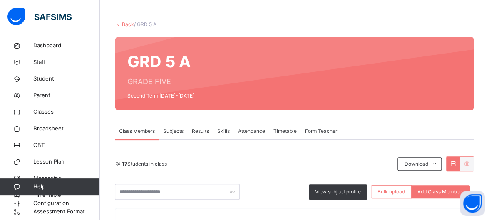
click at [233, 134] on div "Skills" at bounding box center [223, 131] width 21 height 17
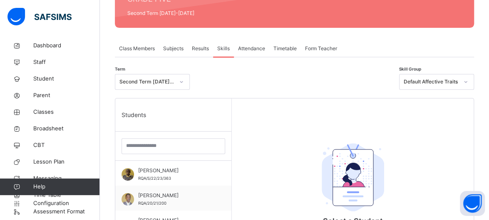
scroll to position [116, 0]
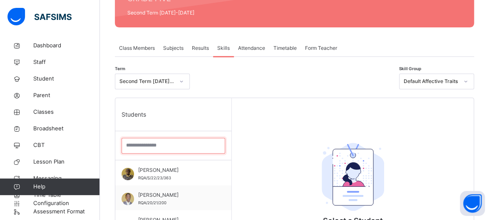
click at [188, 145] on input "search" at bounding box center [173, 146] width 104 height 16
type input "**"
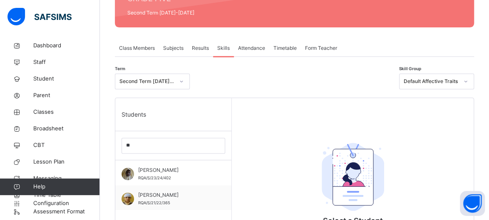
click at [151, 216] on div "Students ** [PERSON_NAME]/S/23/24/402 [PERSON_NAME] RQA/S/21/22/365" at bounding box center [173, 208] width 116 height 220
click at [153, 202] on span "RQA/S/21/22/365" at bounding box center [154, 203] width 32 height 5
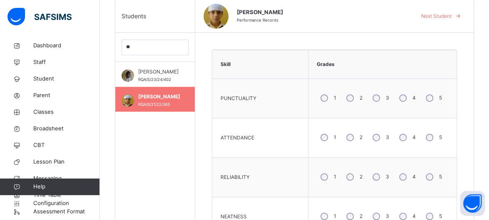
scroll to position [202, 0]
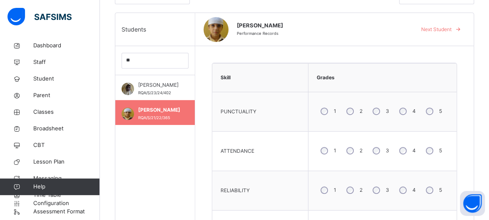
click at [417, 156] on div "4" at bounding box center [406, 150] width 22 height 17
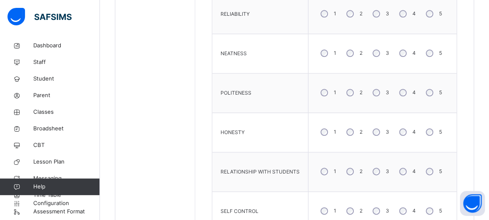
scroll to position [381, 0]
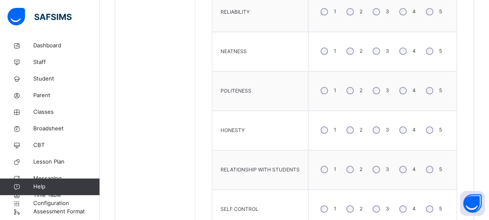
click at [378, 95] on div "3" at bounding box center [380, 90] width 22 height 17
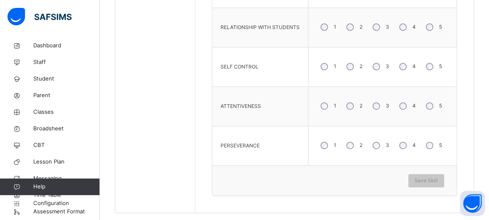
scroll to position [525, 0]
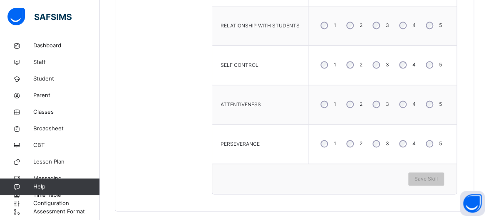
click at [389, 140] on label "3" at bounding box center [387, 143] width 3 height 7
click at [444, 179] on div "Save Skill" at bounding box center [426, 179] width 36 height 13
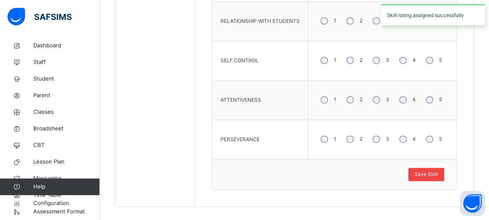
click at [438, 171] on span "Save Skill" at bounding box center [425, 174] width 23 height 7
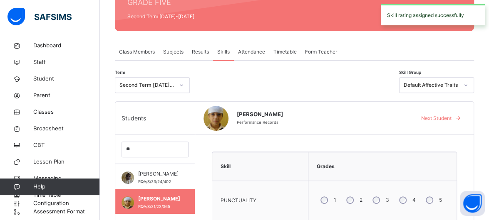
scroll to position [105, 0]
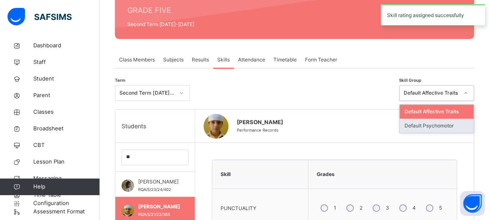
click at [458, 122] on div "Default Psychomotor" at bounding box center [436, 126] width 74 height 14
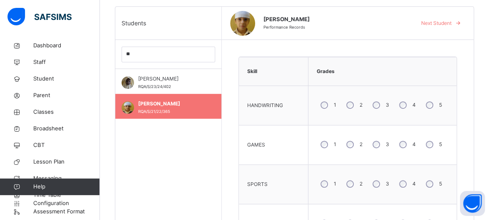
scroll to position [208, 0]
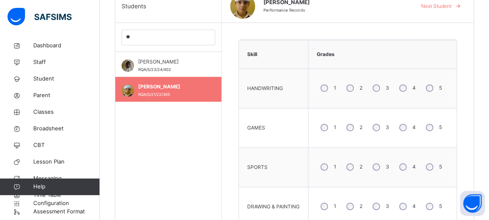
click at [384, 91] on div "3" at bounding box center [380, 87] width 22 height 17
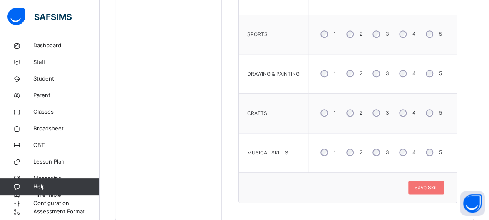
scroll to position [377, 0]
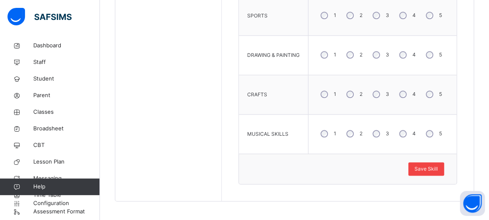
click at [436, 167] on span "Save Skill" at bounding box center [425, 169] width 23 height 7
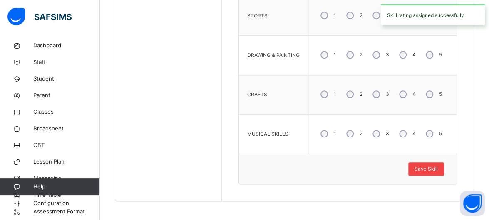
click at [438, 168] on span "Save Skill" at bounding box center [425, 169] width 23 height 7
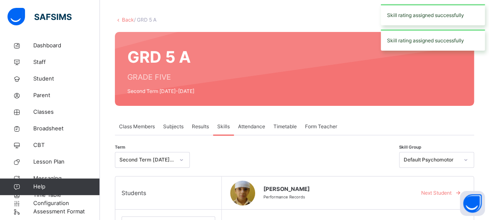
scroll to position [0, 0]
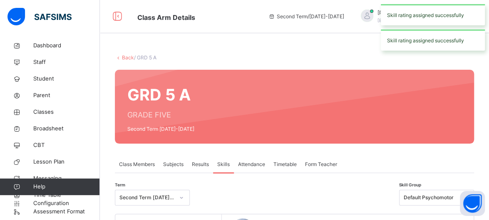
click at [459, 161] on div "Class Members Subjects Results Skills Attendance Timetable Form Teacher" at bounding box center [294, 164] width 359 height 17
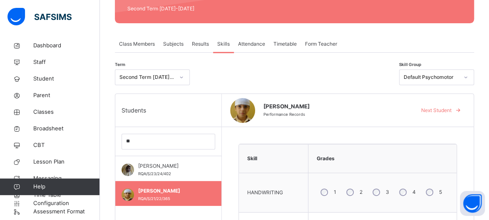
scroll to position [111, 0]
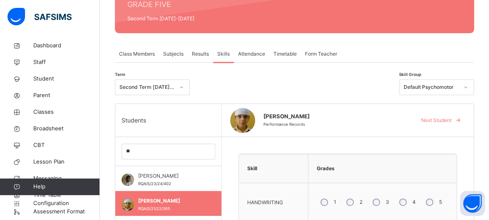
click at [205, 50] on span "Results" at bounding box center [200, 53] width 17 height 7
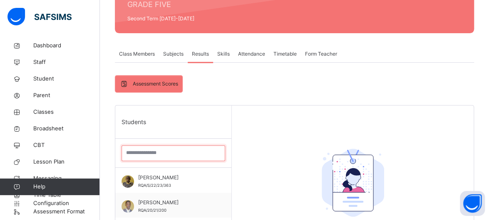
click at [165, 146] on input "search" at bounding box center [173, 154] width 104 height 16
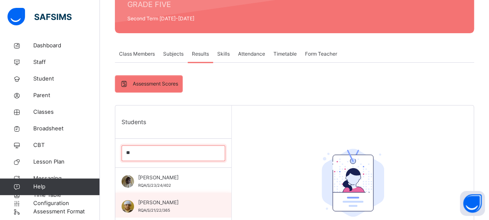
type input "**"
click at [161, 210] on span "RQA/S/21/22/365" at bounding box center [154, 210] width 32 height 5
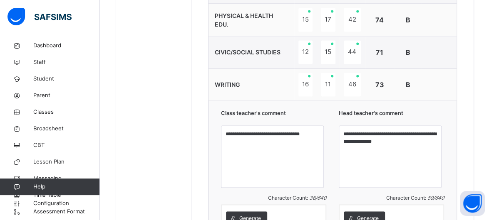
scroll to position [605, 0]
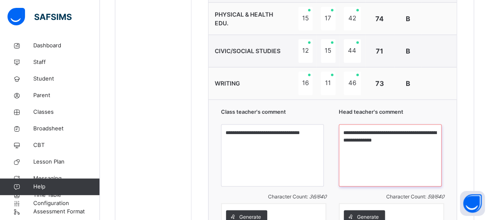
click at [357, 140] on textarea "**********" at bounding box center [390, 155] width 103 height 62
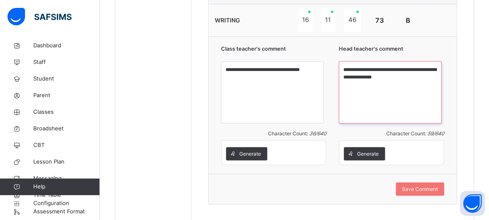
scroll to position [672, 0]
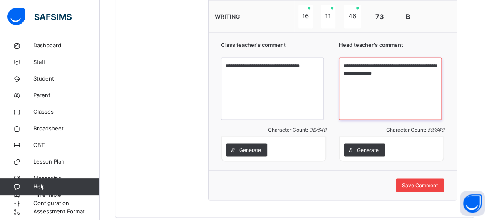
type textarea "**********"
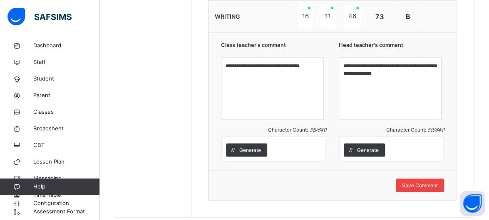
click at [420, 184] on span "Save Comment" at bounding box center [420, 185] width 36 height 7
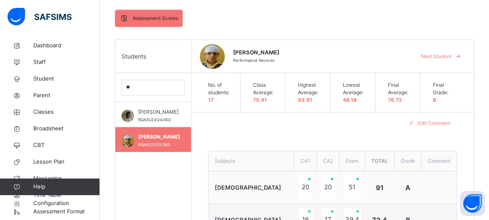
scroll to position [177, 0]
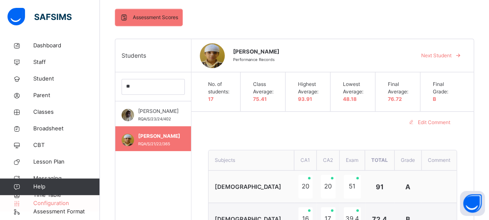
click at [64, 208] on span "Configuration" at bounding box center [66, 204] width 66 height 8
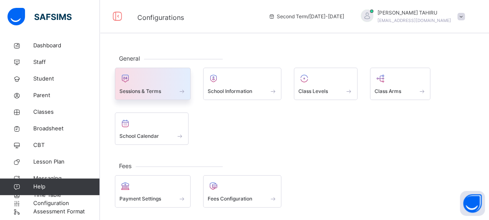
click at [184, 82] on div at bounding box center [152, 78] width 67 height 12
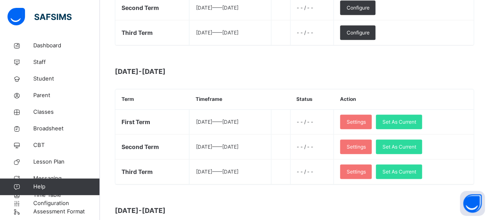
scroll to position [350, 0]
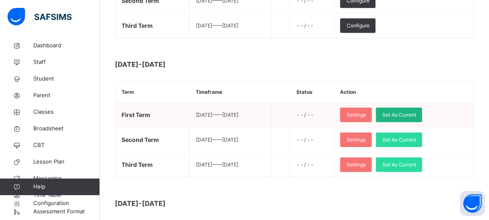
click at [416, 112] on span "Set As Current" at bounding box center [399, 114] width 34 height 7
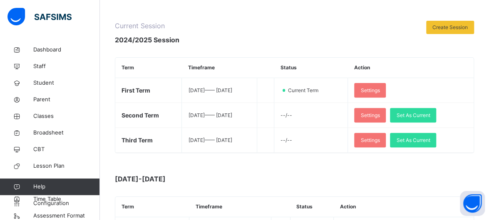
scroll to position [108, 0]
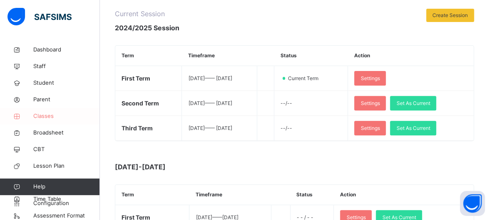
click at [49, 118] on span "Classes" at bounding box center [66, 116] width 67 height 8
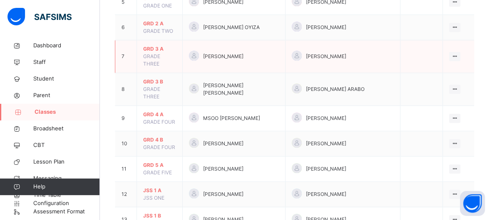
scroll to position [257, 0]
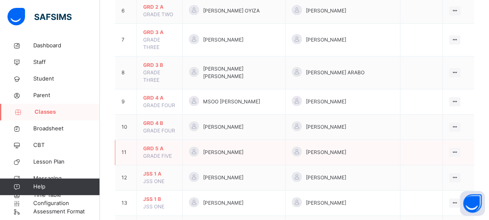
click at [151, 145] on span "GRD 5 A" at bounding box center [159, 148] width 33 height 7
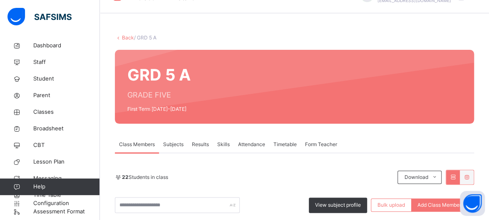
scroll to position [74, 0]
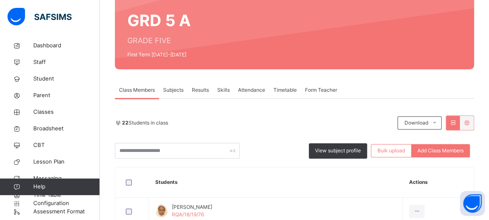
click at [201, 90] on span "Results" at bounding box center [200, 90] width 17 height 7
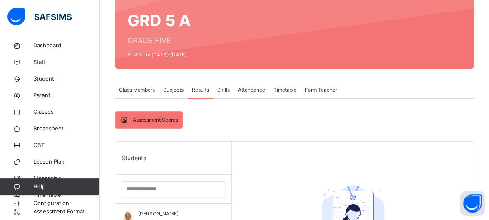
click at [222, 92] on span "Skills" at bounding box center [223, 90] width 12 height 7
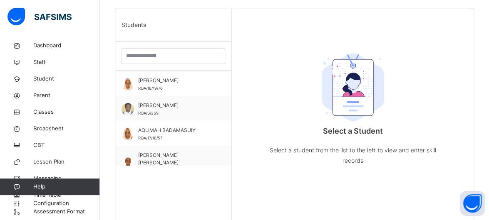
scroll to position [208, 0]
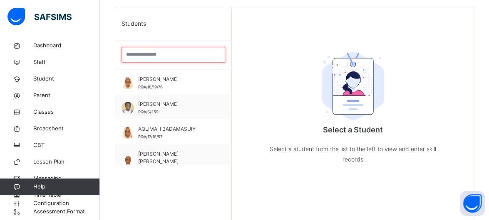
click at [154, 52] on input "search" at bounding box center [173, 55] width 104 height 16
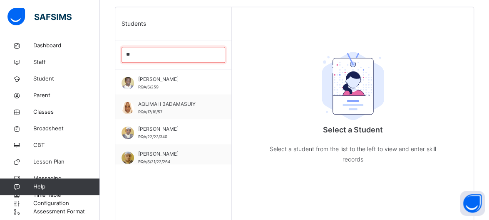
type input "**"
click at [175, 169] on div "Students ** [PERSON_NAME]/S/259 AQLIMAH BADAMASUIY RQA/17/18/57 [PERSON_NAME]/2…" at bounding box center [173, 117] width 116 height 220
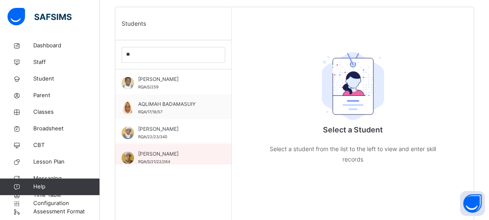
click at [158, 154] on span "[PERSON_NAME]" at bounding box center [175, 154] width 74 height 7
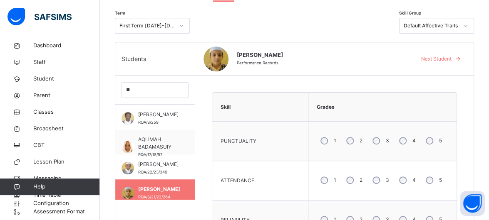
scroll to position [158, 0]
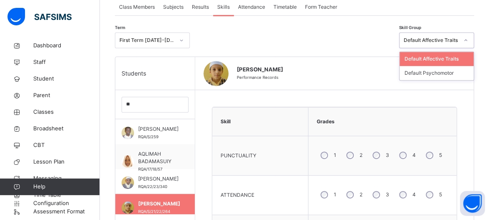
click at [468, 42] on icon at bounding box center [465, 40] width 5 height 8
click at [469, 74] on div "Default Psychomotor" at bounding box center [436, 73] width 74 height 14
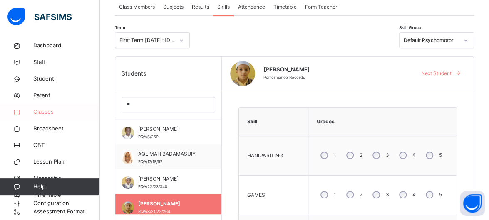
click at [44, 115] on span "Classes" at bounding box center [66, 112] width 67 height 8
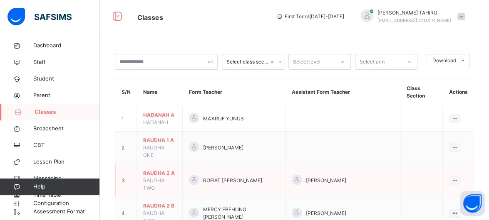
click at [122, 165] on td "3" at bounding box center [126, 181] width 22 height 33
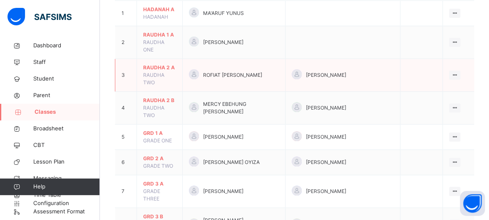
scroll to position [233, 0]
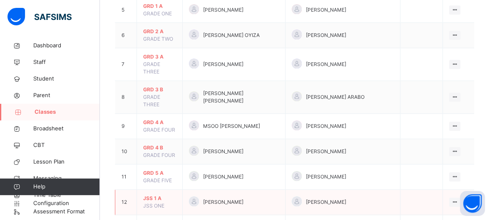
click at [154, 195] on span "JSS 1 A" at bounding box center [159, 198] width 33 height 7
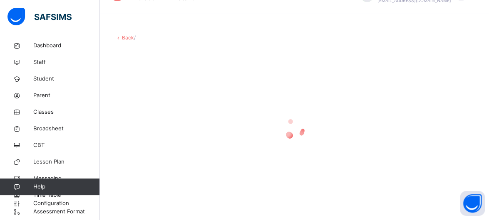
scroll to position [20, 0]
click at [154, 152] on div at bounding box center [294, 129] width 359 height 158
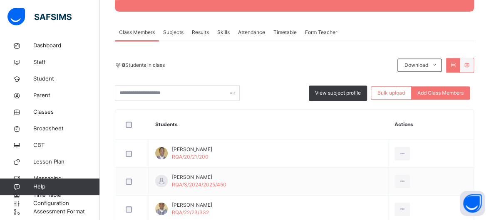
scroll to position [100, 0]
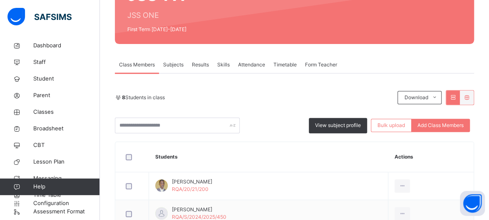
click at [229, 59] on div "Skills" at bounding box center [223, 65] width 21 height 17
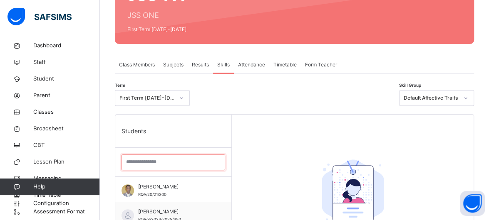
click at [183, 156] on input "search" at bounding box center [173, 163] width 104 height 16
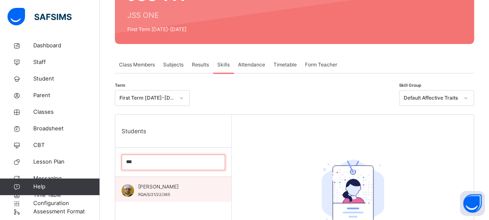
type input "***"
click at [186, 192] on div "[PERSON_NAME]/S/21/22/365" at bounding box center [175, 190] width 74 height 15
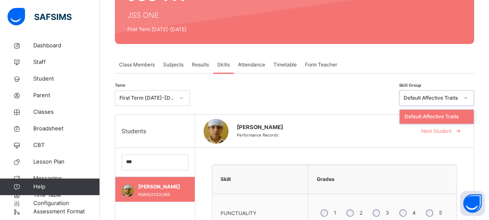
click at [468, 96] on icon at bounding box center [465, 98] width 5 height 8
click at [461, 114] on div "Default Affective Traits" at bounding box center [436, 117] width 74 height 14
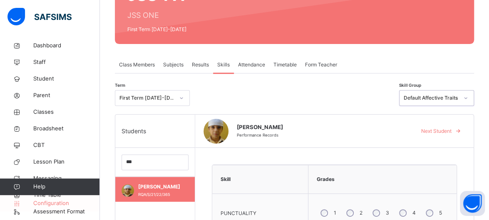
click at [70, 201] on span "Configuration" at bounding box center [66, 204] width 66 height 8
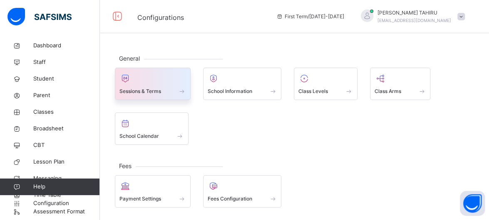
click at [136, 88] on span "Sessions & Terms" at bounding box center [140, 91] width 42 height 7
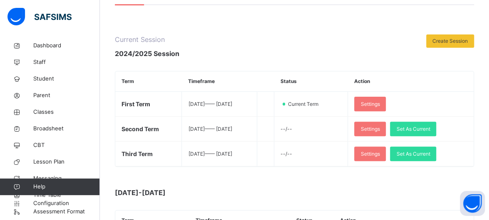
scroll to position [83, 0]
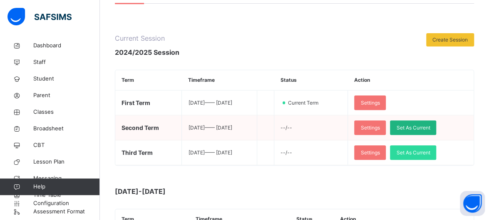
click at [418, 131] on span "Set As Current" at bounding box center [413, 127] width 34 height 7
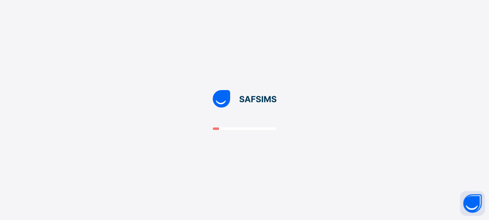
scroll to position [0, 0]
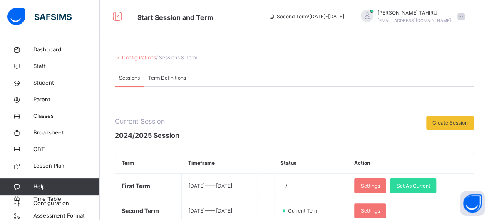
click at [412, 83] on div "Sessions Term Definitions" at bounding box center [294, 78] width 359 height 17
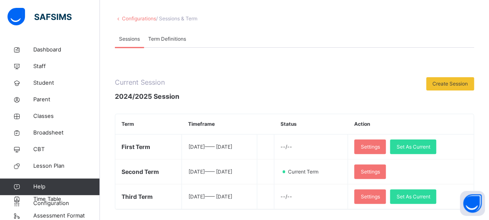
scroll to position [40, 0]
click at [42, 117] on span "Classes" at bounding box center [66, 116] width 67 height 8
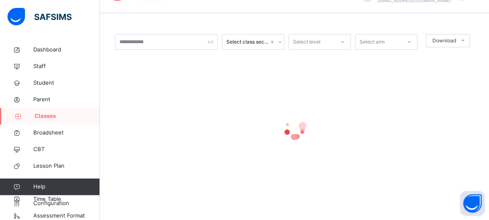
scroll to position [40, 0]
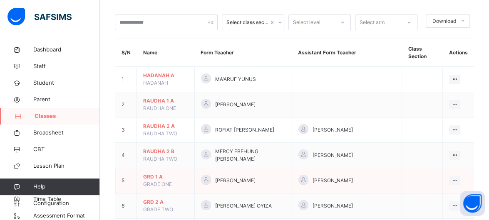
click at [165, 173] on span "GRD 1 A" at bounding box center [165, 176] width 45 height 7
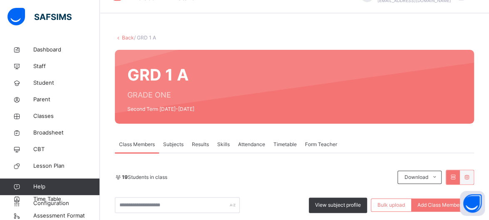
scroll to position [40, 0]
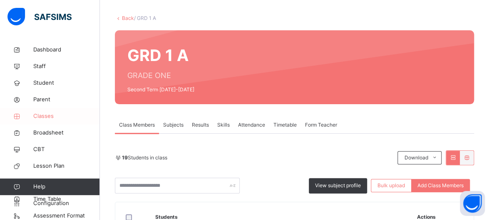
click at [44, 120] on span "Classes" at bounding box center [66, 116] width 67 height 8
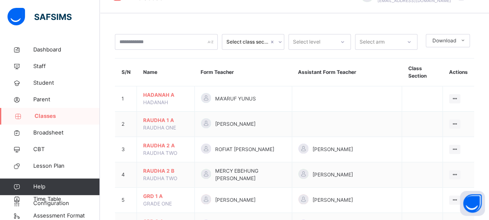
scroll to position [40, 0]
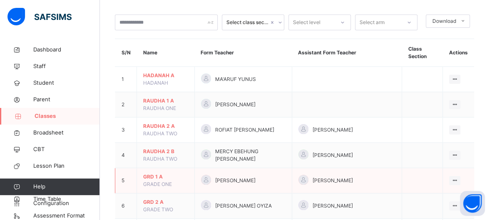
click at [131, 186] on td "5" at bounding box center [126, 180] width 22 height 25
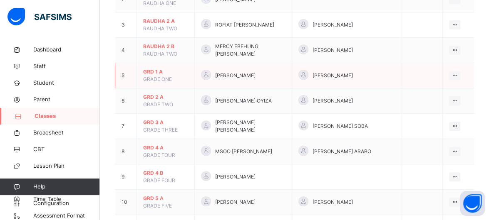
scroll to position [189, 0]
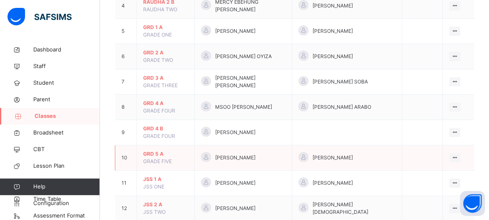
click at [147, 154] on span "GRD 5 A" at bounding box center [165, 154] width 45 height 7
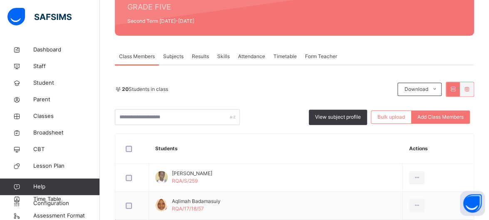
scroll to position [106, 0]
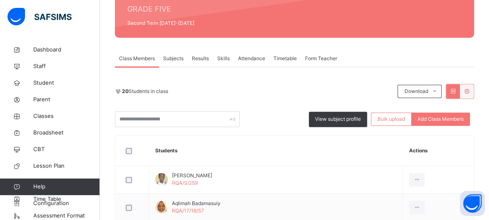
click at [221, 55] on span "Skills" at bounding box center [223, 58] width 12 height 7
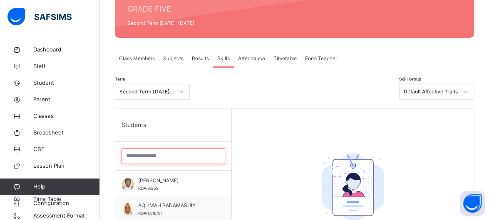
click at [172, 154] on input "search" at bounding box center [173, 156] width 104 height 16
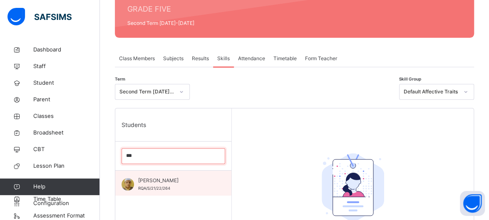
type input "***"
click at [173, 188] on div "[PERSON_NAME] RQA/S/21/22/264" at bounding box center [175, 184] width 74 height 15
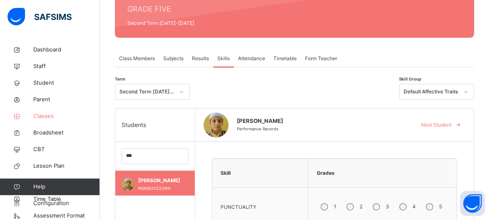
click at [58, 116] on span "Classes" at bounding box center [66, 116] width 67 height 8
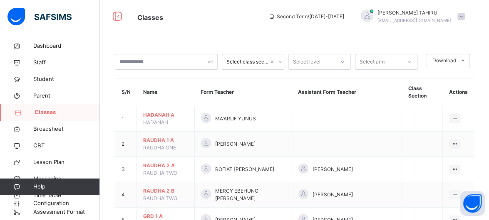
scroll to position [4, 0]
click at [188, 191] on span "RAUDHA 2 B" at bounding box center [165, 191] width 45 height 7
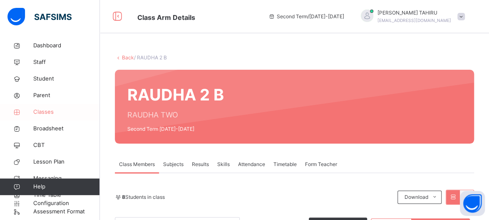
click at [51, 115] on span "Classes" at bounding box center [66, 112] width 67 height 8
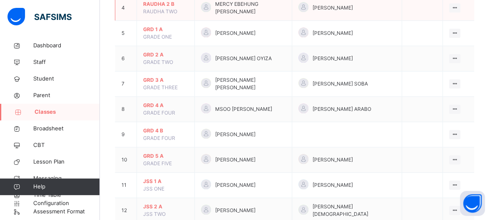
scroll to position [200, 0]
